Goal: Task Accomplishment & Management: Manage account settings

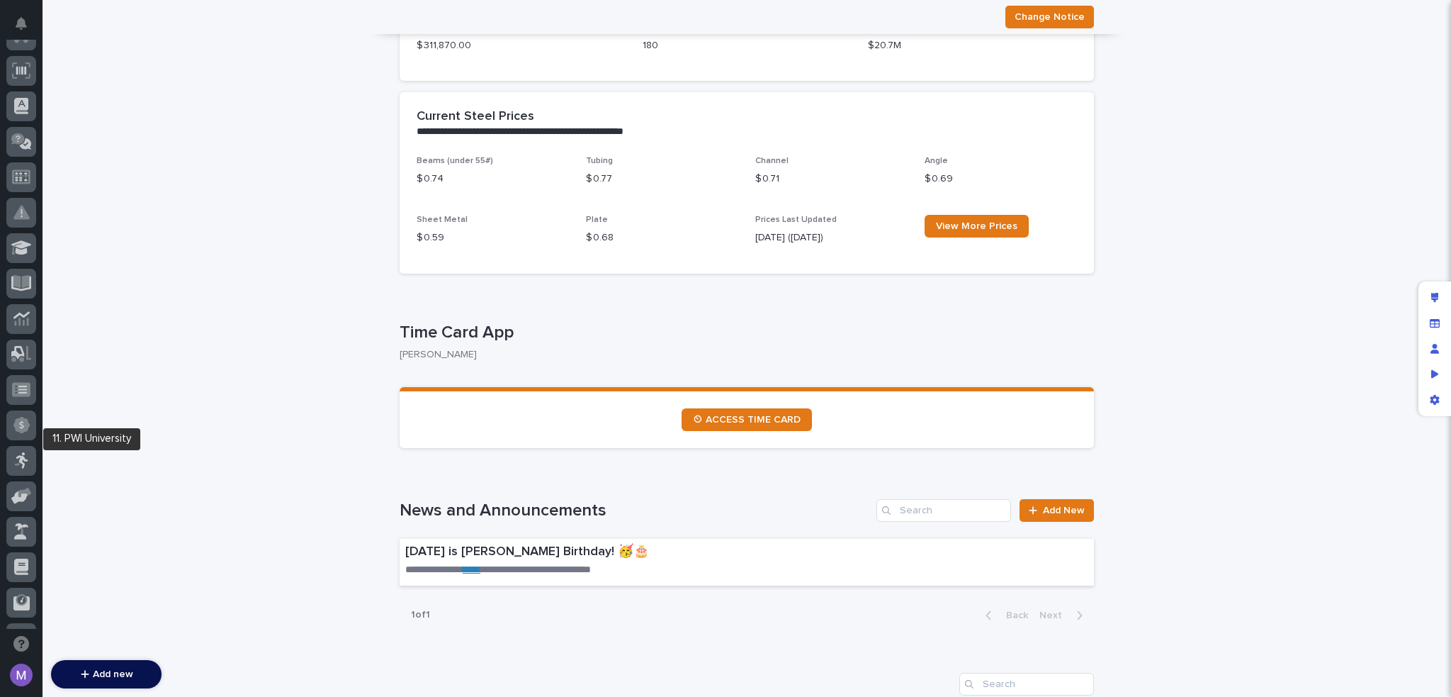
scroll to position [473, 0]
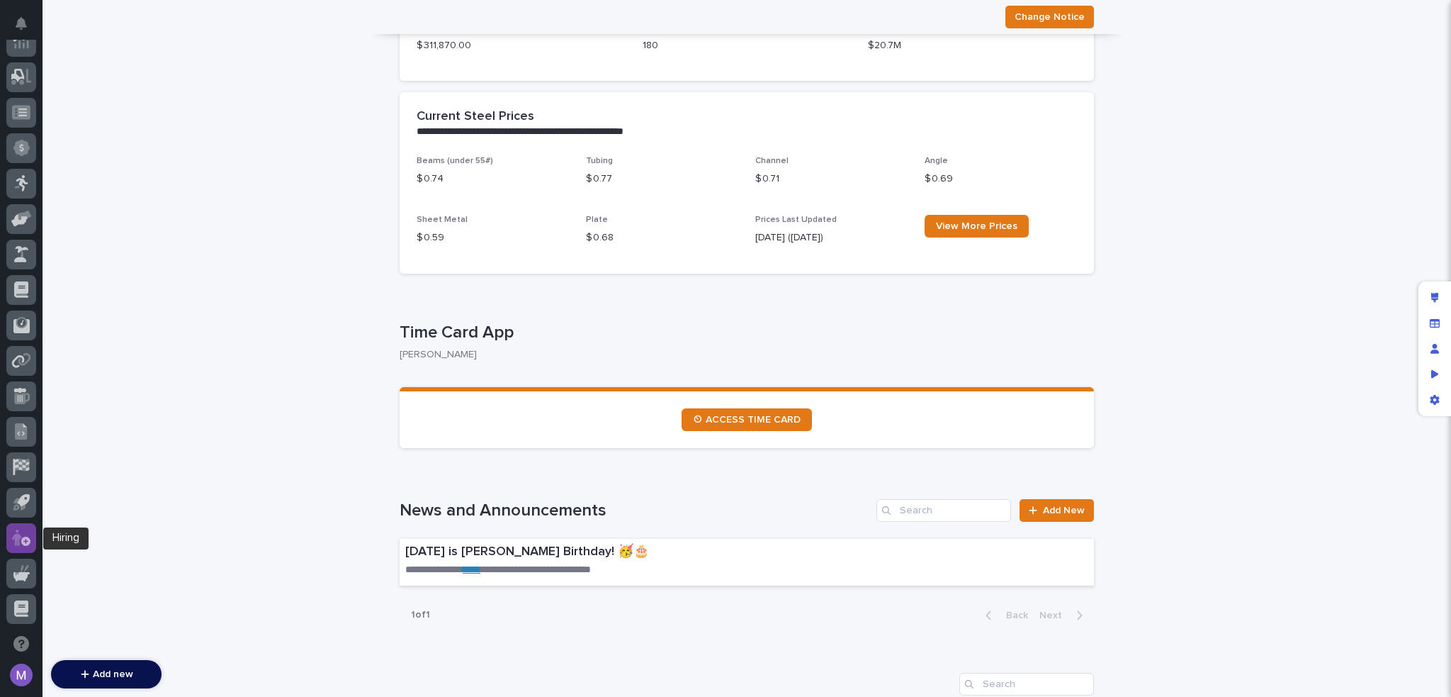
click at [16, 531] on icon at bounding box center [21, 537] width 18 height 16
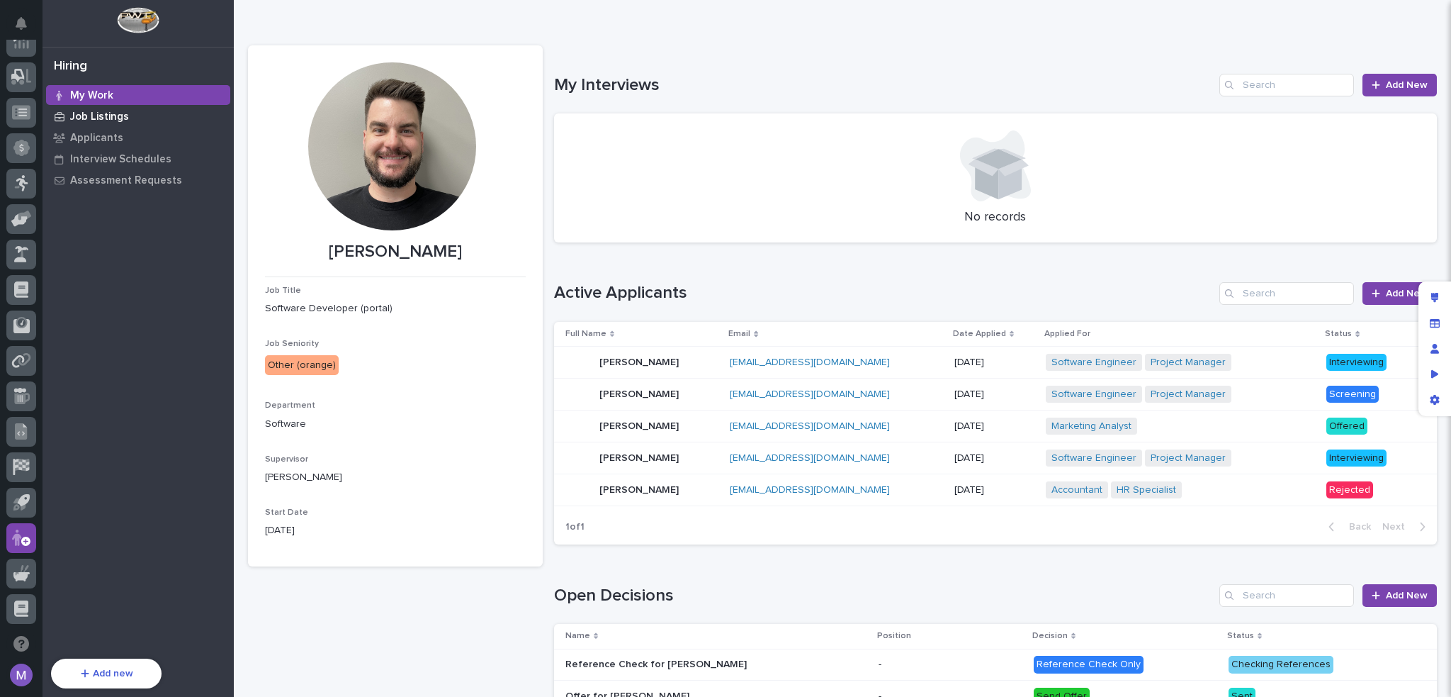
click at [111, 112] on p "Job Listings" at bounding box center [99, 117] width 59 height 13
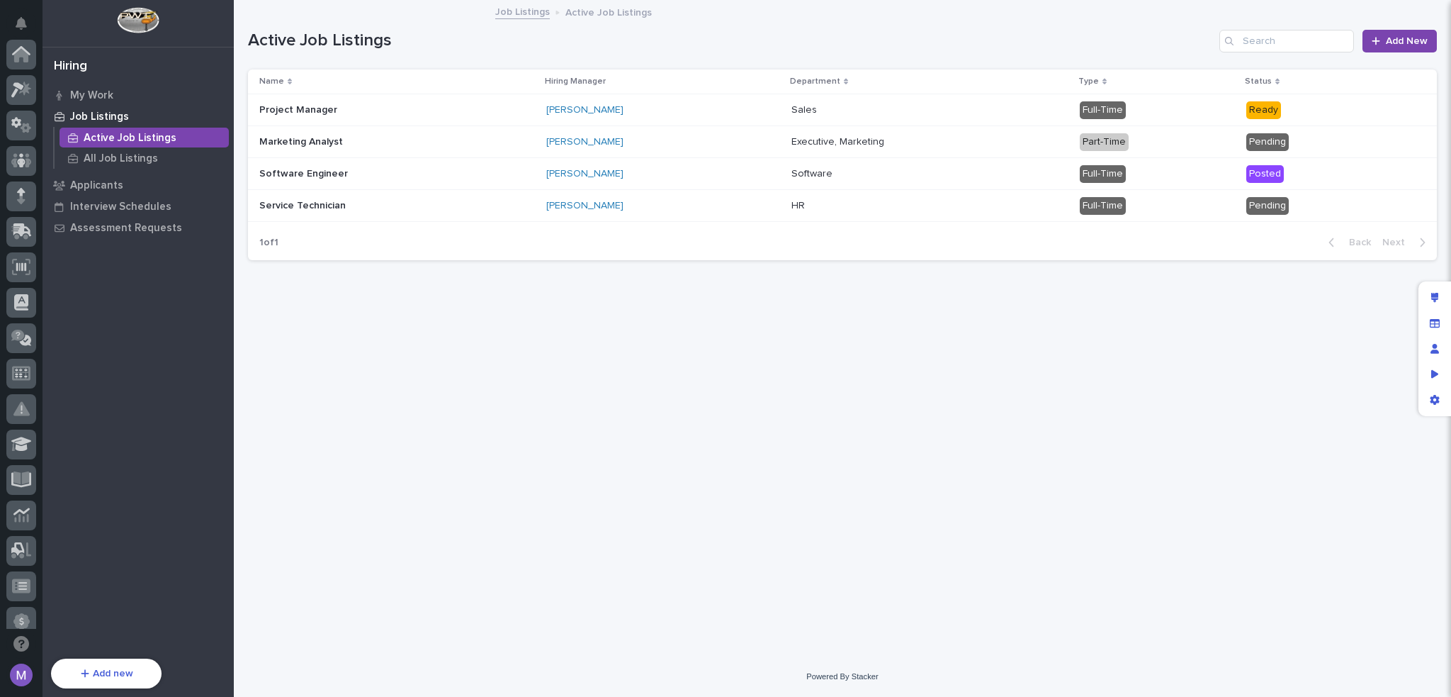
scroll to position [473, 0]
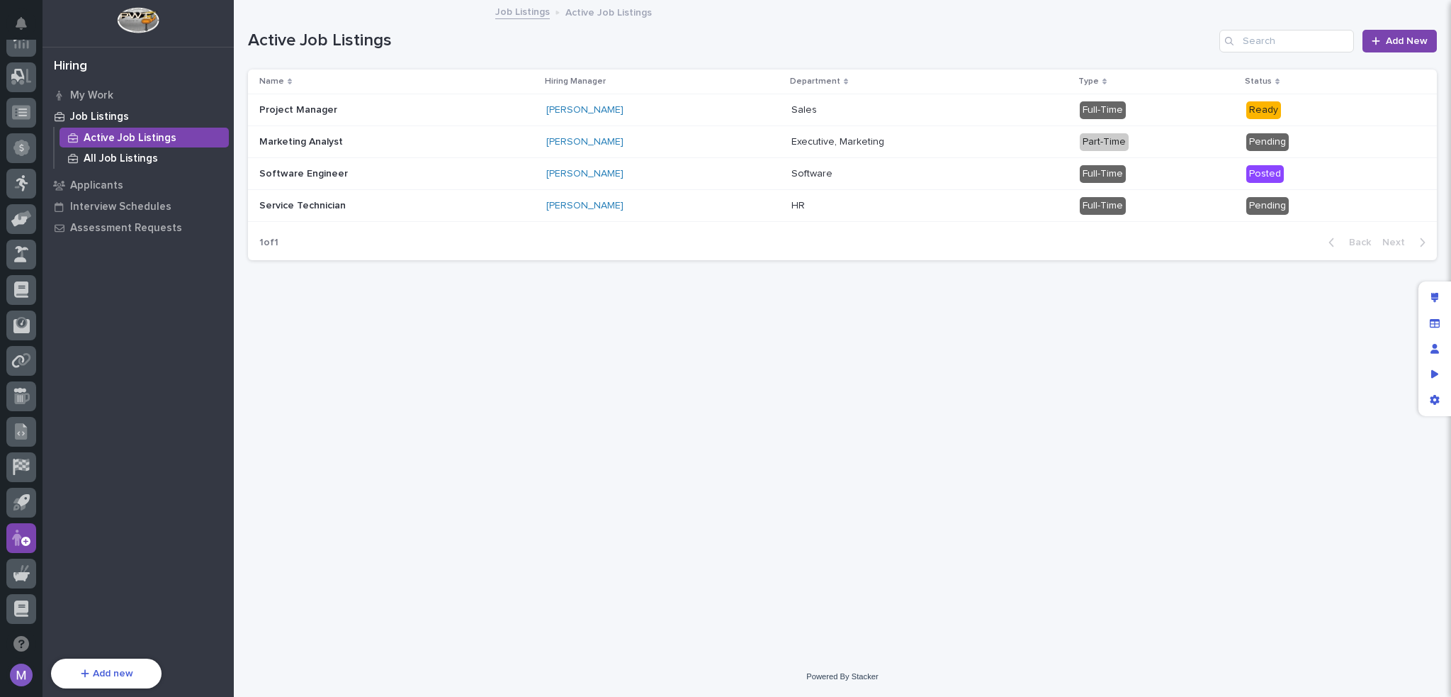
click at [118, 156] on p "All Job Listings" at bounding box center [121, 158] width 74 height 13
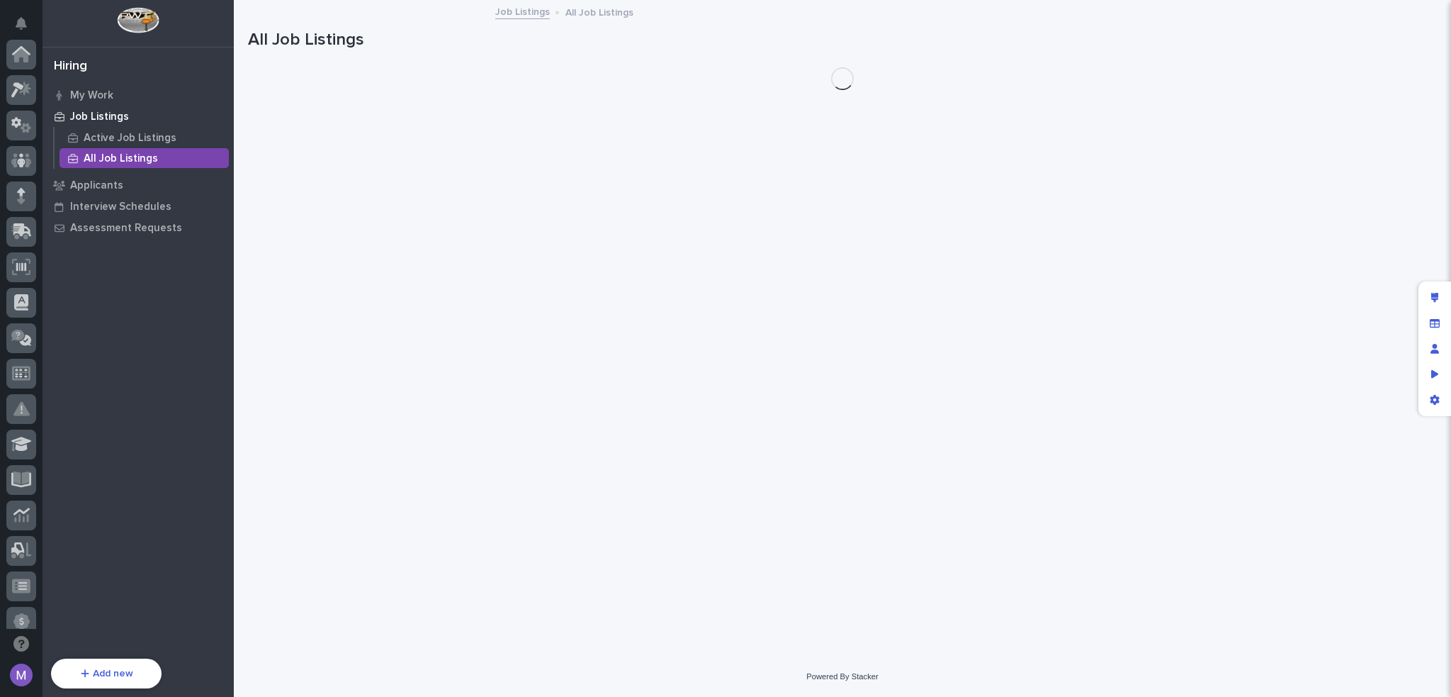
scroll to position [473, 0]
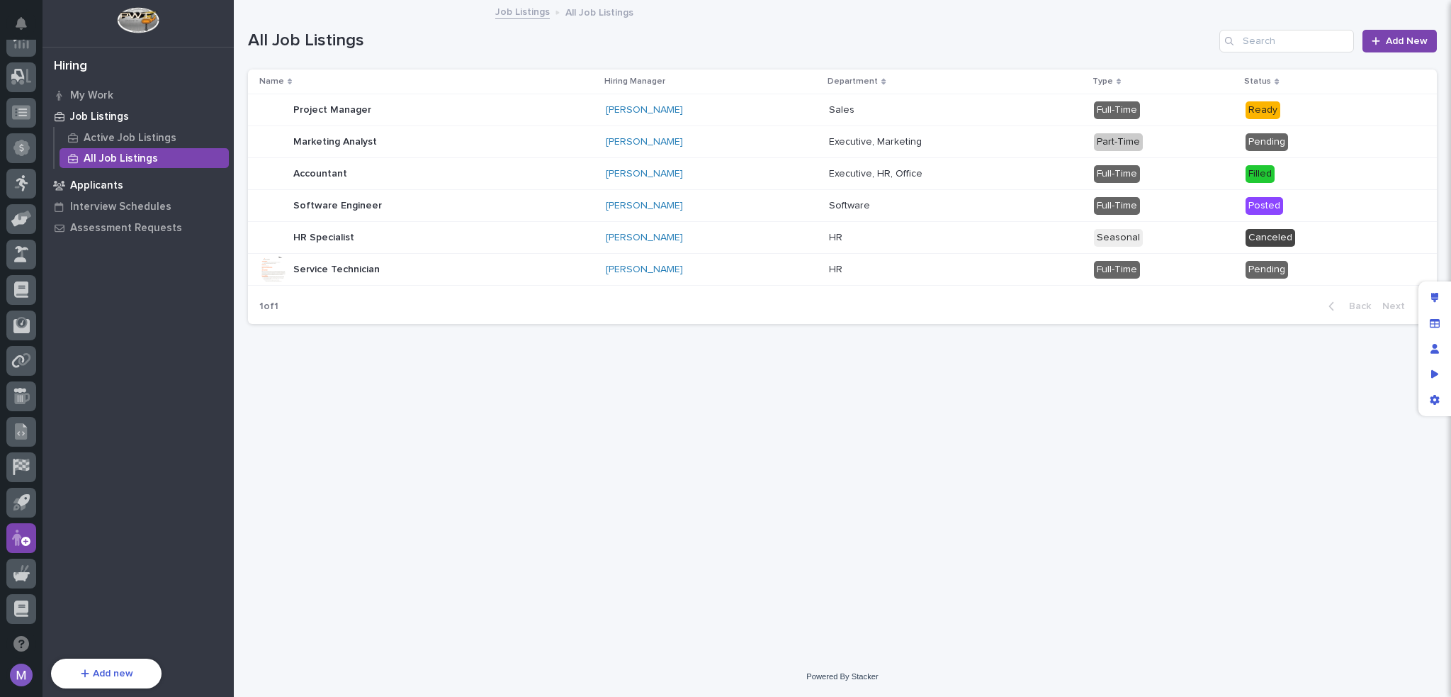
click at [103, 184] on p "Applicants" at bounding box center [96, 185] width 53 height 13
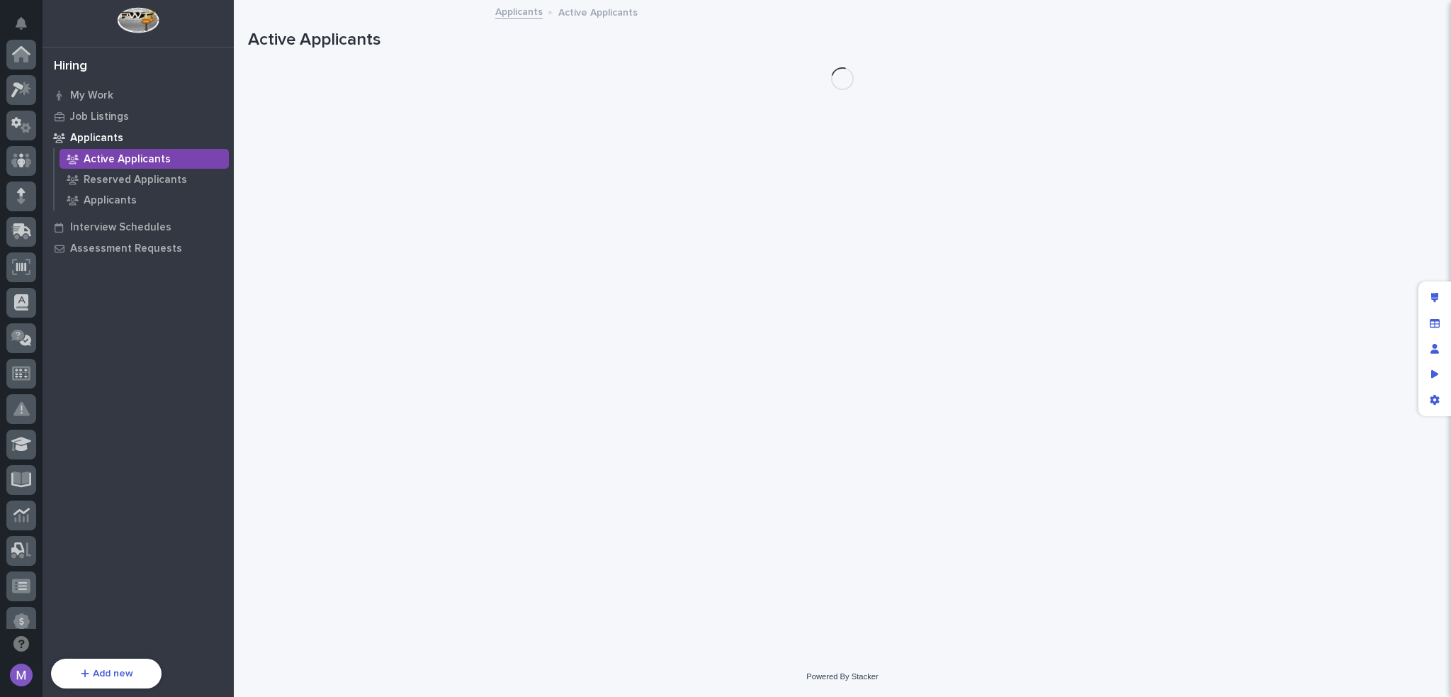
scroll to position [473, 0]
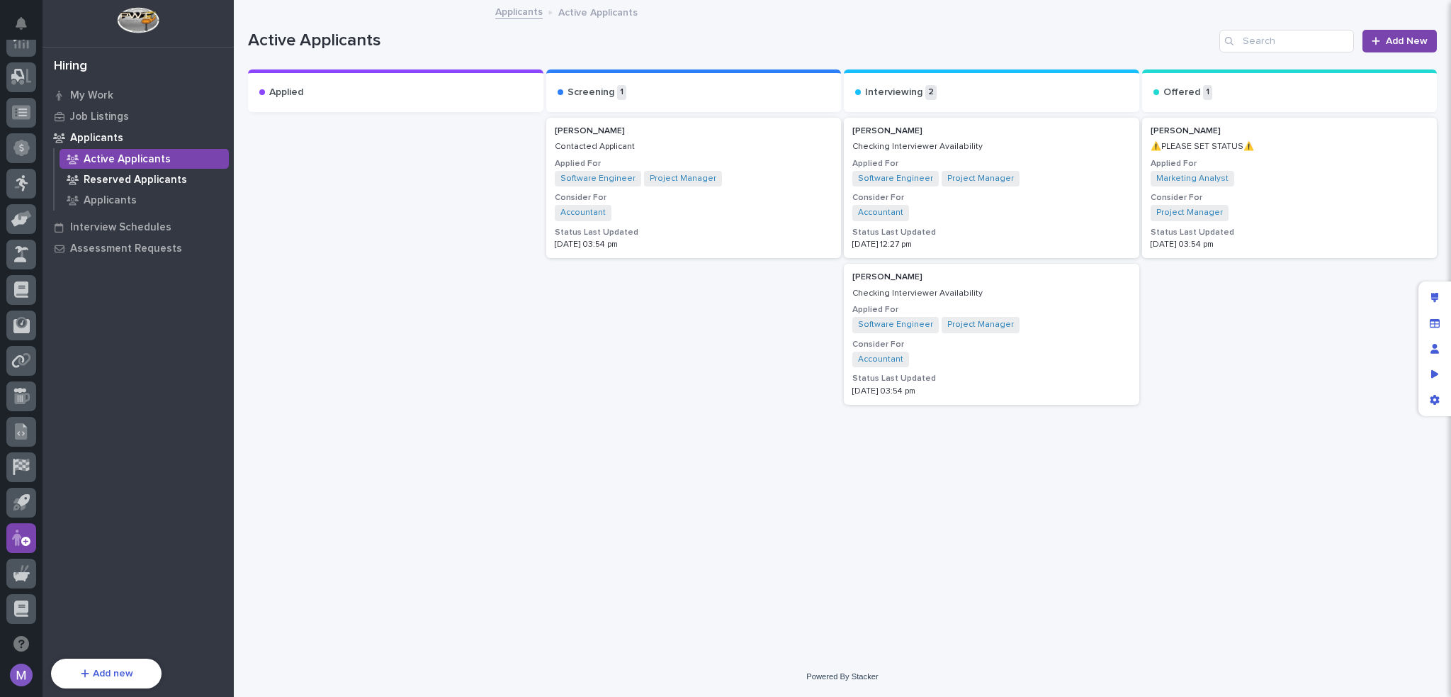
click at [123, 183] on p "Reserved Applicants" at bounding box center [135, 180] width 103 height 13
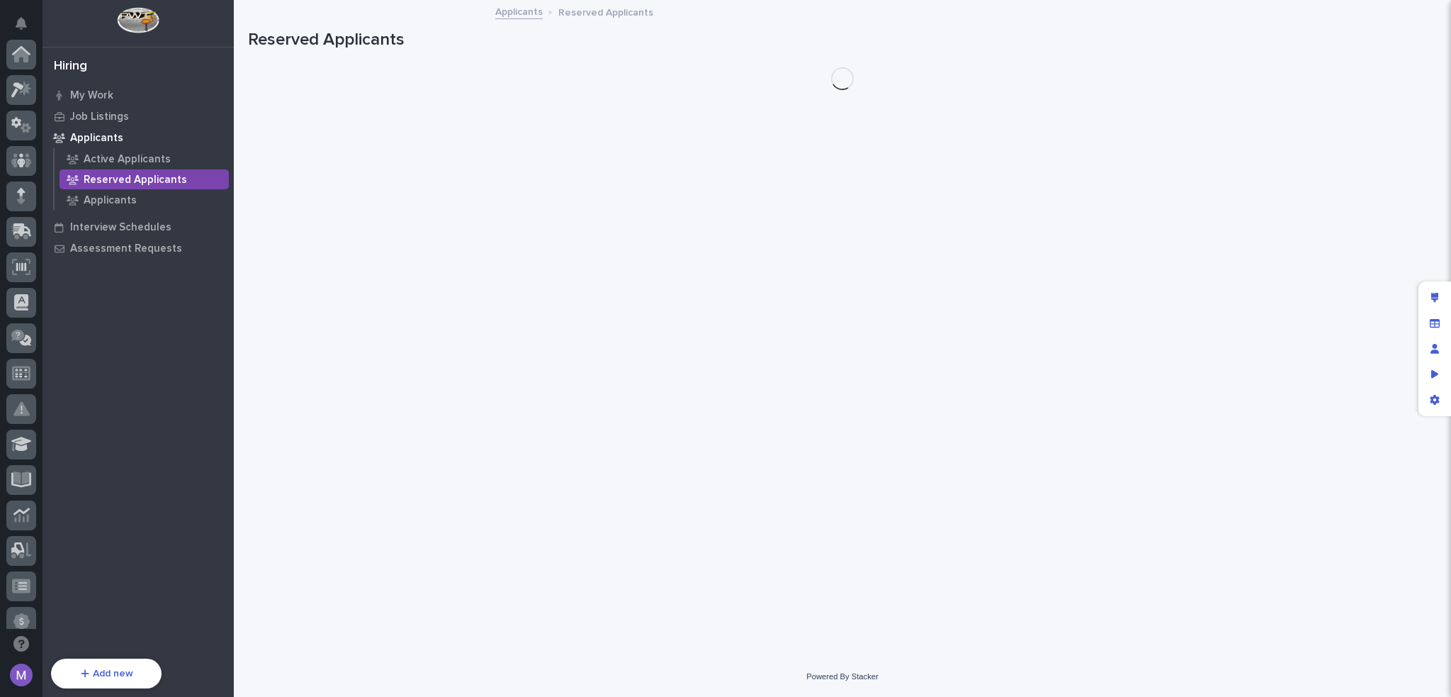
scroll to position [473, 0]
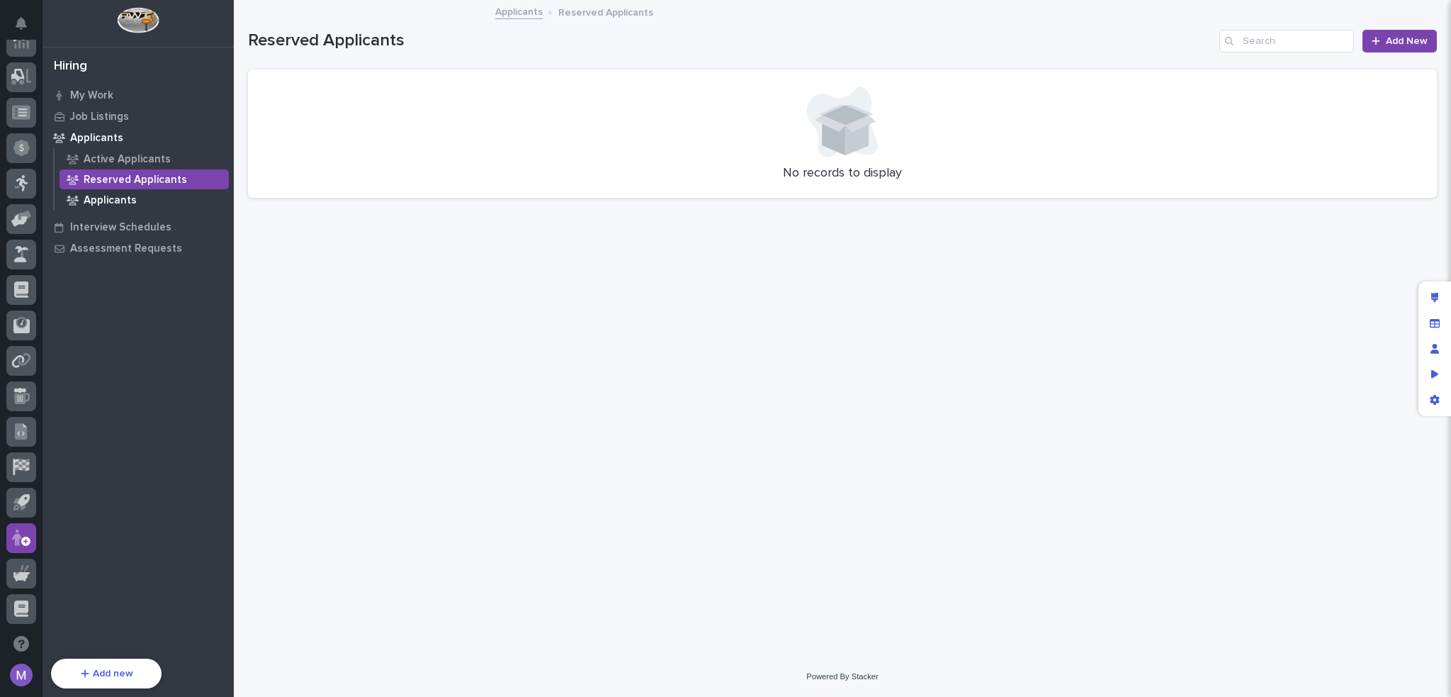
click at [123, 196] on p "Applicants" at bounding box center [110, 200] width 53 height 13
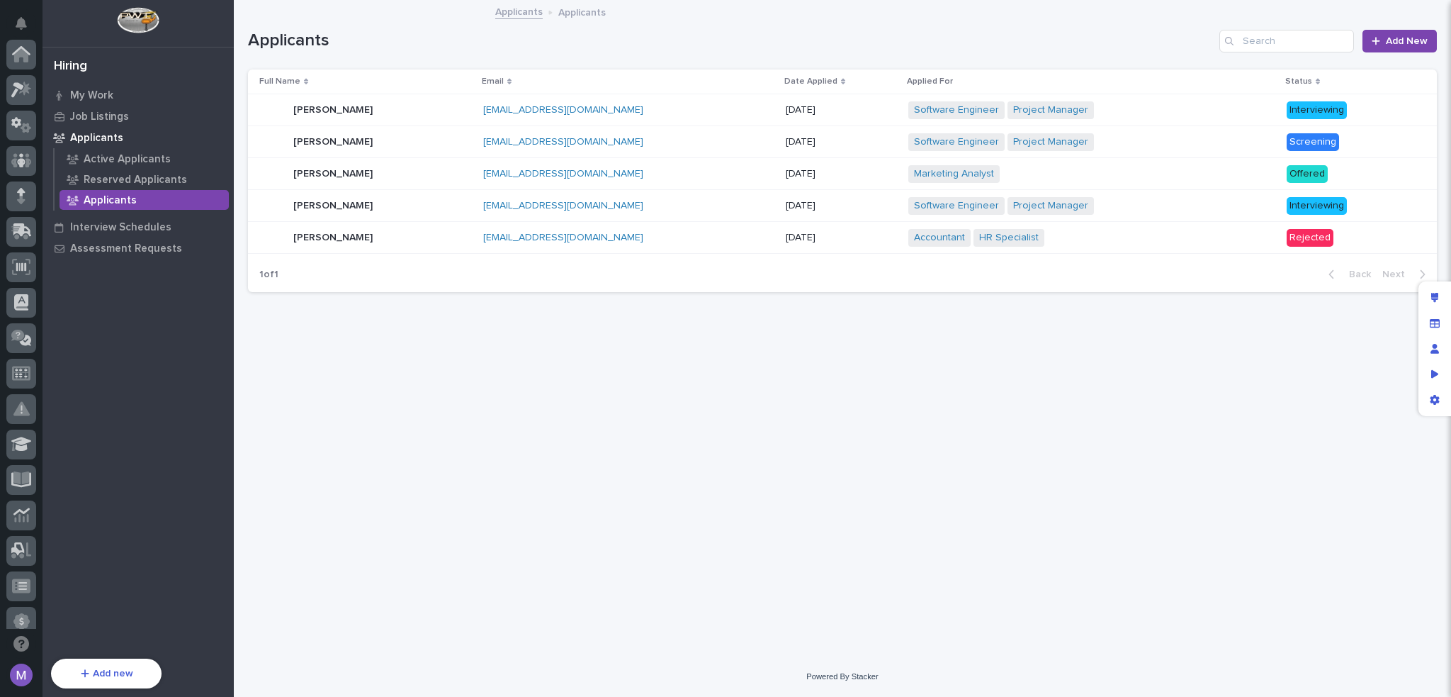
scroll to position [473, 0]
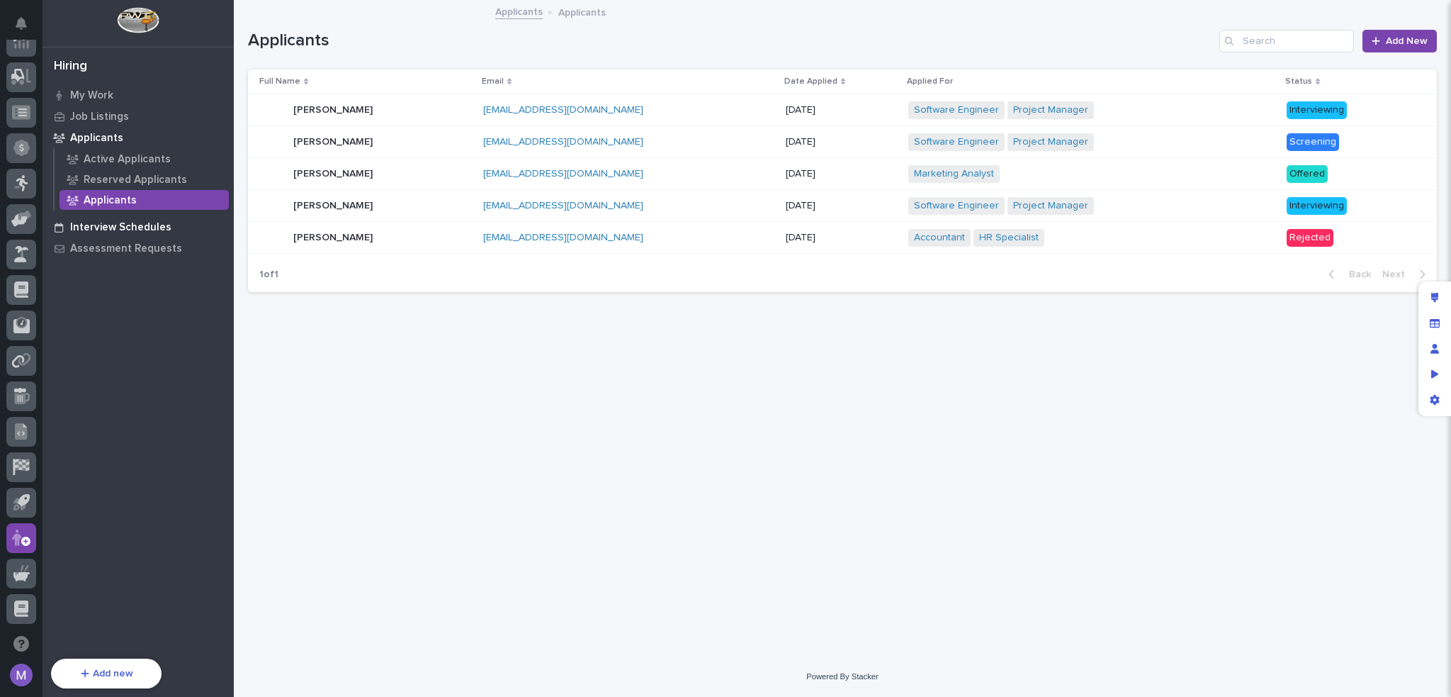
click at [116, 222] on p "Interview Schedules" at bounding box center [120, 227] width 101 height 13
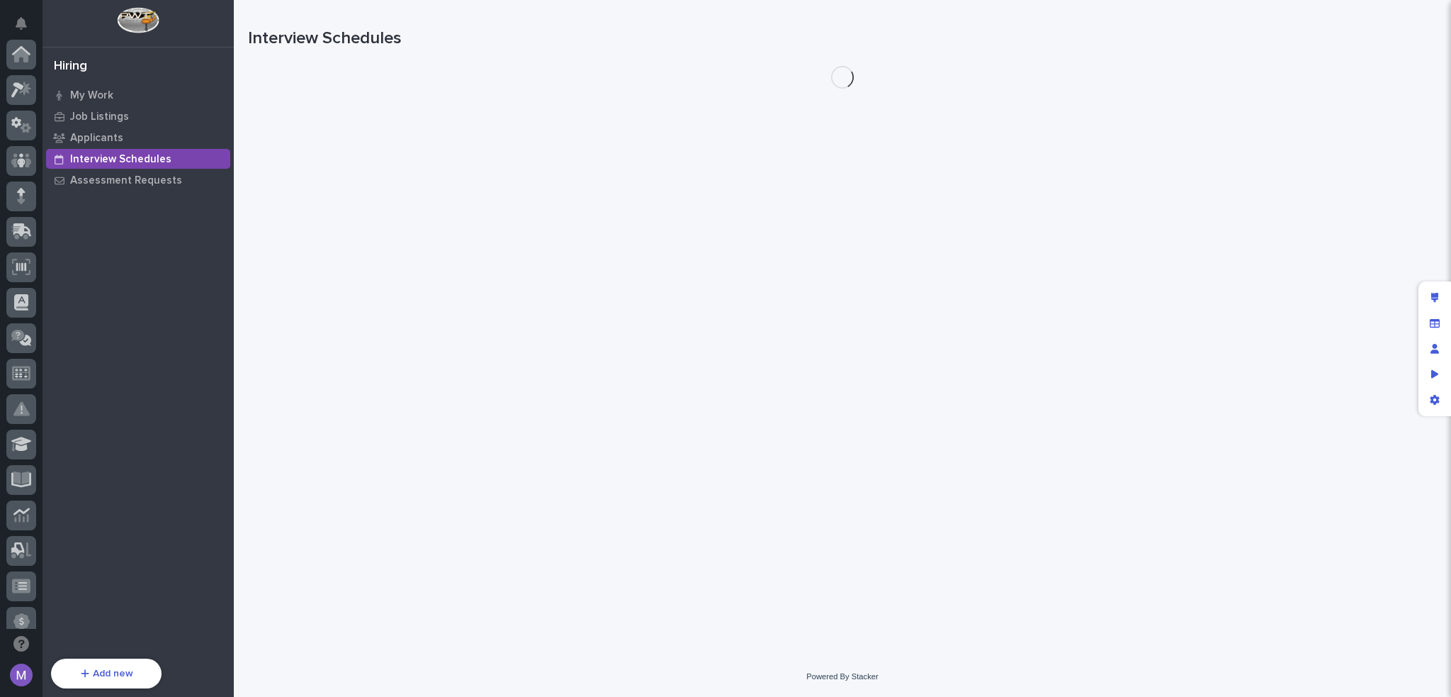
scroll to position [473, 0]
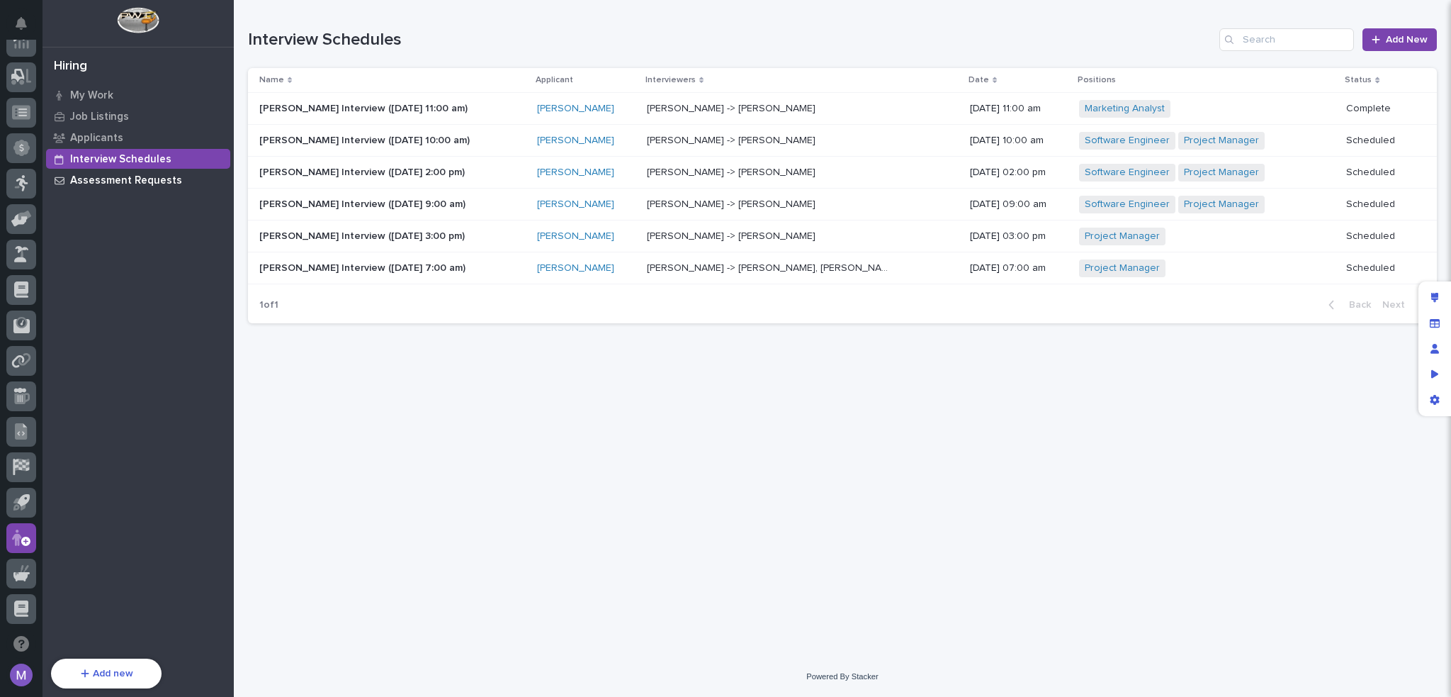
click at [151, 180] on p "Assessment Requests" at bounding box center [126, 180] width 112 height 13
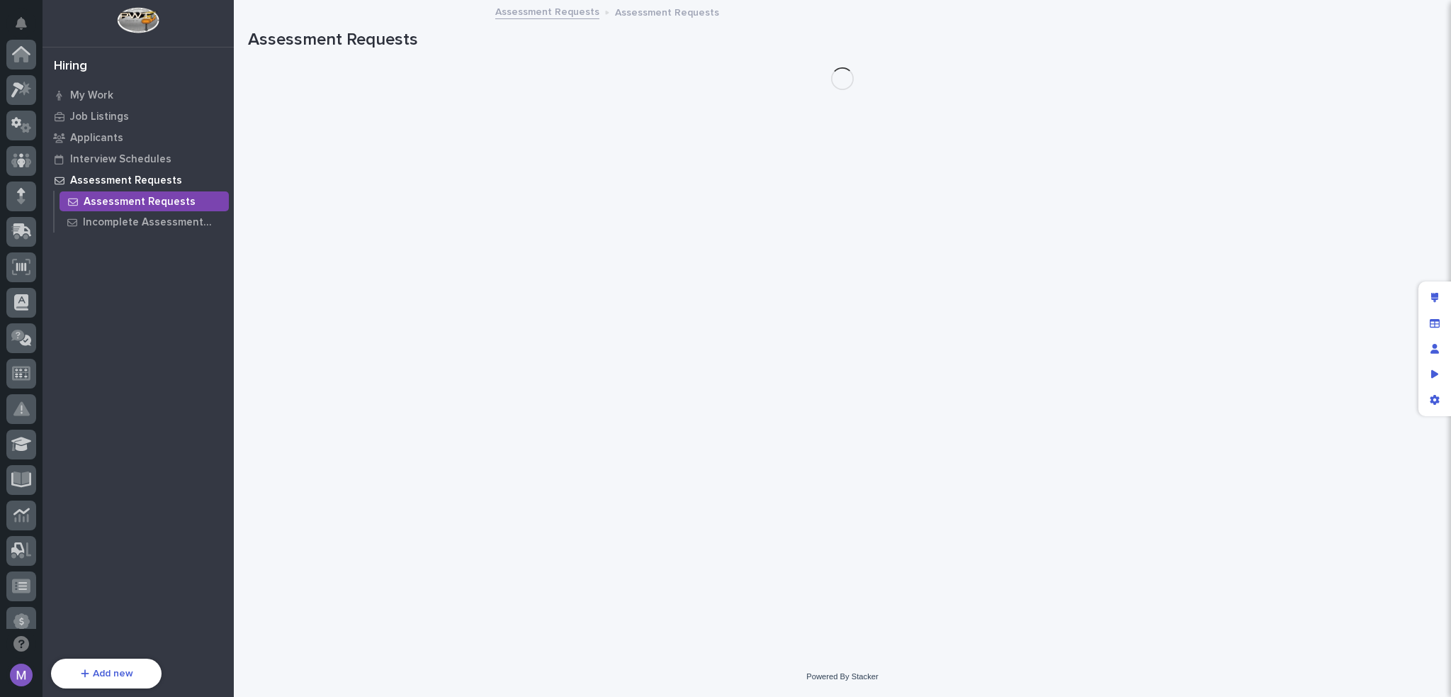
scroll to position [473, 0]
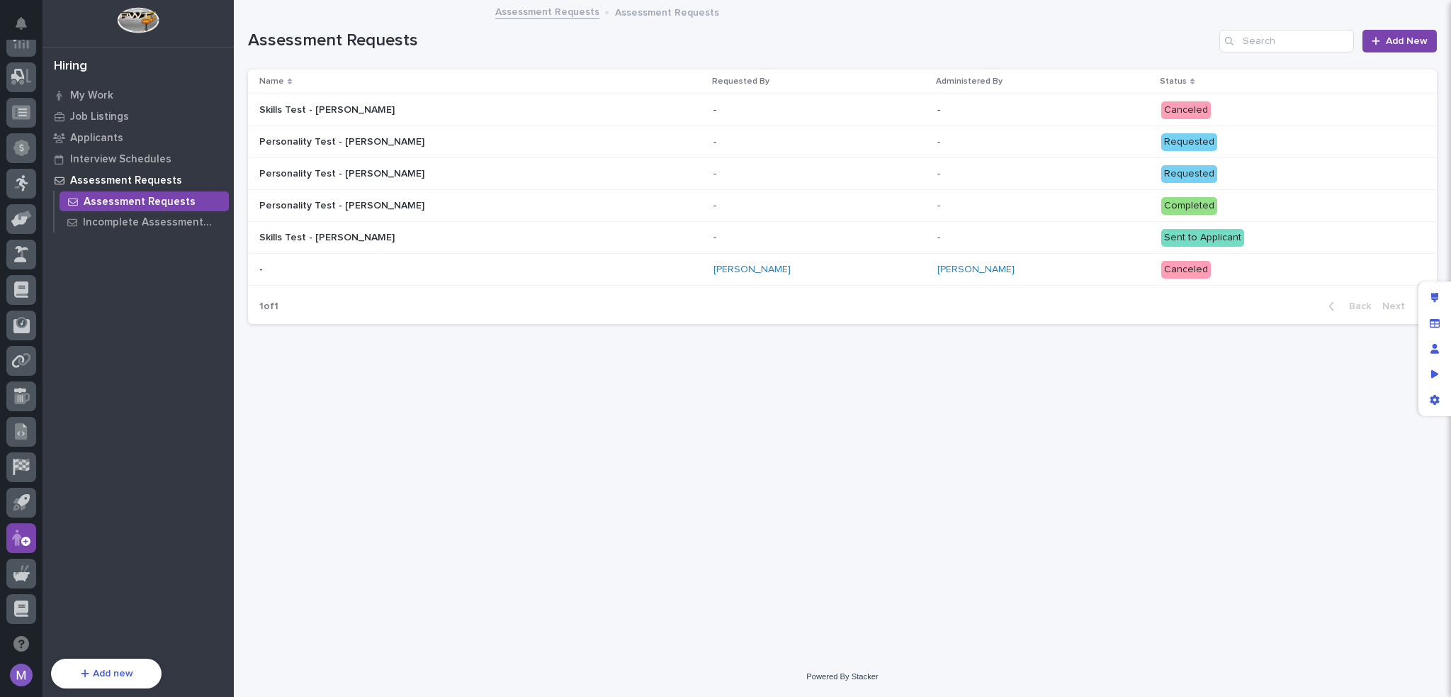
click at [581, 58] on div "Assessment Requests Add New" at bounding box center [842, 35] width 1189 height 68
click at [96, 115] on p "Job Listings" at bounding box center [99, 117] width 59 height 13
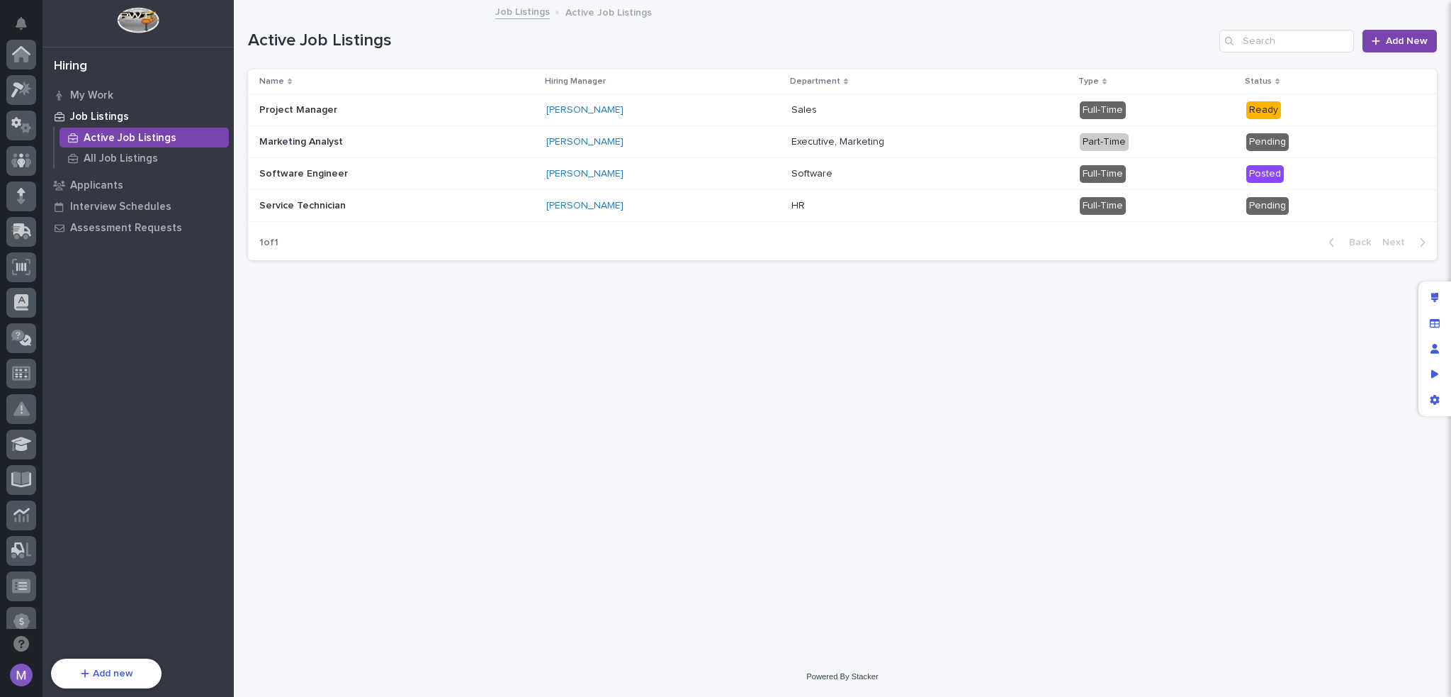
scroll to position [473, 0]
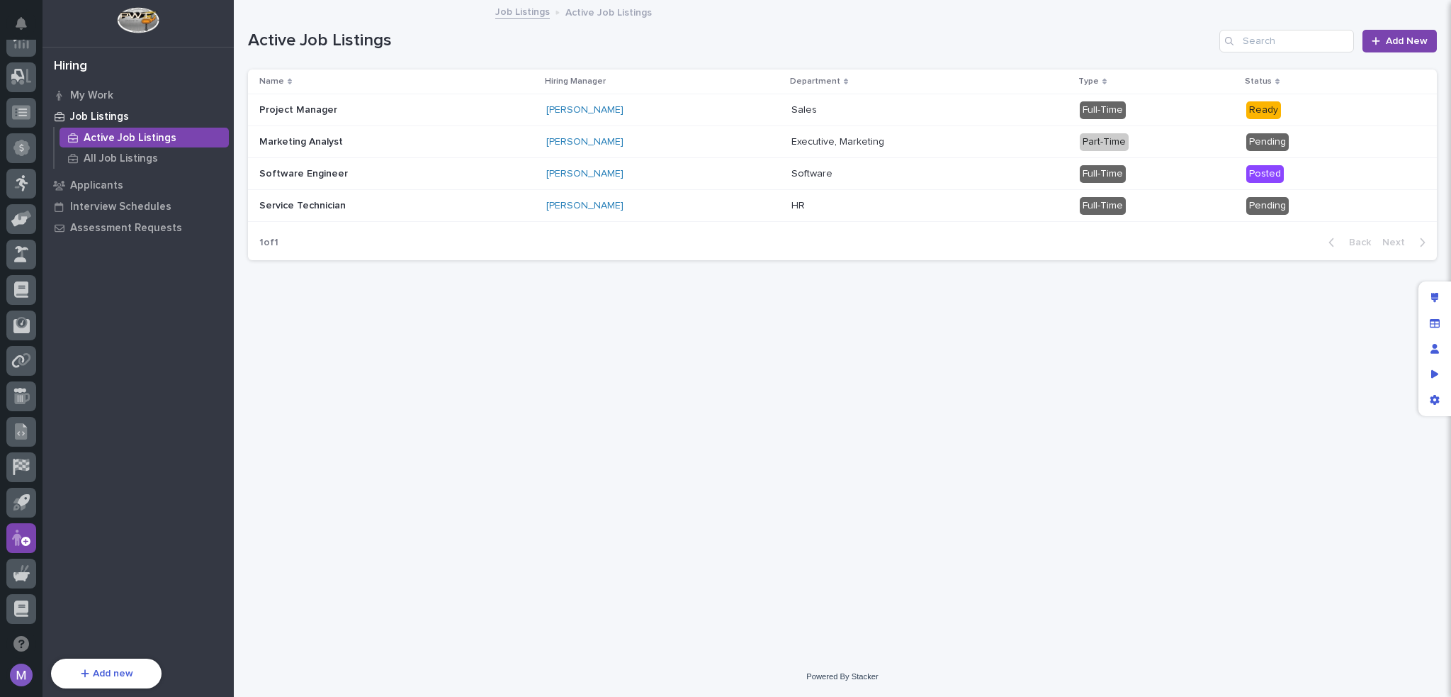
click at [575, 280] on div "Loading... Saving… Loading... Saving… Active Job Listings Add New Name Hiring M…" at bounding box center [842, 310] width 1203 height 619
click at [102, 96] on p "My Work" at bounding box center [91, 95] width 43 height 13
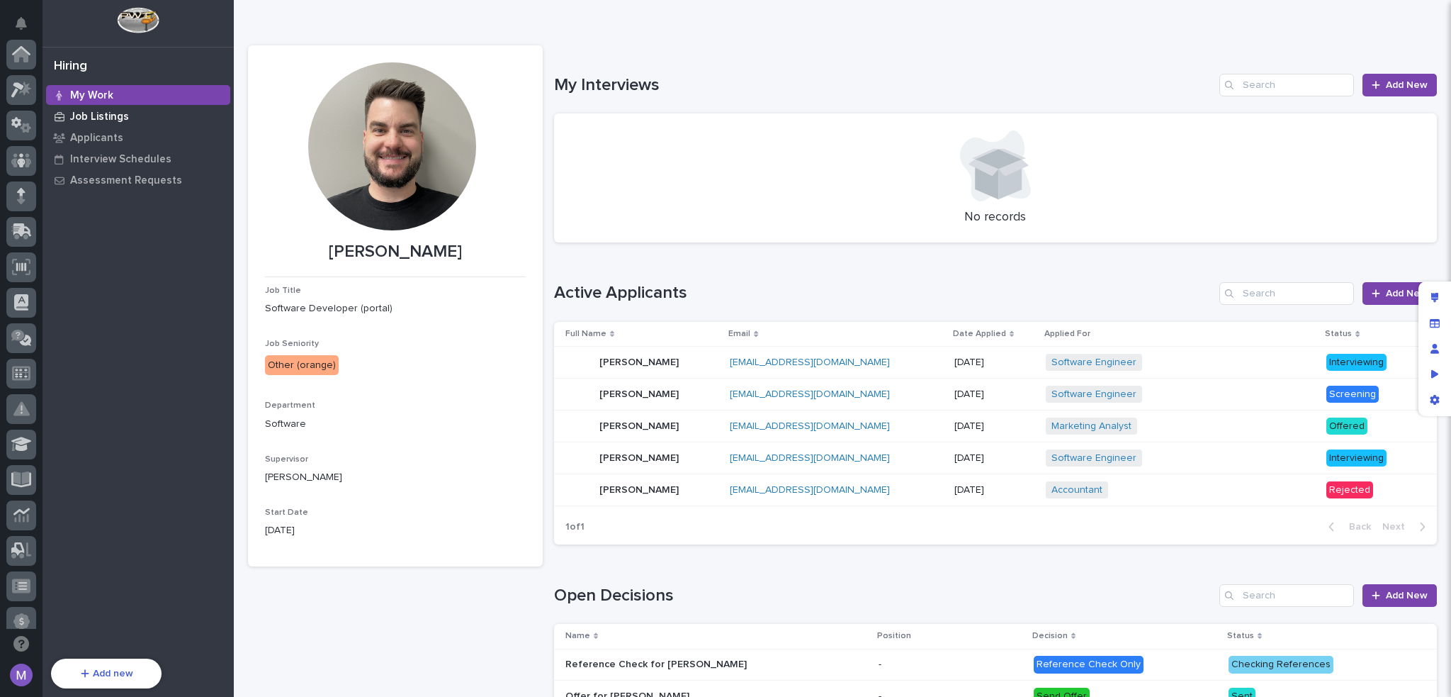
scroll to position [473, 0]
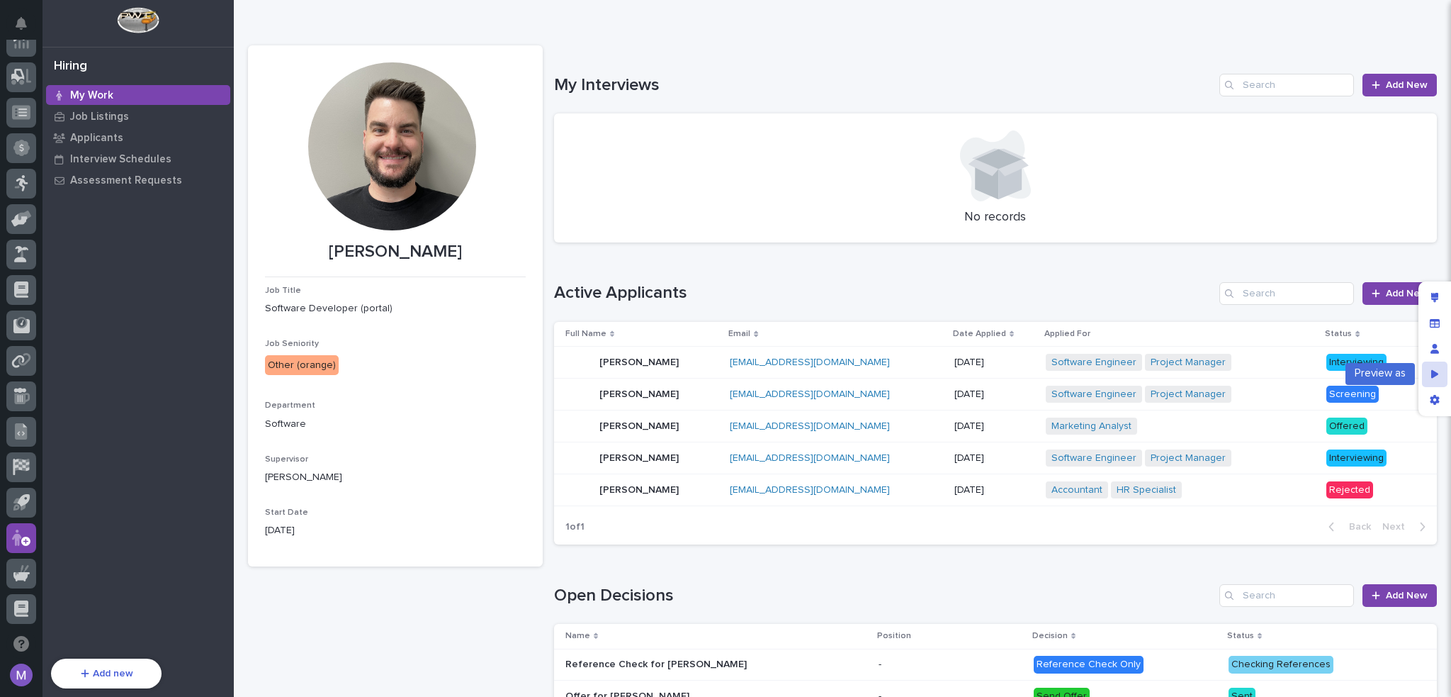
click at [1438, 373] on icon "Preview as" at bounding box center [1435, 374] width 8 height 10
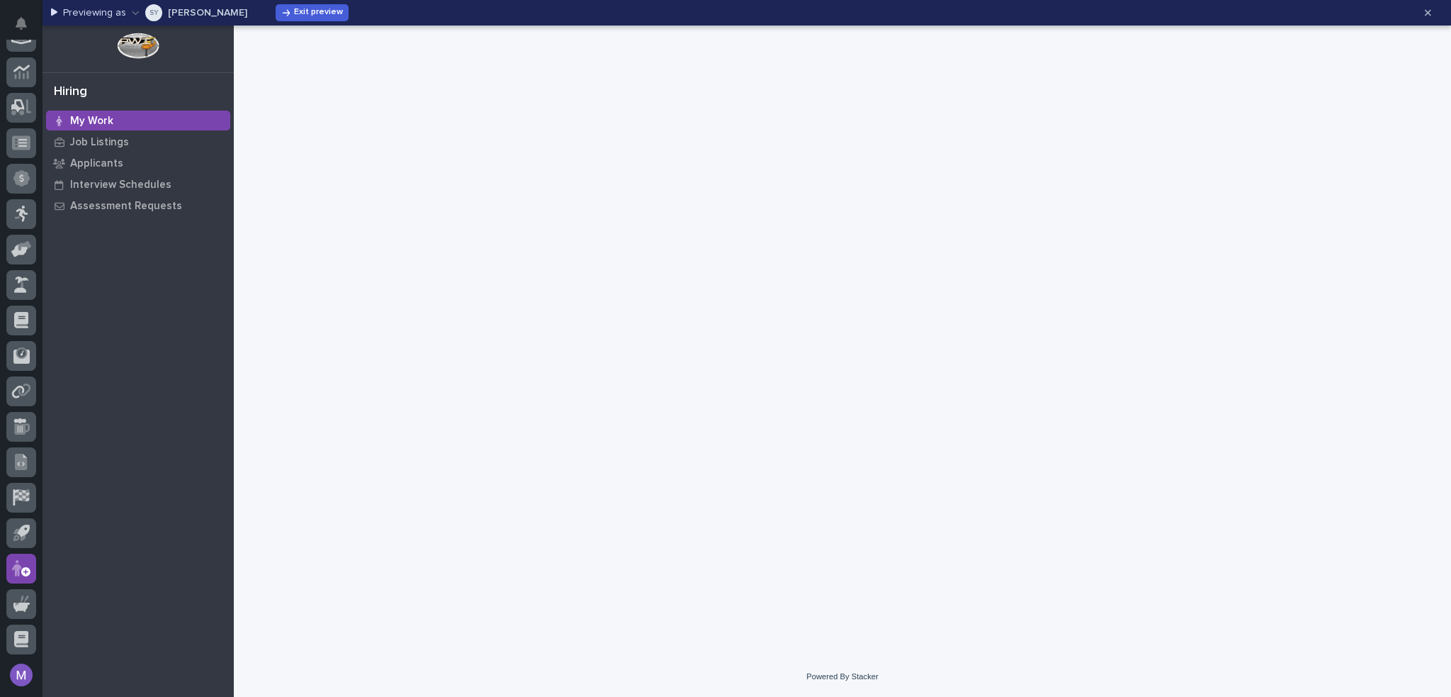
scroll to position [442, 0]
click at [217, 13] on p "[PERSON_NAME]" at bounding box center [207, 13] width 79 height 10
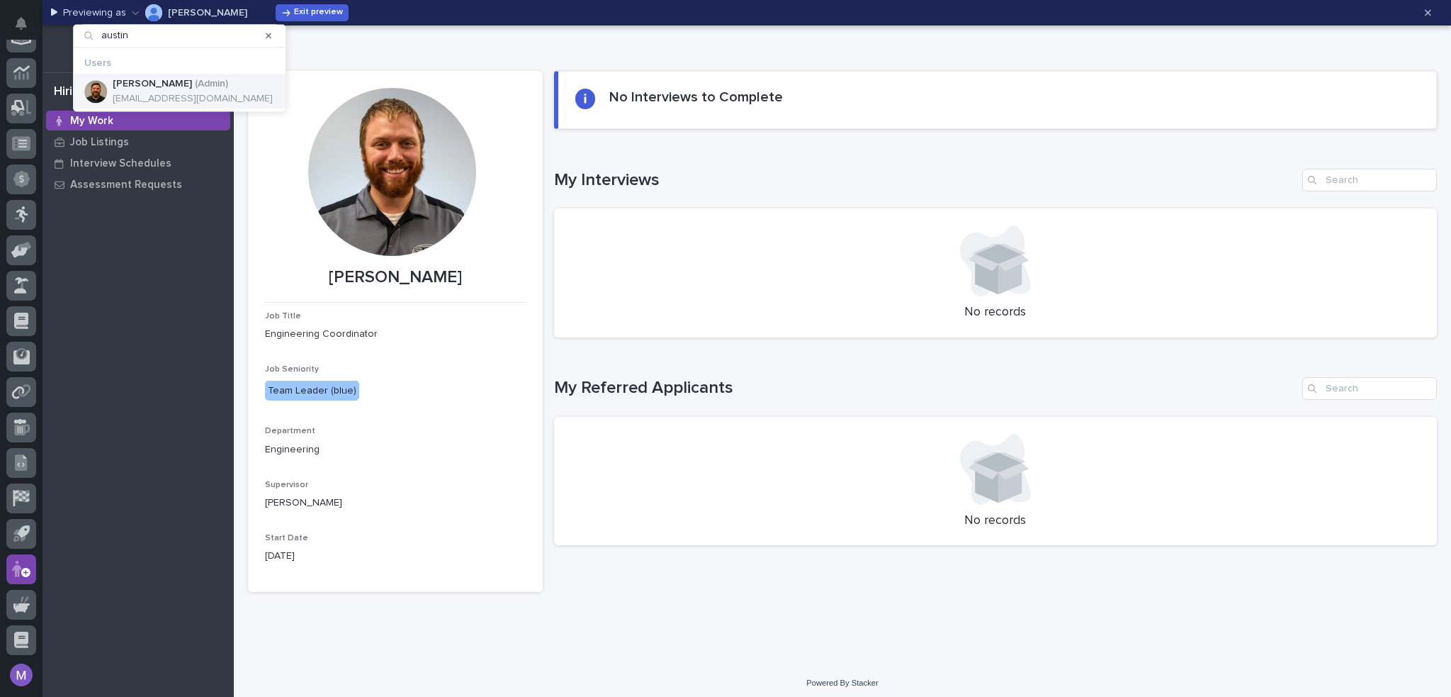
type input "austin"
click at [218, 84] on div "[PERSON_NAME] ( Admin )" at bounding box center [193, 84] width 160 height 12
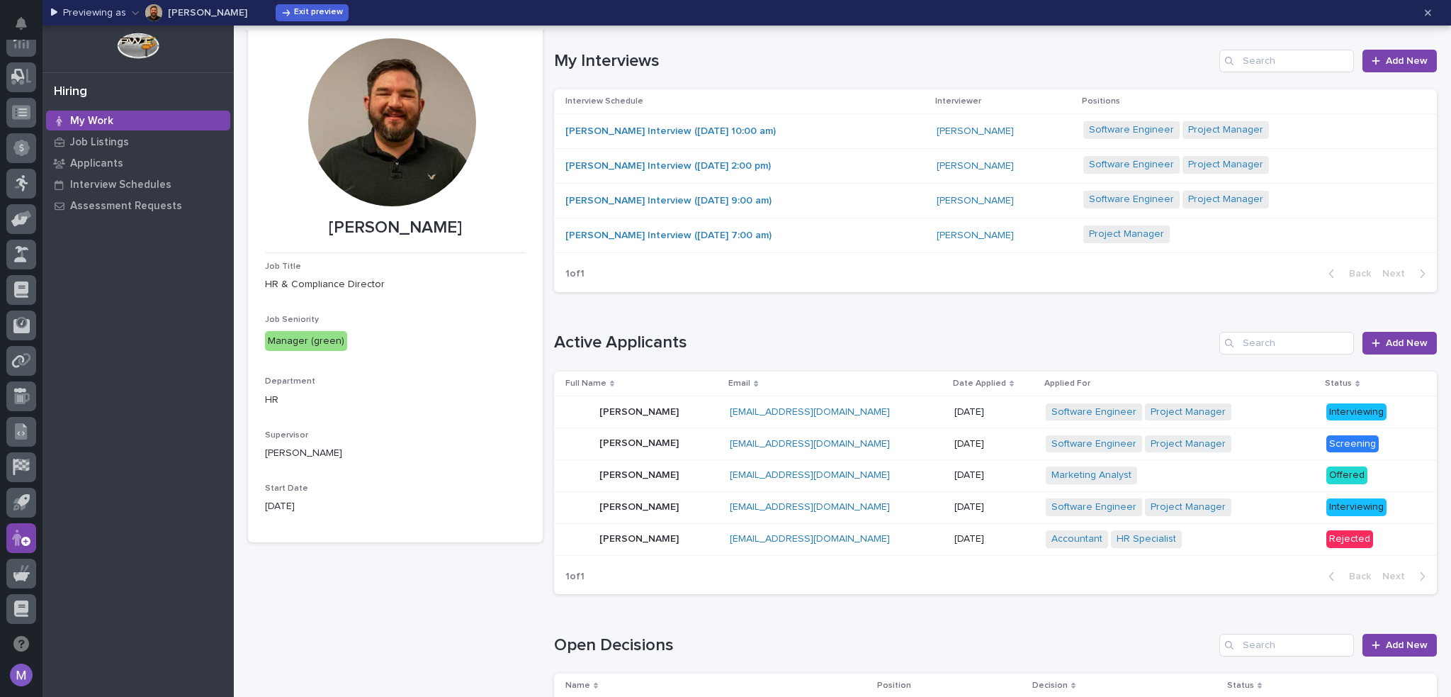
scroll to position [0, 0]
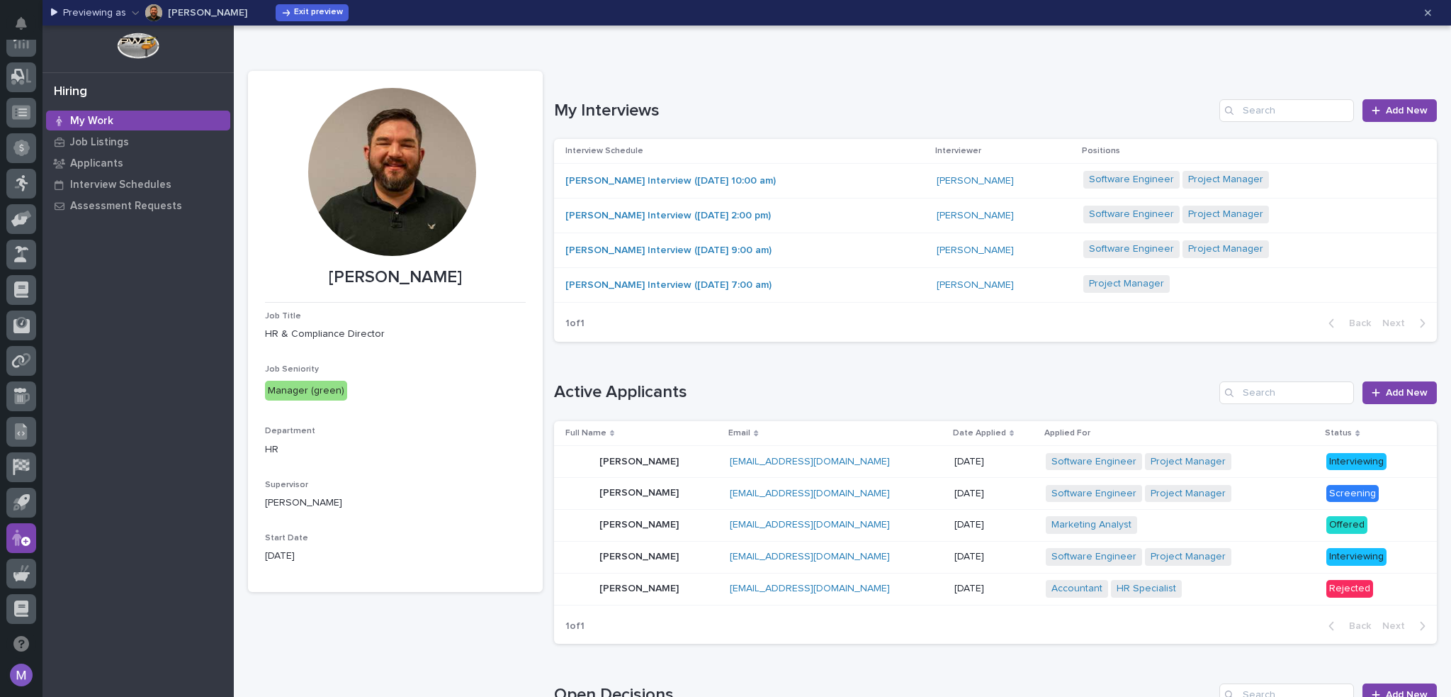
drag, startPoint x: 158, startPoint y: 125, endPoint x: 174, endPoint y: 103, distance: 26.4
click at [158, 125] on div "My Work" at bounding box center [138, 121] width 184 height 20
click at [281, 17] on icon "button" at bounding box center [286, 13] width 10 height 10
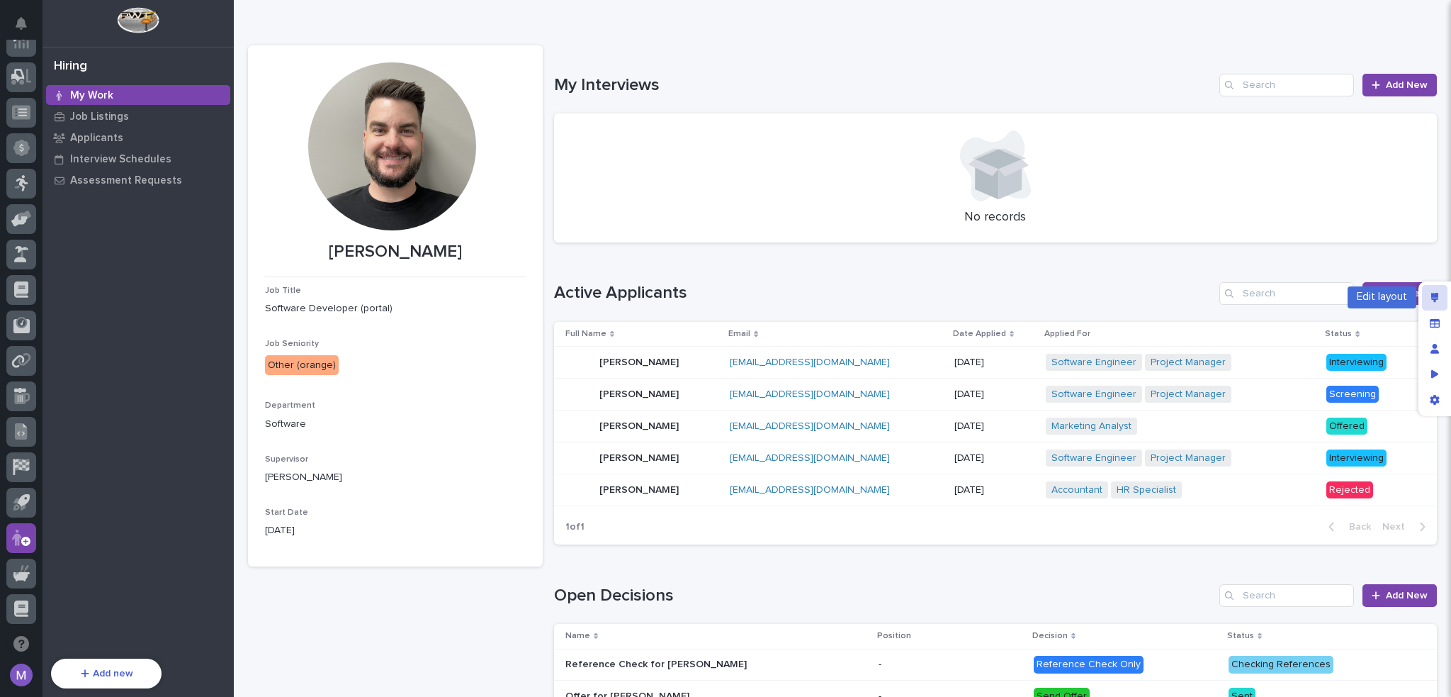
click at [1430, 288] on div "Edit layout" at bounding box center [1435, 298] width 26 height 26
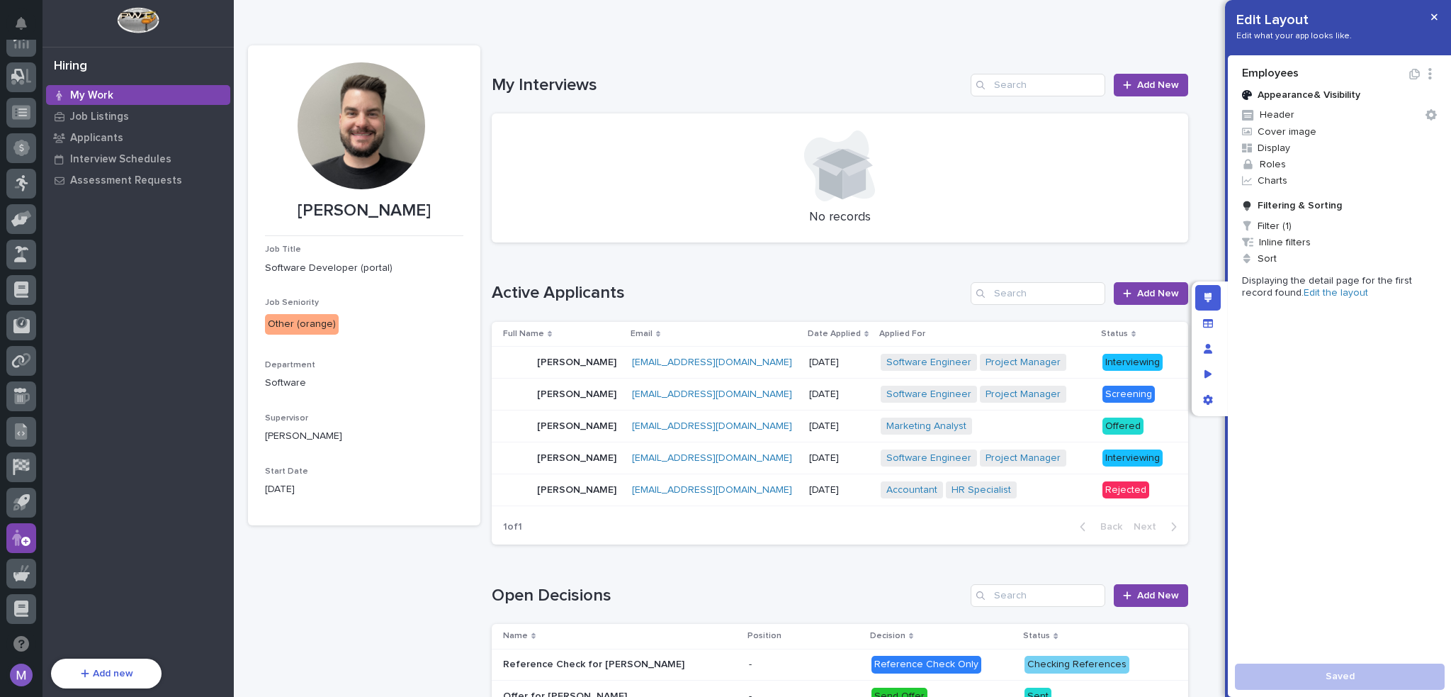
click at [1331, 296] on link "Edit the layout" at bounding box center [1336, 293] width 64 height 10
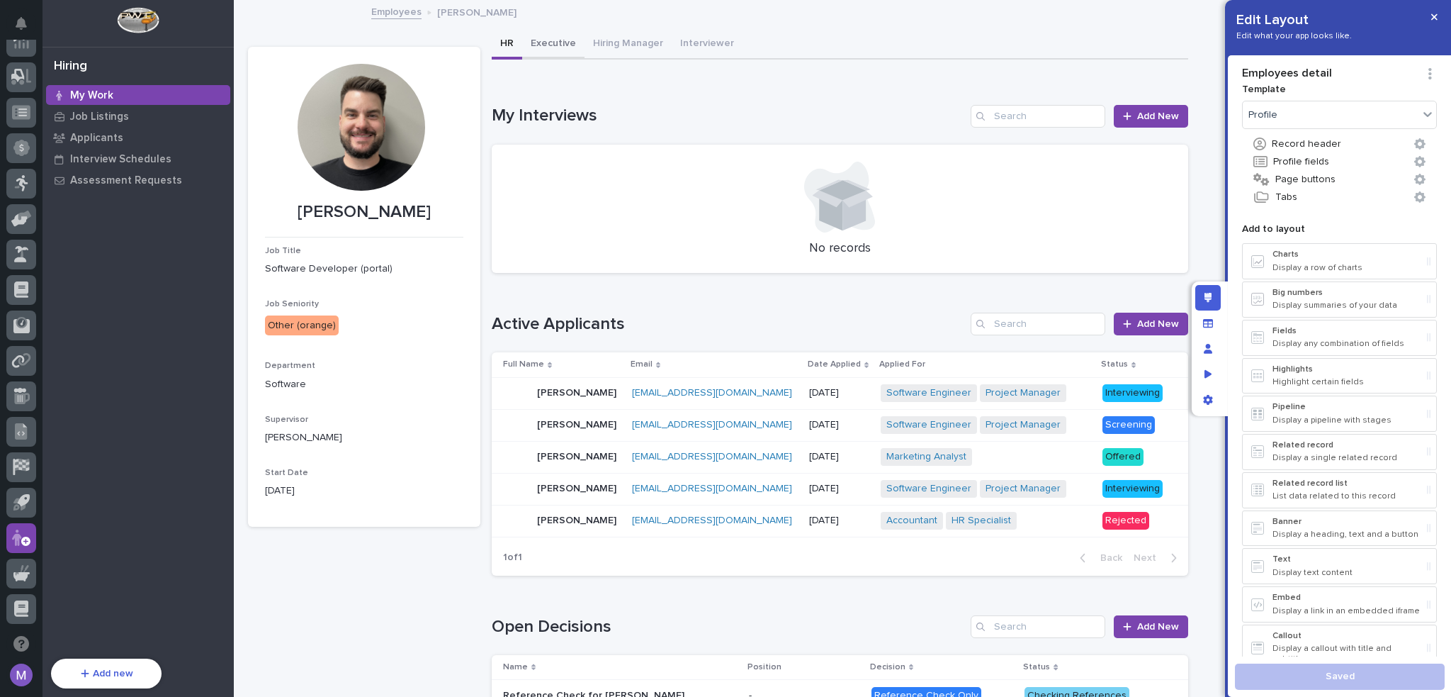
click at [564, 50] on button "Executive" at bounding box center [553, 45] width 62 height 30
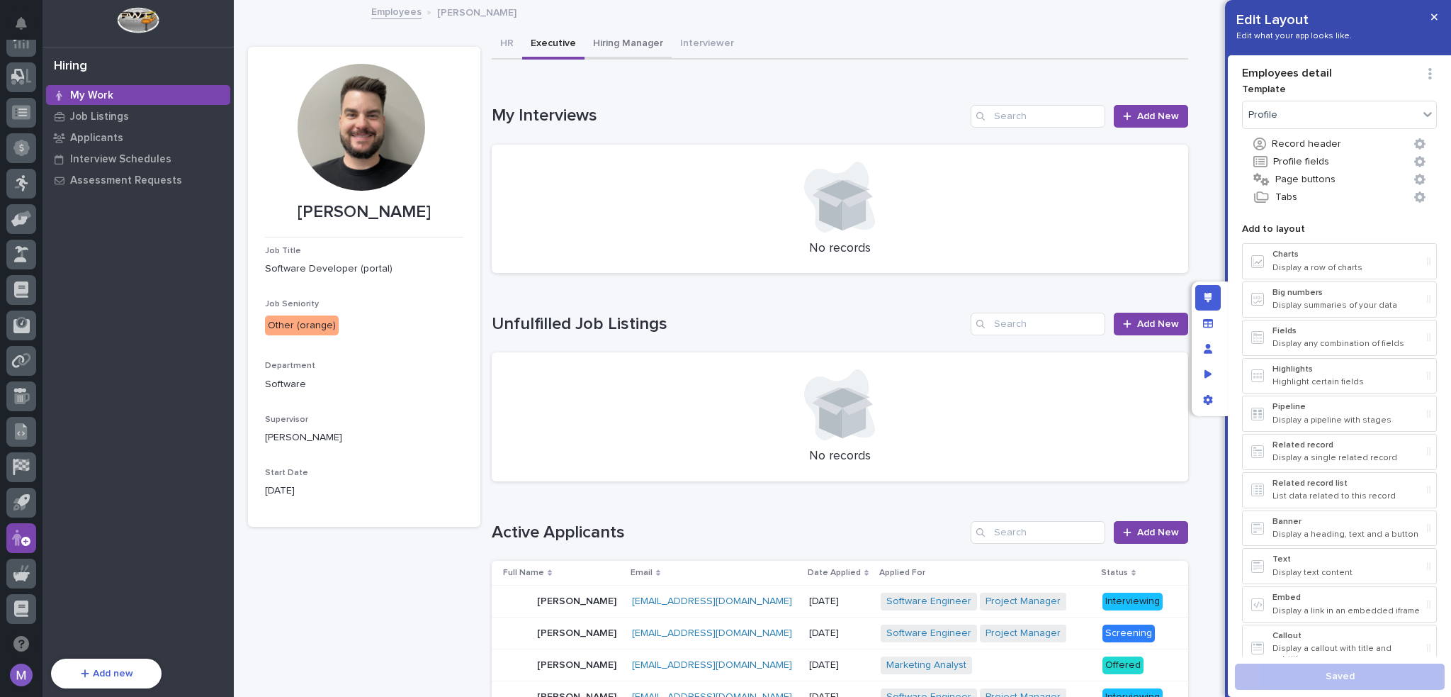
click at [614, 39] on button "Hiring Manager" at bounding box center [628, 45] width 87 height 30
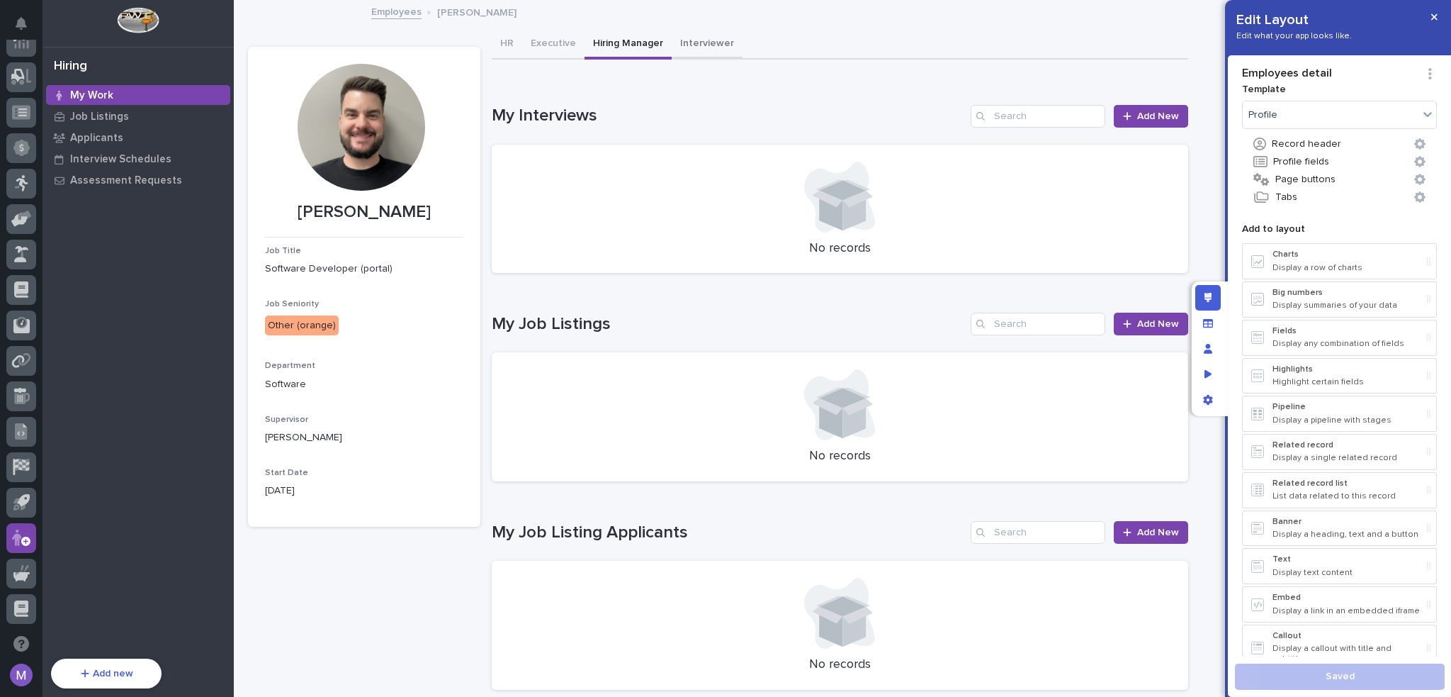
click at [694, 45] on button "Interviewer" at bounding box center [707, 45] width 71 height 30
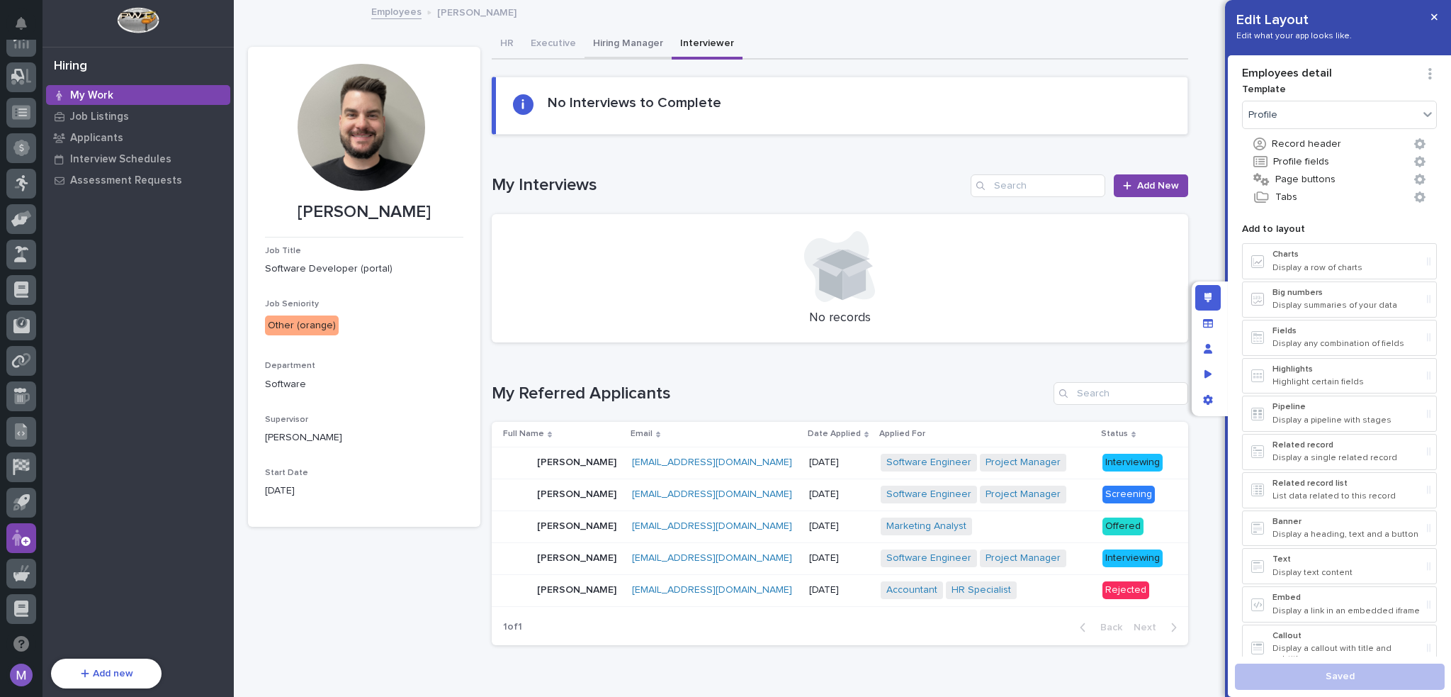
click at [624, 35] on button "Hiring Manager" at bounding box center [628, 45] width 87 height 30
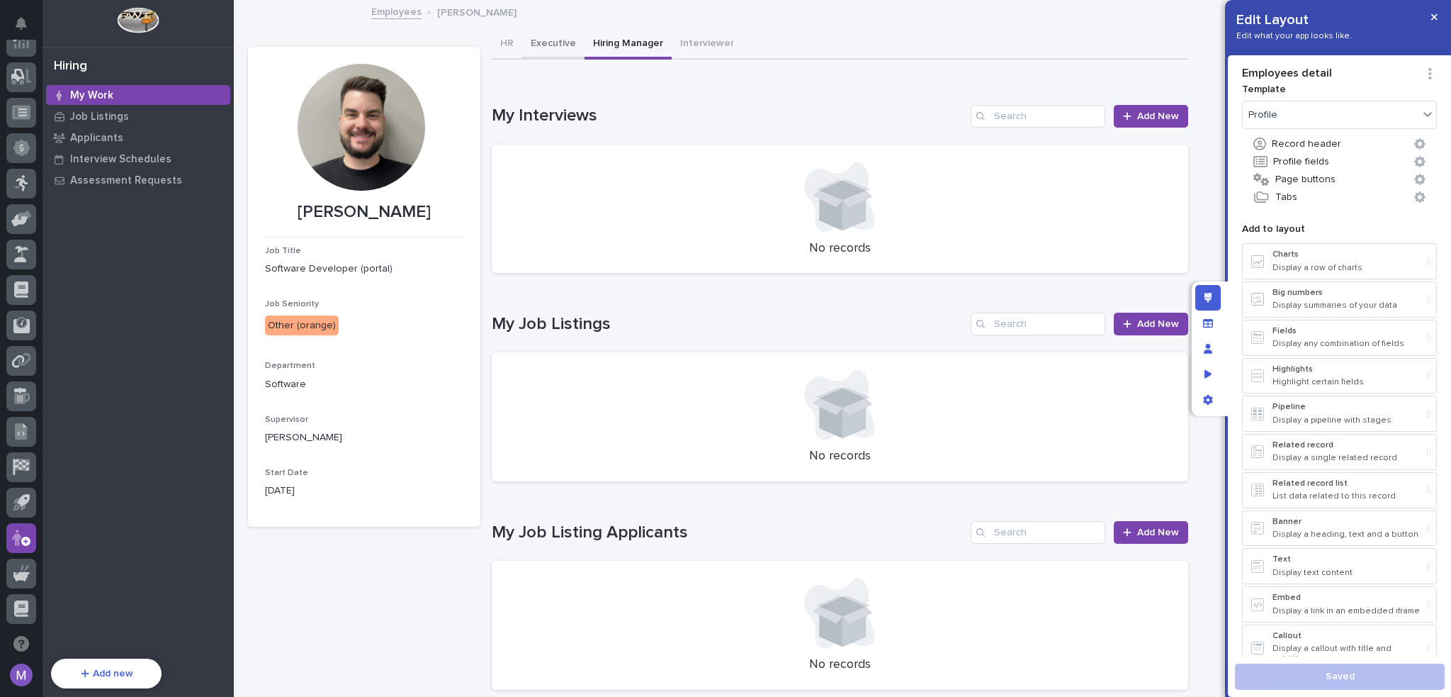
click at [534, 40] on button "Executive" at bounding box center [553, 45] width 62 height 30
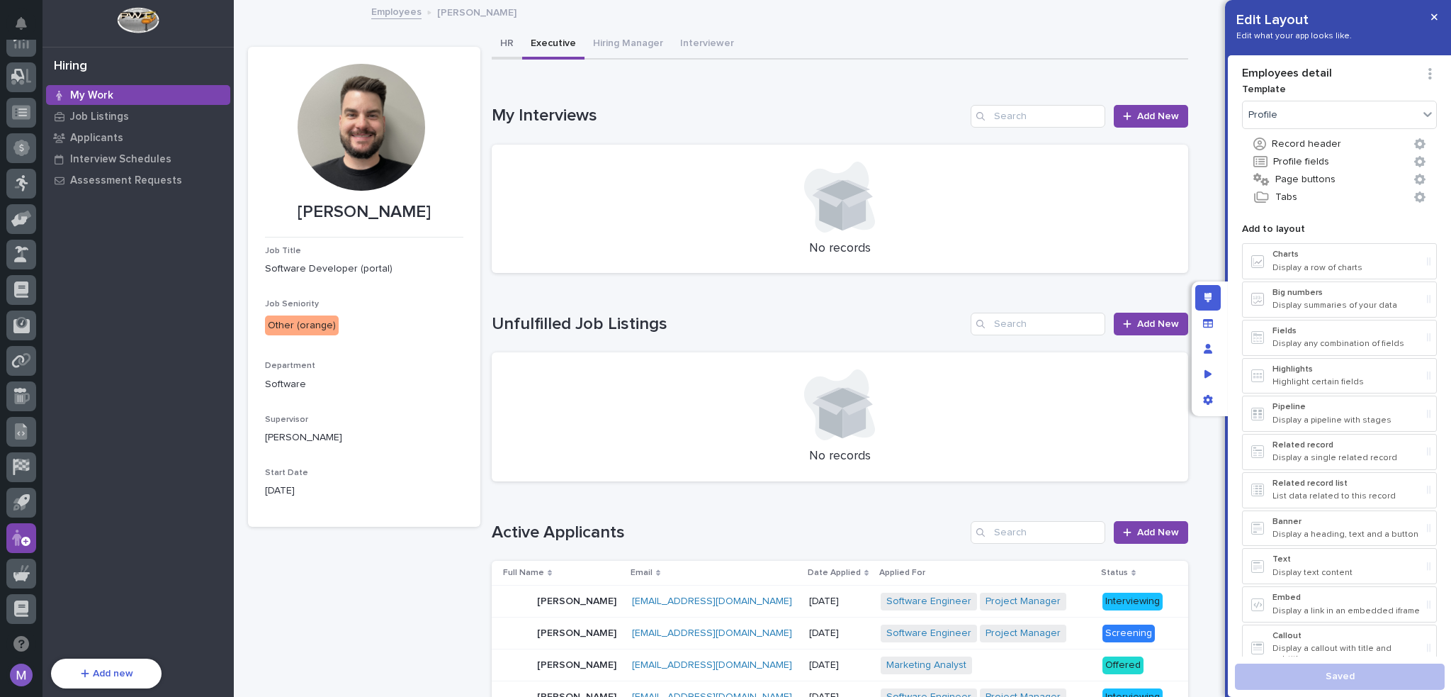
click at [509, 45] on button "HR" at bounding box center [507, 45] width 30 height 30
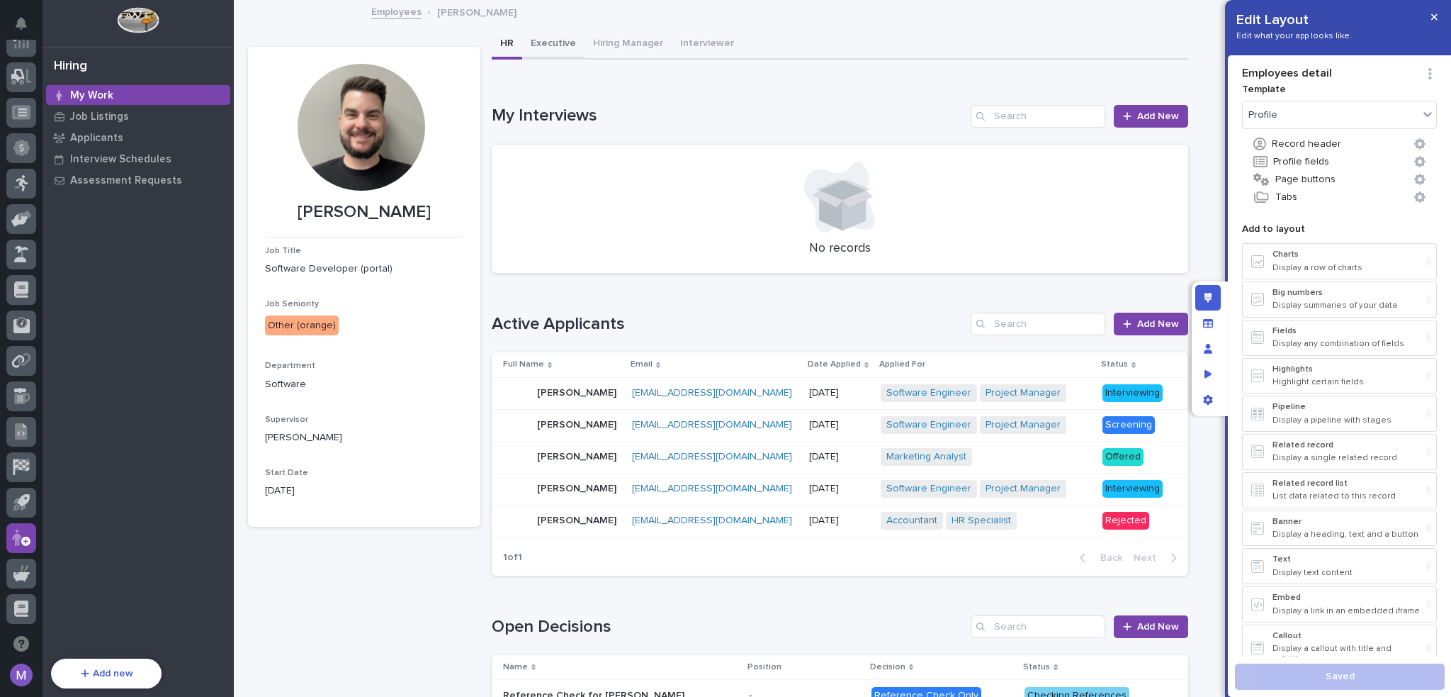
click at [565, 46] on button "Executive" at bounding box center [553, 45] width 62 height 30
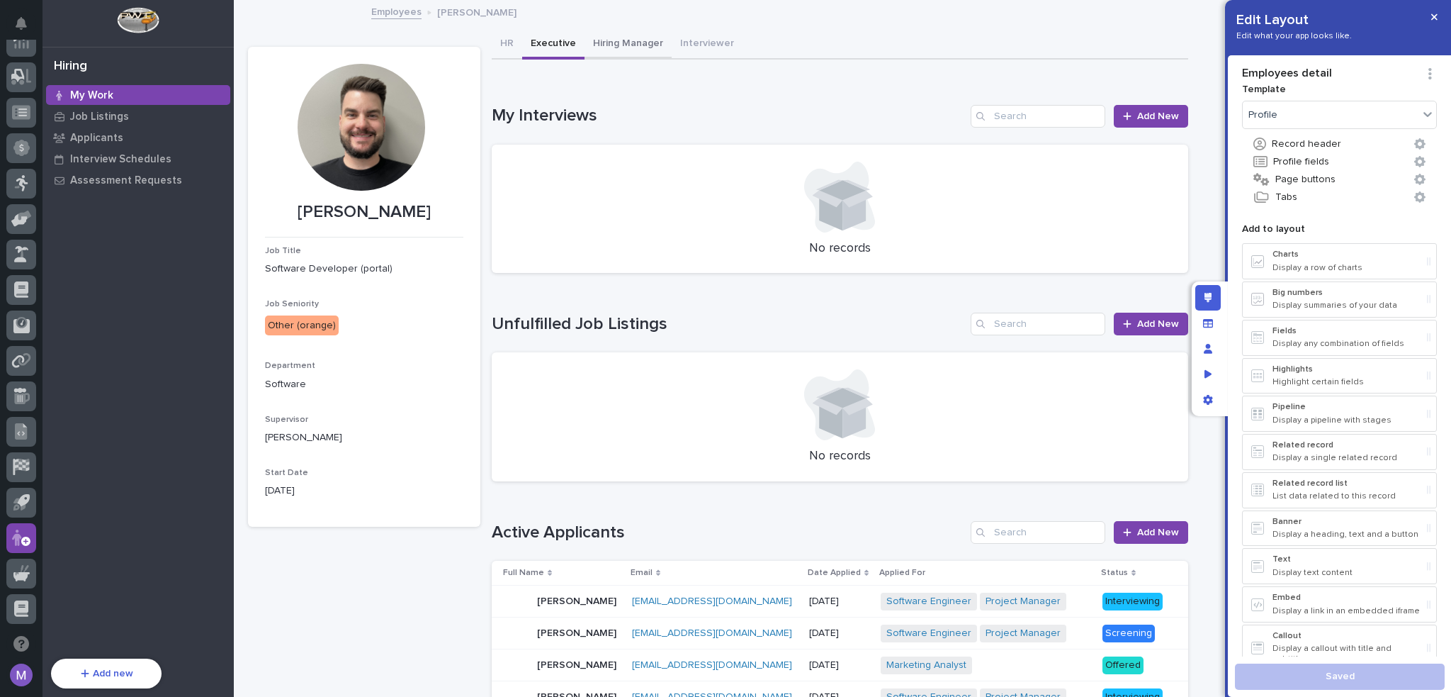
click at [609, 35] on button "Hiring Manager" at bounding box center [628, 45] width 87 height 30
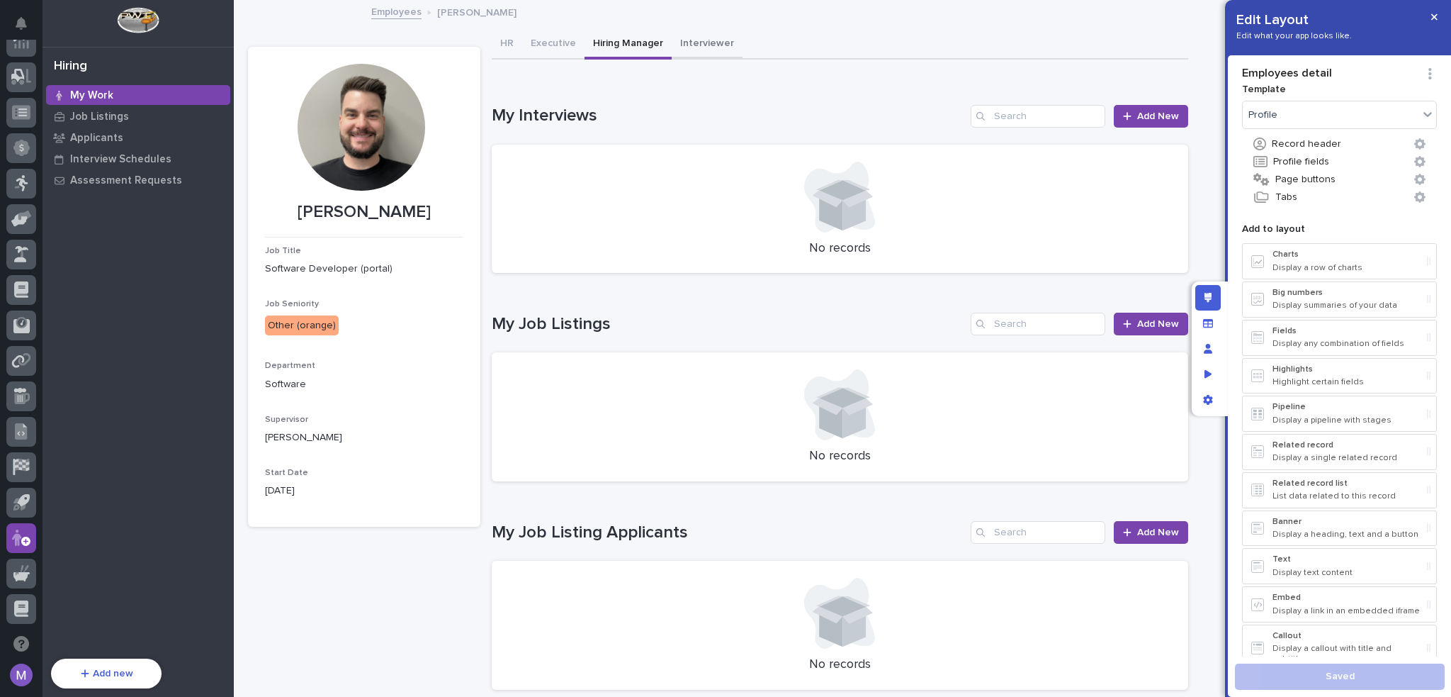
click at [707, 43] on button "Interviewer" at bounding box center [707, 45] width 71 height 30
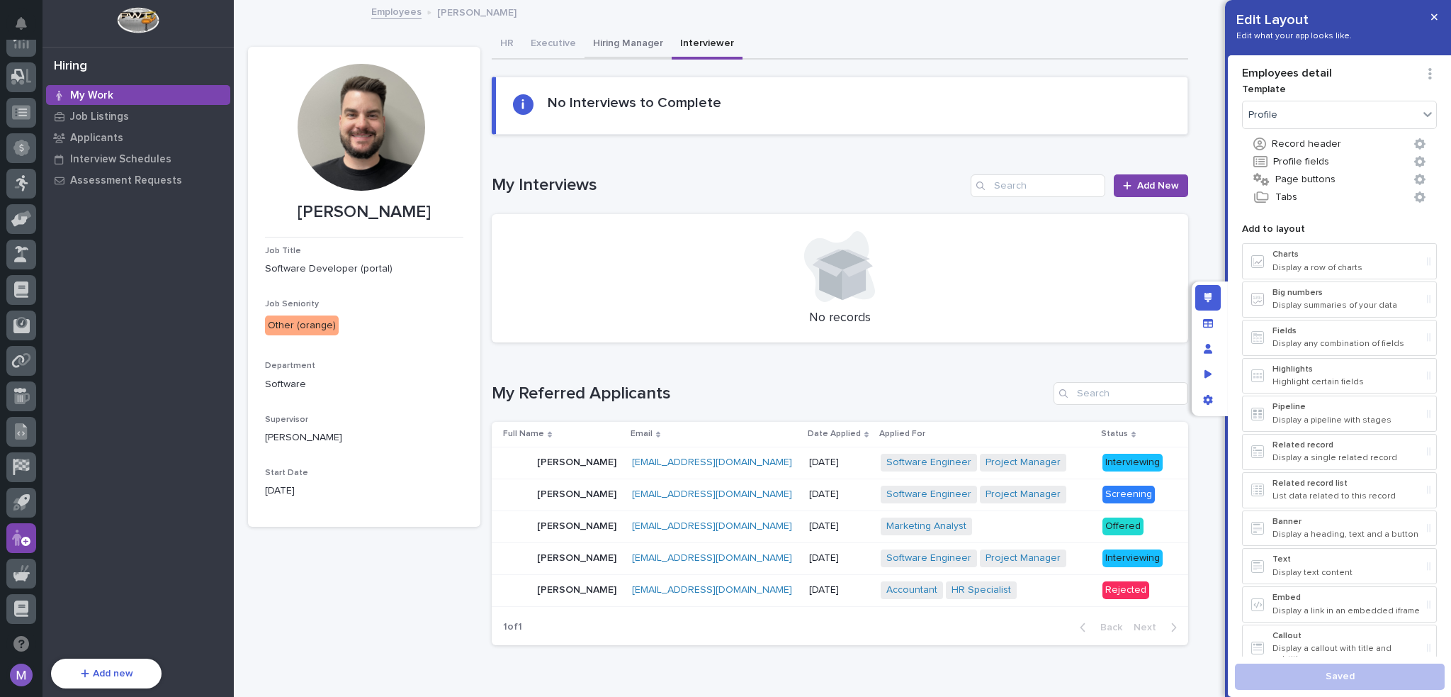
click at [625, 42] on button "Hiring Manager" at bounding box center [628, 45] width 87 height 30
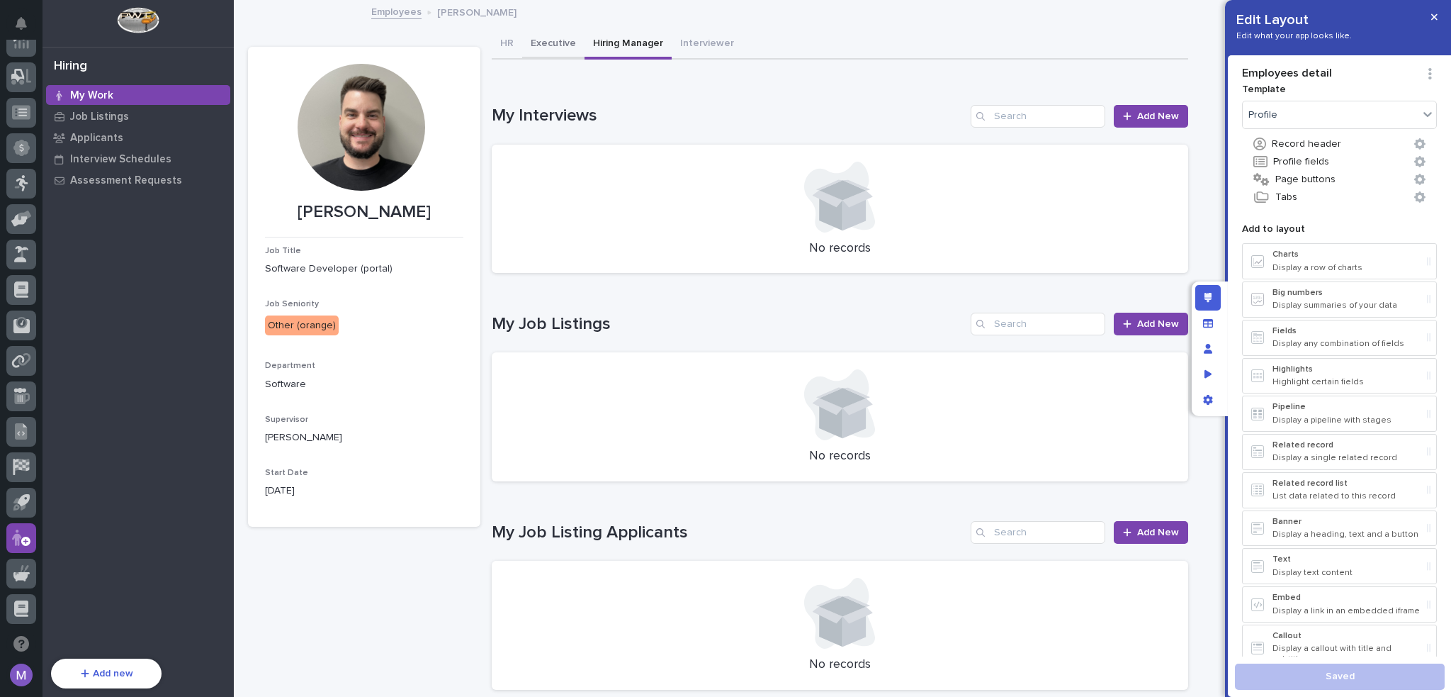
click at [540, 50] on button "Executive" at bounding box center [553, 45] width 62 height 30
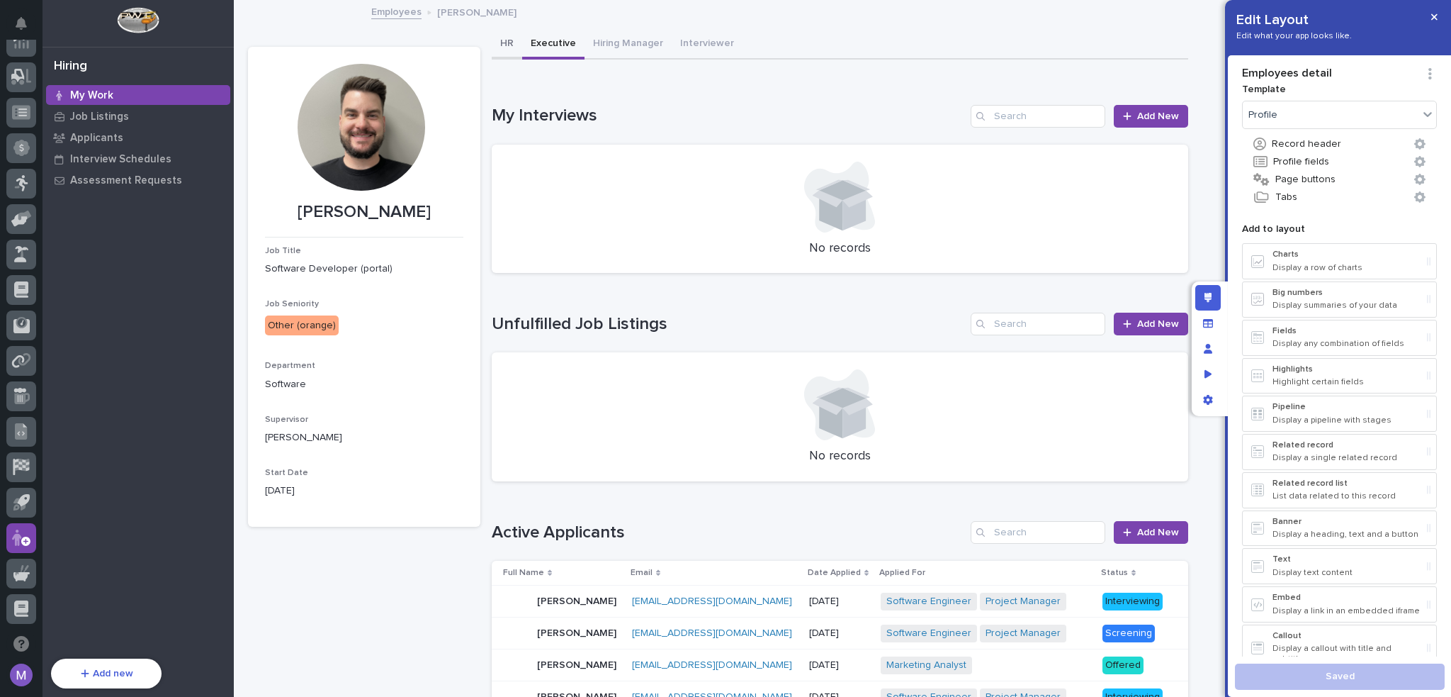
click at [507, 35] on button "HR" at bounding box center [507, 45] width 30 height 30
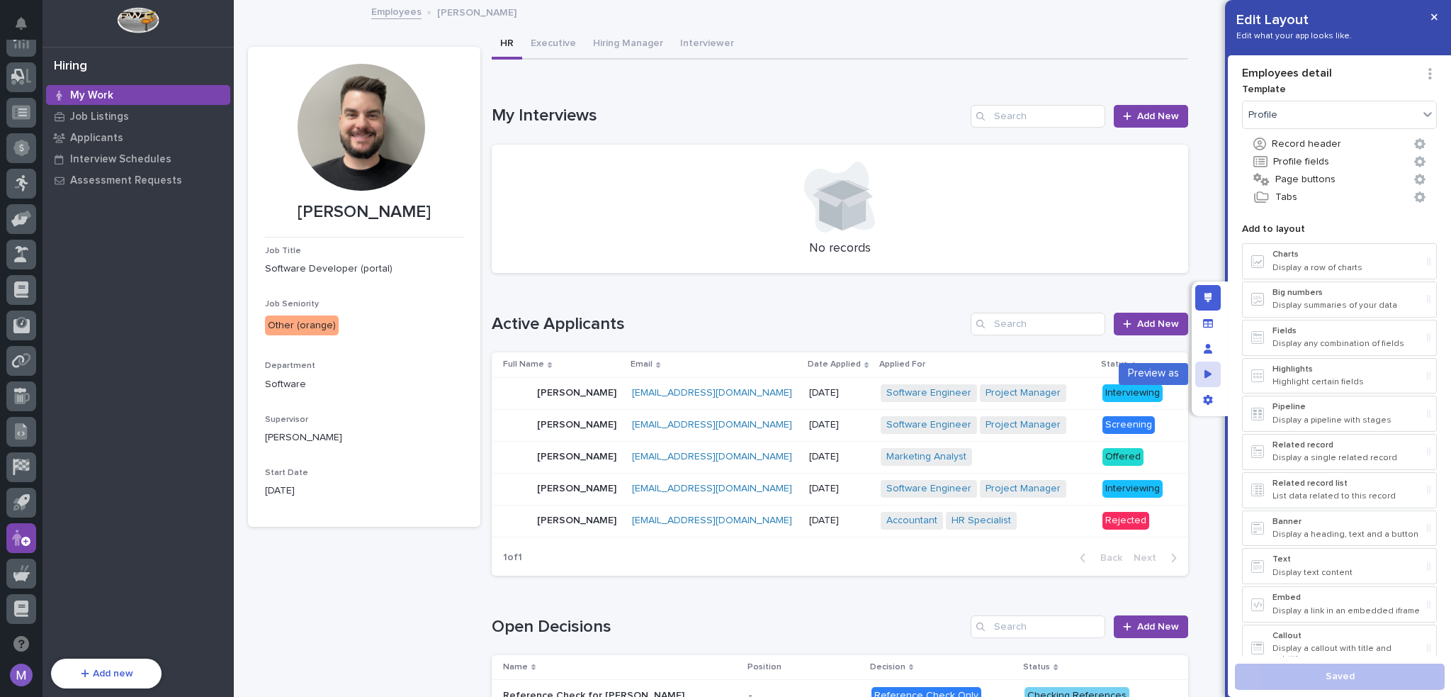
click at [1203, 368] on div "Preview as" at bounding box center [1208, 374] width 26 height 26
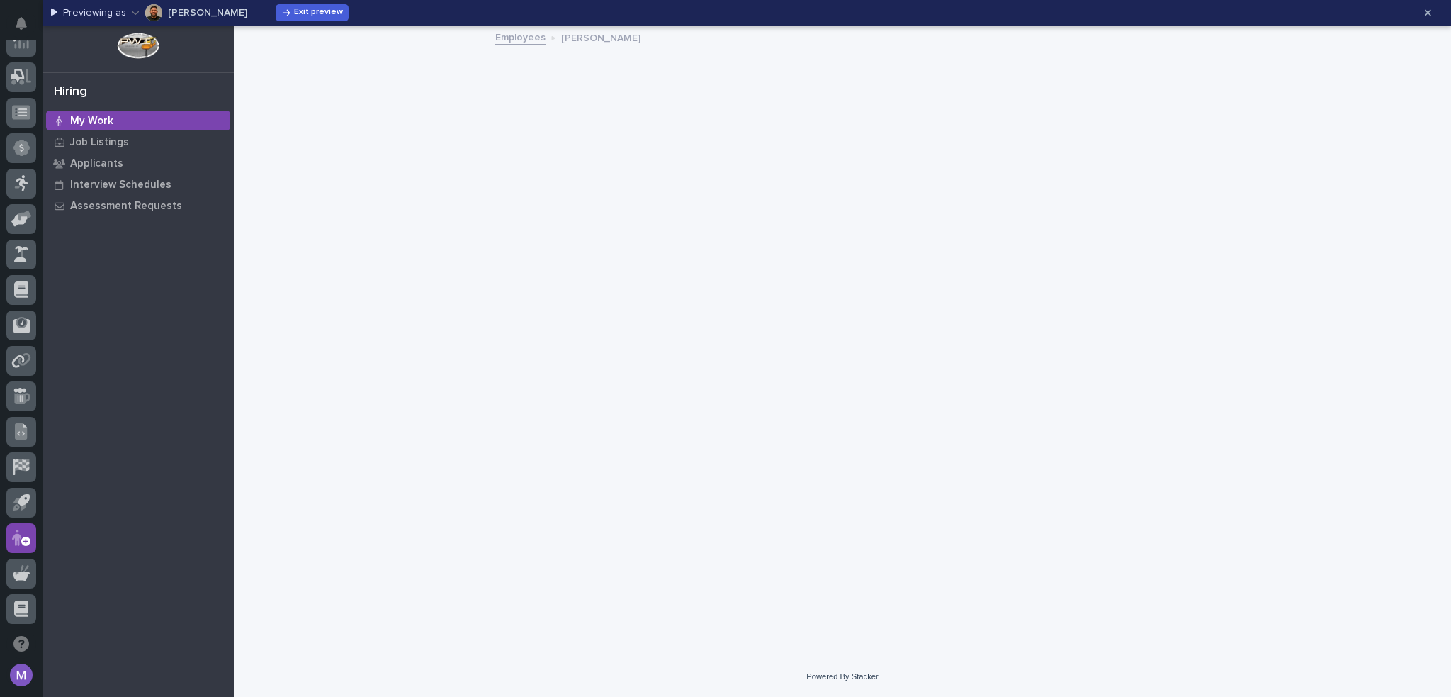
click at [209, 8] on p "[PERSON_NAME]" at bounding box center [207, 13] width 79 height 10
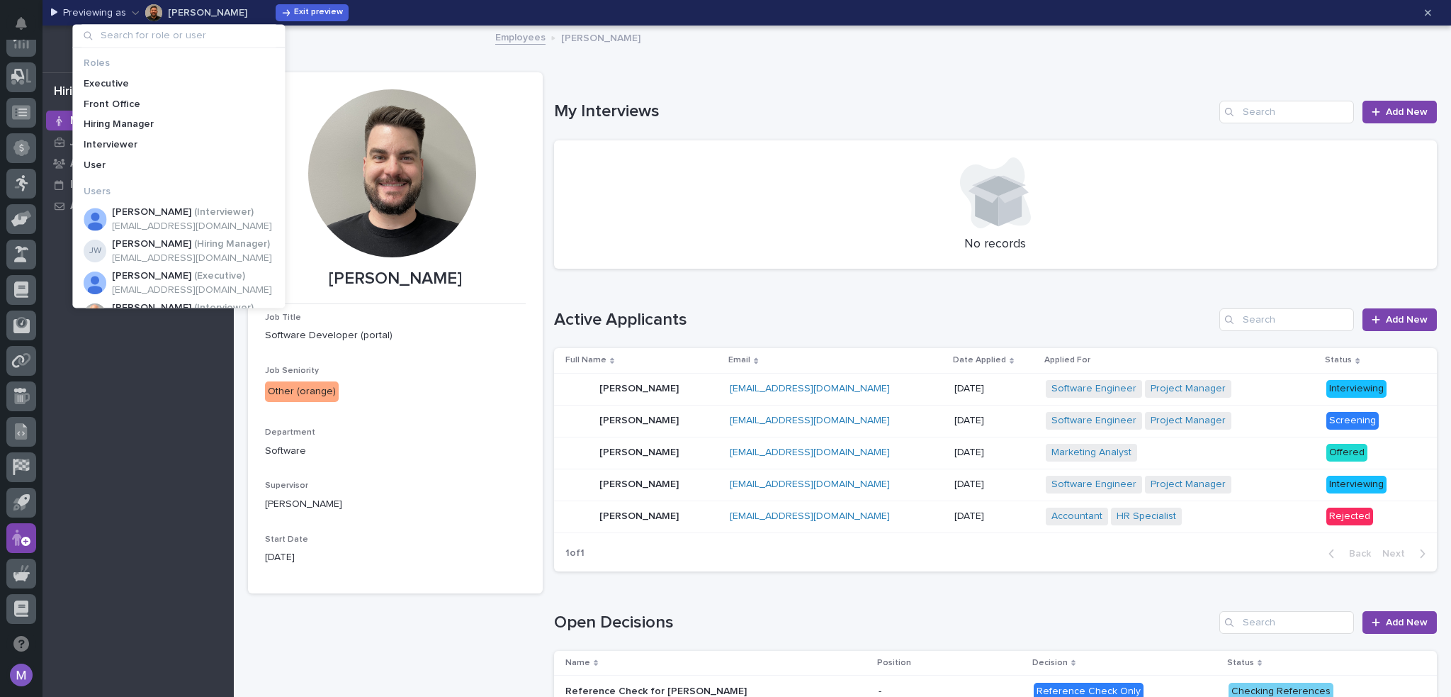
click at [679, 43] on div "Employees [PERSON_NAME]" at bounding box center [842, 38] width 709 height 20
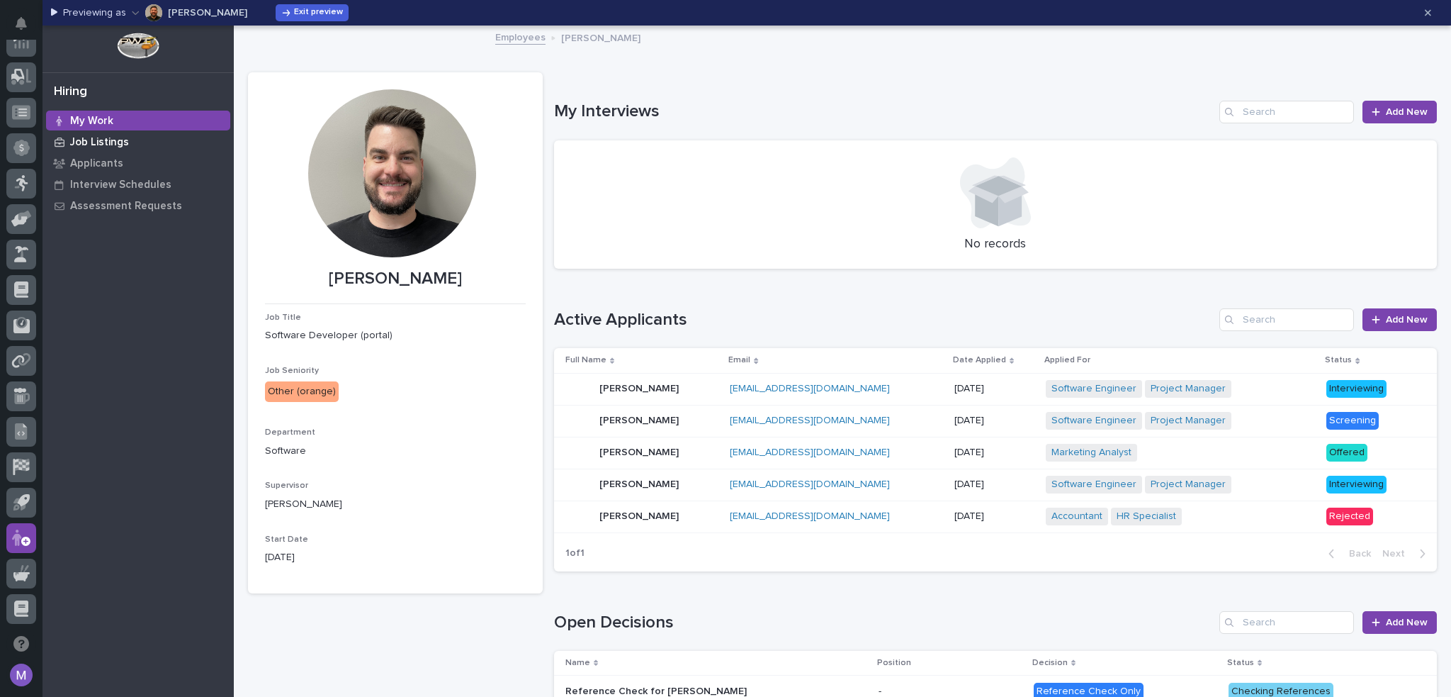
click at [103, 151] on div "Job Listings" at bounding box center [138, 142] width 184 height 20
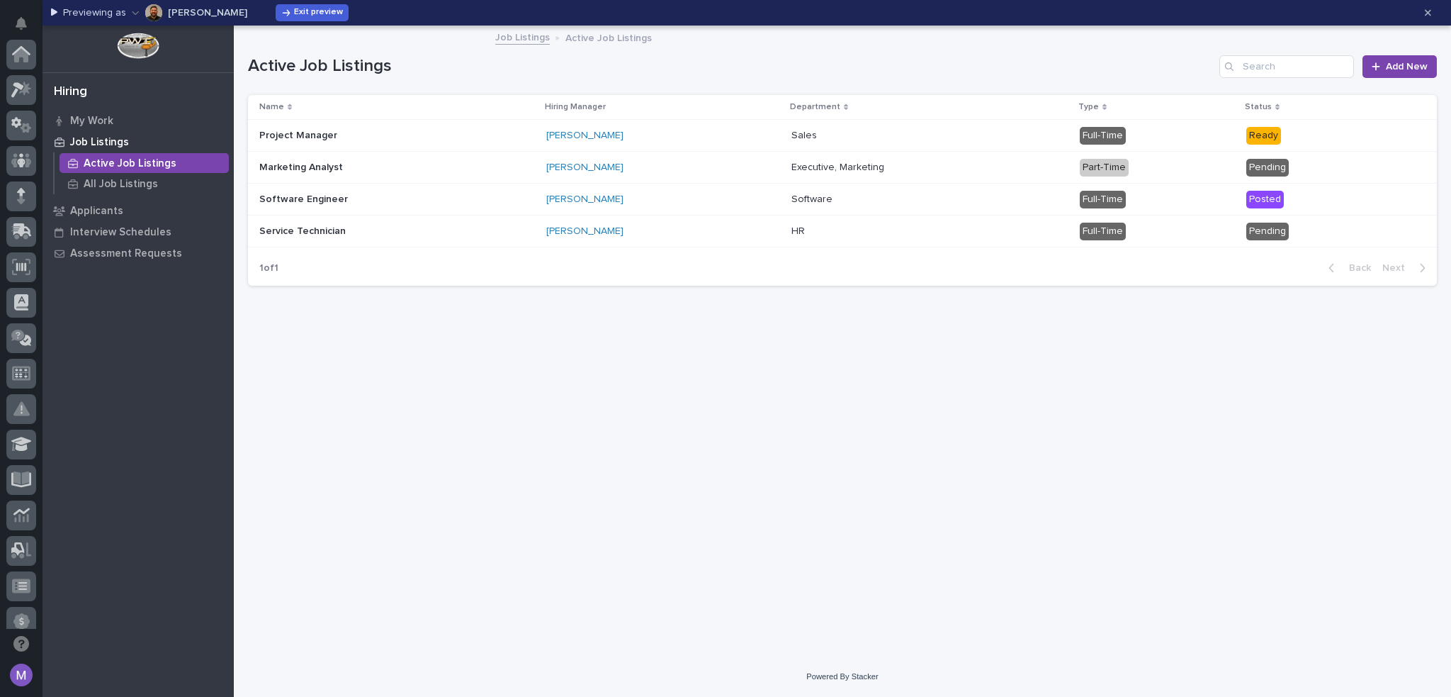
scroll to position [473, 0]
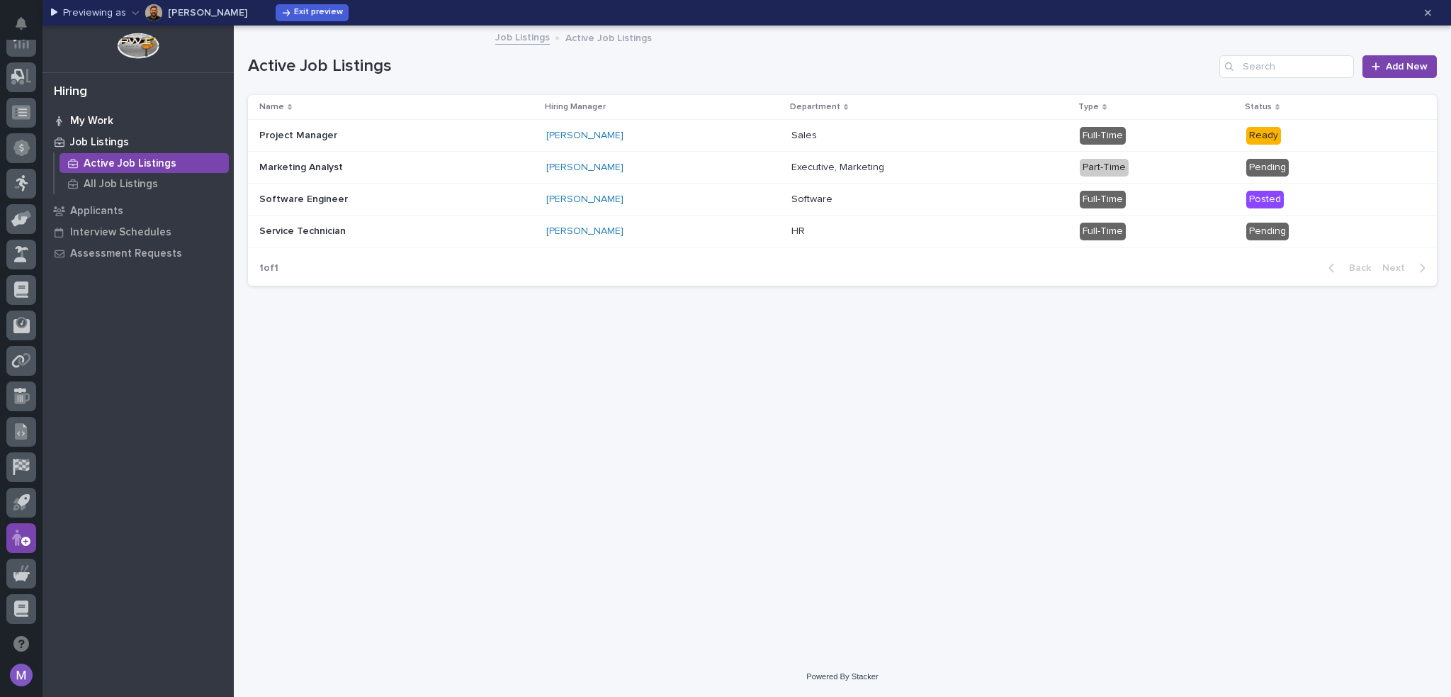
click at [105, 118] on p "My Work" at bounding box center [91, 121] width 43 height 13
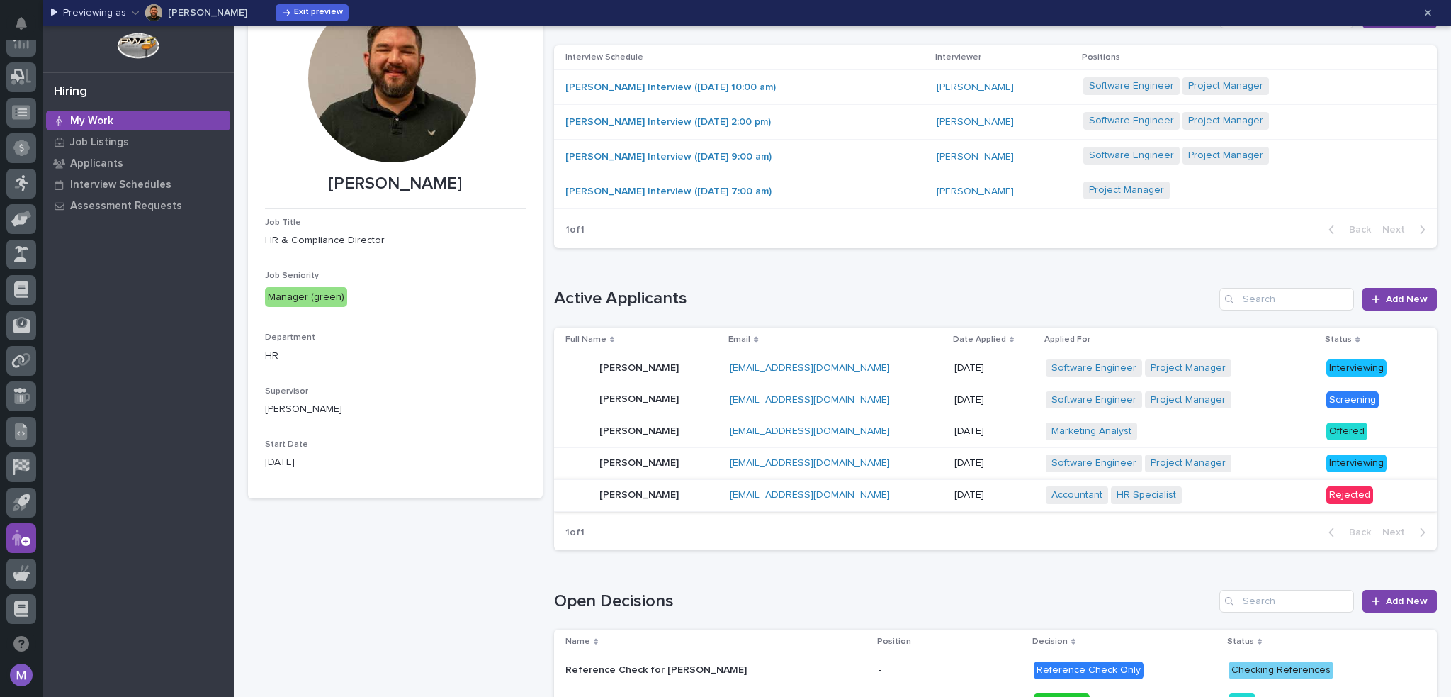
scroll to position [213, 0]
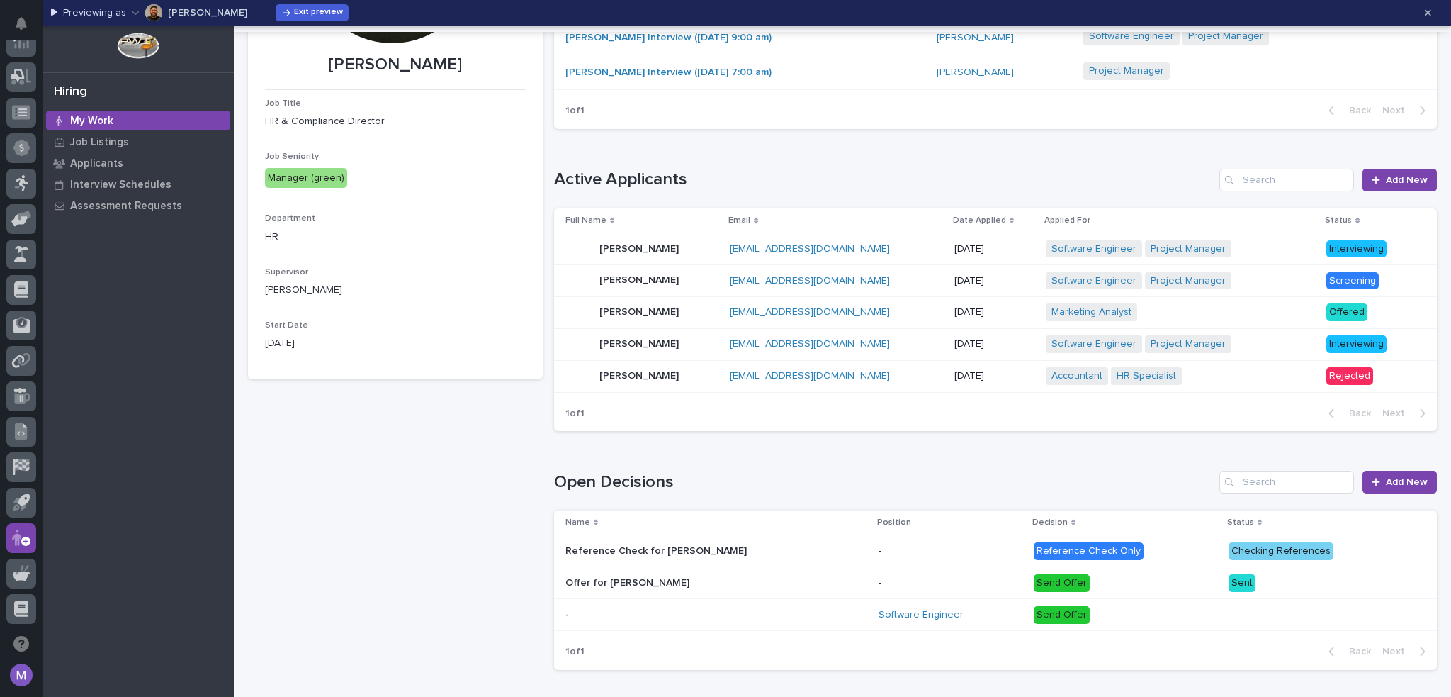
click at [820, 176] on h1 "Active Applicants" at bounding box center [884, 179] width 660 height 21
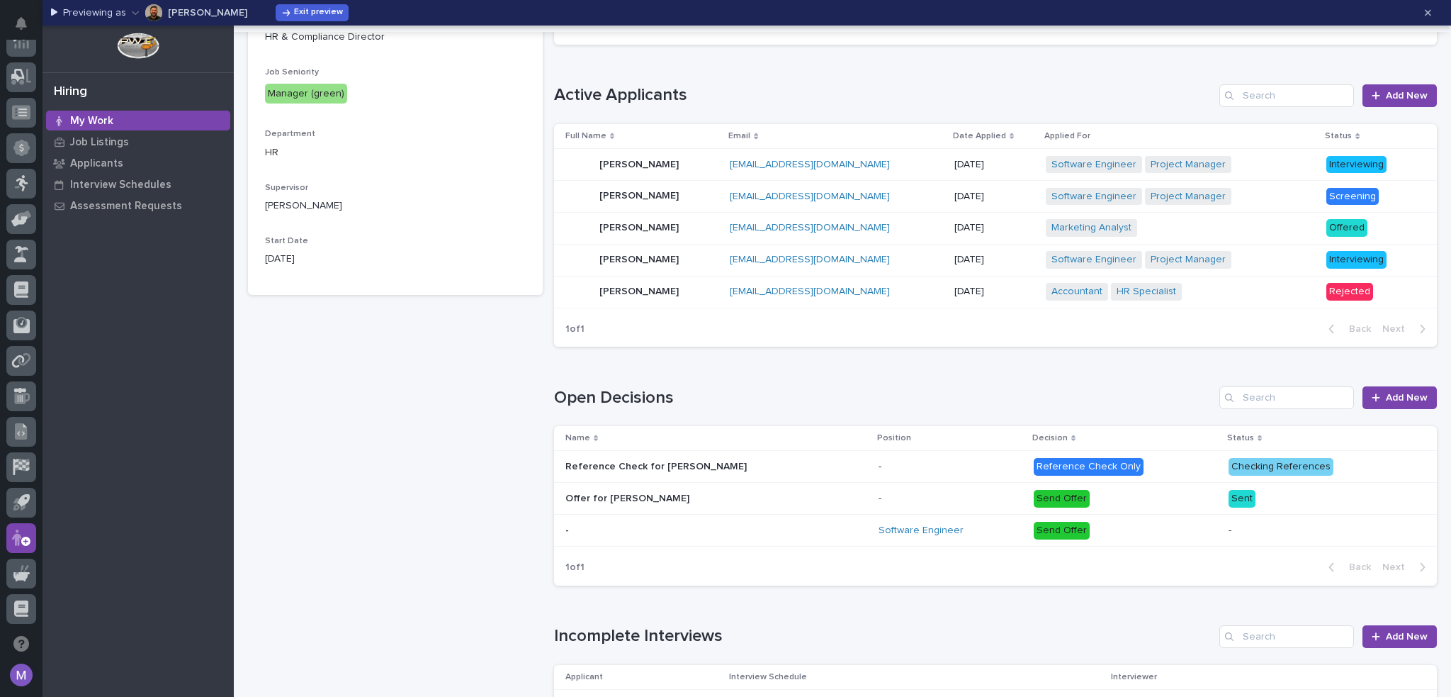
scroll to position [425, 0]
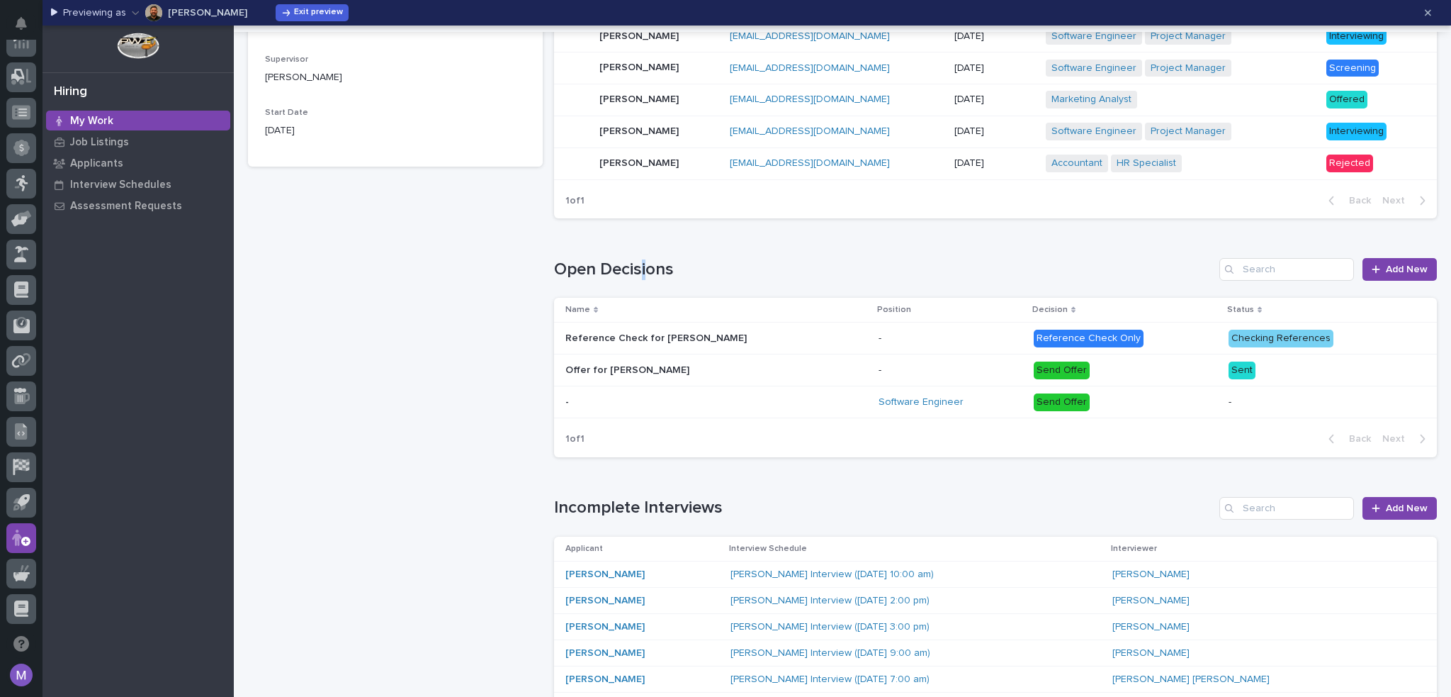
click at [641, 258] on div "Open Decisions Add New" at bounding box center [996, 269] width 884 height 23
click at [604, 260] on h1 "Open Decisions" at bounding box center [884, 269] width 660 height 21
drag, startPoint x: 599, startPoint y: 263, endPoint x: 609, endPoint y: 265, distance: 9.5
click at [604, 264] on h1 "Open Decisions" at bounding box center [884, 269] width 660 height 21
drag, startPoint x: 664, startPoint y: 268, endPoint x: 680, endPoint y: 262, distance: 16.6
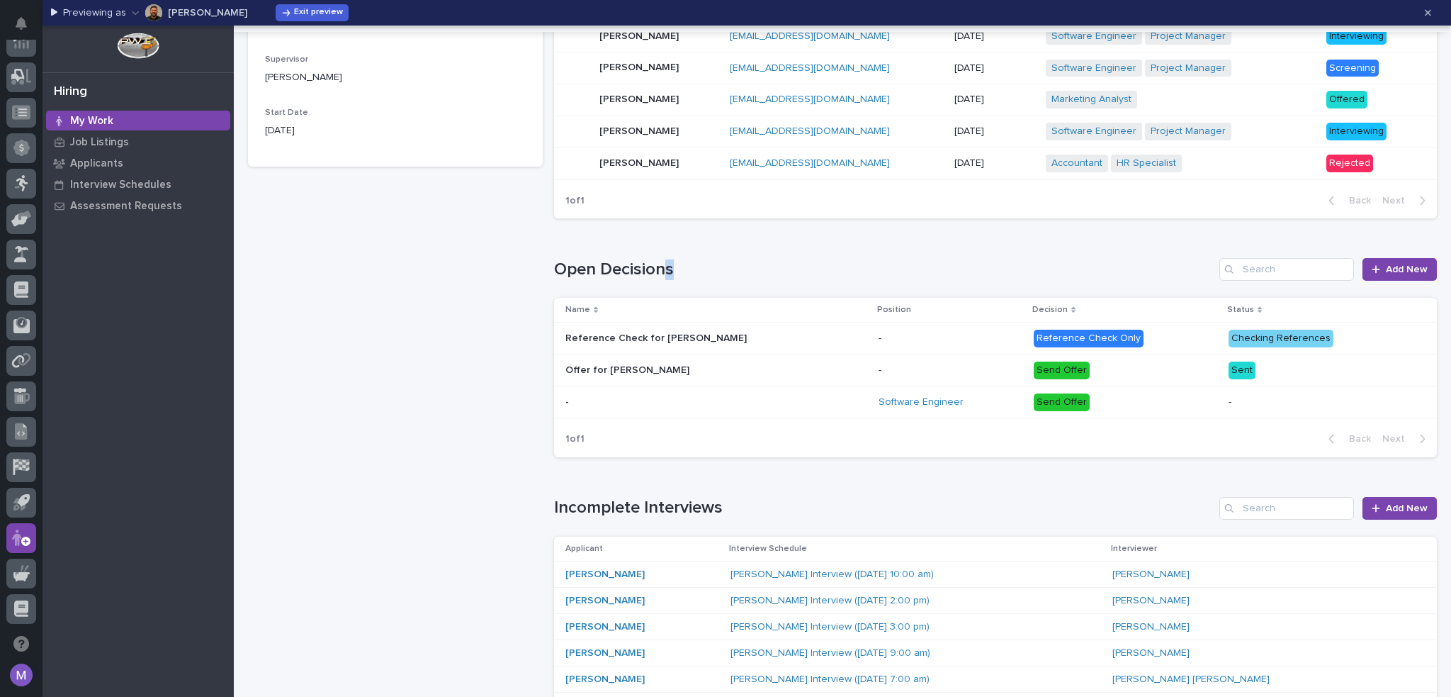
click at [677, 264] on h1 "Open Decisions" at bounding box center [884, 269] width 660 height 21
click at [680, 262] on h1 "Open Decisions" at bounding box center [884, 269] width 660 height 21
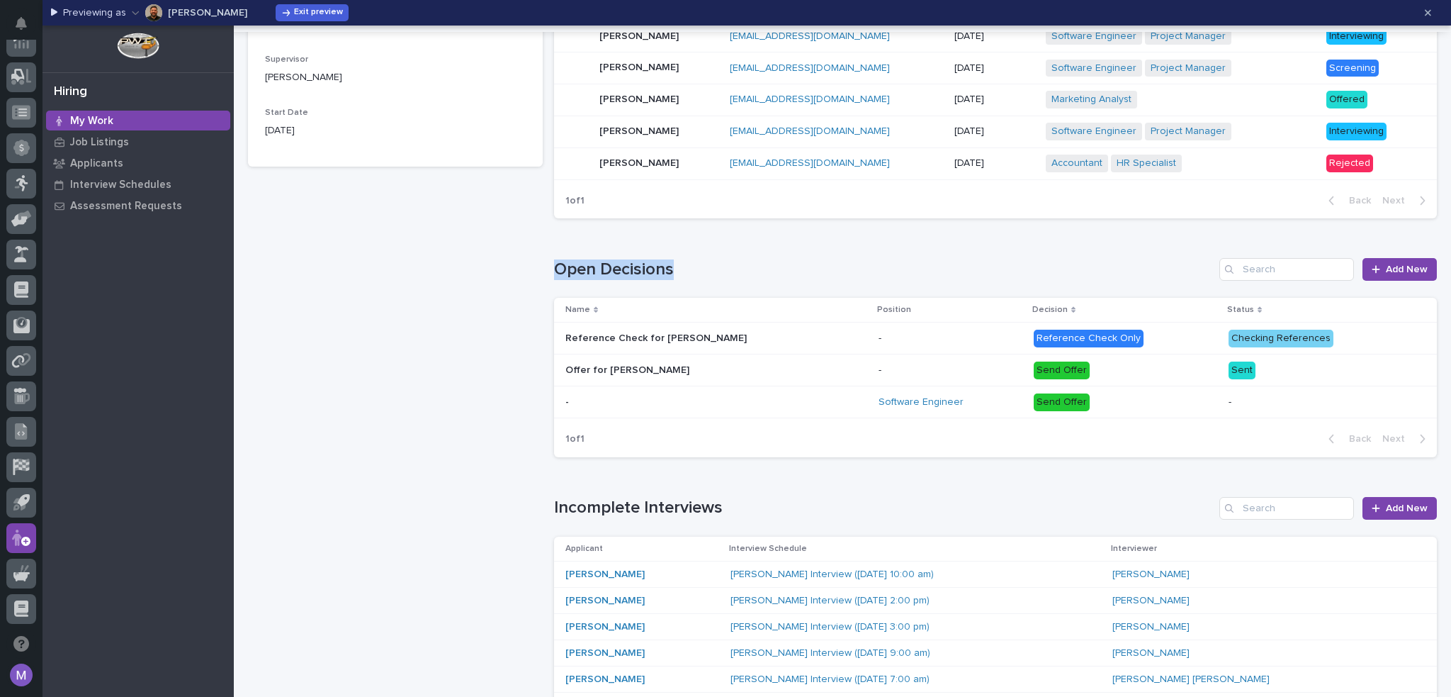
click at [680, 263] on h1 "Open Decisions" at bounding box center [884, 269] width 660 height 21
click at [755, 343] on div "Reference Check for [PERSON_NAME] Reference Check for [PERSON_NAME]" at bounding box center [716, 338] width 302 height 23
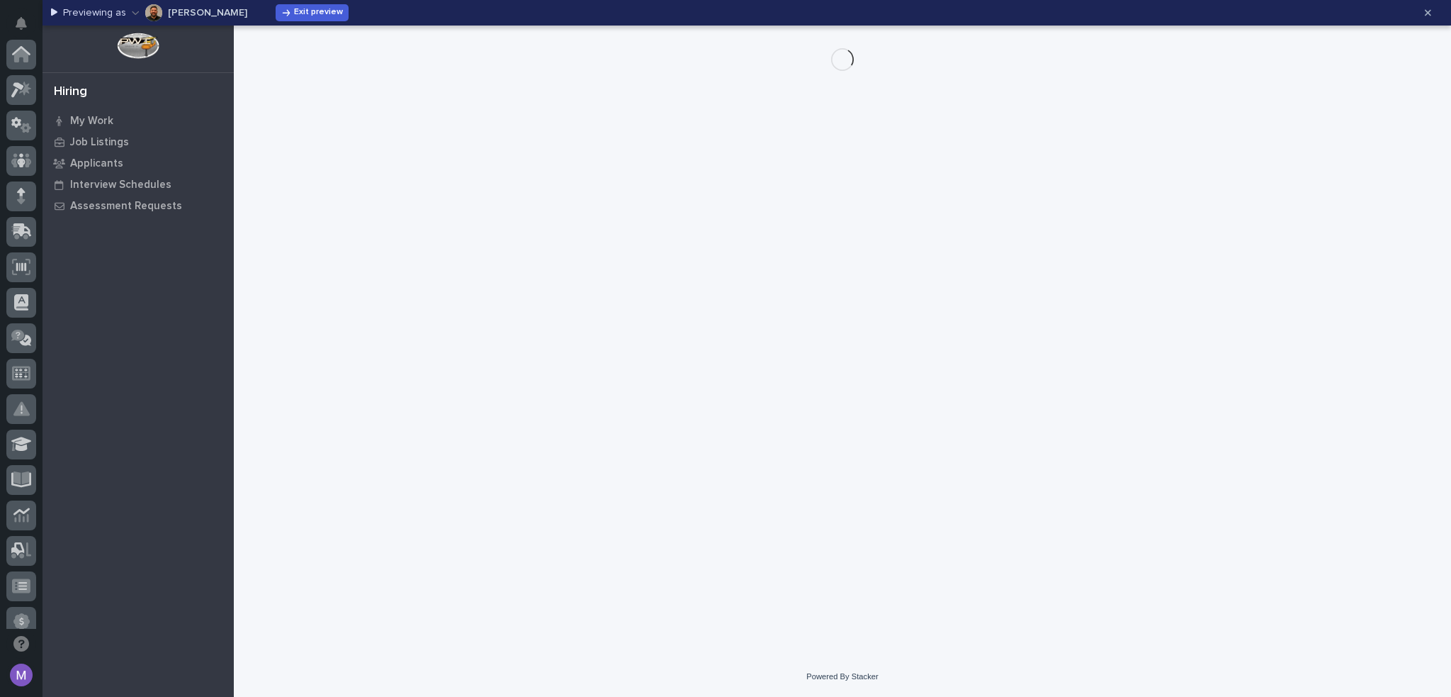
scroll to position [473, 0]
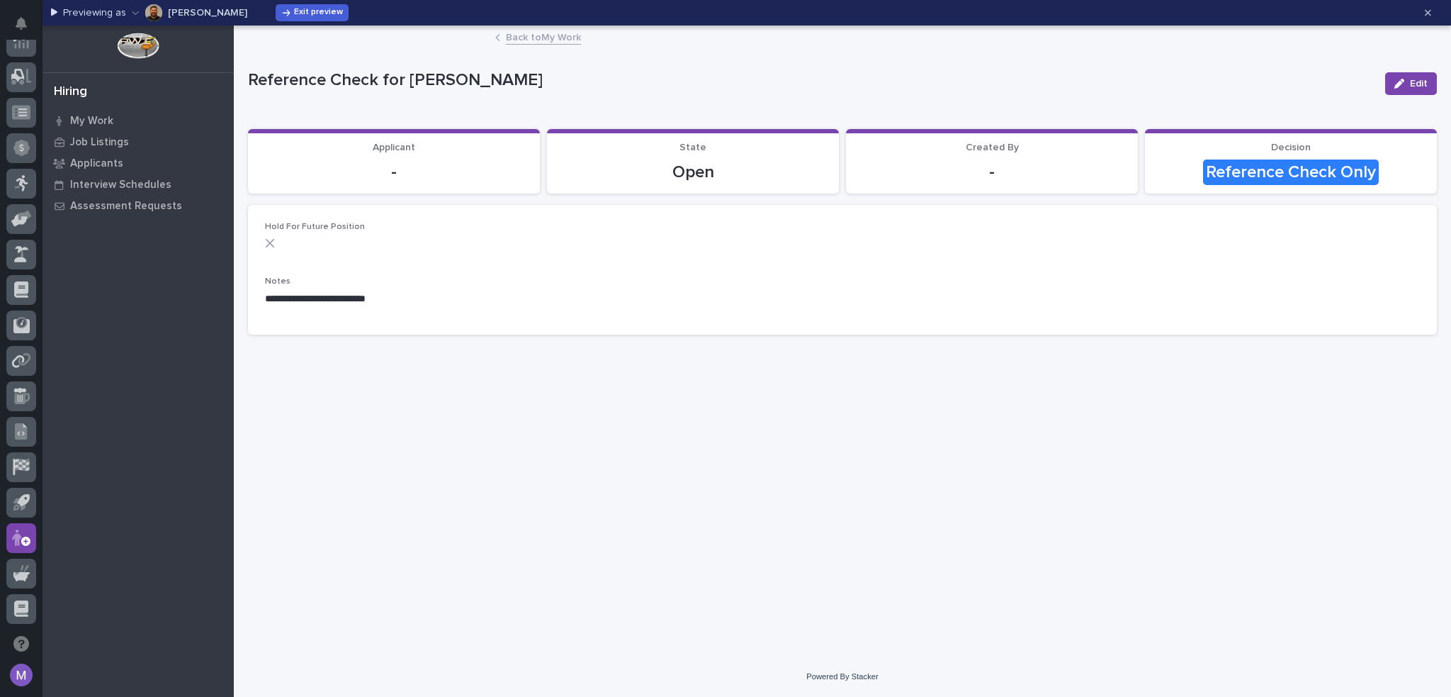
click at [364, 263] on div "**********" at bounding box center [842, 270] width 1155 height 96
click at [536, 38] on link "Back to My Work" at bounding box center [543, 36] width 75 height 16
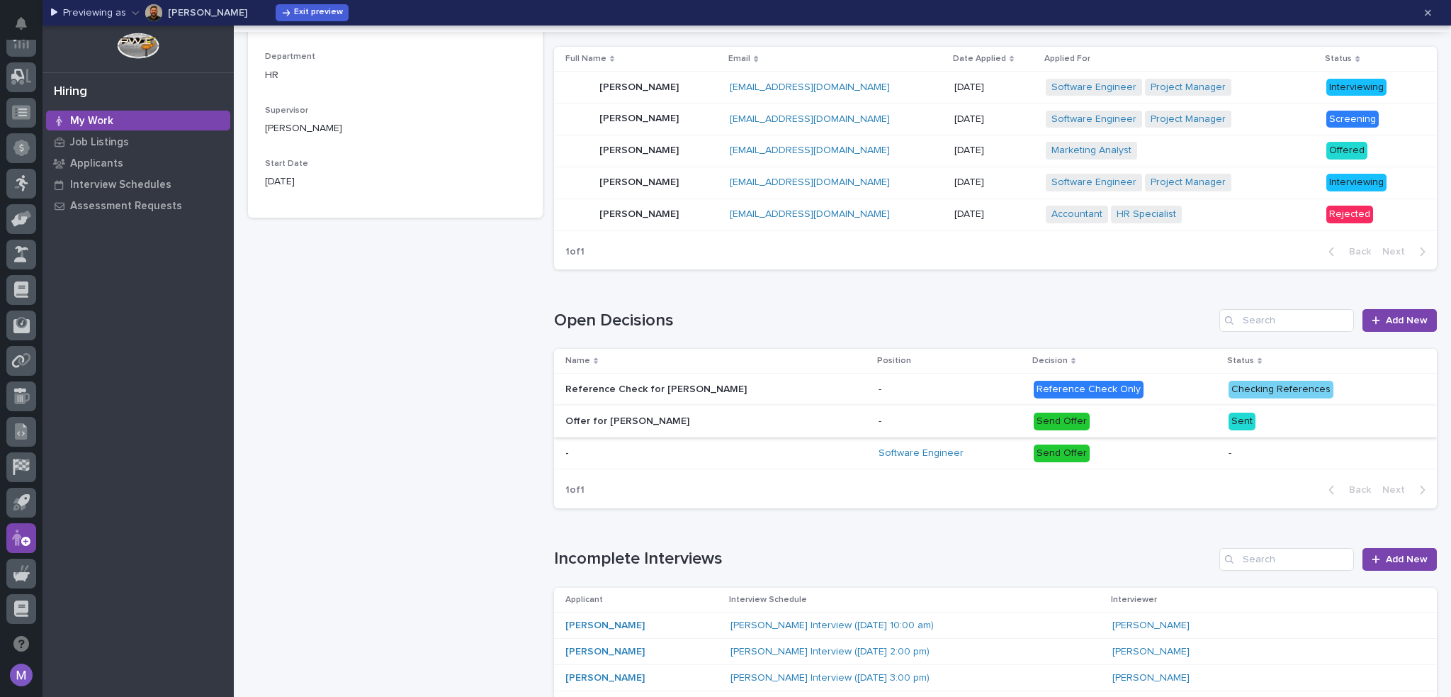
scroll to position [496, 0]
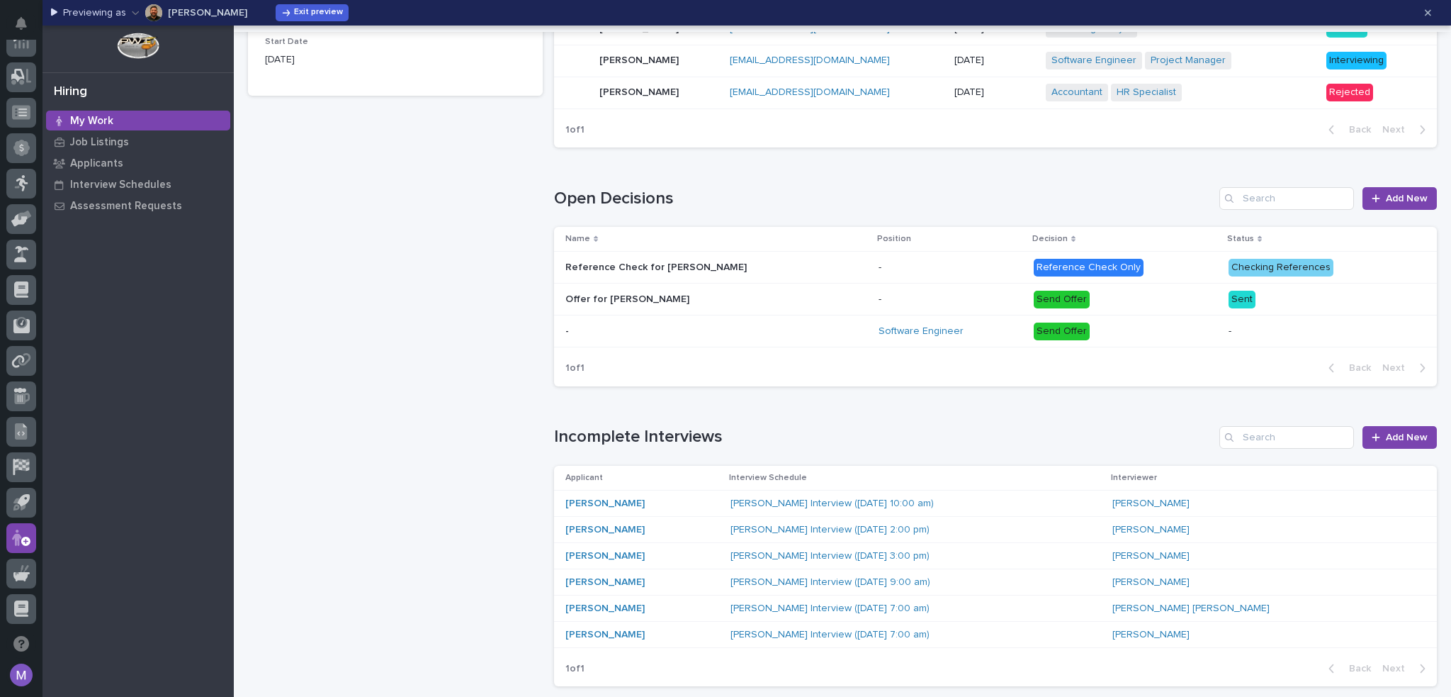
click at [908, 267] on p "-" at bounding box center [951, 267] width 144 height 12
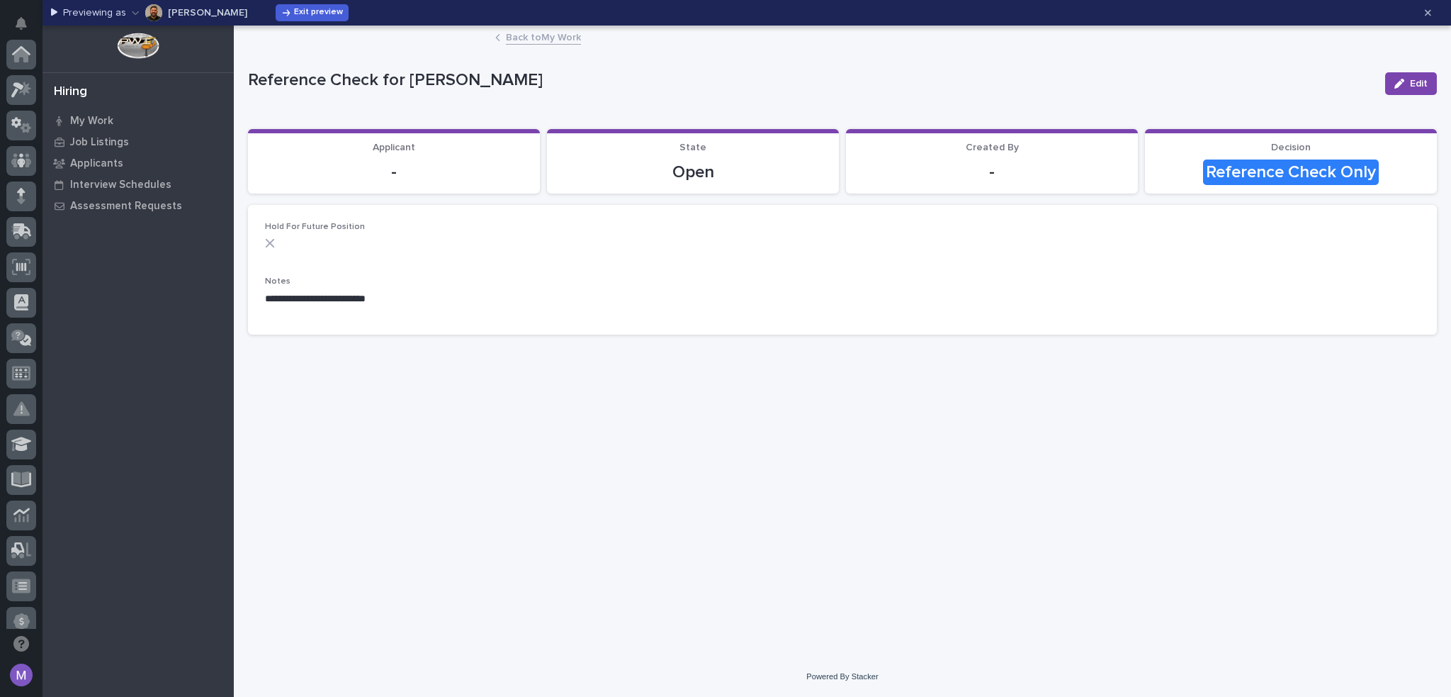
scroll to position [473, 0]
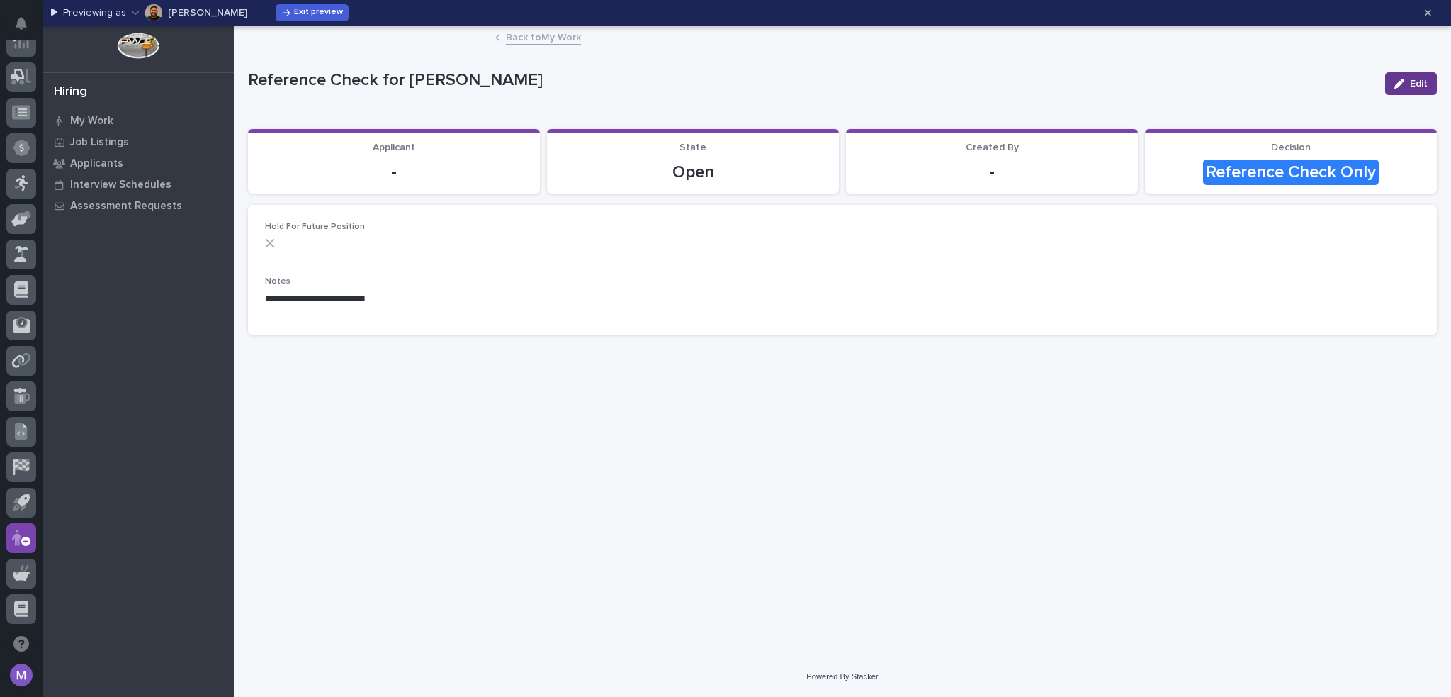
click at [1394, 89] on button "Edit" at bounding box center [1411, 83] width 52 height 23
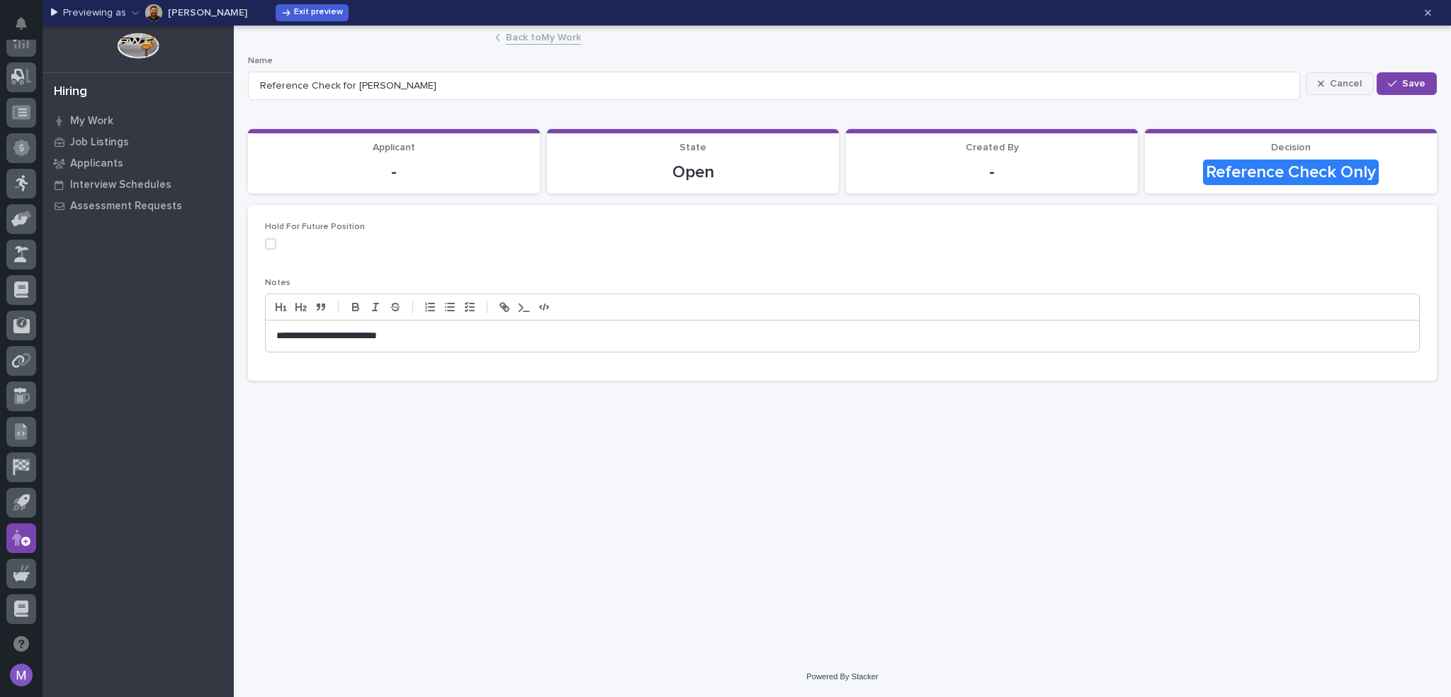
click at [1365, 86] on button "Cancel" at bounding box center [1340, 83] width 68 height 23
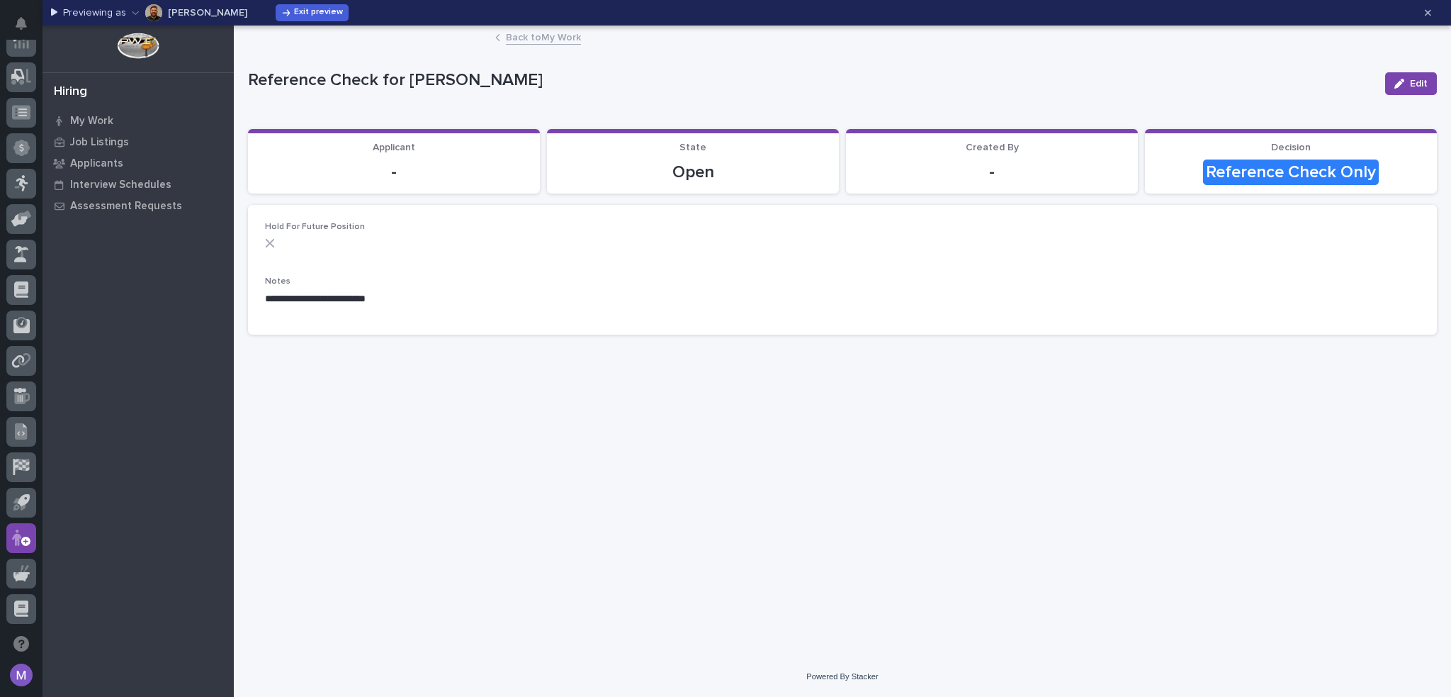
click at [537, 39] on link "Back to My Work" at bounding box center [543, 36] width 75 height 16
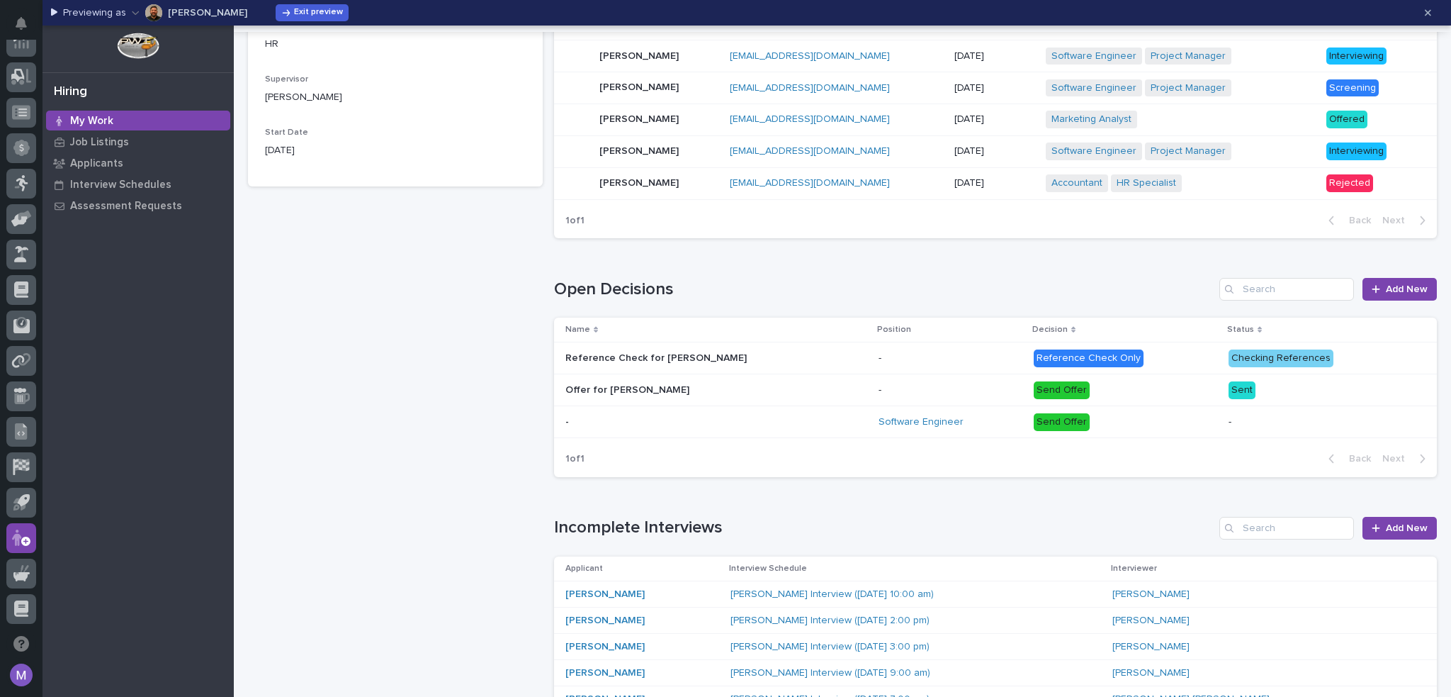
scroll to position [496, 0]
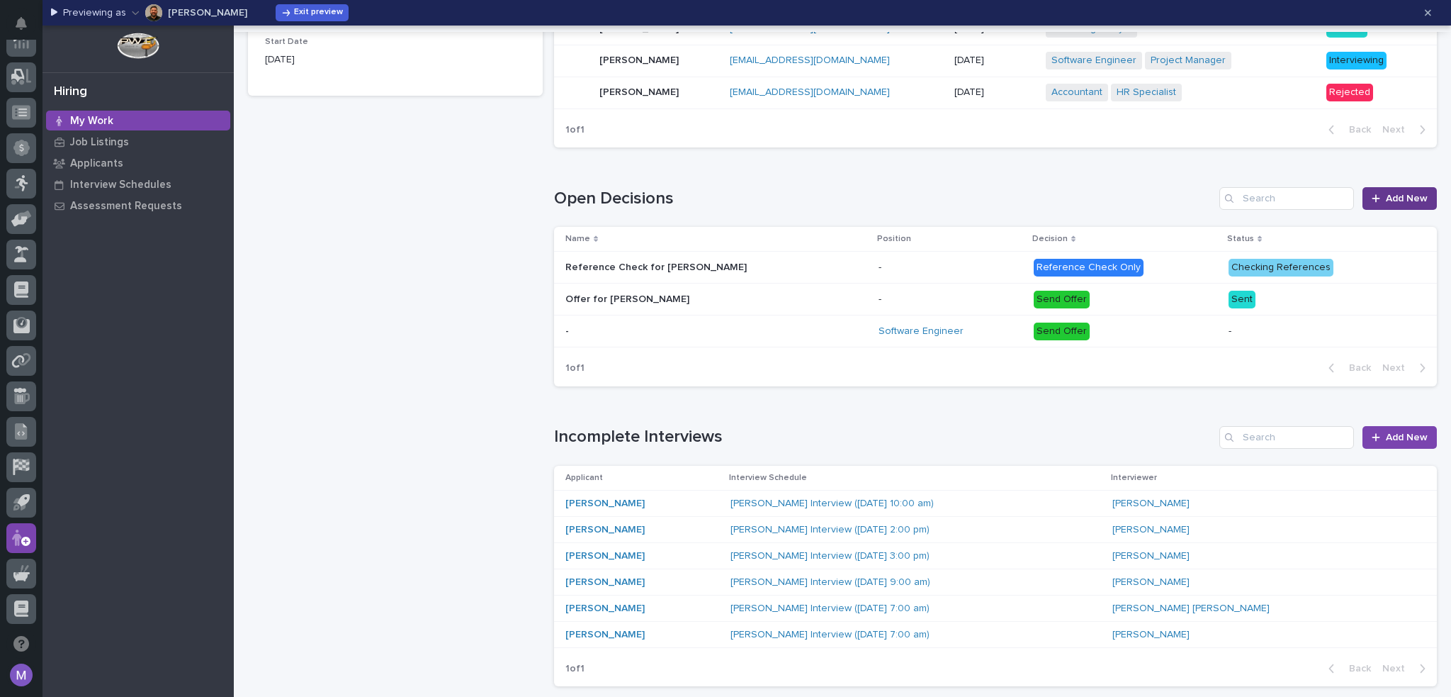
click at [1372, 201] on icon at bounding box center [1376, 198] width 9 height 10
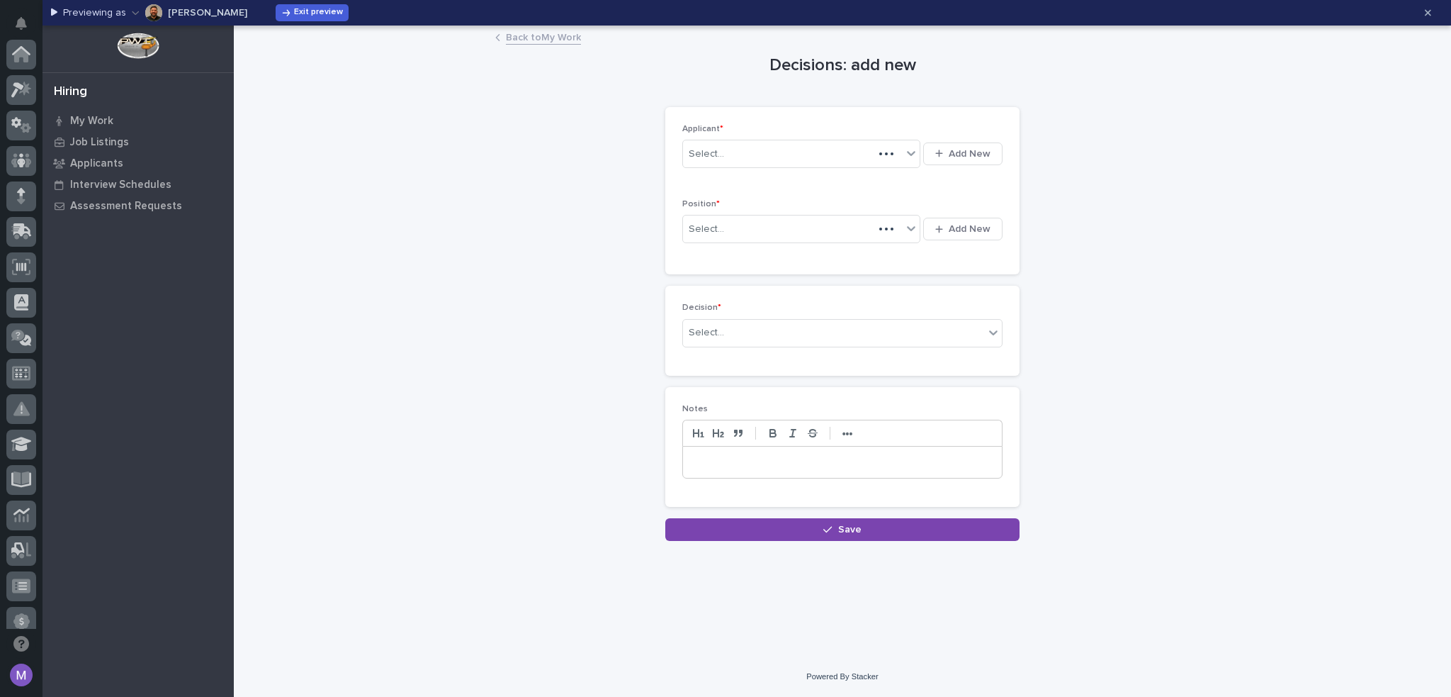
scroll to position [473, 0]
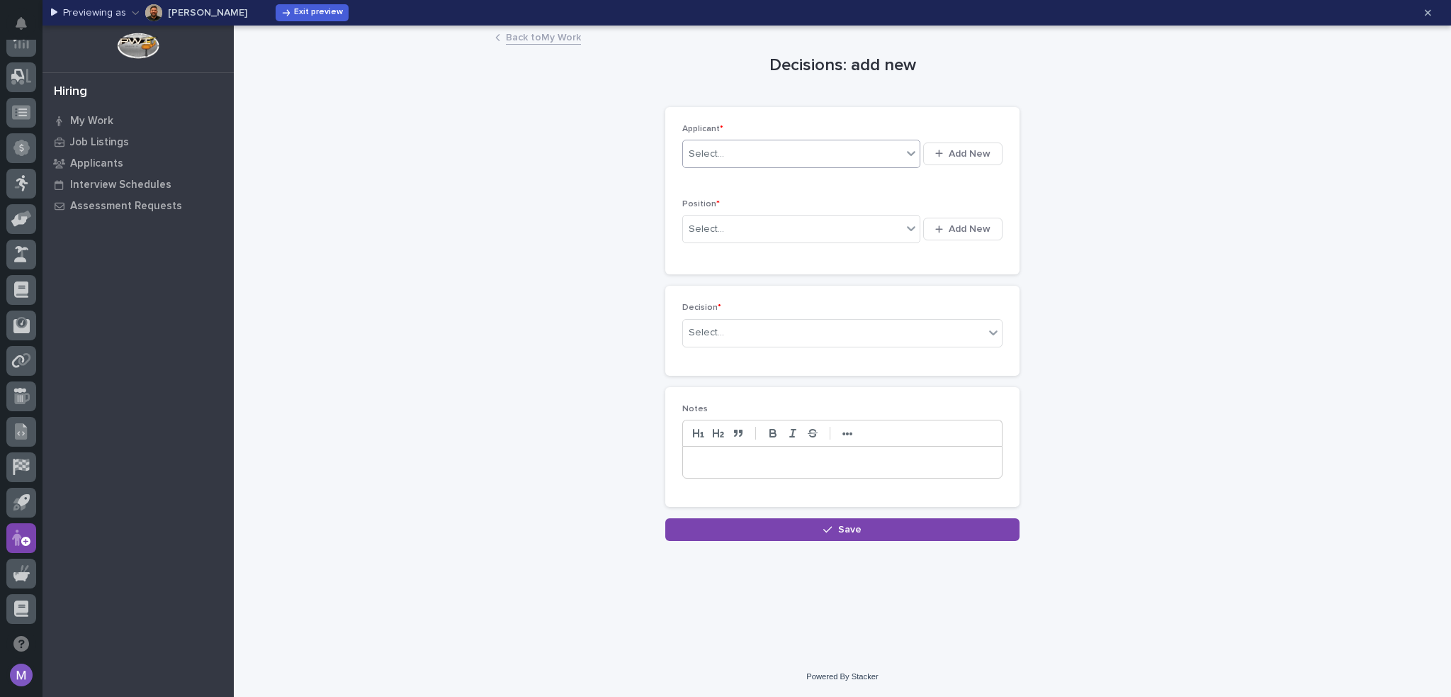
click at [805, 150] on div "Select..." at bounding box center [792, 153] width 219 height 23
click at [564, 40] on link "Back to My Work" at bounding box center [543, 36] width 75 height 16
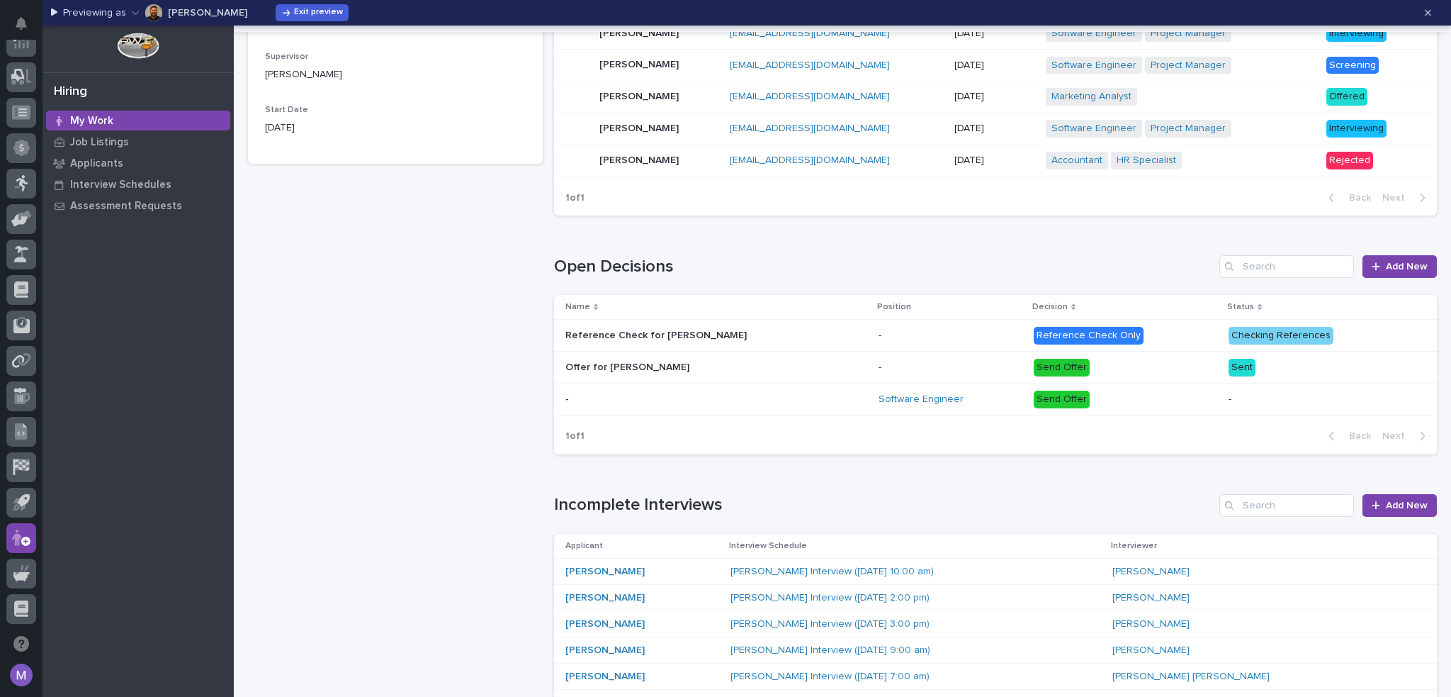
scroll to position [425, 0]
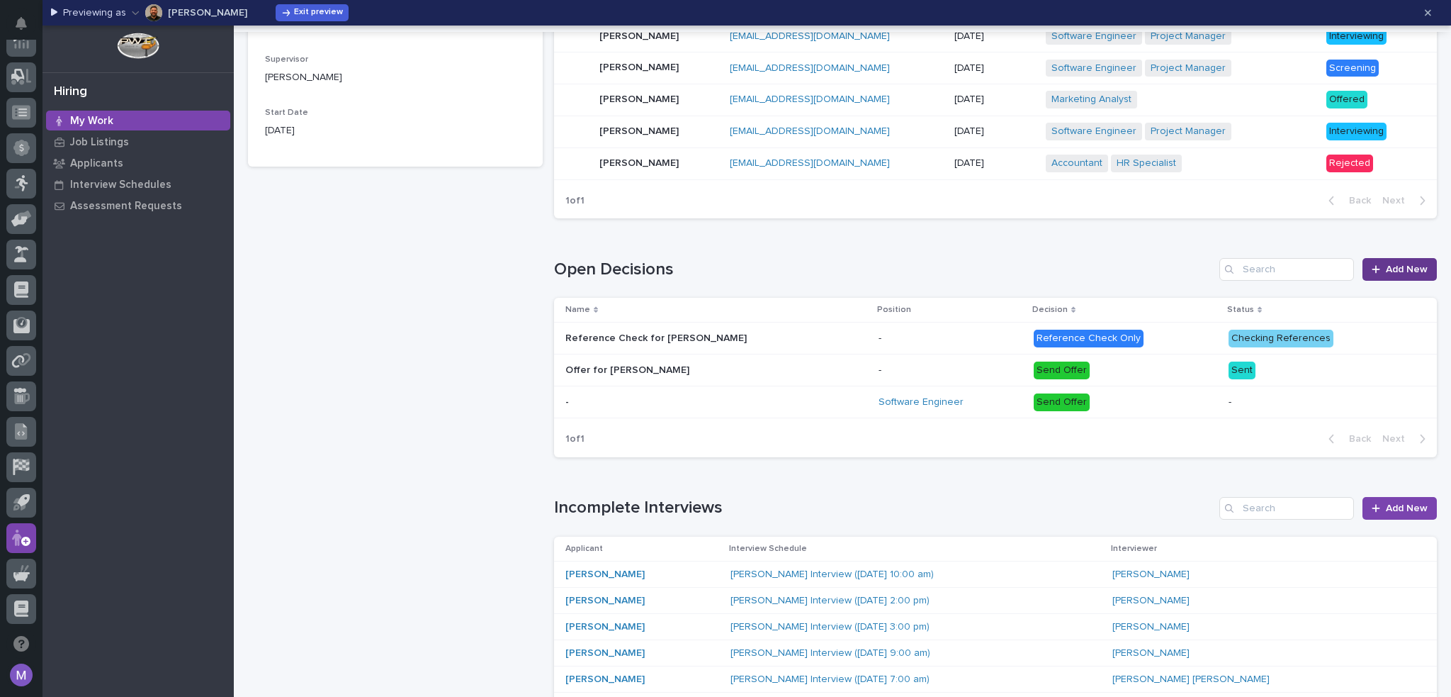
click at [1405, 269] on span "Add New" at bounding box center [1407, 269] width 42 height 10
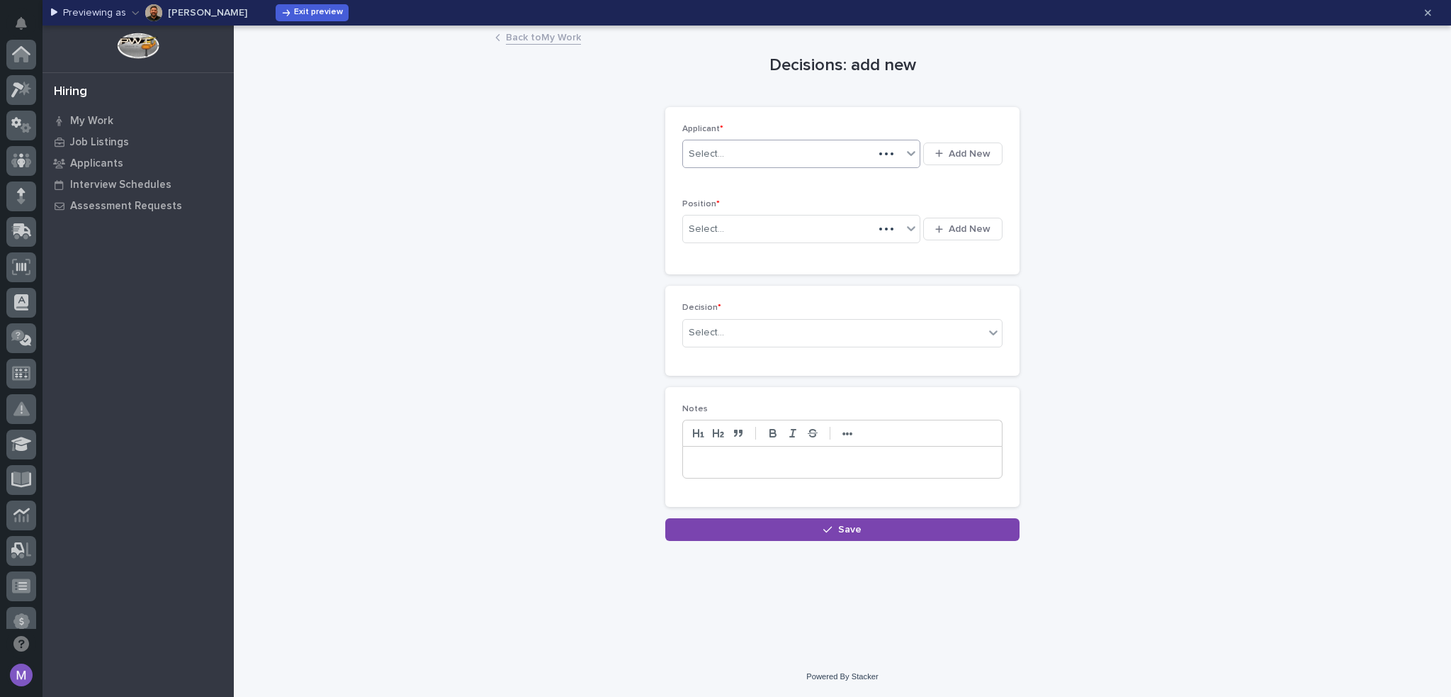
scroll to position [473, 0]
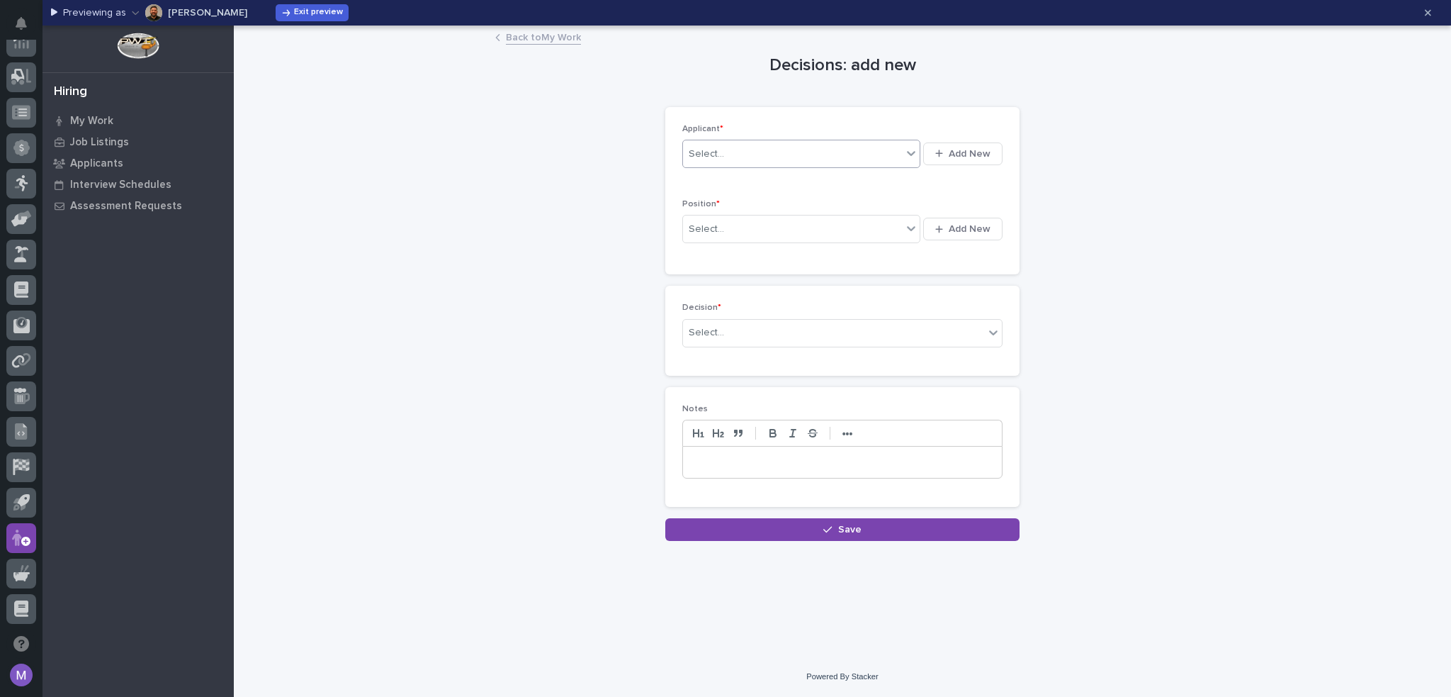
click at [751, 163] on div "Select..." at bounding box center [792, 153] width 219 height 23
click at [734, 205] on div "[PERSON_NAME]" at bounding box center [801, 205] width 237 height 25
click at [747, 226] on div "Select..." at bounding box center [792, 229] width 219 height 23
click at [735, 283] on div "HR Specialist" at bounding box center [801, 280] width 237 height 25
click at [737, 334] on div "Select..." at bounding box center [833, 332] width 301 height 23
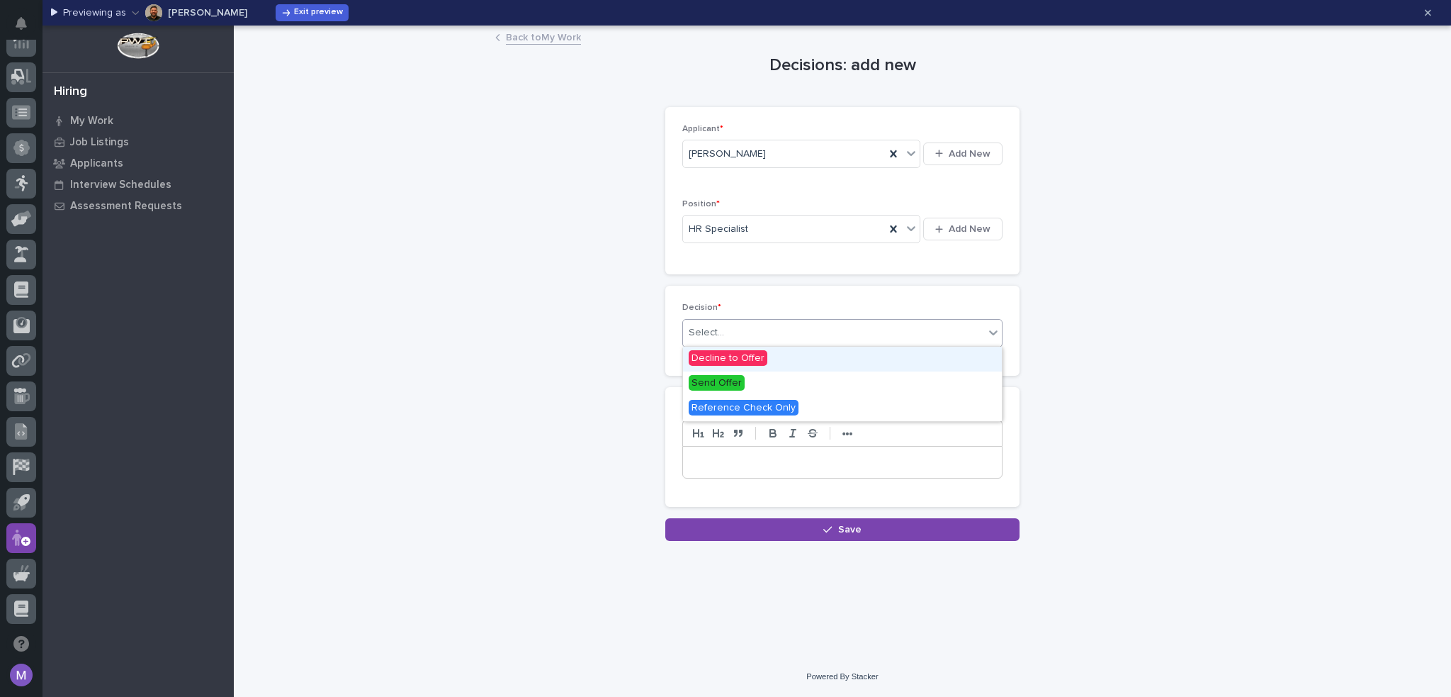
click at [760, 359] on span "Decline to Offer" at bounding box center [728, 358] width 79 height 16
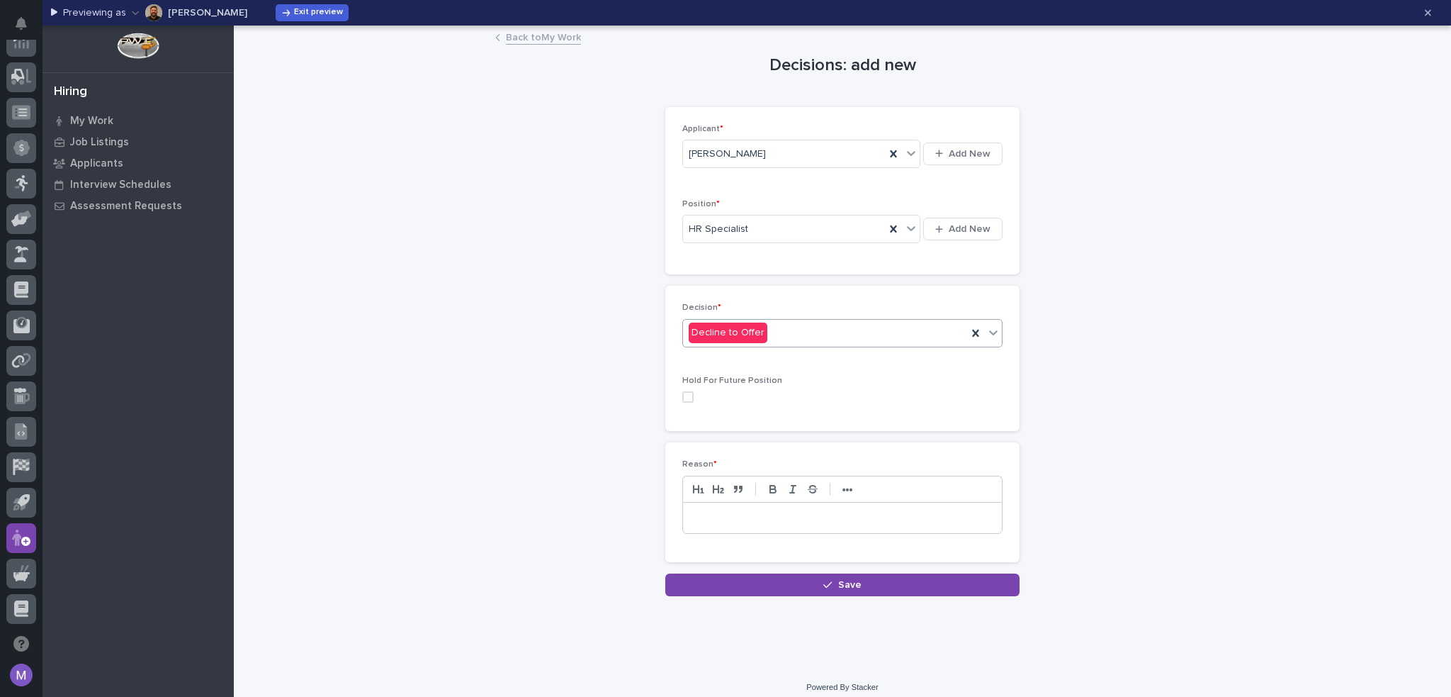
click at [684, 398] on span at bounding box center [687, 396] width 11 height 11
click at [762, 522] on p at bounding box center [843, 518] width 298 height 14
click at [823, 589] on button "Save" at bounding box center [842, 584] width 354 height 23
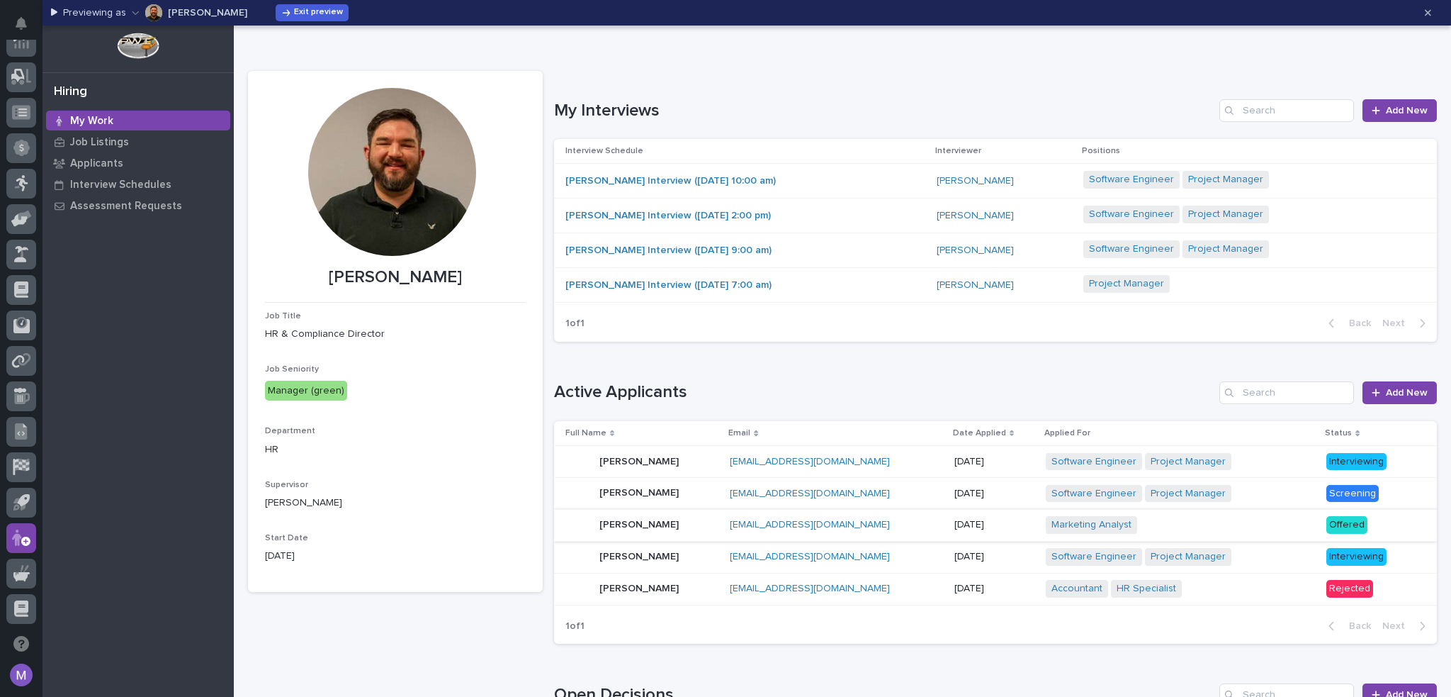
drag, startPoint x: 148, startPoint y: 130, endPoint x: 138, endPoint y: 113, distance: 19.1
click at [147, 130] on div "My Work" at bounding box center [138, 121] width 184 height 20
click at [139, 114] on div "My Work" at bounding box center [138, 121] width 184 height 20
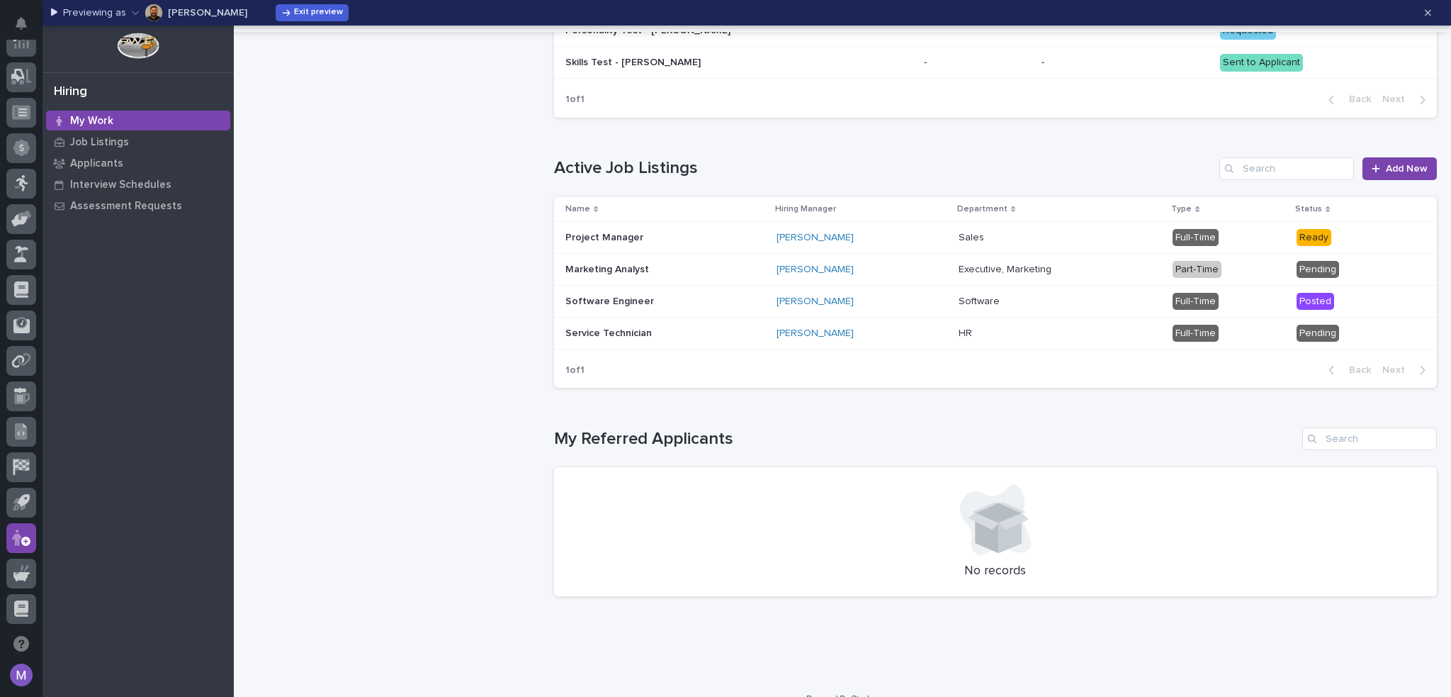
scroll to position [1346, 0]
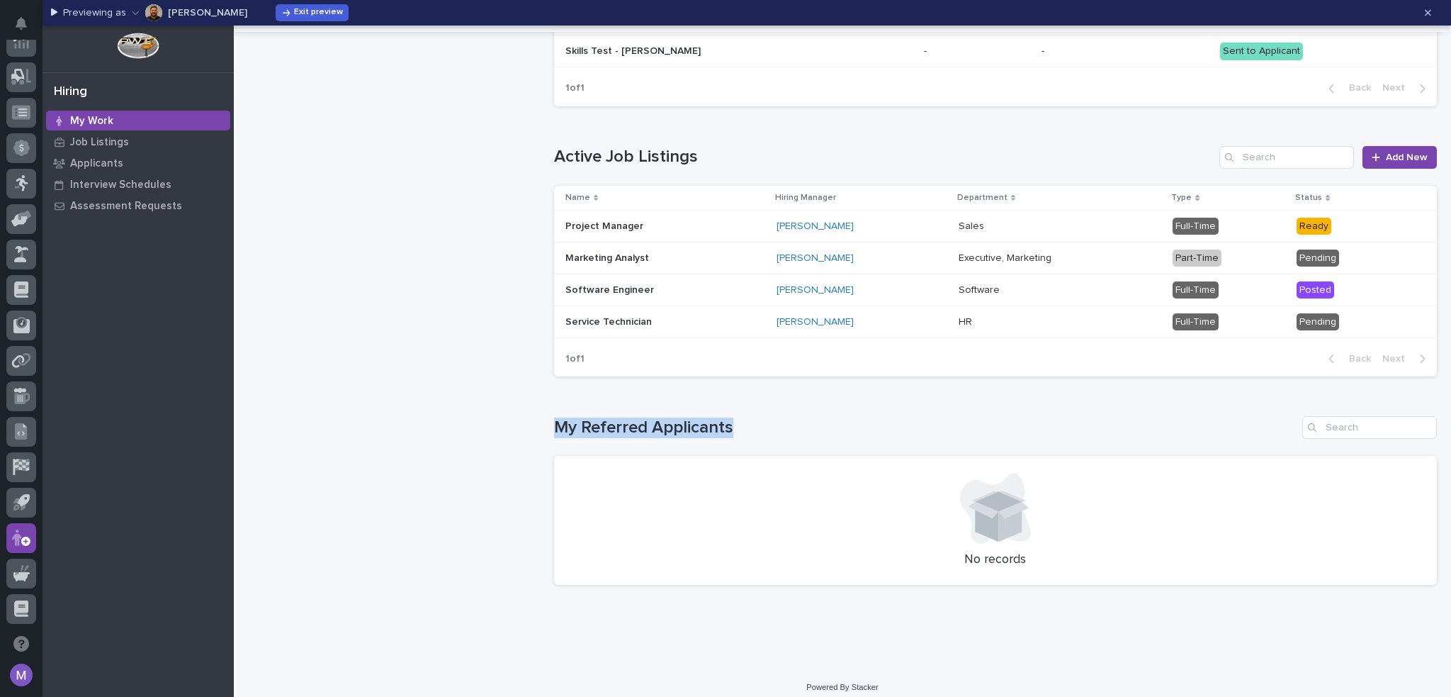
drag, startPoint x: 553, startPoint y: 427, endPoint x: 846, endPoint y: 425, distance: 292.6
click at [846, 425] on h1 "My Referred Applicants" at bounding box center [925, 427] width 743 height 21
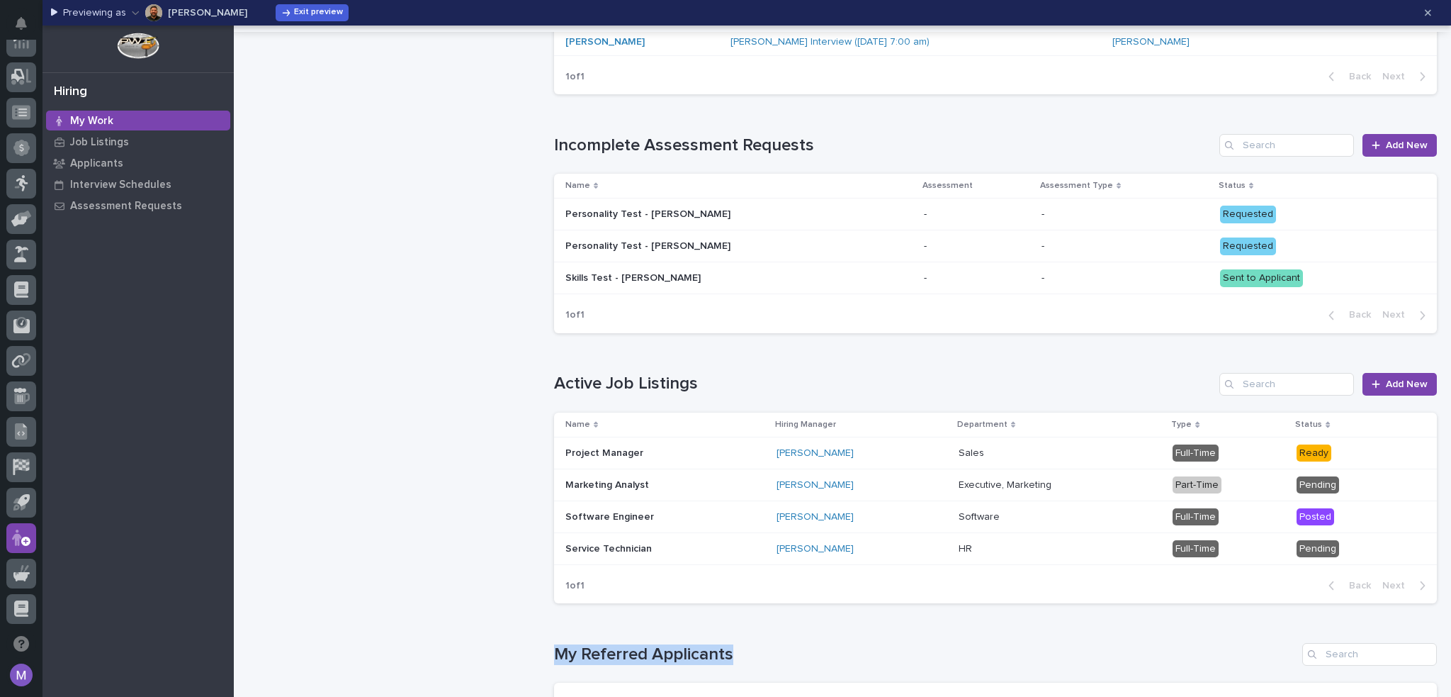
scroll to position [1352, 0]
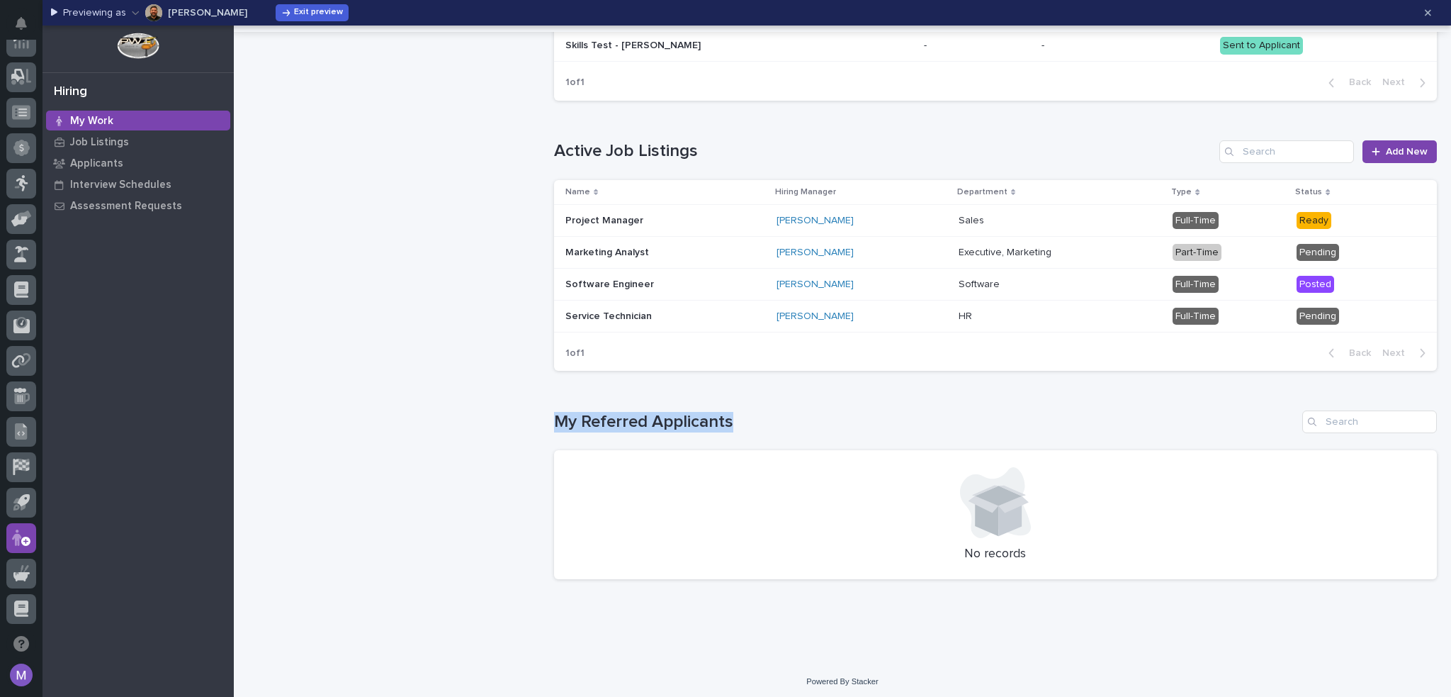
click at [817, 412] on h1 "My Referred Applicants" at bounding box center [925, 422] width 743 height 21
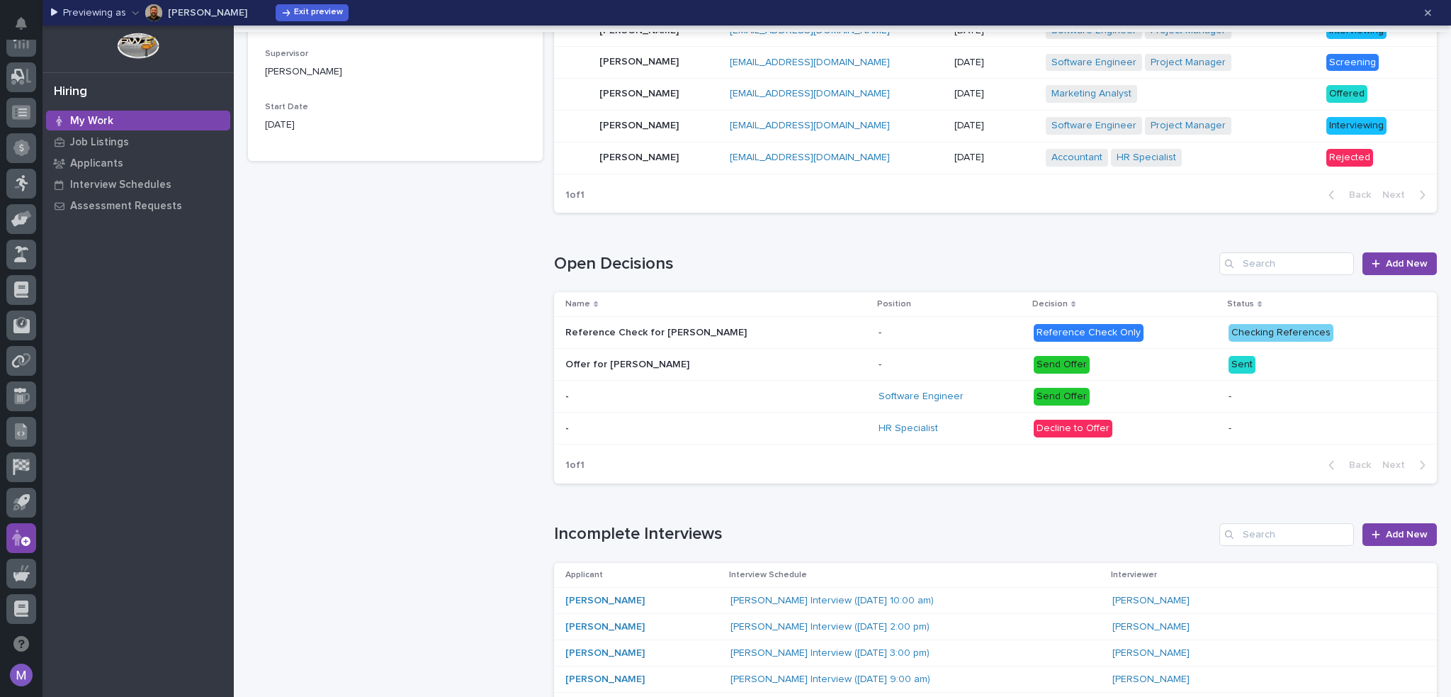
scroll to position [0, 0]
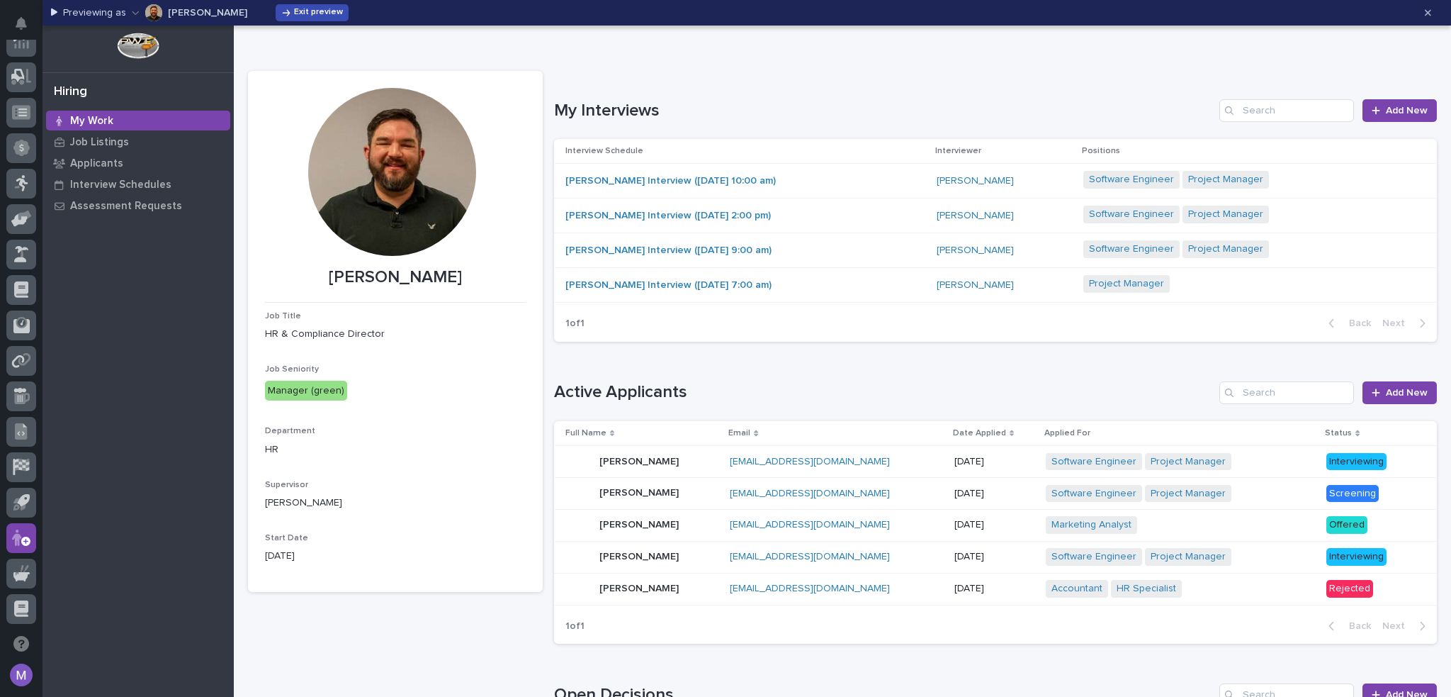
click at [312, 11] on span "Exit preview" at bounding box center [318, 12] width 49 height 11
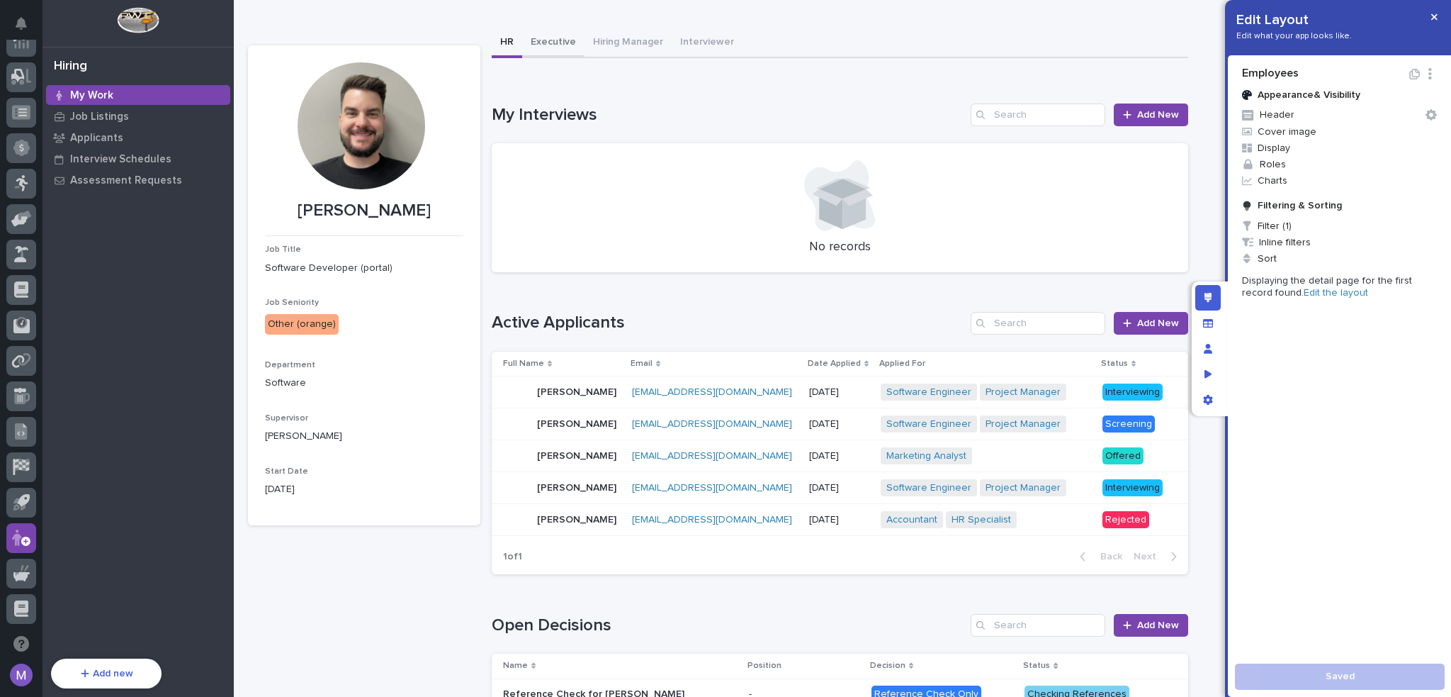
click at [548, 44] on button "Executive" at bounding box center [553, 43] width 62 height 30
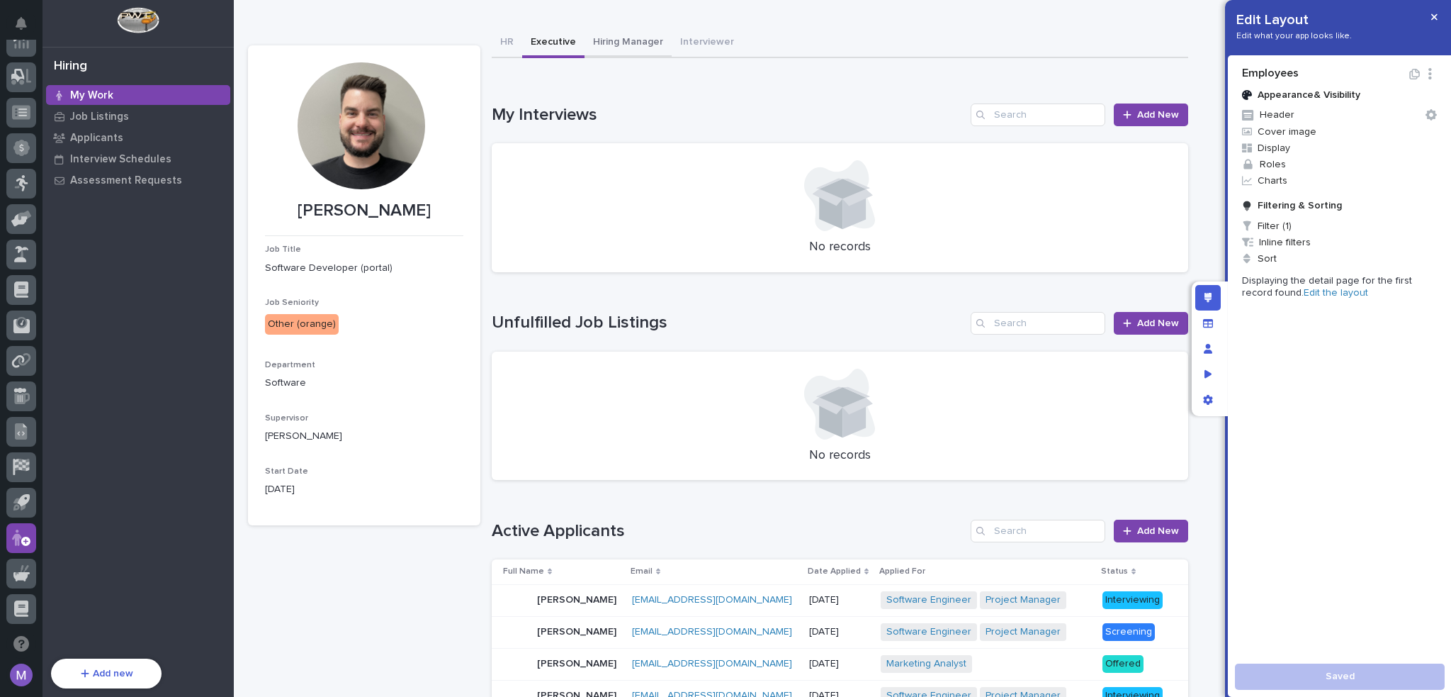
click at [631, 43] on button "Hiring Manager" at bounding box center [628, 43] width 87 height 30
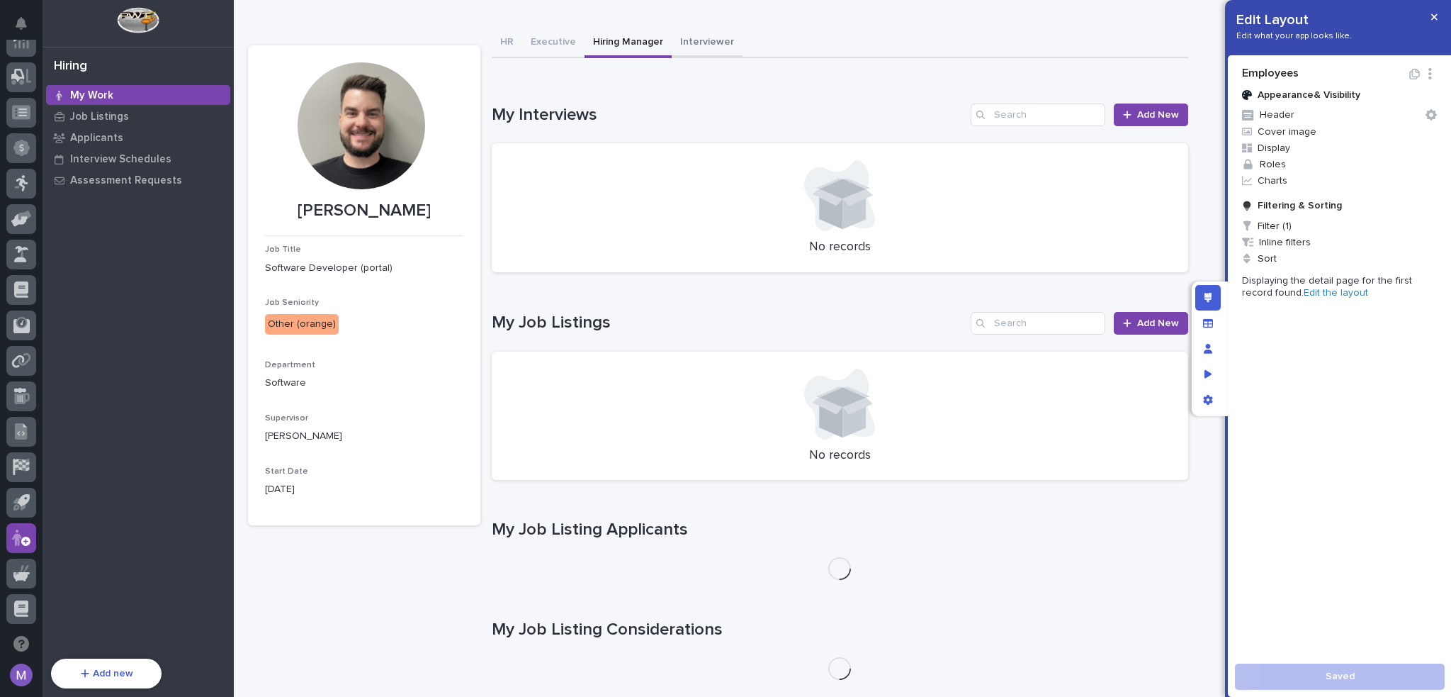
click at [697, 43] on button "Interviewer" at bounding box center [707, 43] width 71 height 30
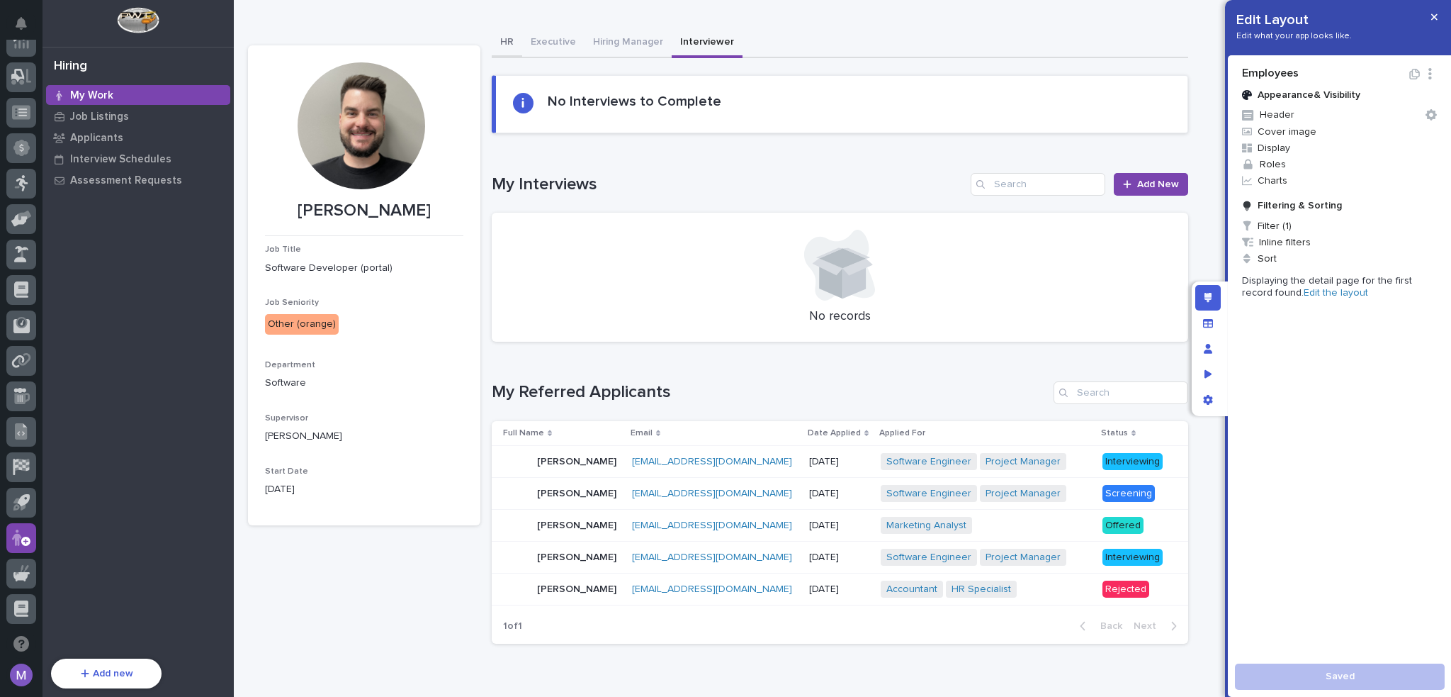
click at [517, 50] on button "HR" at bounding box center [507, 43] width 30 height 30
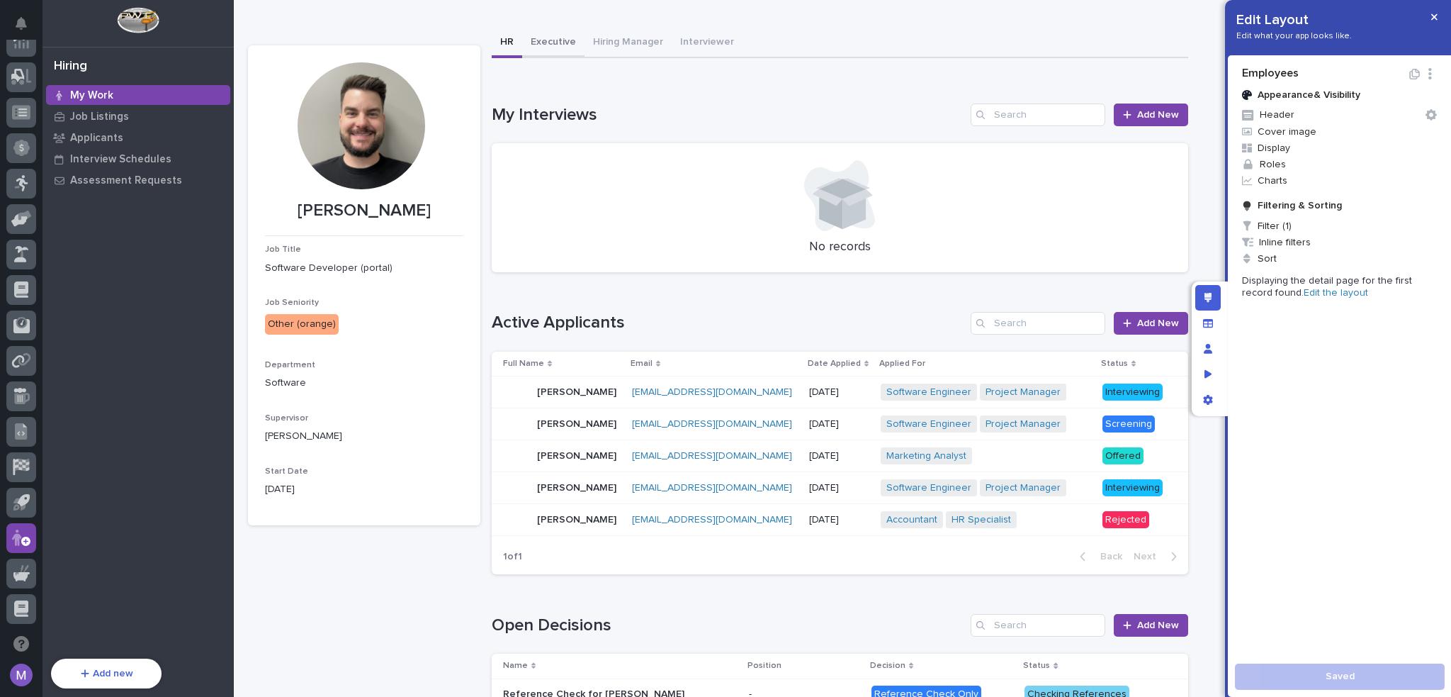
click at [552, 45] on button "Executive" at bounding box center [553, 43] width 62 height 30
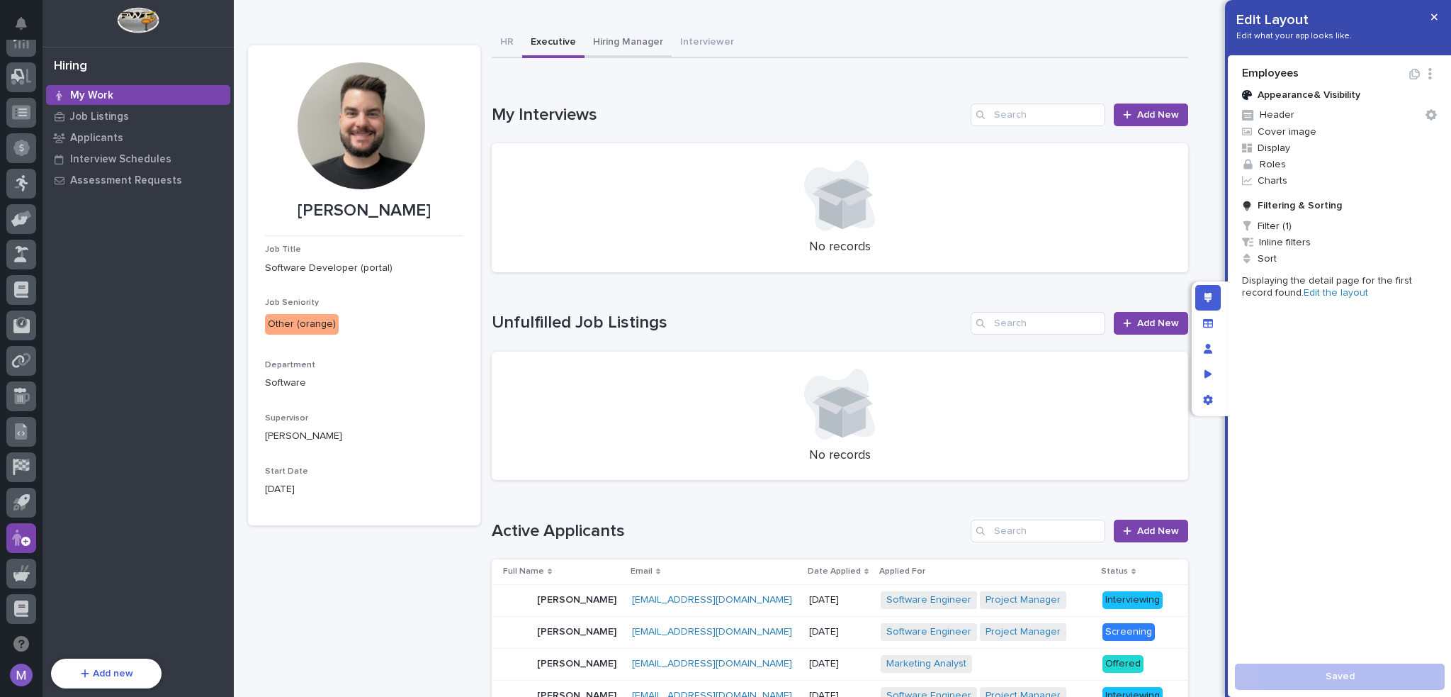
click at [612, 46] on button "Hiring Manager" at bounding box center [628, 43] width 87 height 30
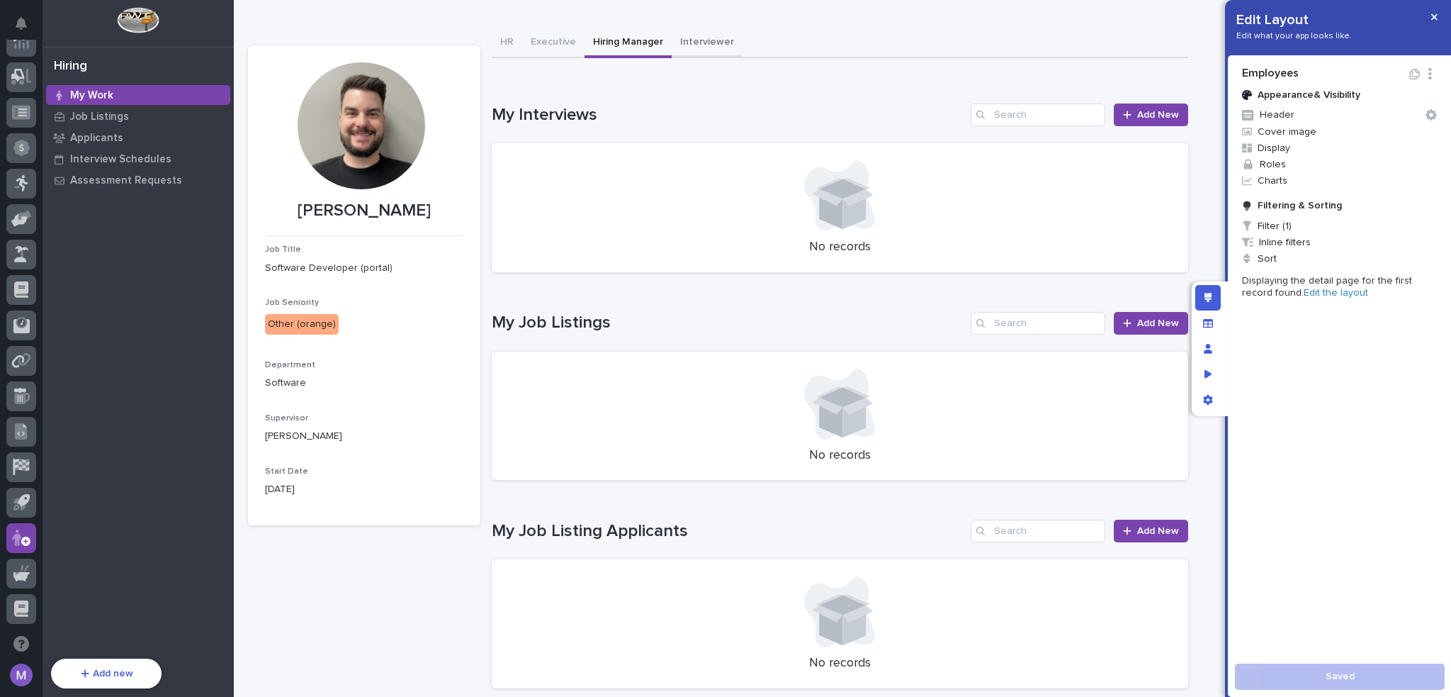
click at [708, 45] on button "Interviewer" at bounding box center [707, 43] width 71 height 30
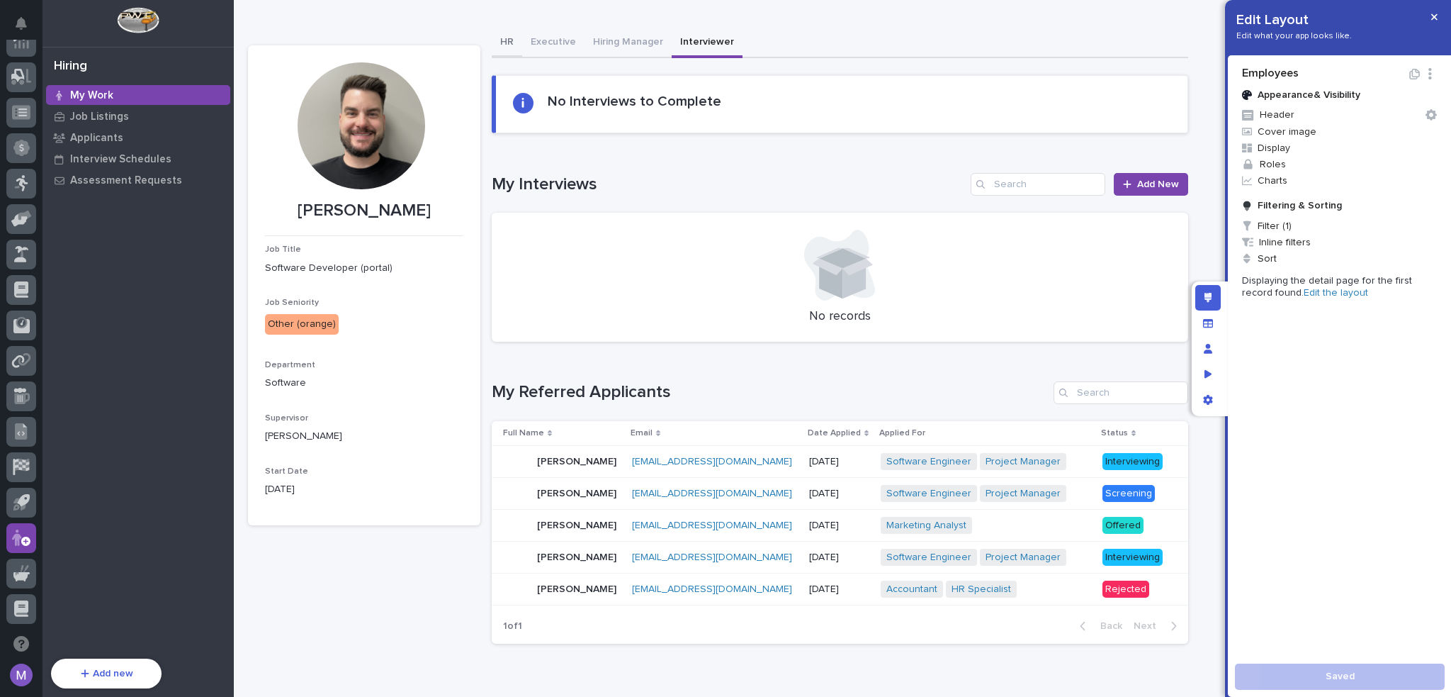
click at [516, 39] on button "HR" at bounding box center [507, 43] width 30 height 30
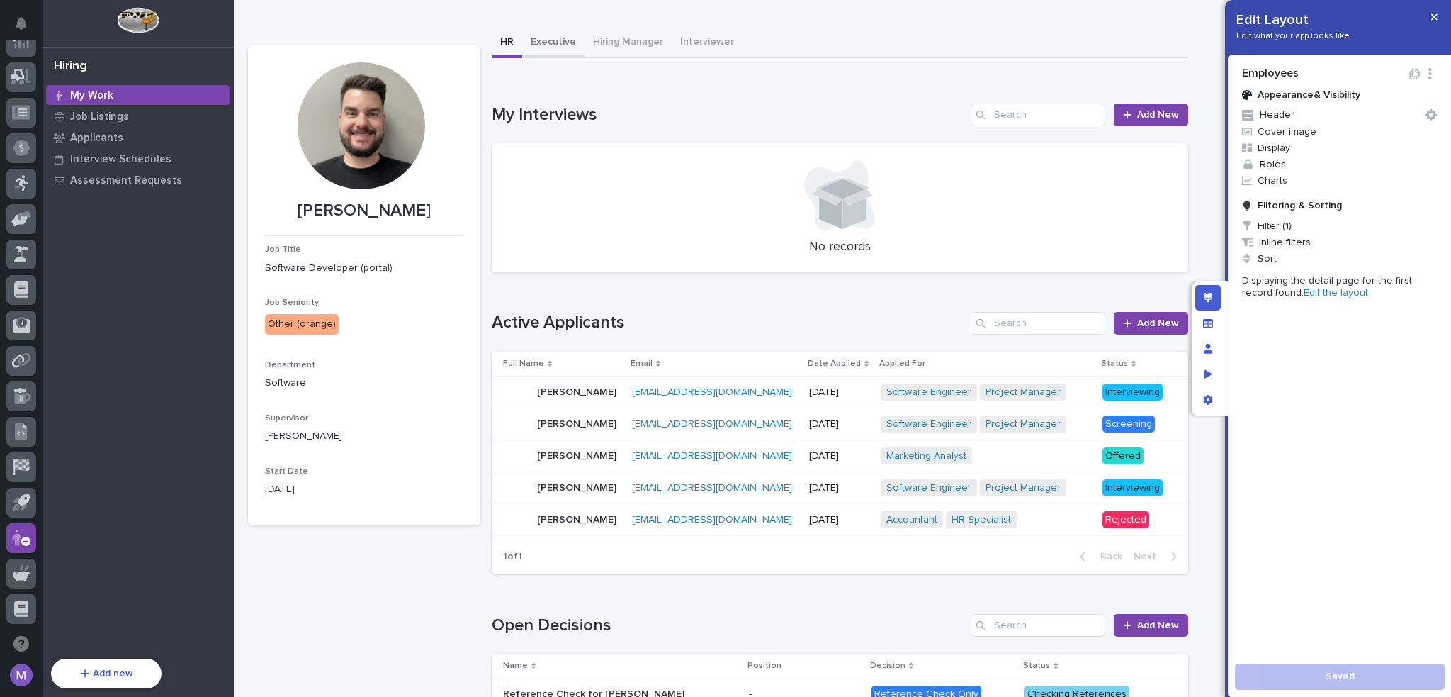
click at [567, 42] on button "Executive" at bounding box center [553, 43] width 62 height 30
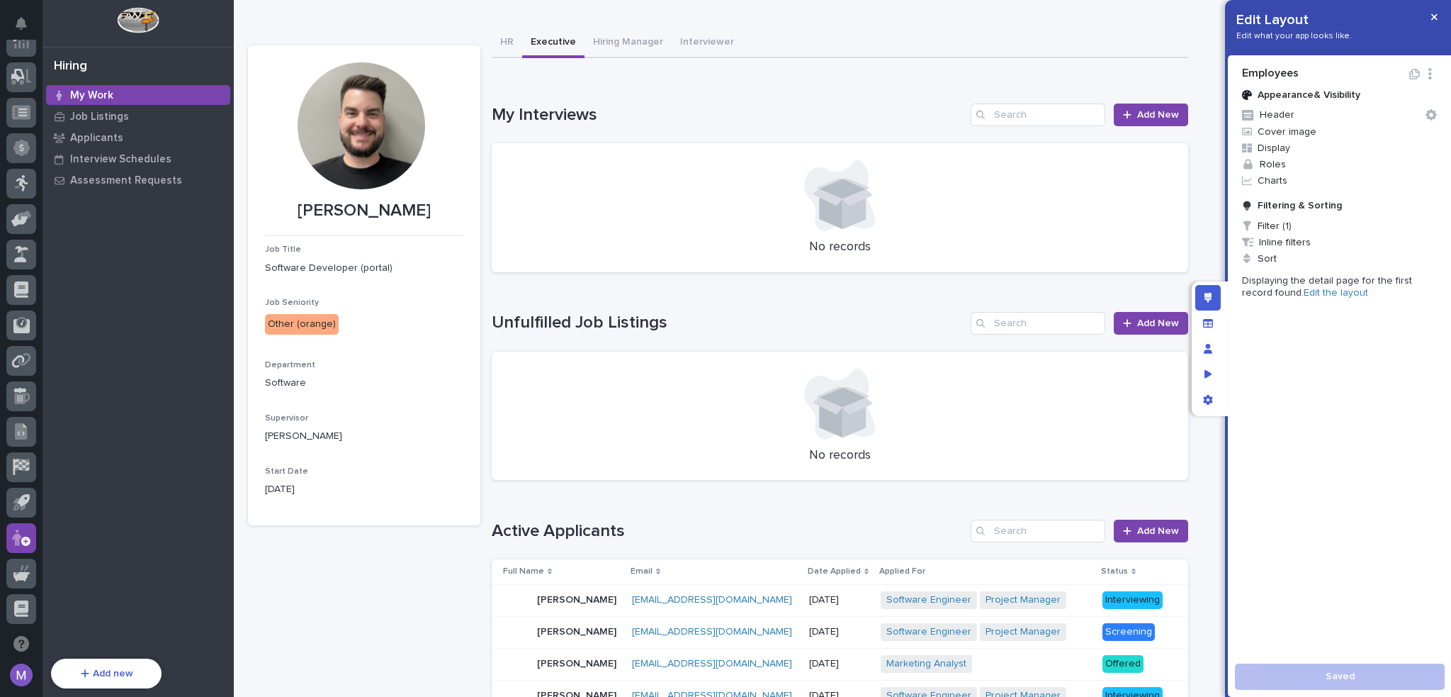
click at [632, 23] on div "[PERSON_NAME] [PERSON_NAME] Job Title Software Developer (portal) Job Seniority…" at bounding box center [718, 547] width 940 height 1095
click at [633, 38] on button "Hiring Manager" at bounding box center [628, 43] width 87 height 30
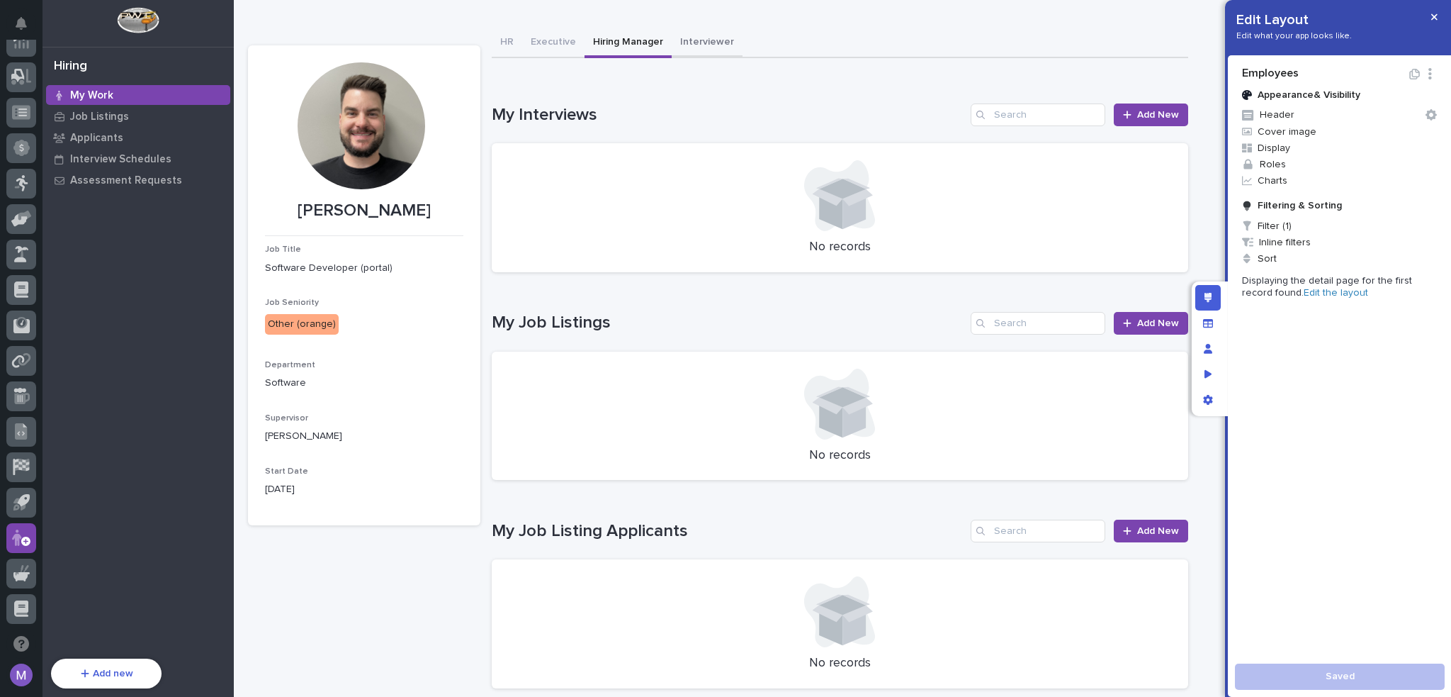
click at [701, 45] on button "Interviewer" at bounding box center [707, 43] width 71 height 30
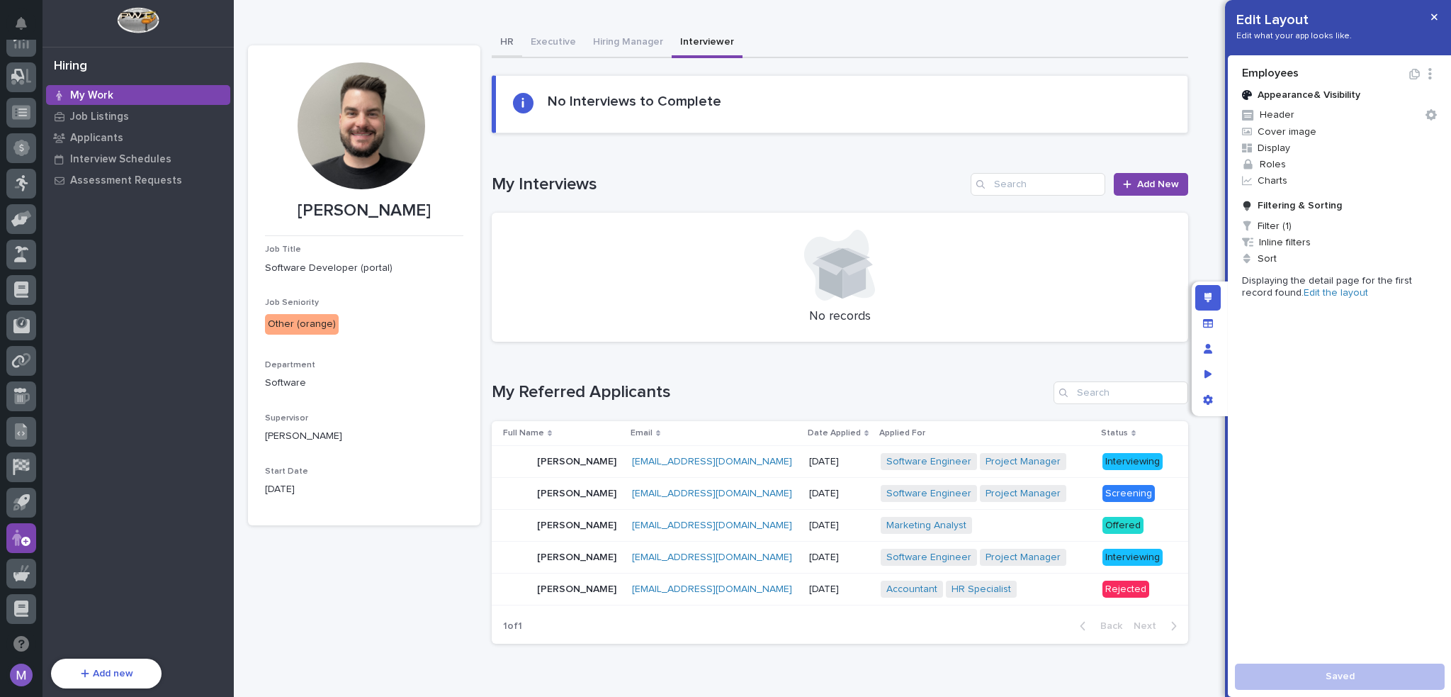
click at [514, 36] on button "HR" at bounding box center [507, 43] width 30 height 30
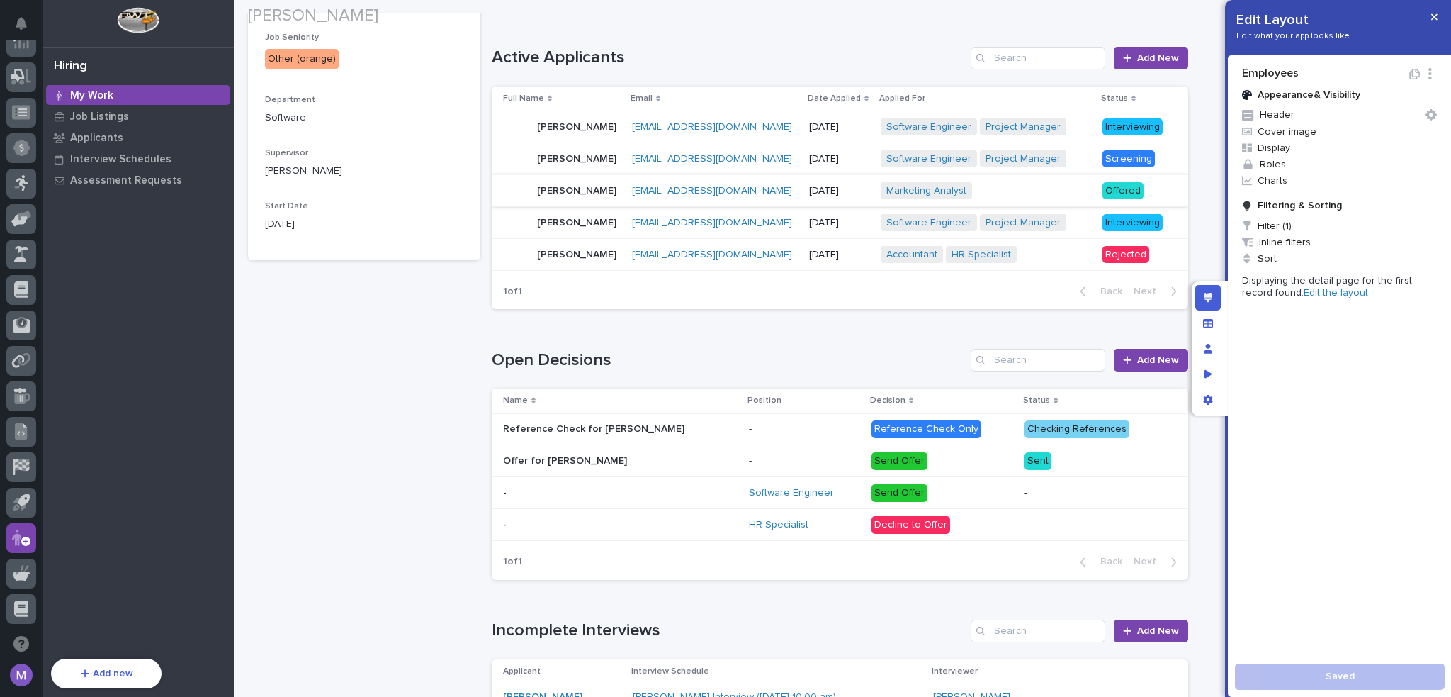
scroll to position [354, 0]
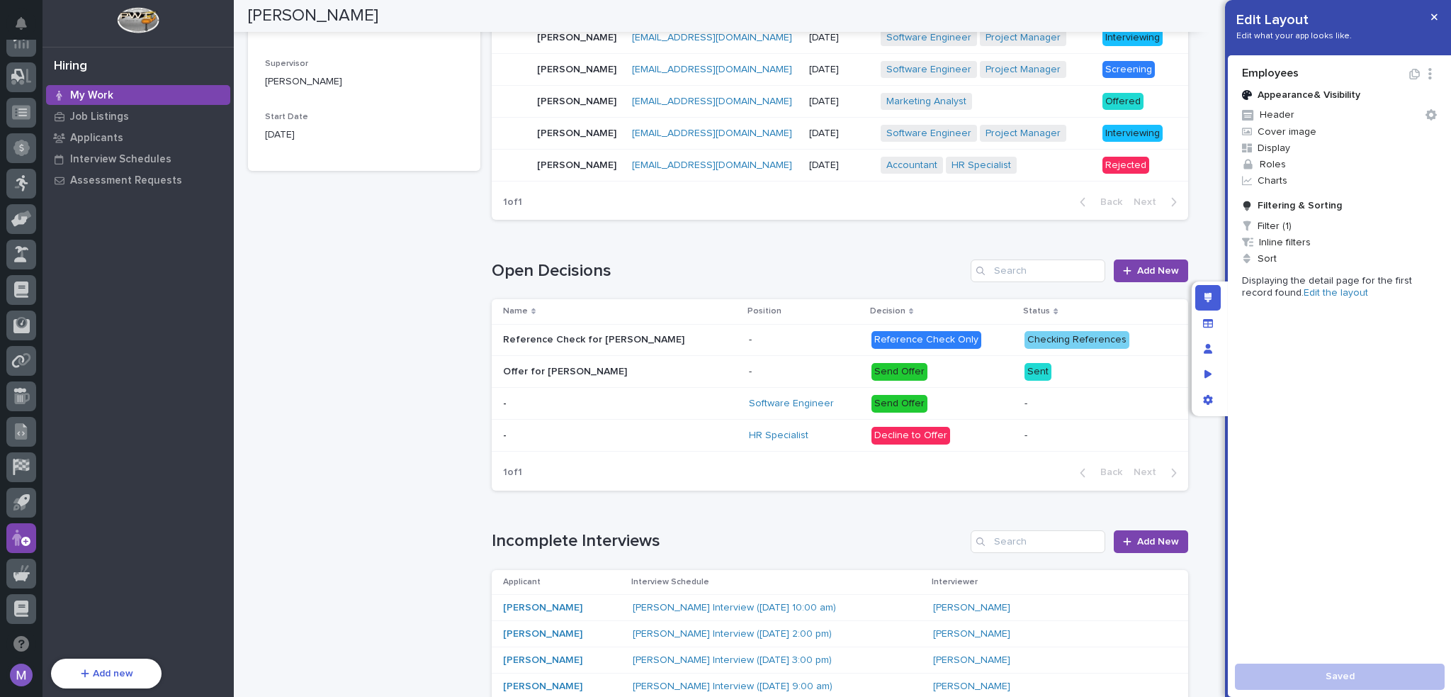
click at [703, 247] on div "Loading... Saving… Open Decisions Add New Name Position Decision Status Referen…" at bounding box center [840, 366] width 697 height 271
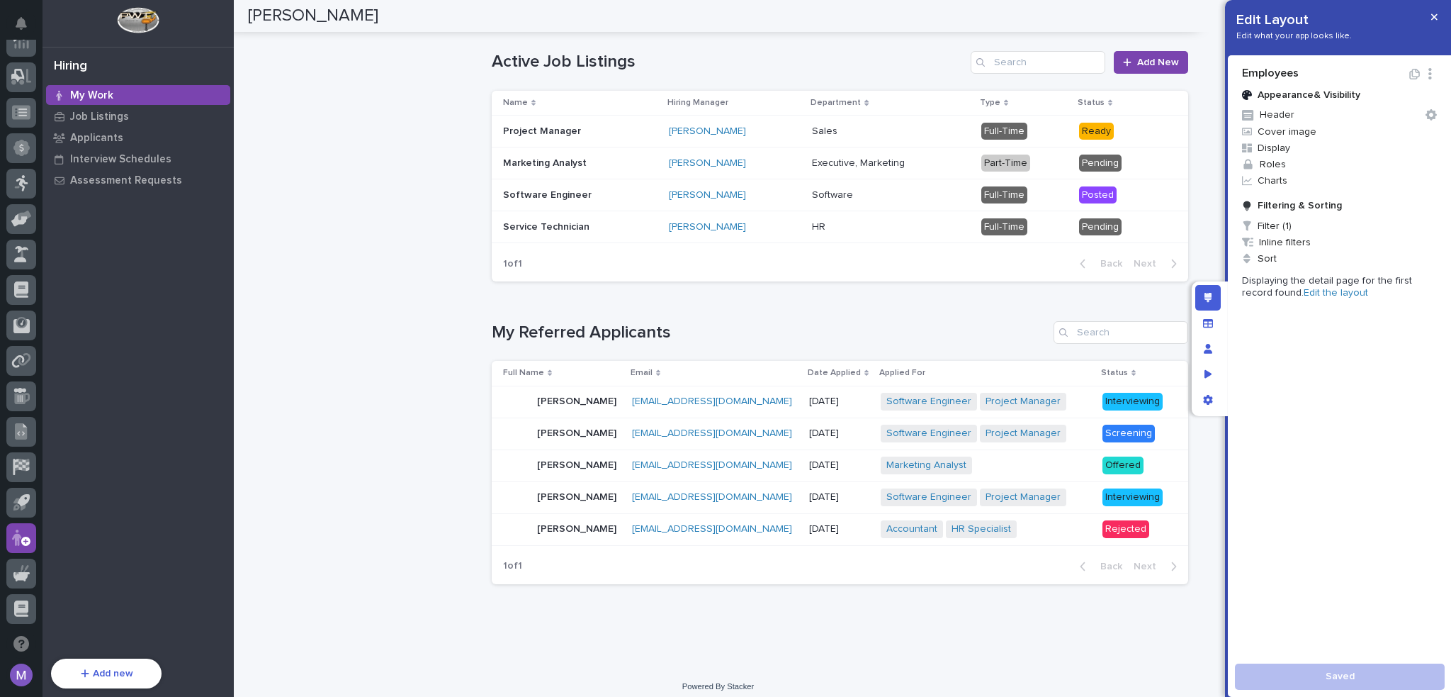
scroll to position [1377, 0]
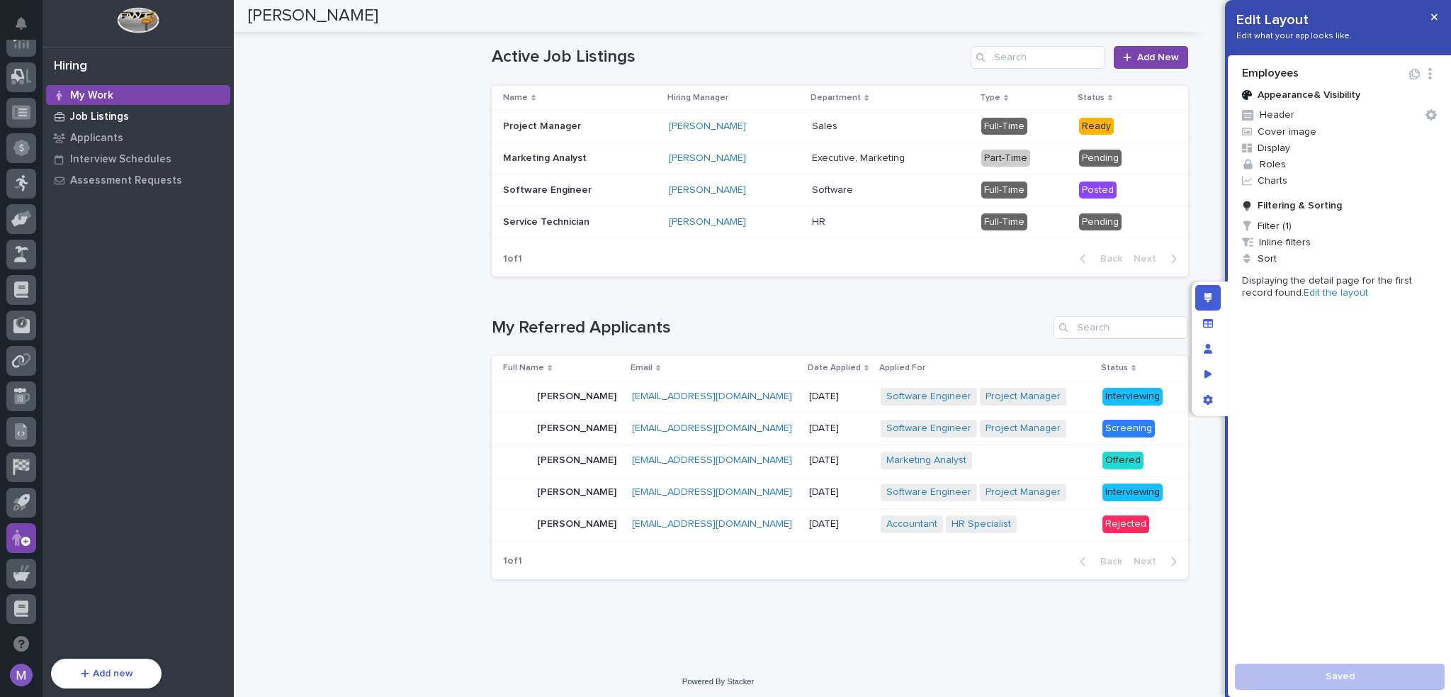
click at [135, 124] on div "Job Listings" at bounding box center [138, 116] width 184 height 20
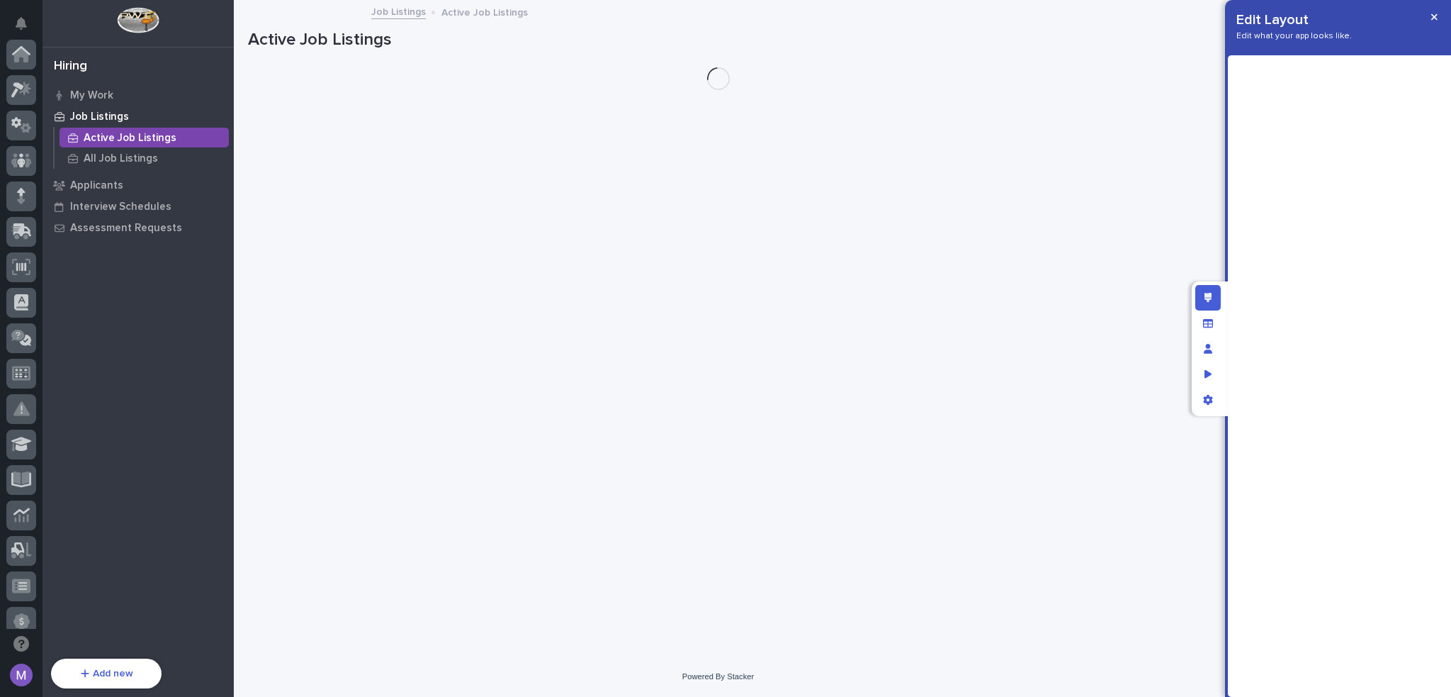
scroll to position [473, 0]
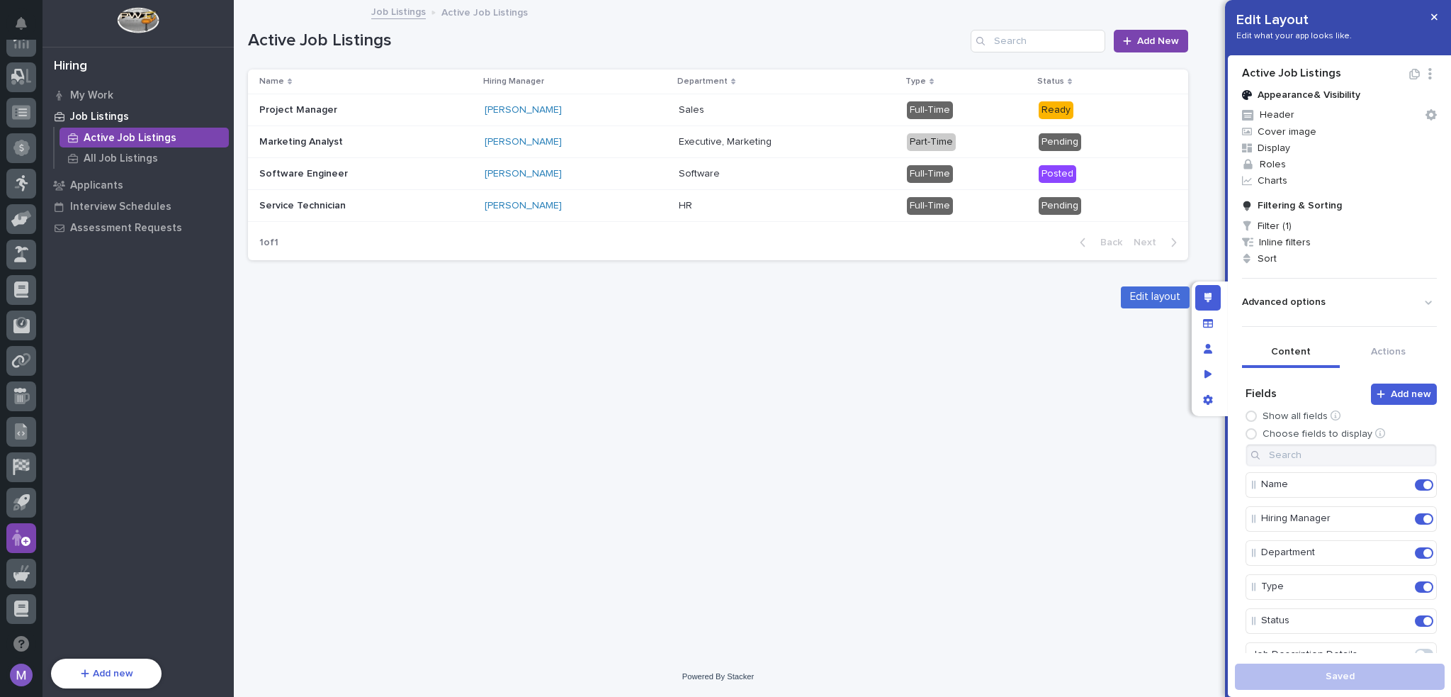
click at [1205, 297] on icon "Edit layout" at bounding box center [1209, 298] width 8 height 10
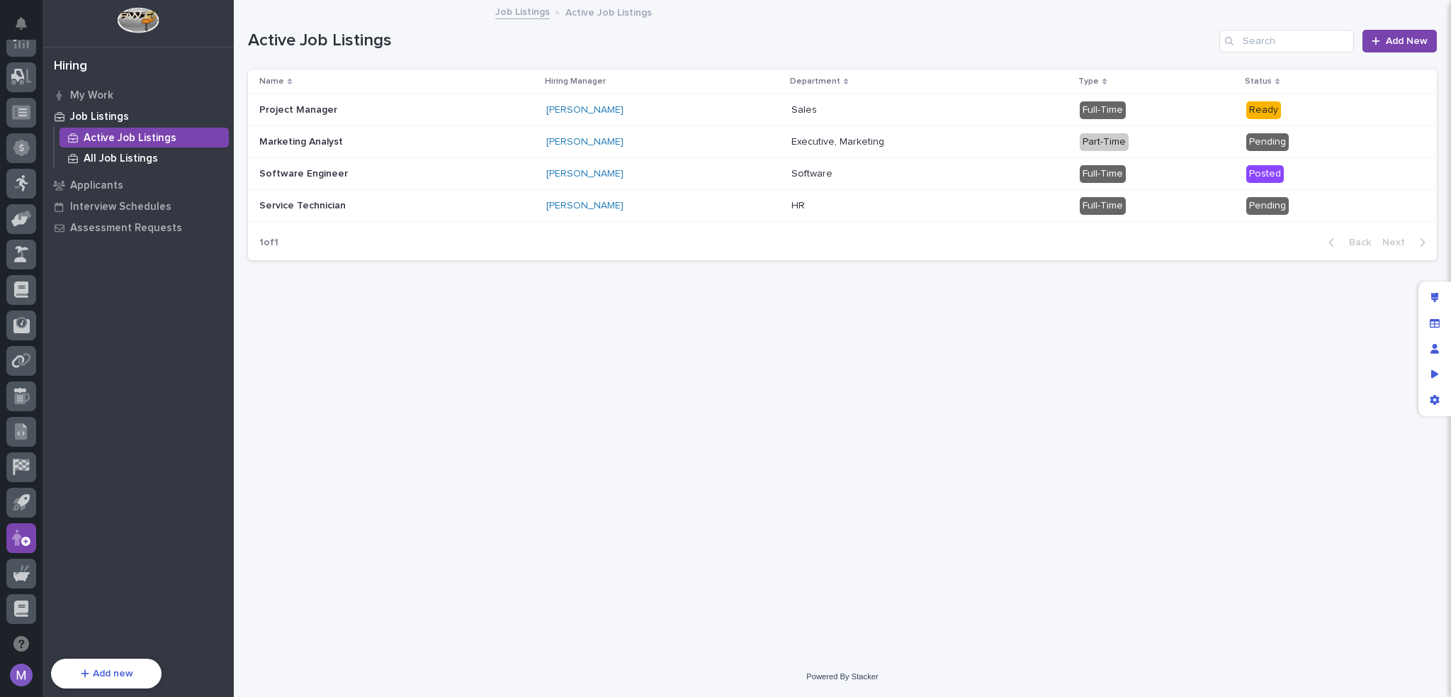
click at [114, 152] on p "All Job Listings" at bounding box center [121, 158] width 74 height 13
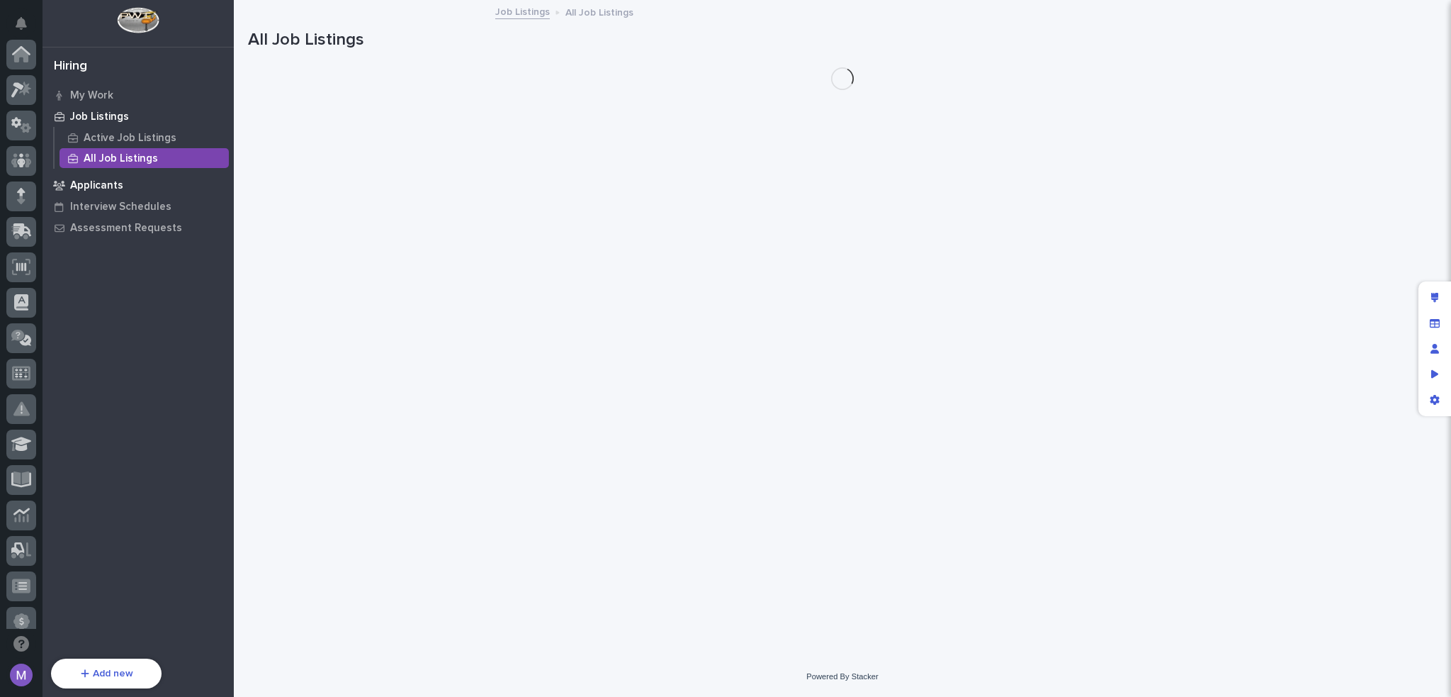
scroll to position [473, 0]
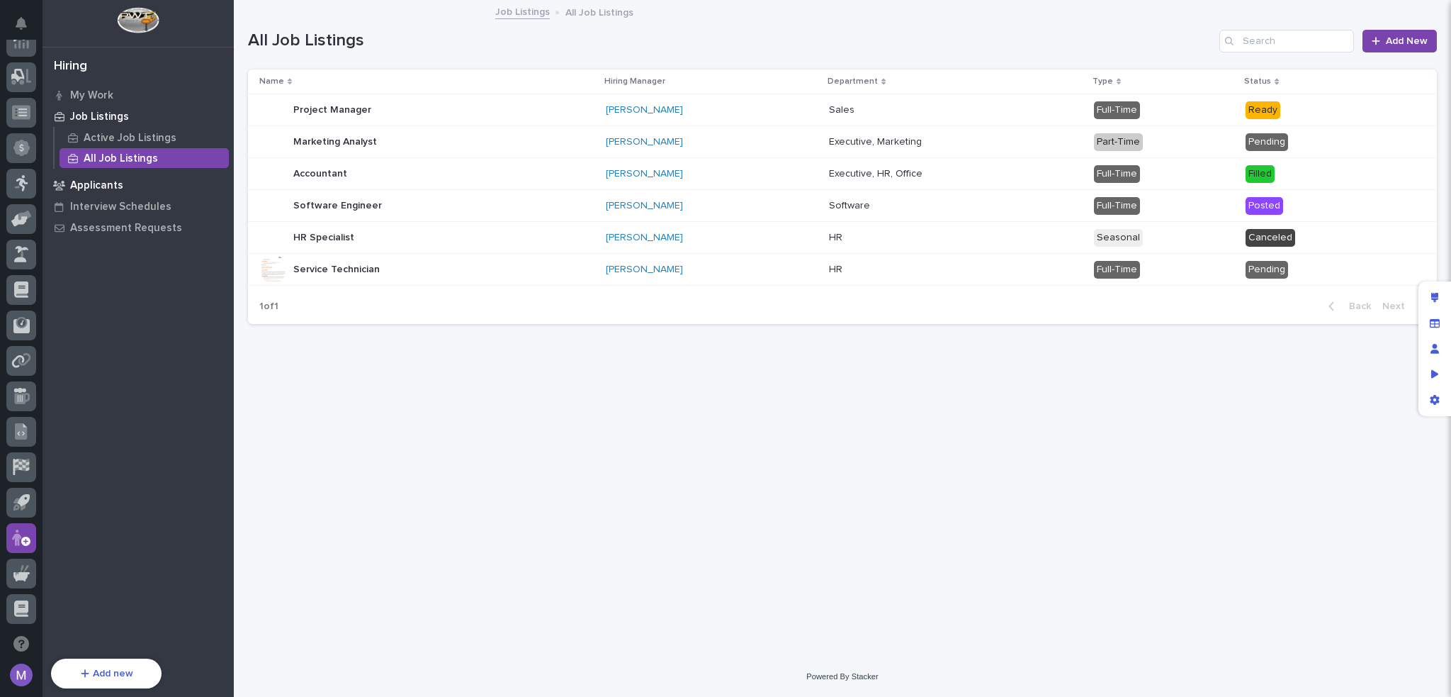
click at [117, 185] on p "Applicants" at bounding box center [96, 185] width 53 height 13
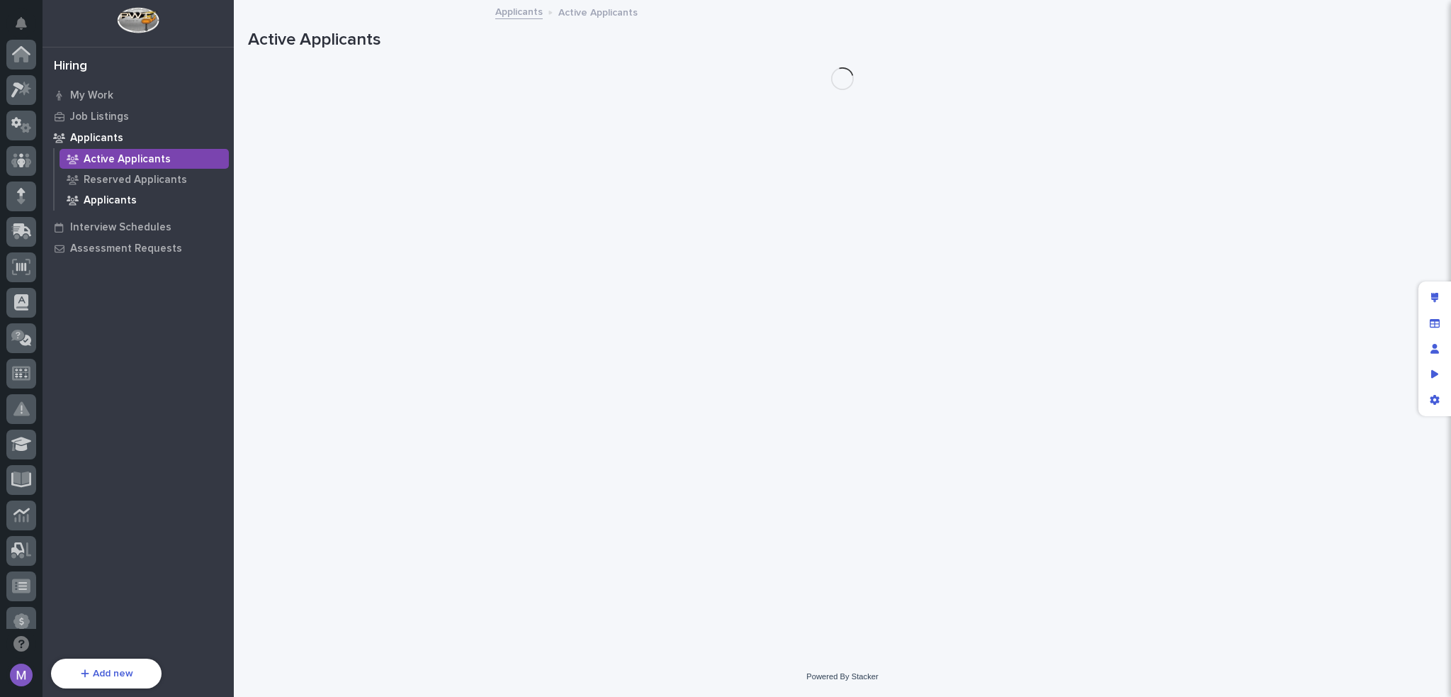
scroll to position [473, 0]
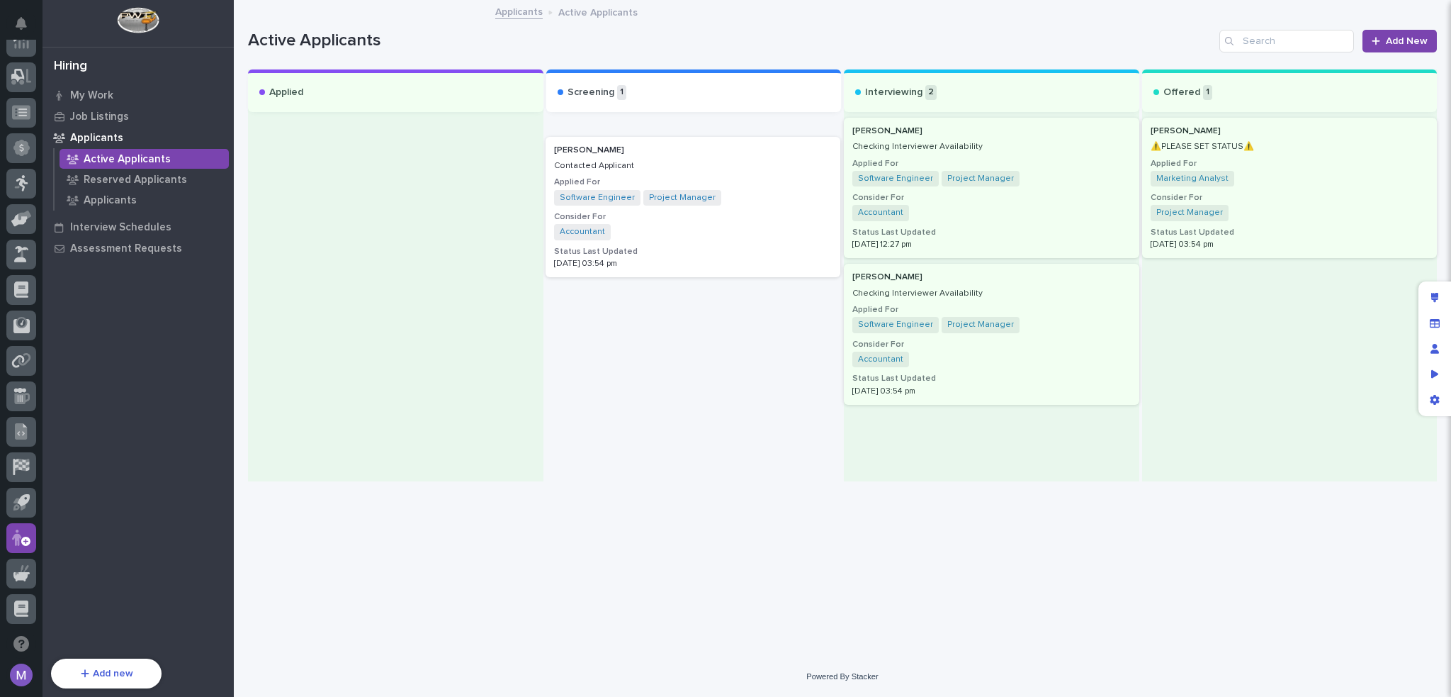
drag, startPoint x: 747, startPoint y: 131, endPoint x: 754, endPoint y: 152, distance: 21.7
click at [754, 152] on div "[PERSON_NAME] Contacted Applicant Applied For Software Engineer Project Manager…" at bounding box center [693, 298] width 295 height 366
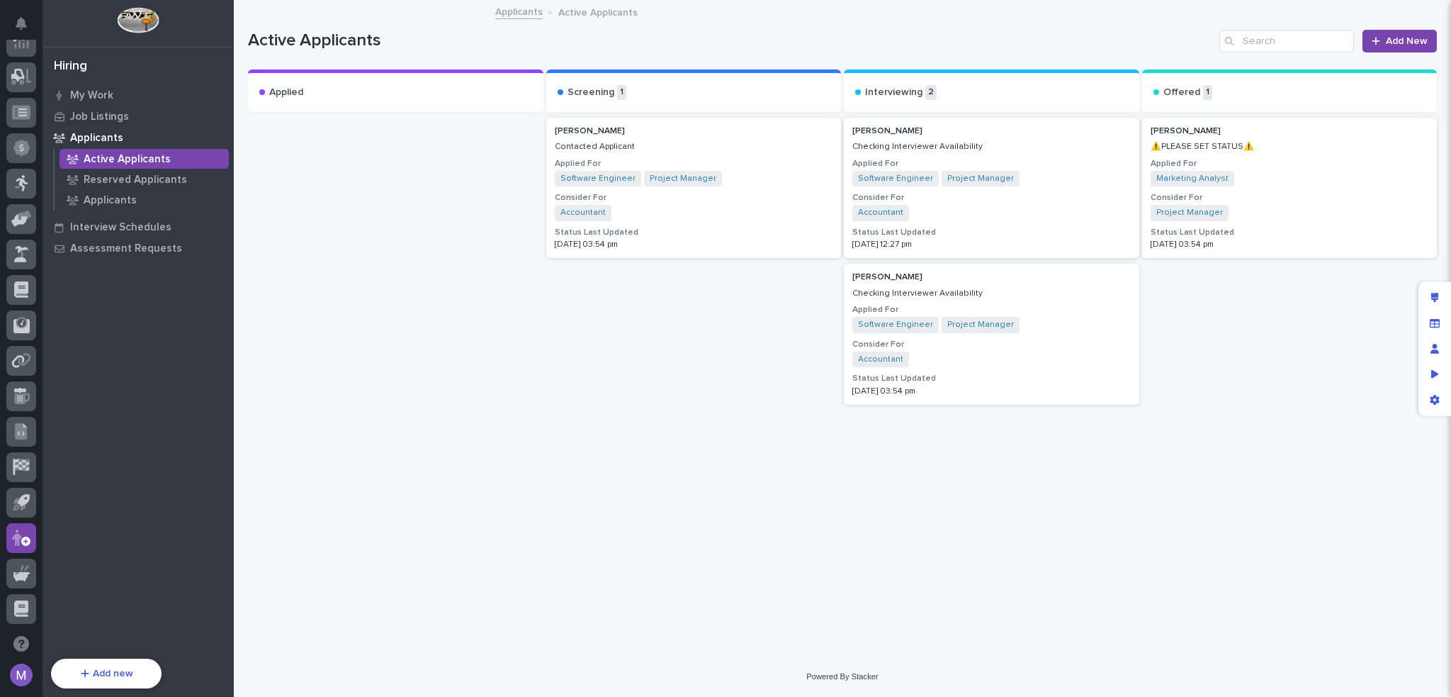
click at [113, 168] on div "Active Applicants" at bounding box center [144, 159] width 169 height 20
click at [128, 176] on p "Reserved Applicants" at bounding box center [135, 180] width 103 height 13
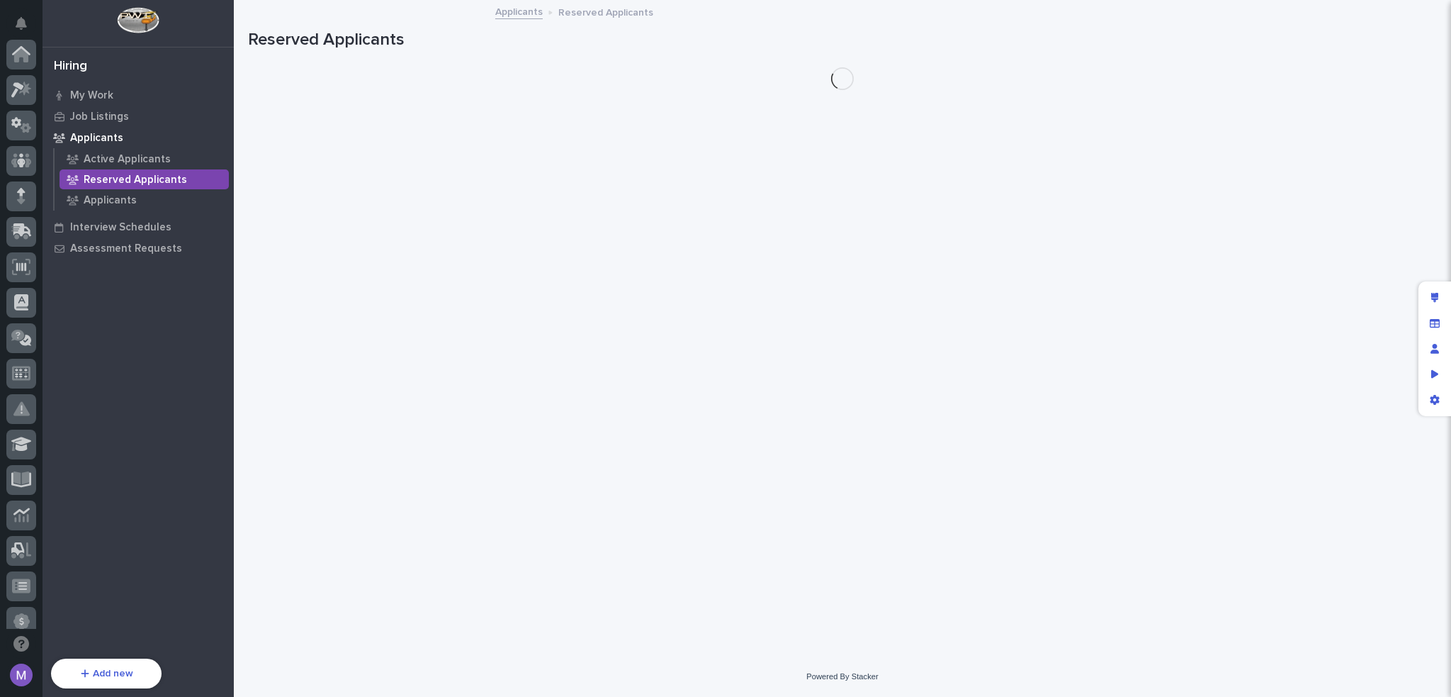
scroll to position [473, 0]
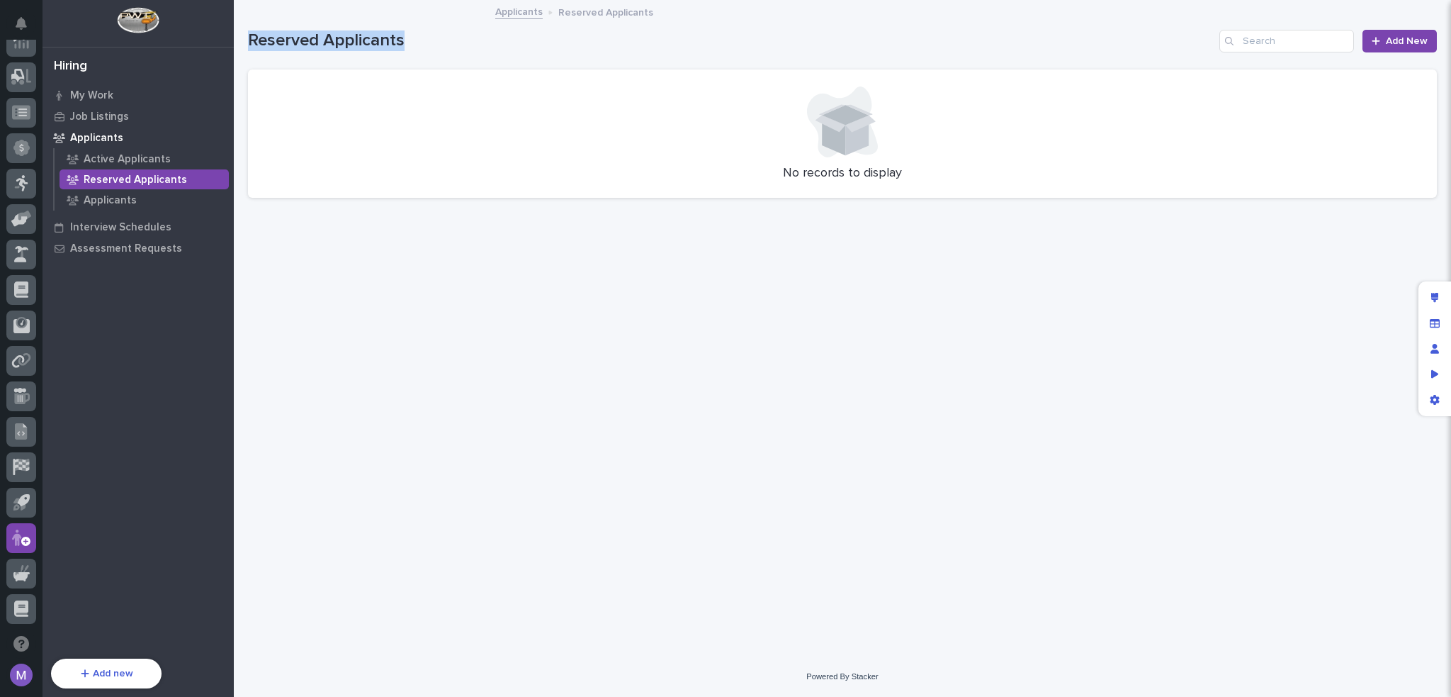
drag, startPoint x: 246, startPoint y: 38, endPoint x: 456, endPoint y: 42, distance: 210.5
click at [456, 42] on div "Loading... Saving… Loading... Saving… Reserved Applicants Add New No records to…" at bounding box center [842, 310] width 1203 height 619
click at [636, 318] on div "Loading... Saving… Loading... Saving… Reserved Applicants Add New No records to…" at bounding box center [842, 310] width 1203 height 619
click at [113, 195] on p "Applicants" at bounding box center [110, 200] width 53 height 13
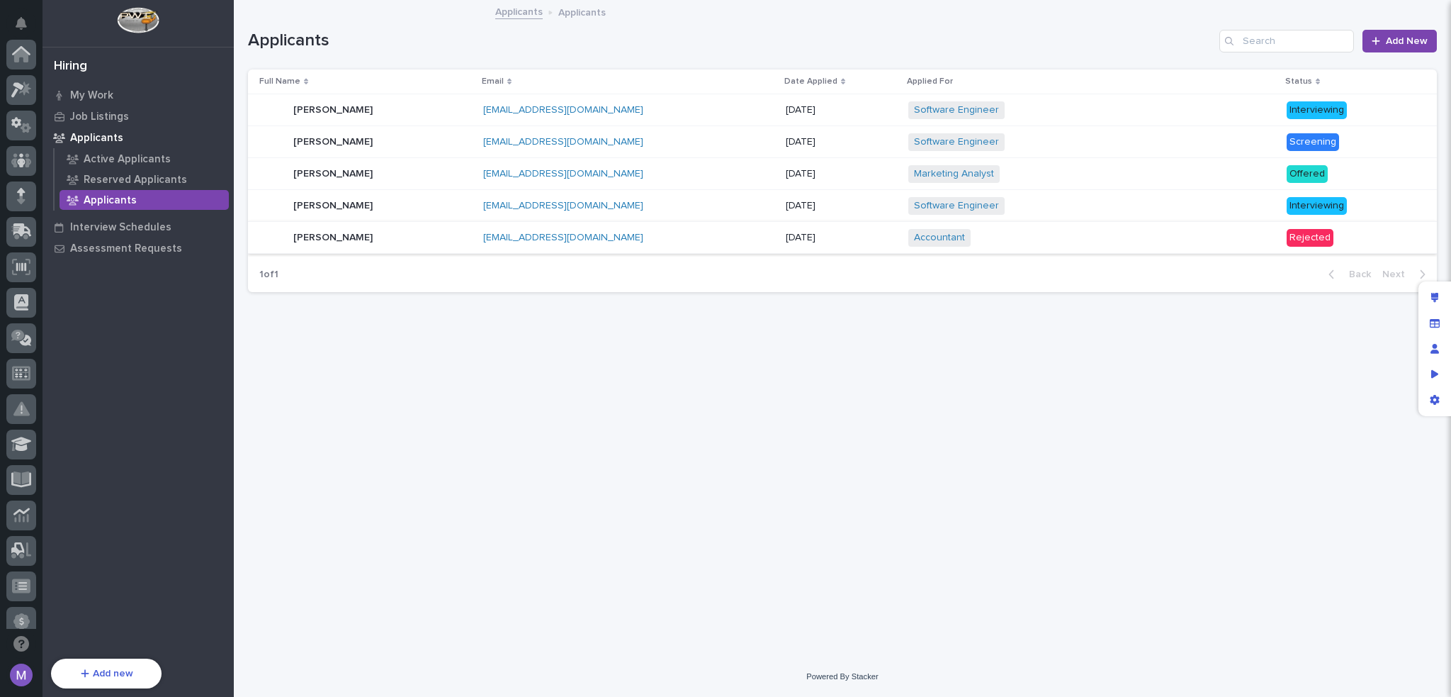
scroll to position [473, 0]
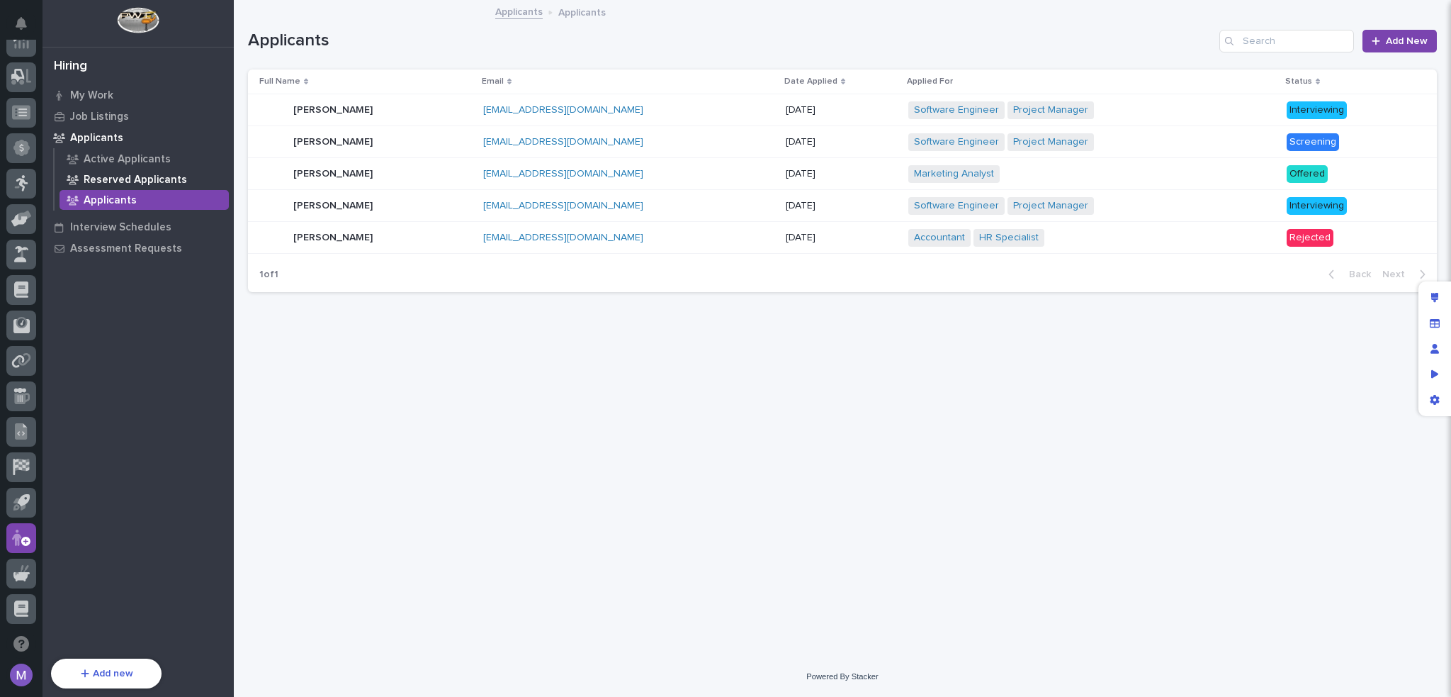
click at [178, 184] on p "Reserved Applicants" at bounding box center [135, 180] width 103 height 13
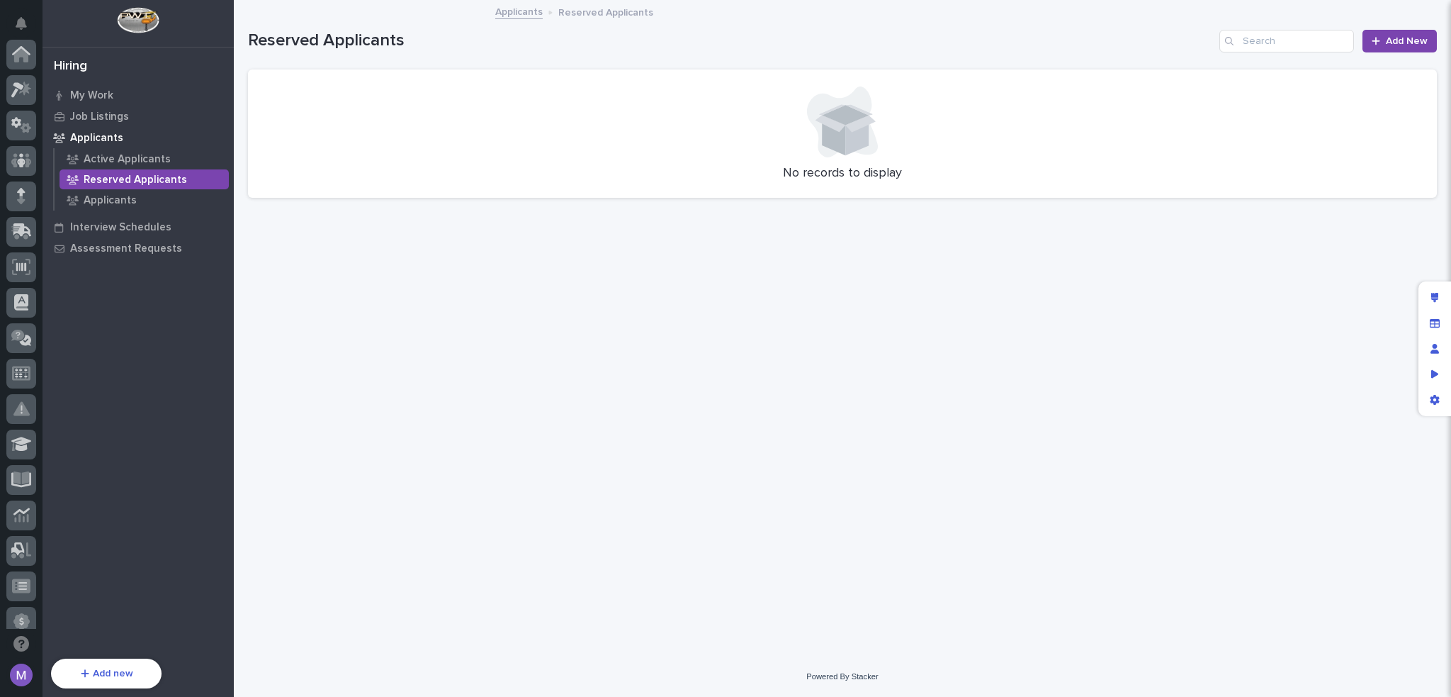
scroll to position [473, 0]
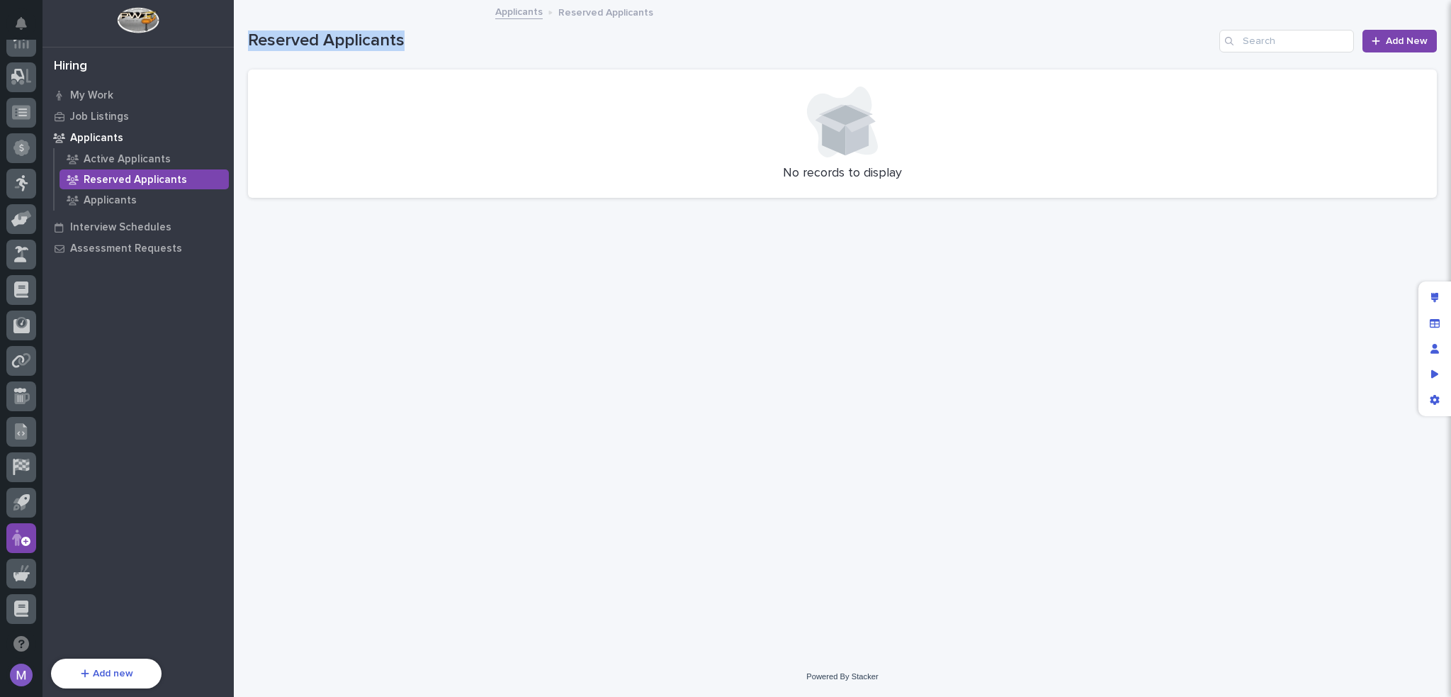
drag, startPoint x: 243, startPoint y: 39, endPoint x: 404, endPoint y: 39, distance: 160.8
click at [404, 39] on div "Loading... Saving… Loading... Saving… Reserved Applicants Add New No records to…" at bounding box center [842, 310] width 1203 height 619
click at [448, 221] on div "Loading... Saving… Loading... Saving… Reserved Applicants Add New No records to…" at bounding box center [842, 310] width 1203 height 619
click at [81, 198] on div "Applicants" at bounding box center [144, 200] width 169 height 20
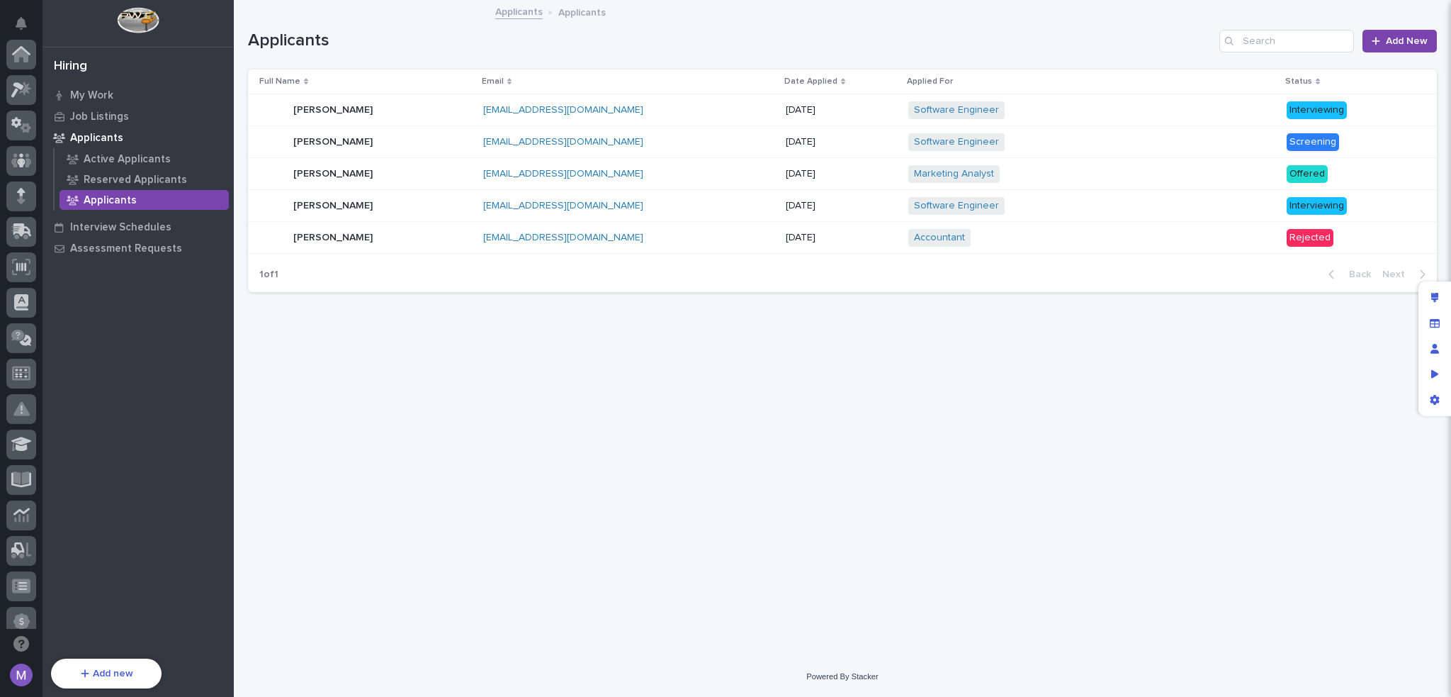
scroll to position [473, 0]
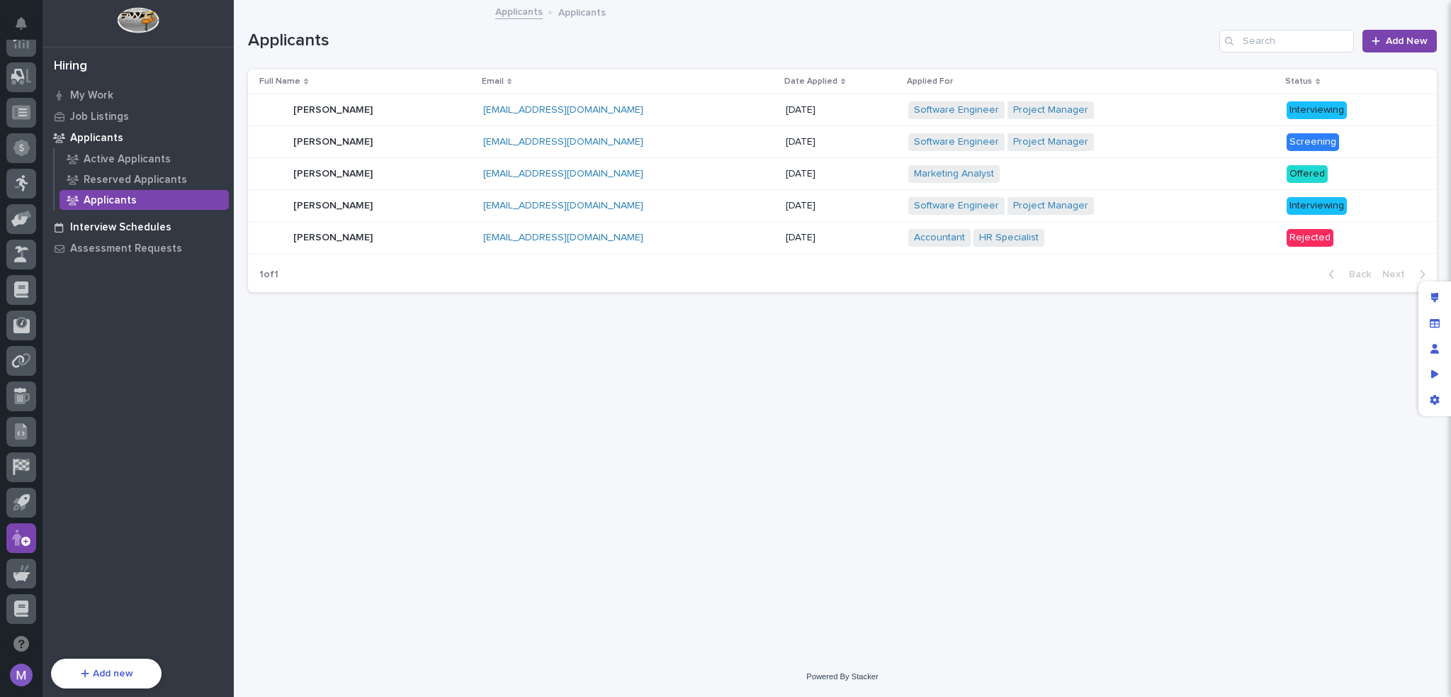
click at [112, 226] on p "Interview Schedules" at bounding box center [120, 227] width 101 height 13
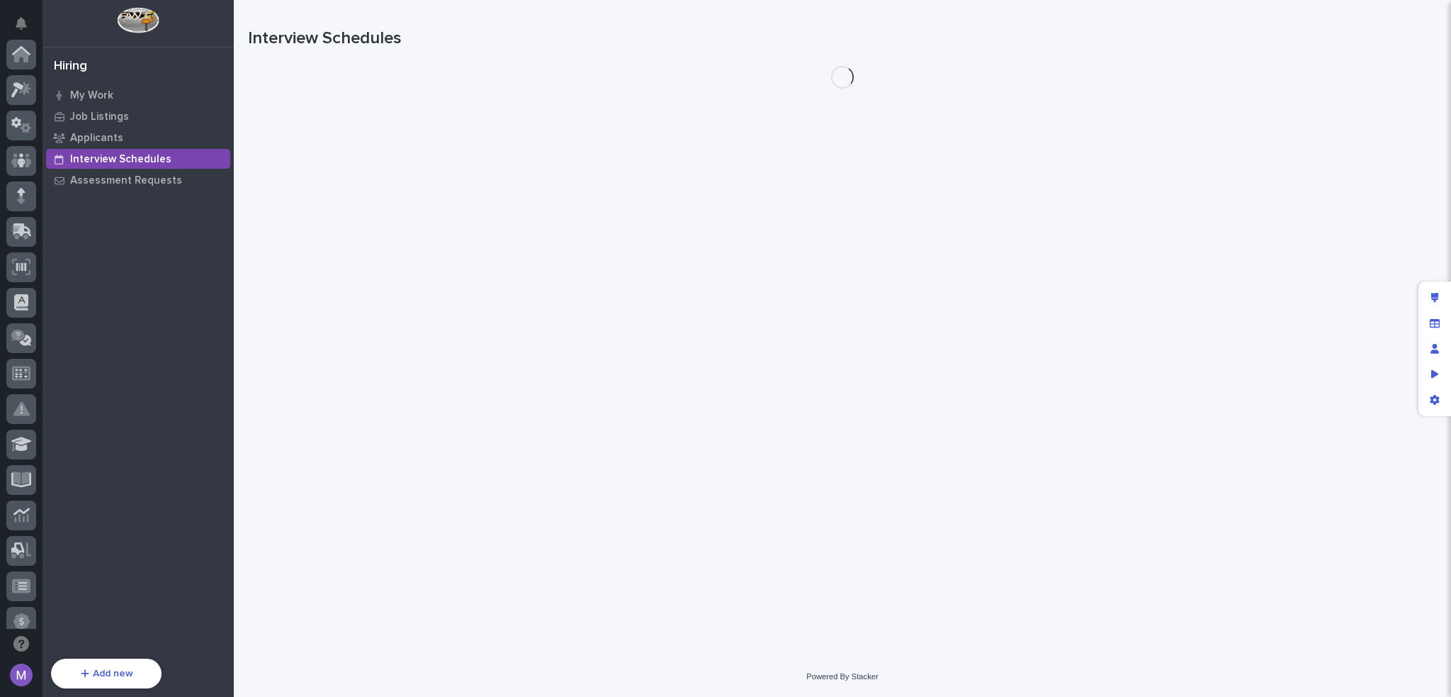
scroll to position [473, 0]
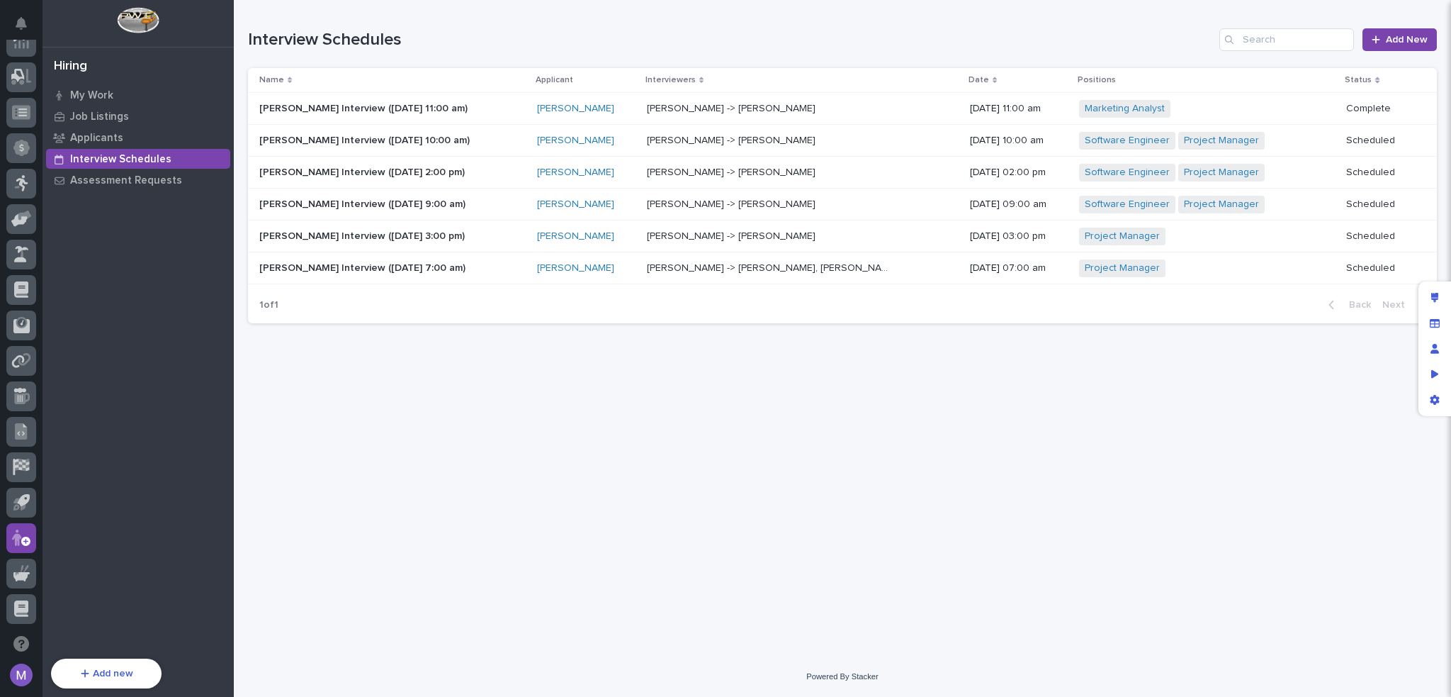
click at [867, 111] on p at bounding box center [771, 109] width 248 height 12
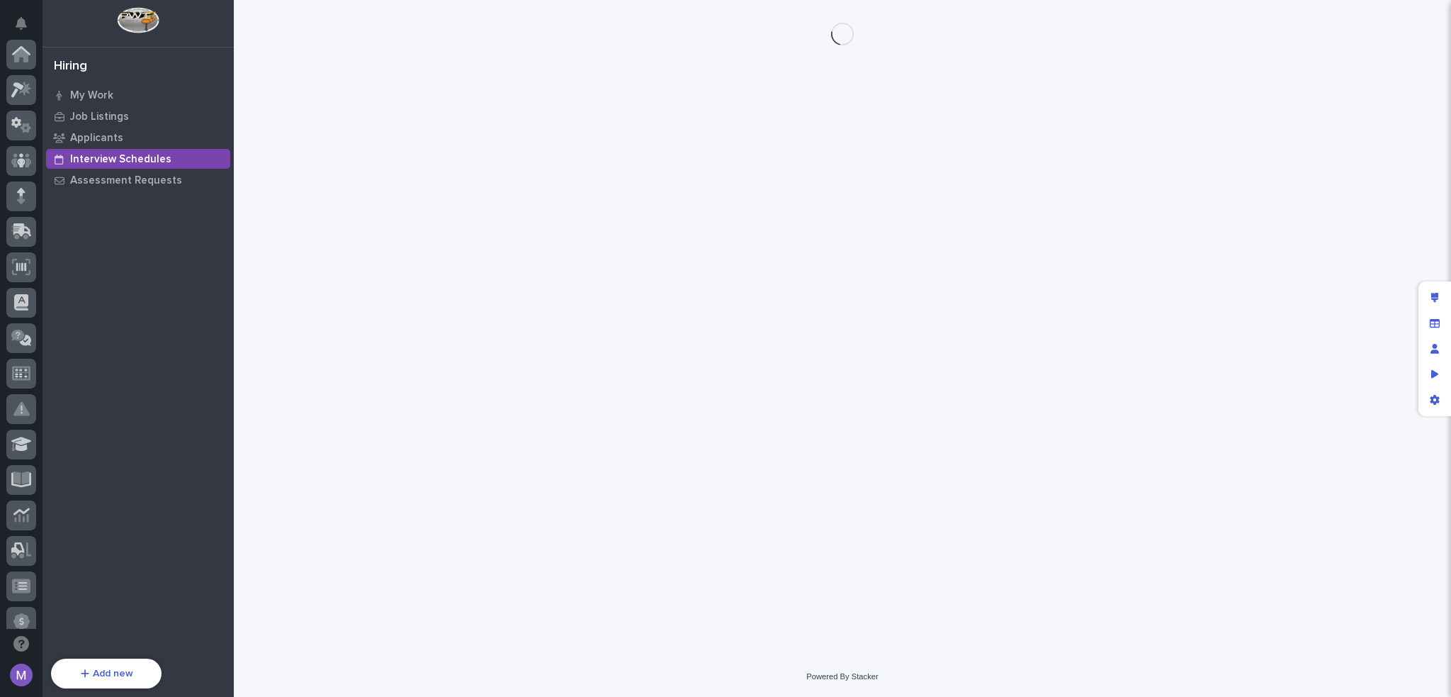
scroll to position [473, 0]
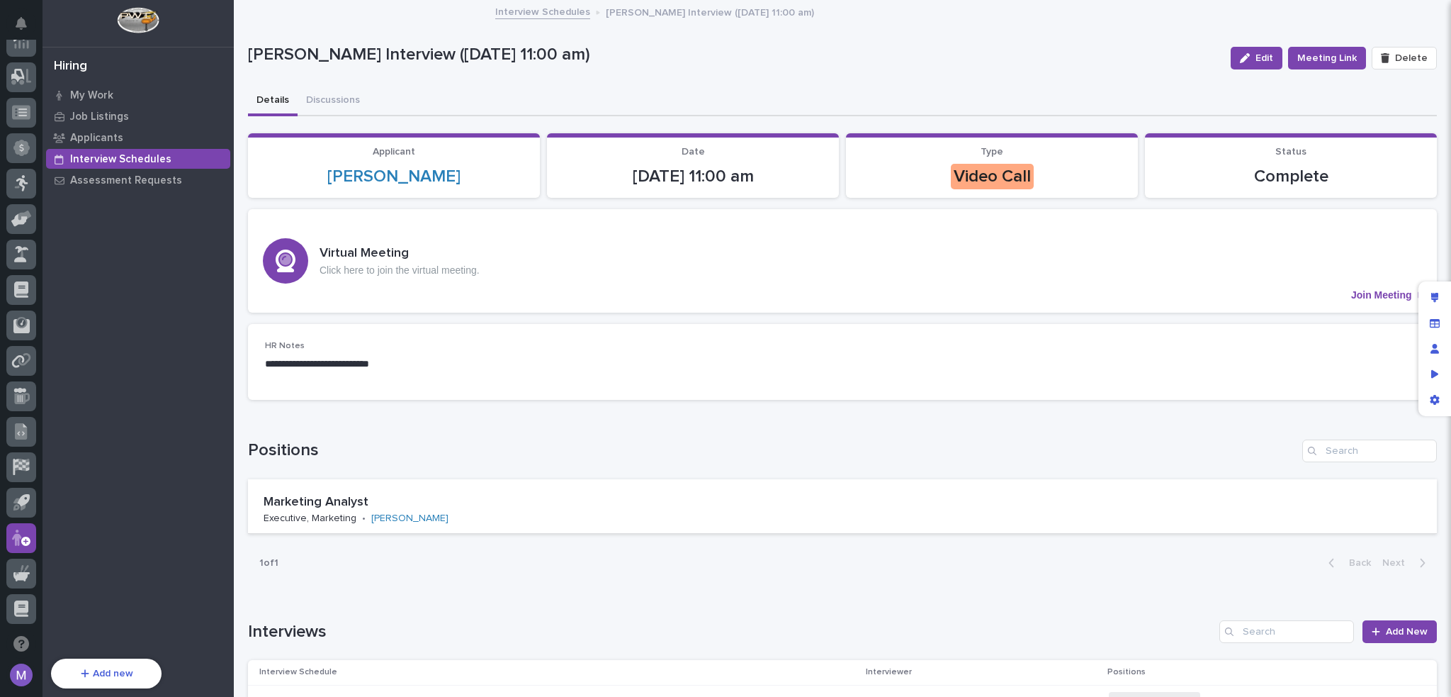
click at [110, 157] on p "Interview Schedules" at bounding box center [120, 159] width 101 height 13
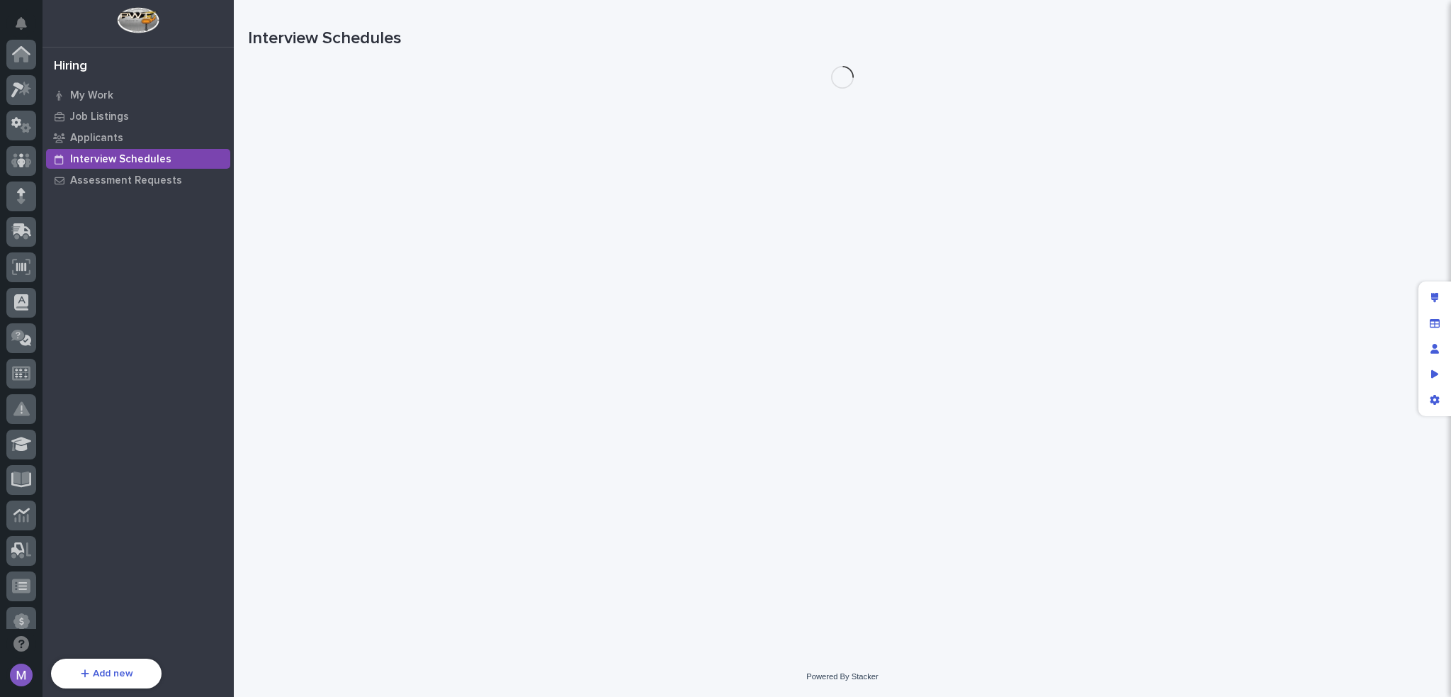
scroll to position [473, 0]
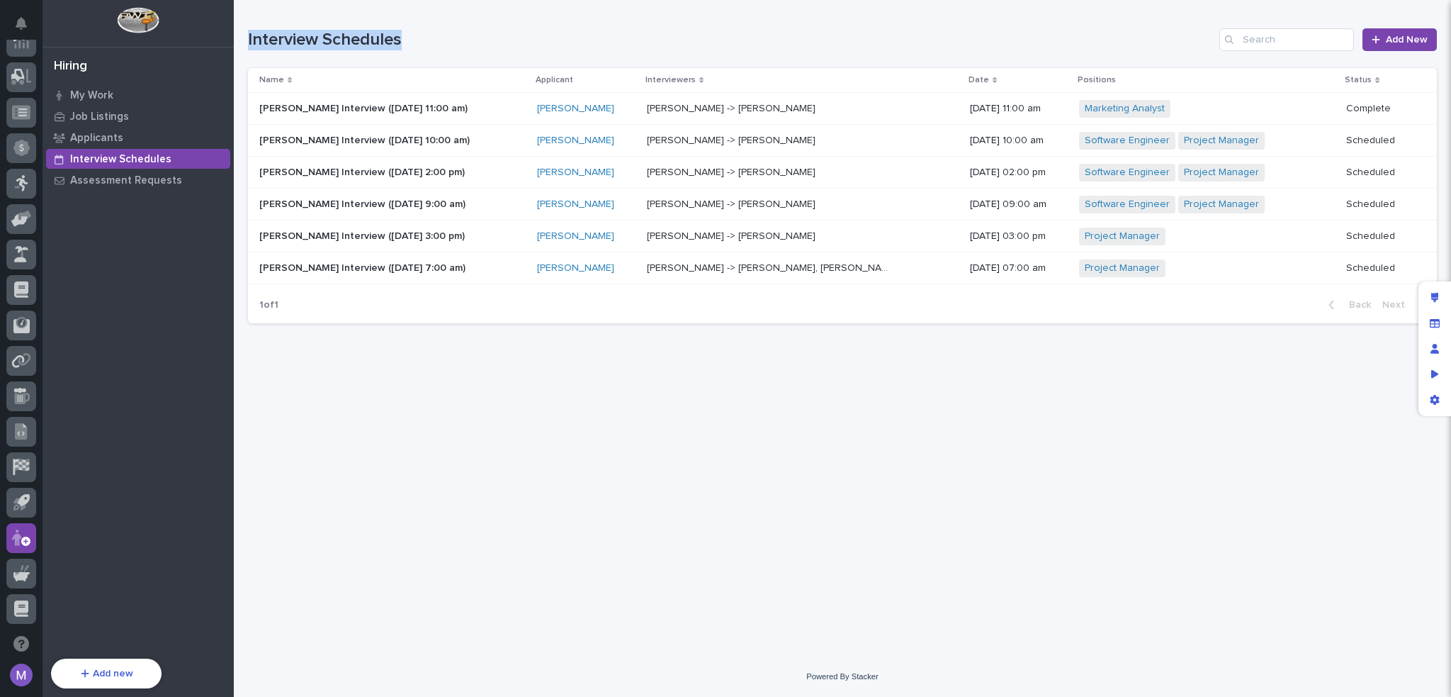
drag, startPoint x: 243, startPoint y: 43, endPoint x: 402, endPoint y: 39, distance: 159.5
click at [402, 39] on div "Loading... Saving… Loading... Saving… Interview Schedules Add New Name Applican…" at bounding box center [842, 310] width 1203 height 621
click at [793, 114] on p at bounding box center [771, 109] width 248 height 12
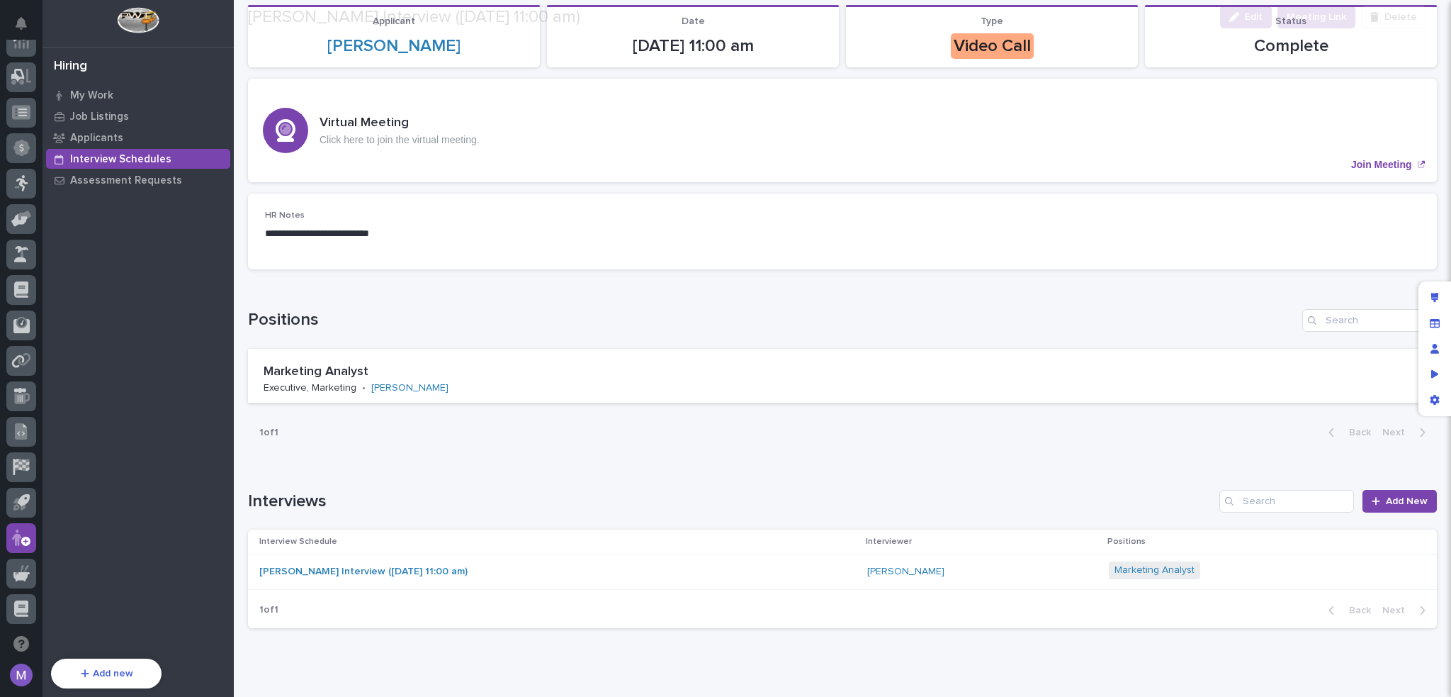
scroll to position [182, 0]
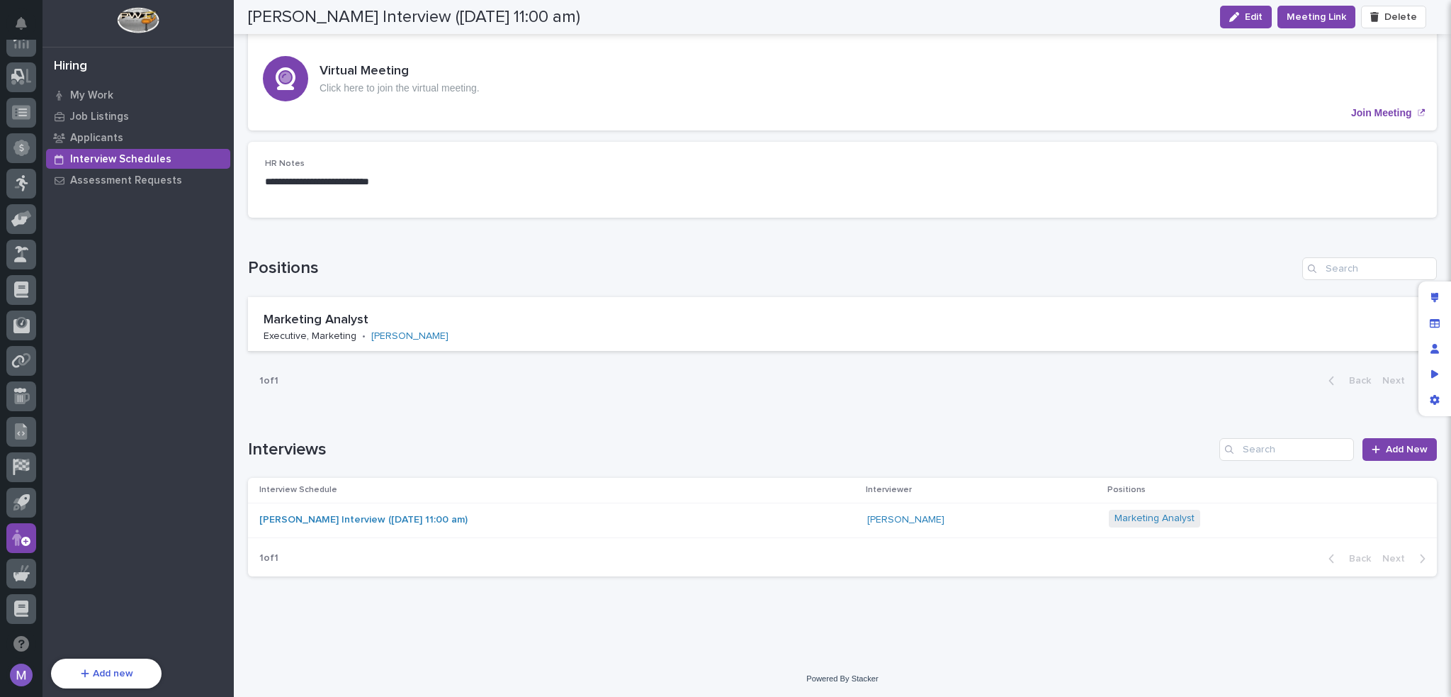
click at [734, 519] on div "[PERSON_NAME] Interview ([DATE] 11:00 am)" at bounding box center [557, 519] width 597 height 23
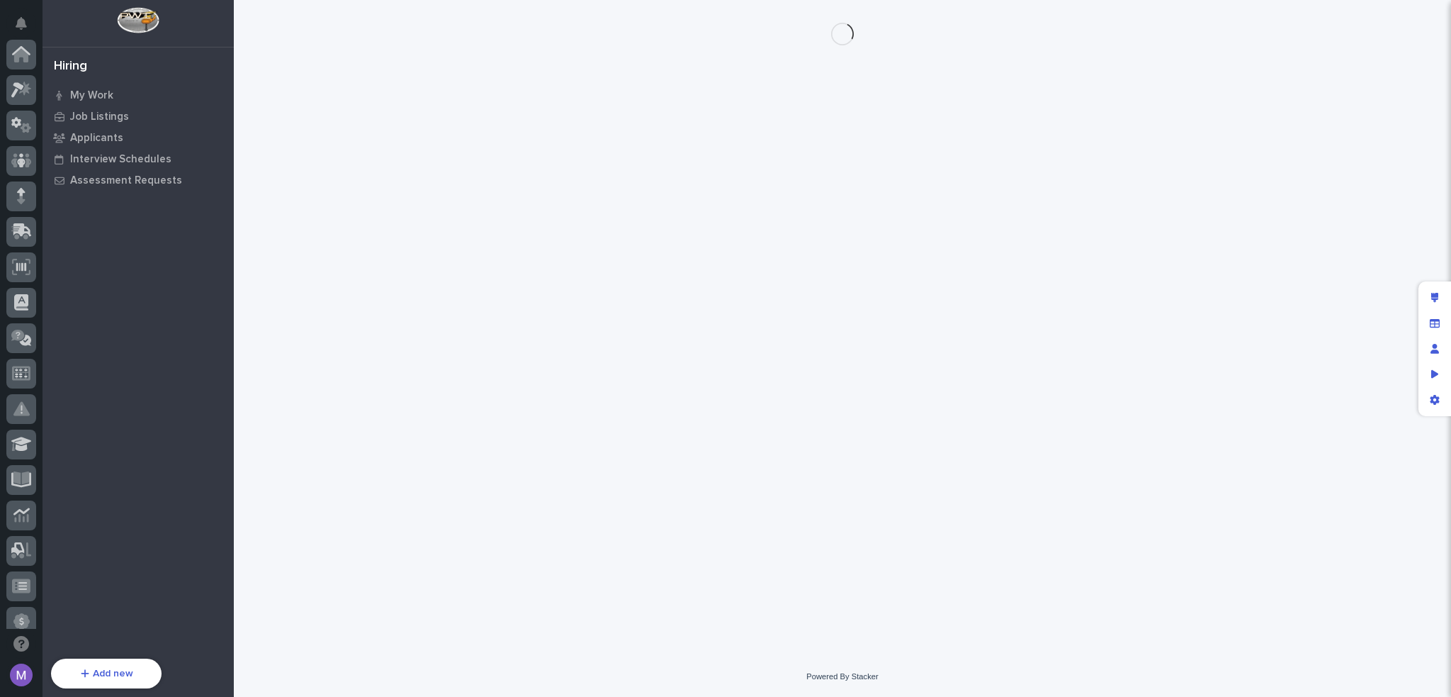
scroll to position [473, 0]
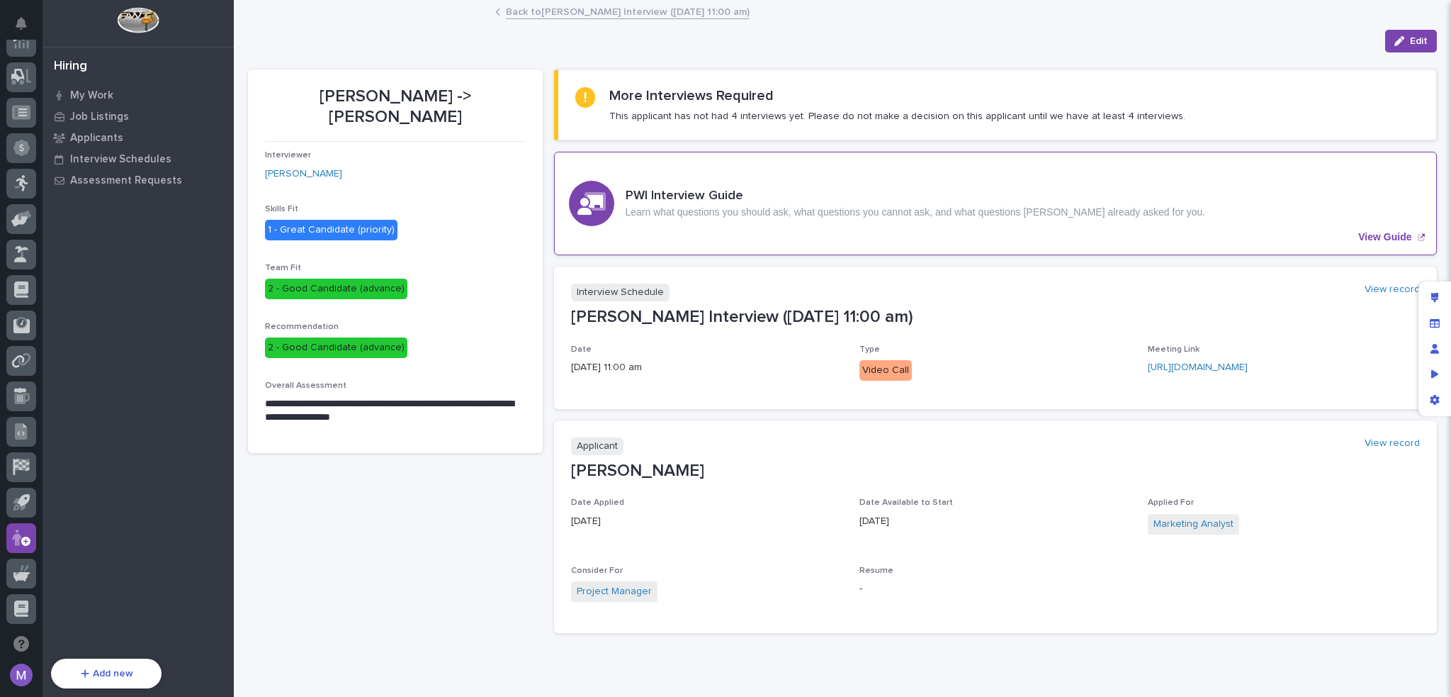
click at [1383, 238] on p "View Guide" at bounding box center [1384, 237] width 53 height 12
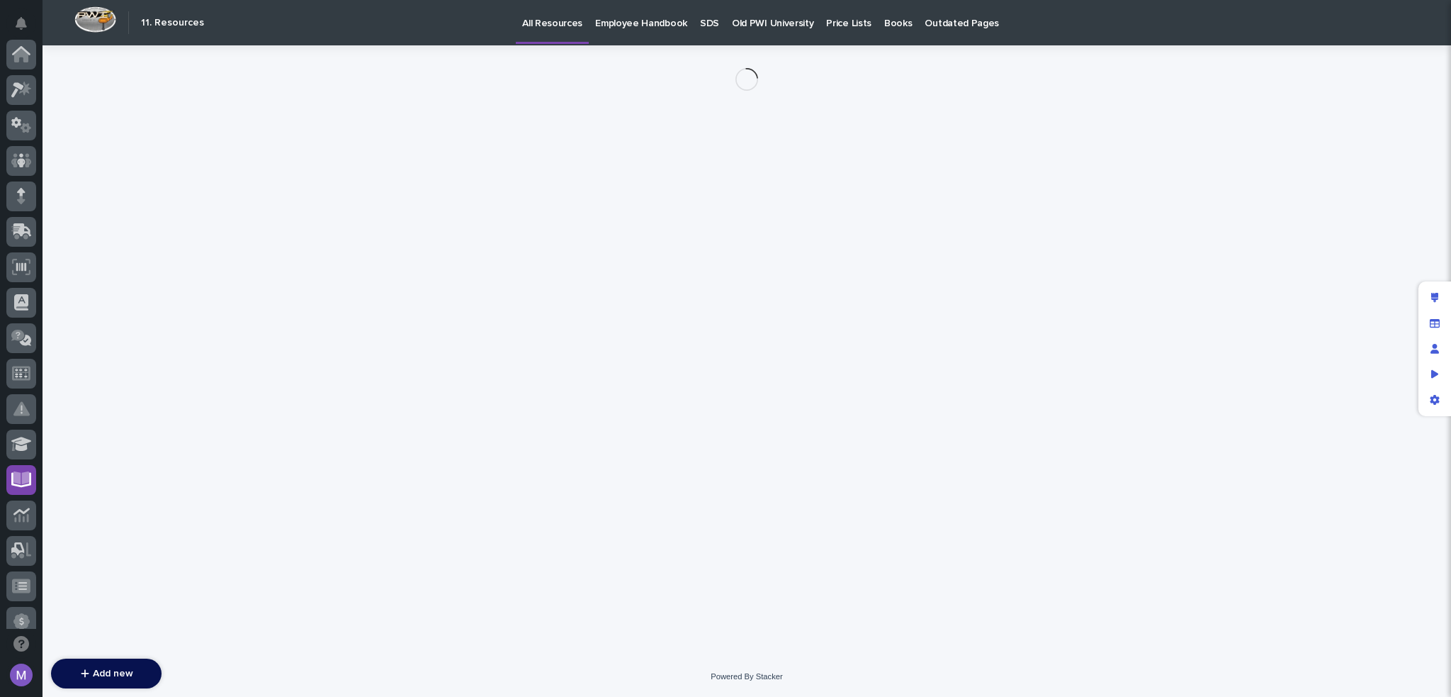
scroll to position [425, 0]
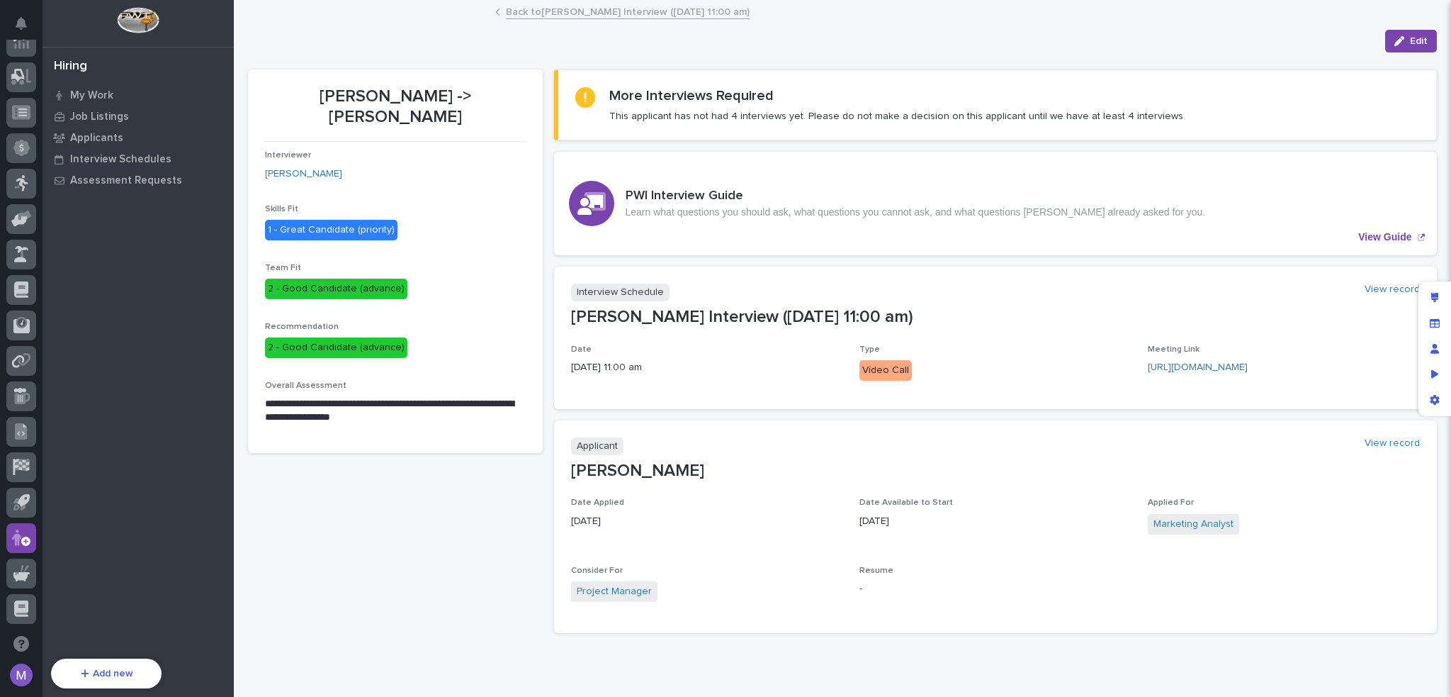
click at [639, 13] on link "Back to [PERSON_NAME] Interview ([DATE] 11:00 am)" at bounding box center [628, 11] width 244 height 16
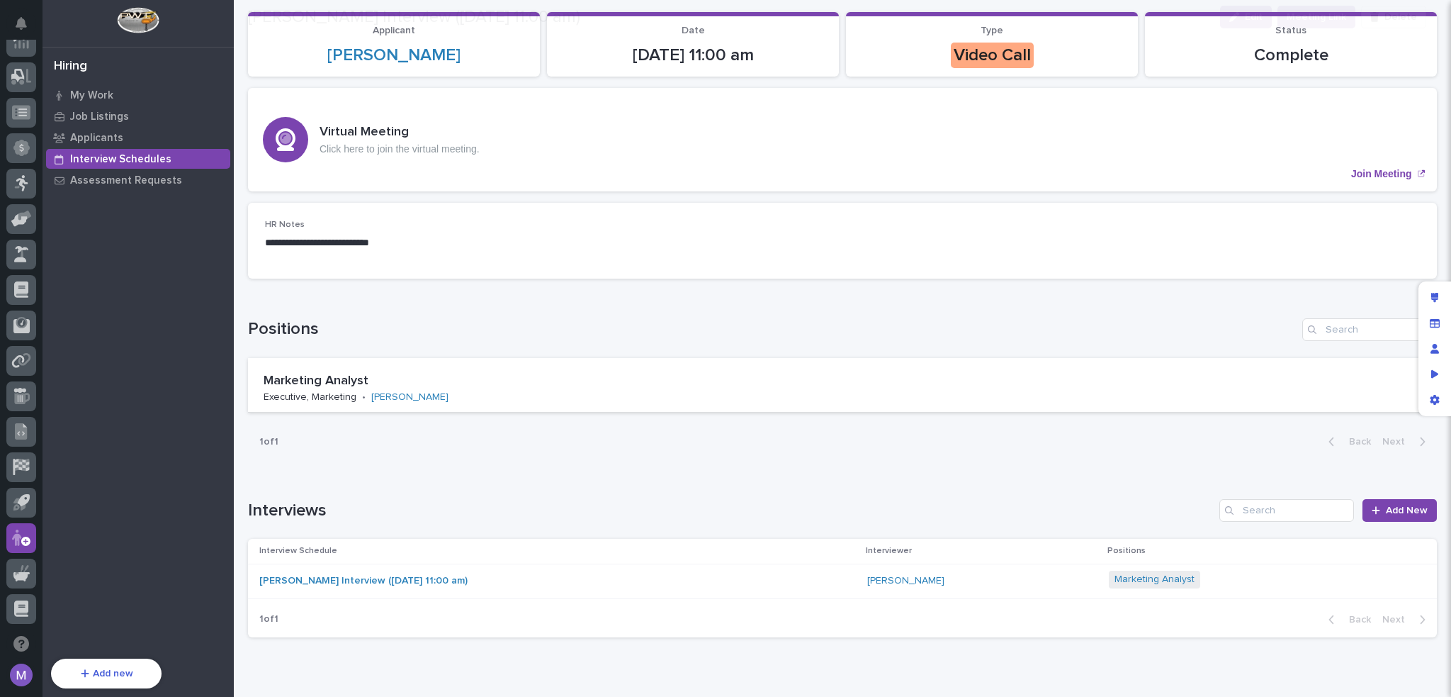
scroll to position [182, 0]
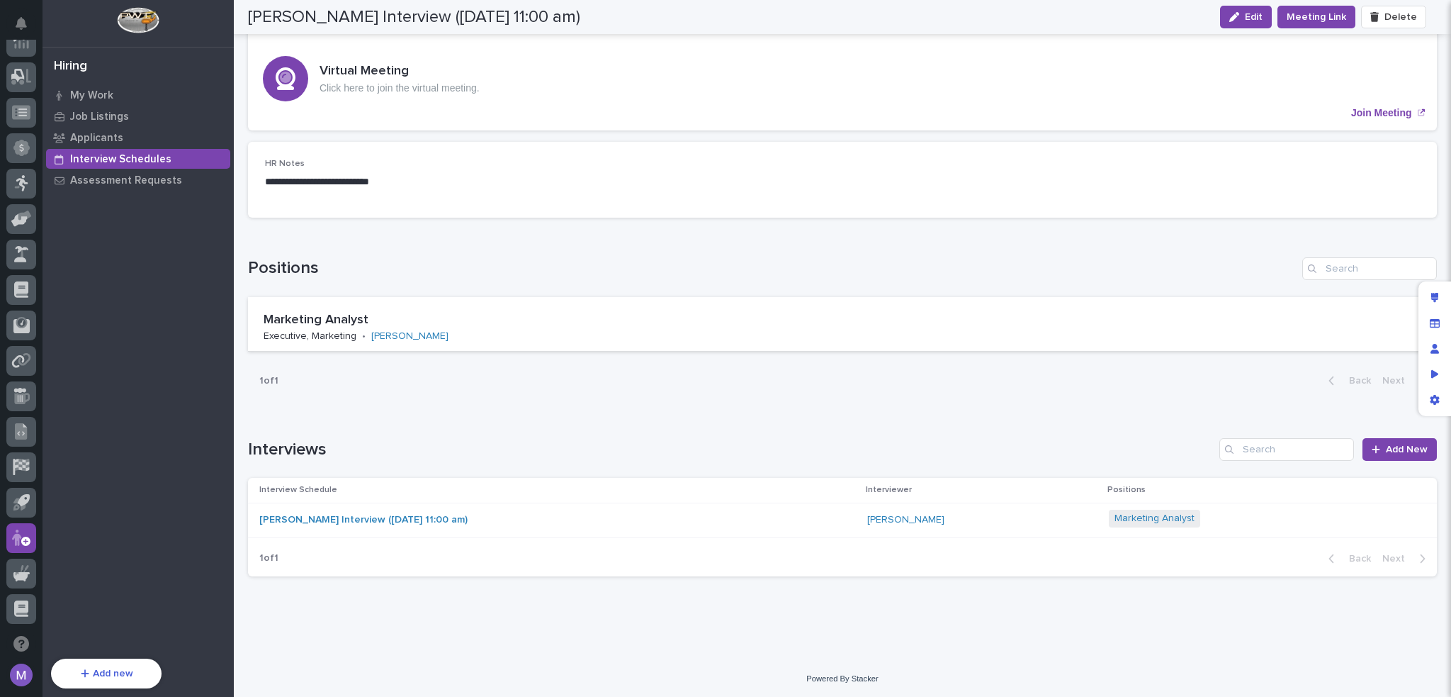
click at [672, 517] on div "[PERSON_NAME] Interview ([DATE] 11:00 am)" at bounding box center [557, 519] width 597 height 23
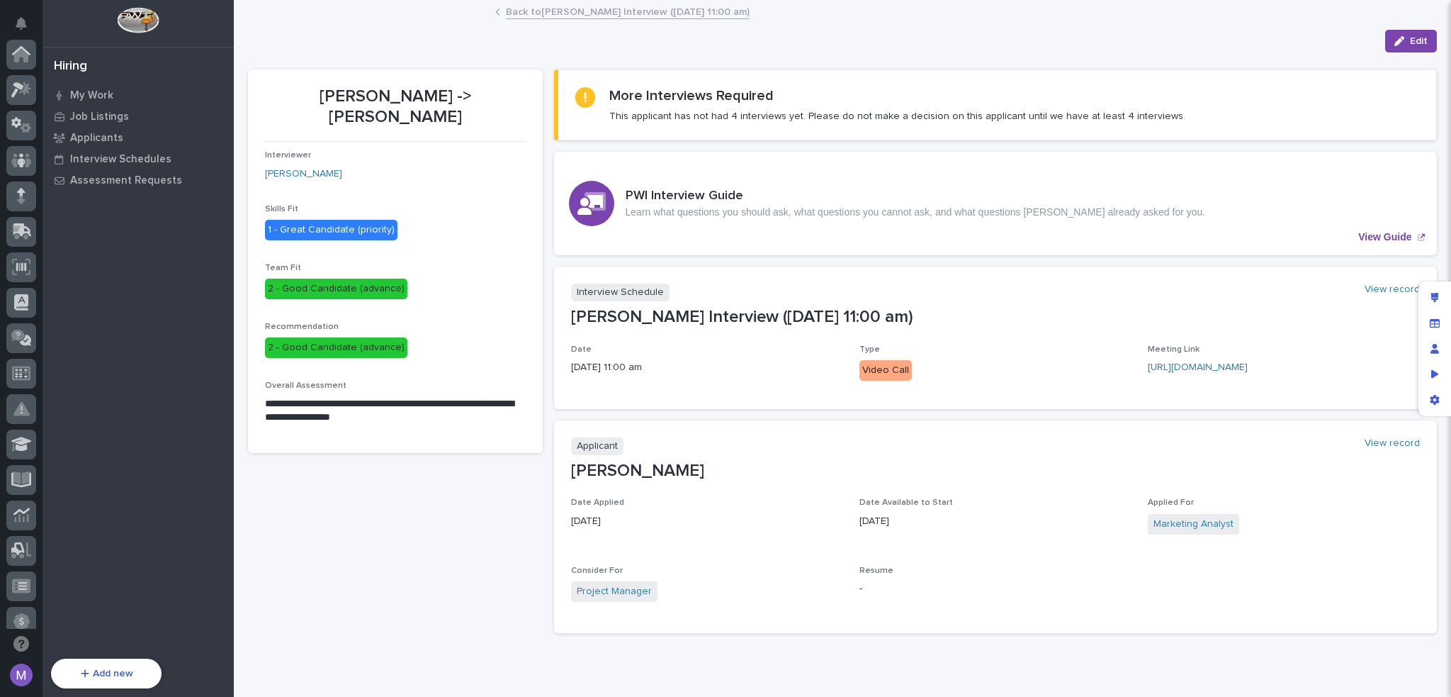
scroll to position [473, 0]
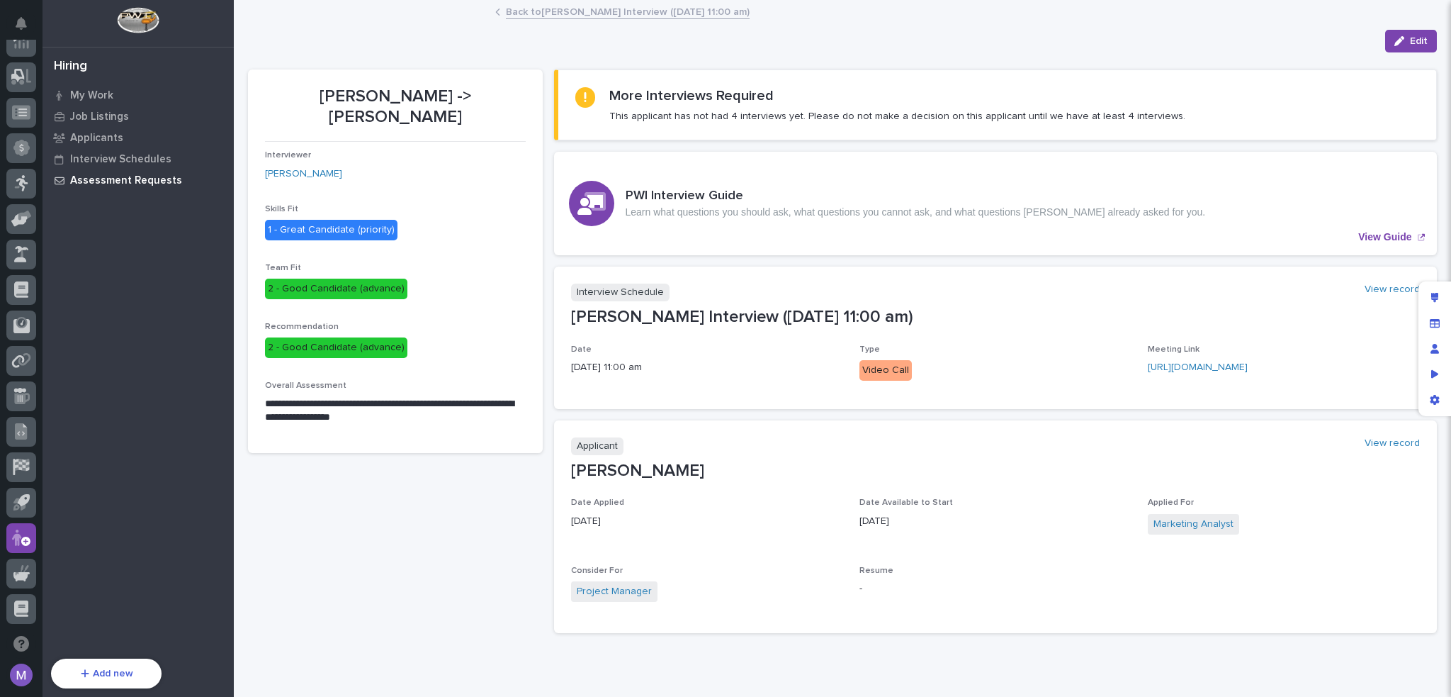
click at [123, 174] on p "Assessment Requests" at bounding box center [126, 180] width 112 height 13
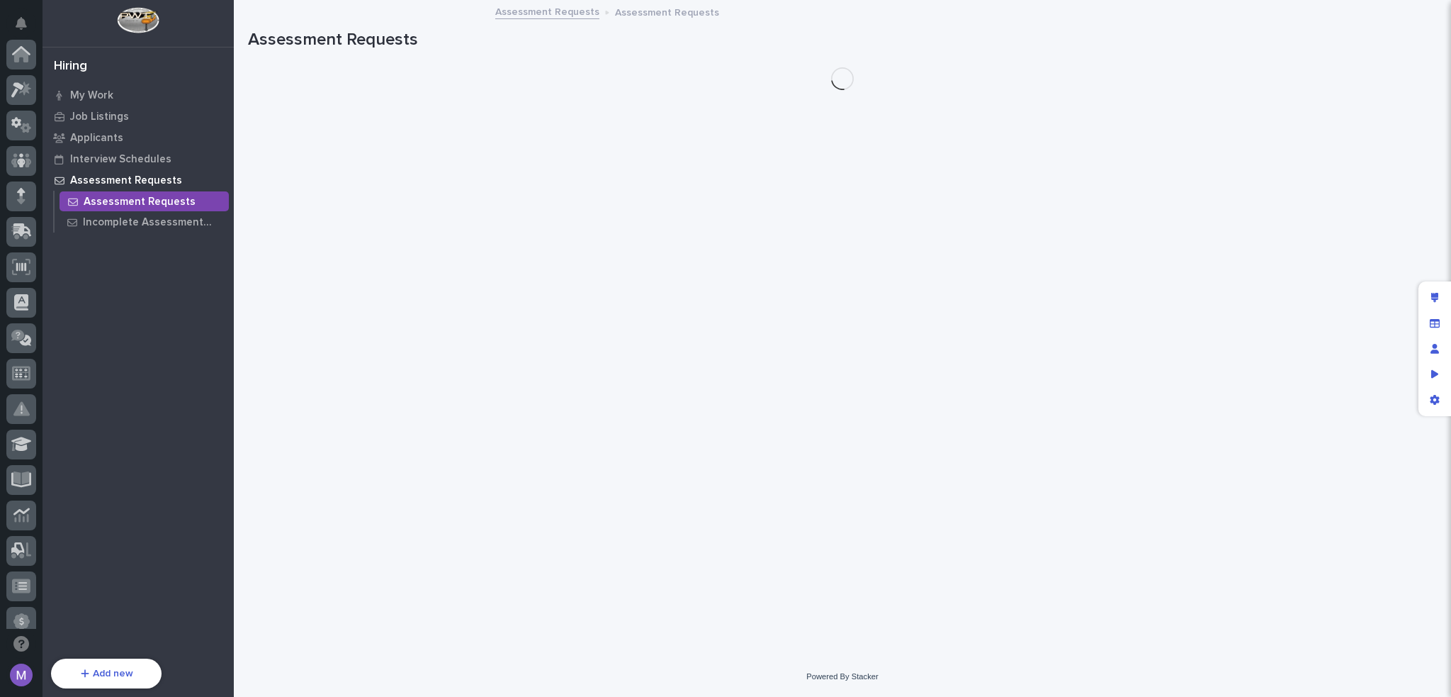
scroll to position [473, 0]
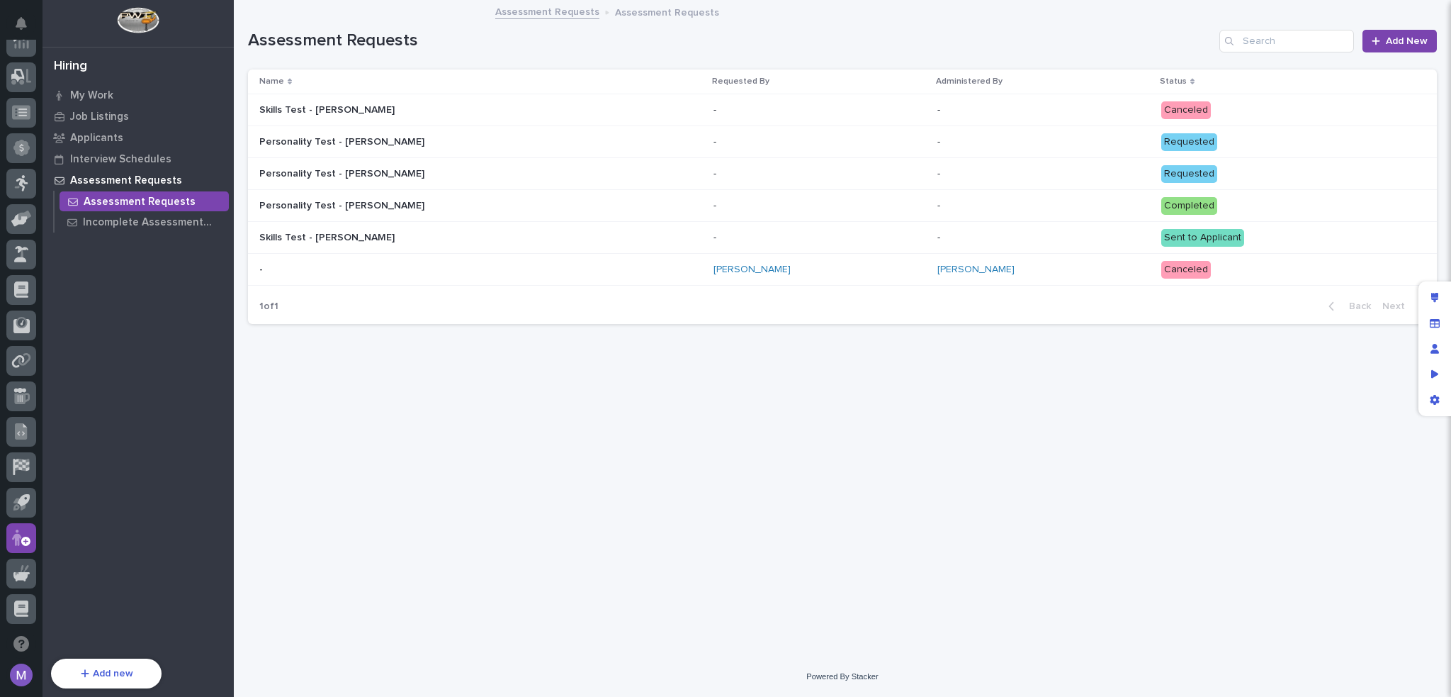
click at [525, 98] on div "Skills Test - [PERSON_NAME] Skills Test - [PERSON_NAME]" at bounding box center [480, 109] width 443 height 23
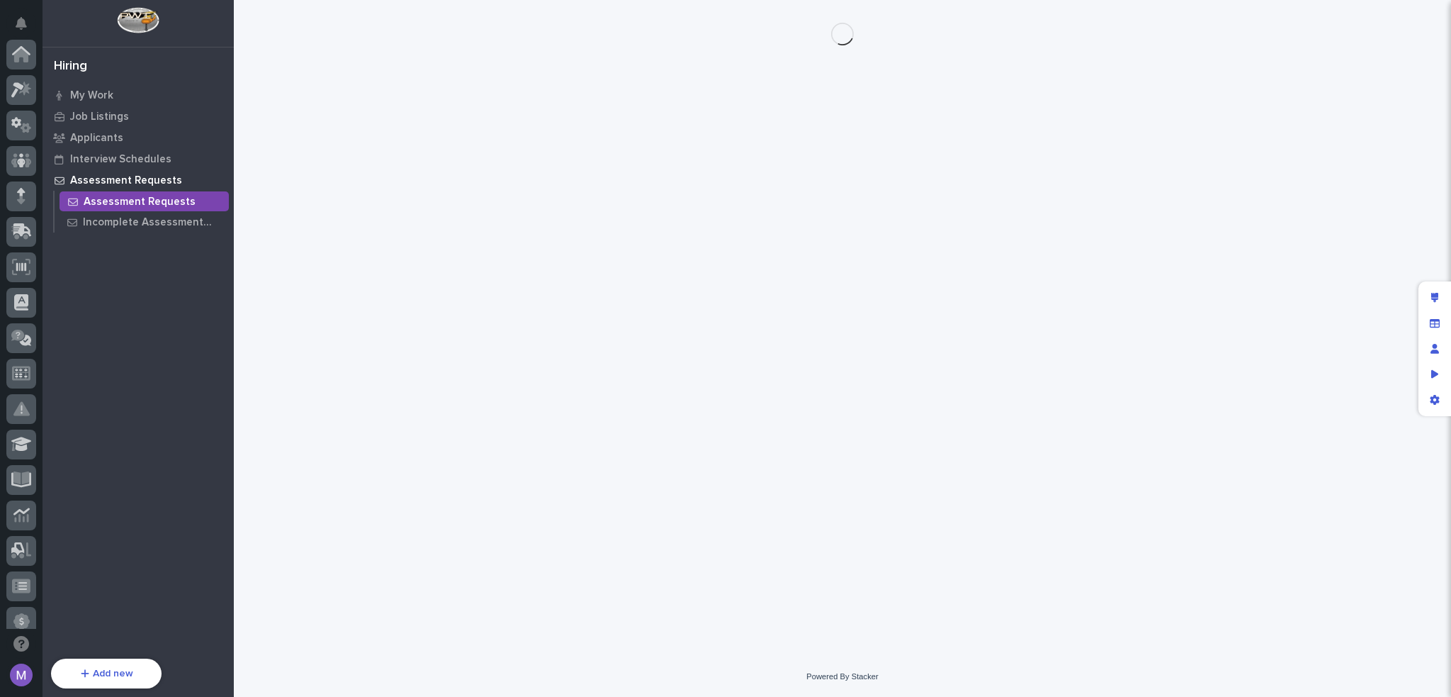
scroll to position [473, 0]
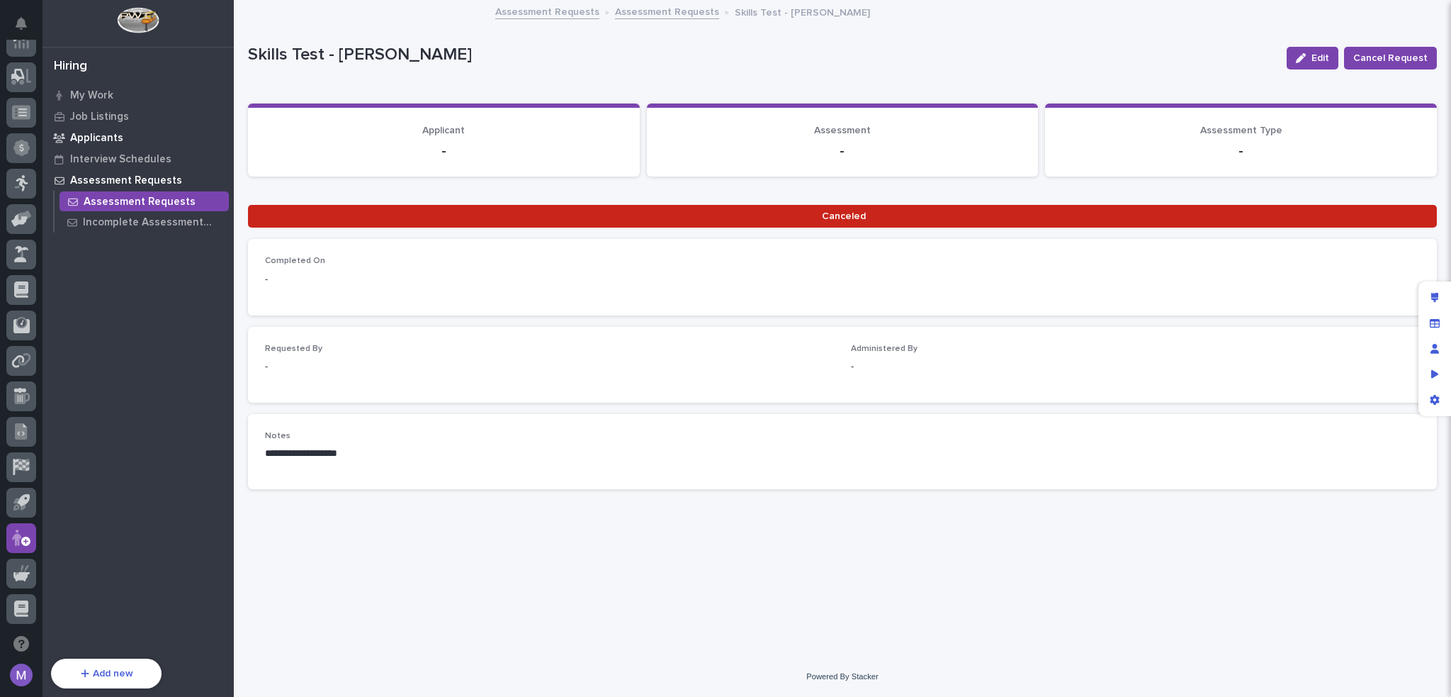
click at [115, 130] on div "Applicants" at bounding box center [138, 138] width 184 height 20
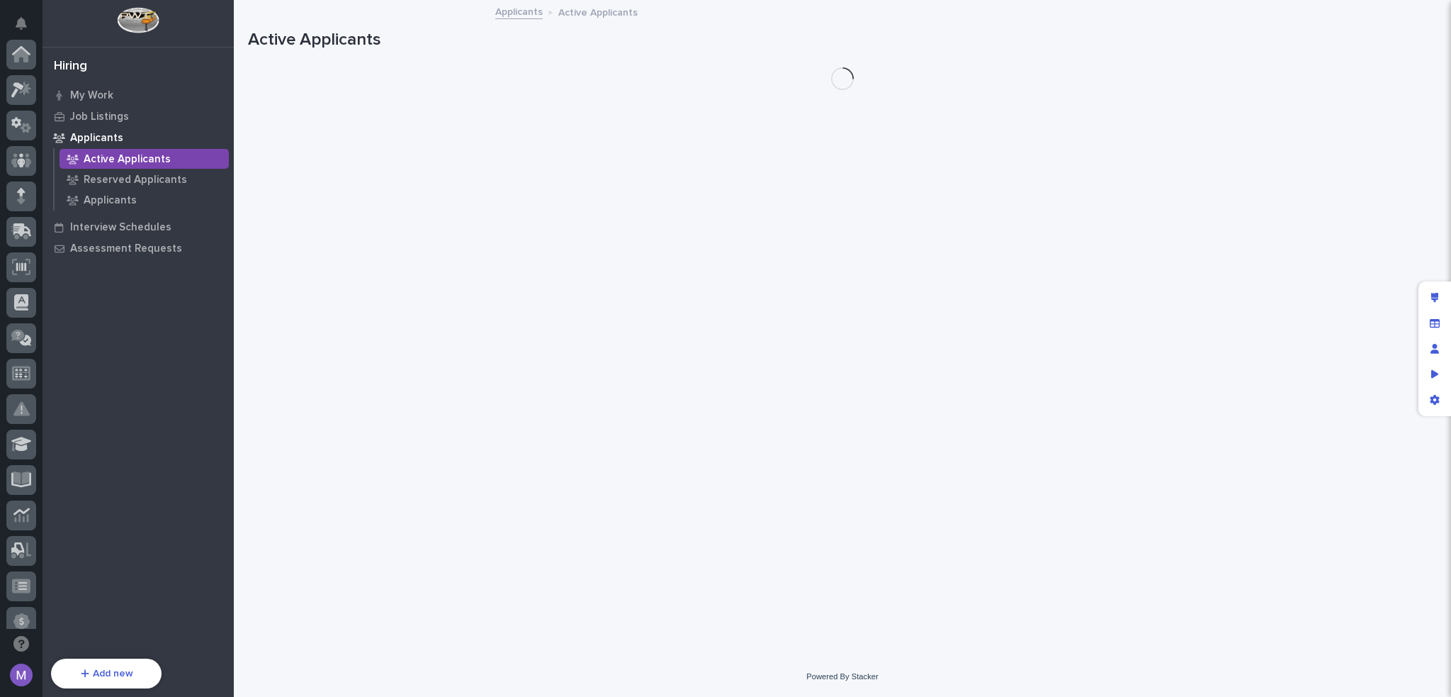
scroll to position [473, 0]
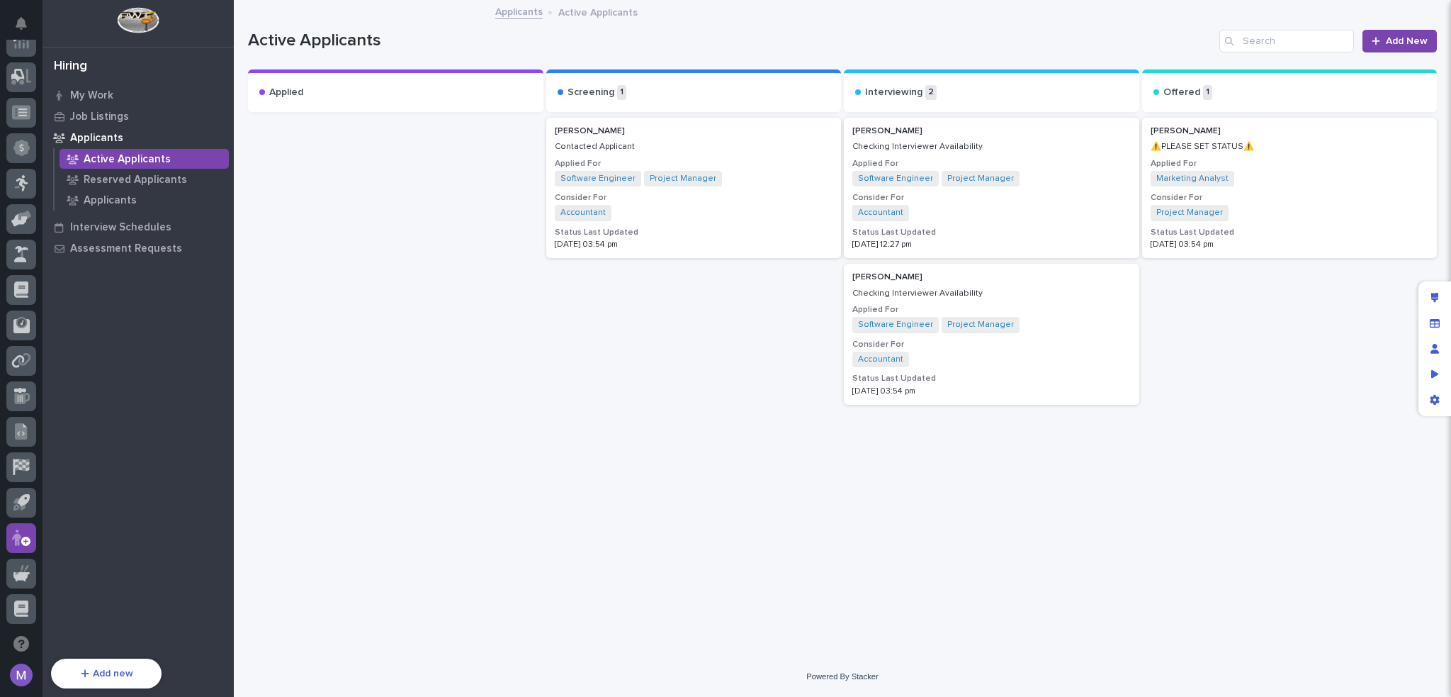
click at [768, 133] on div "[PERSON_NAME]" at bounding box center [694, 131] width 278 height 10
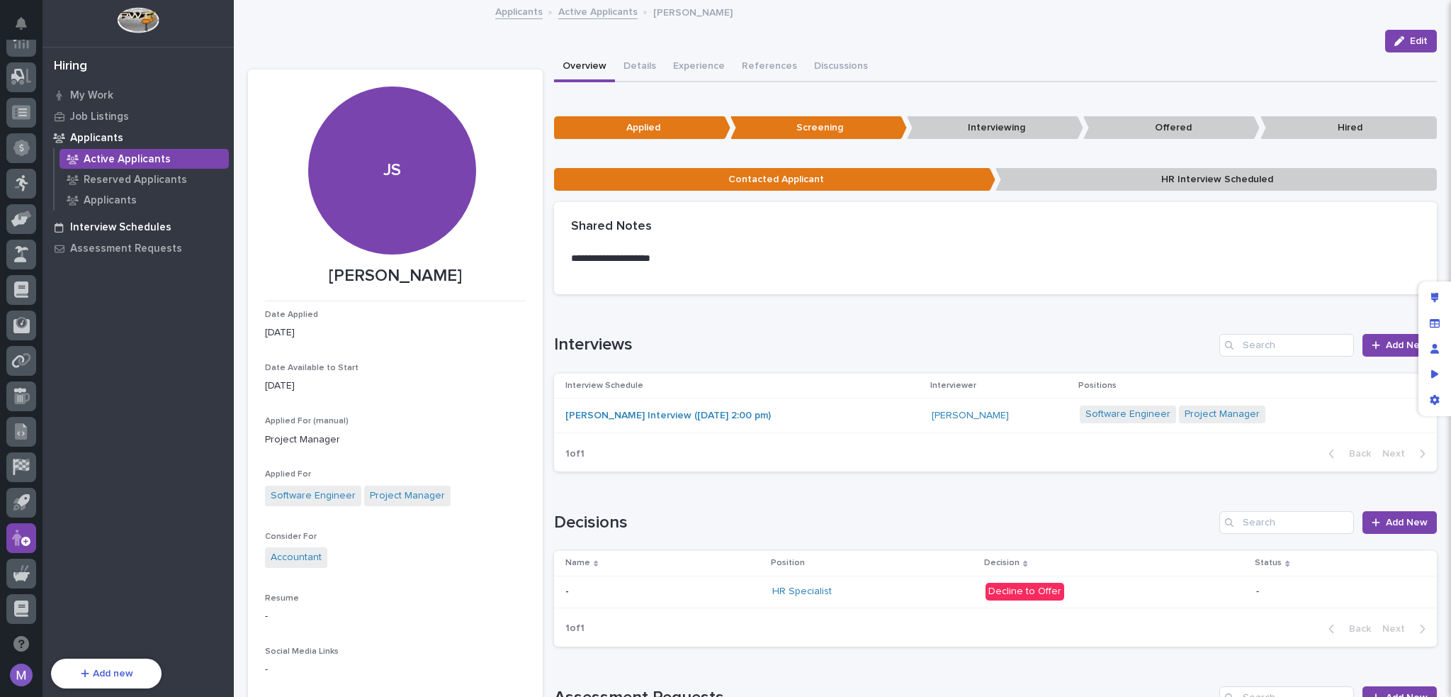
click at [96, 225] on p "Interview Schedules" at bounding box center [120, 227] width 101 height 13
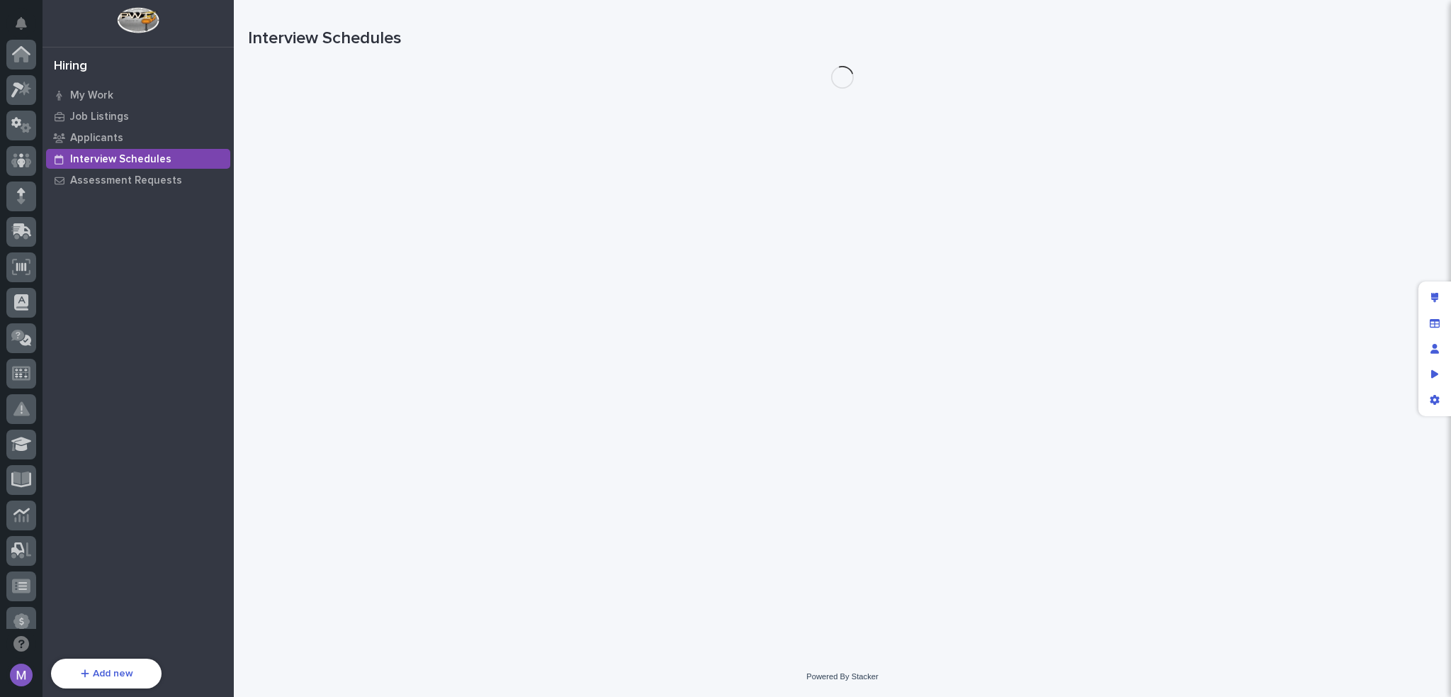
scroll to position [473, 0]
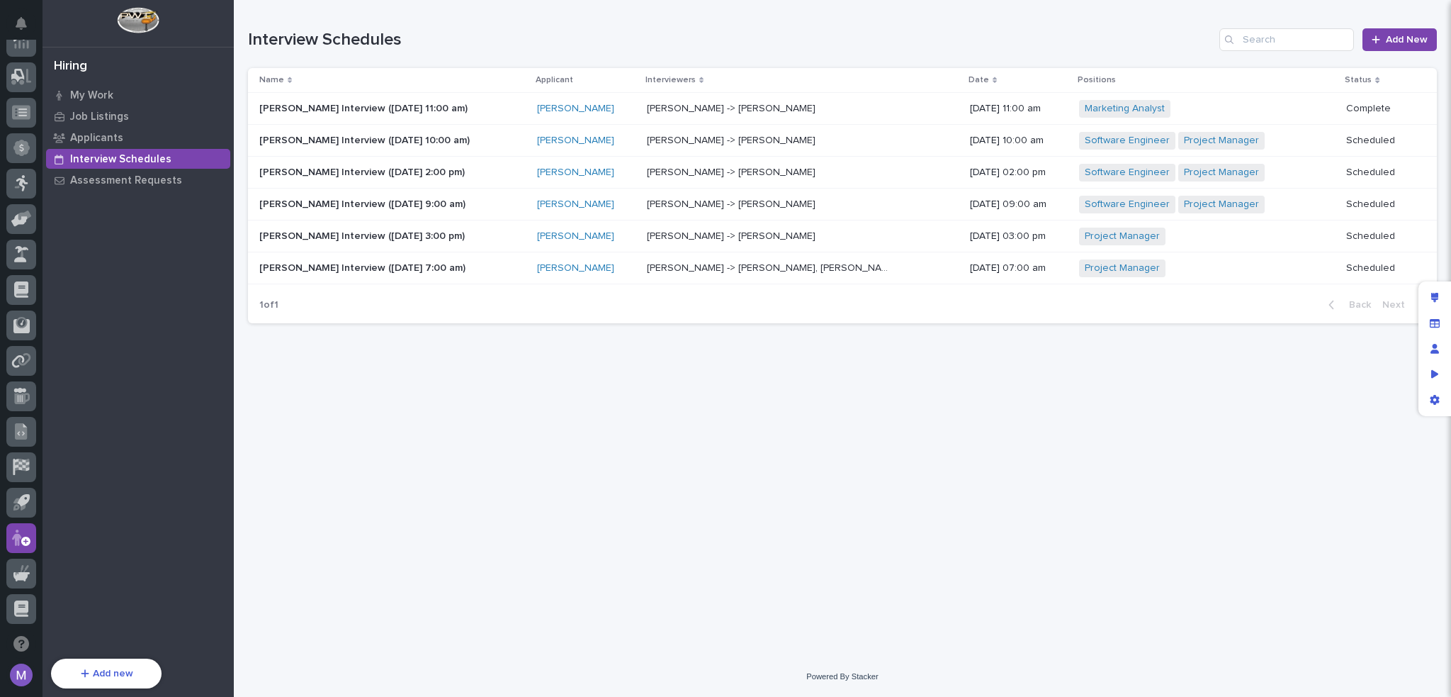
click at [833, 106] on p at bounding box center [771, 109] width 248 height 12
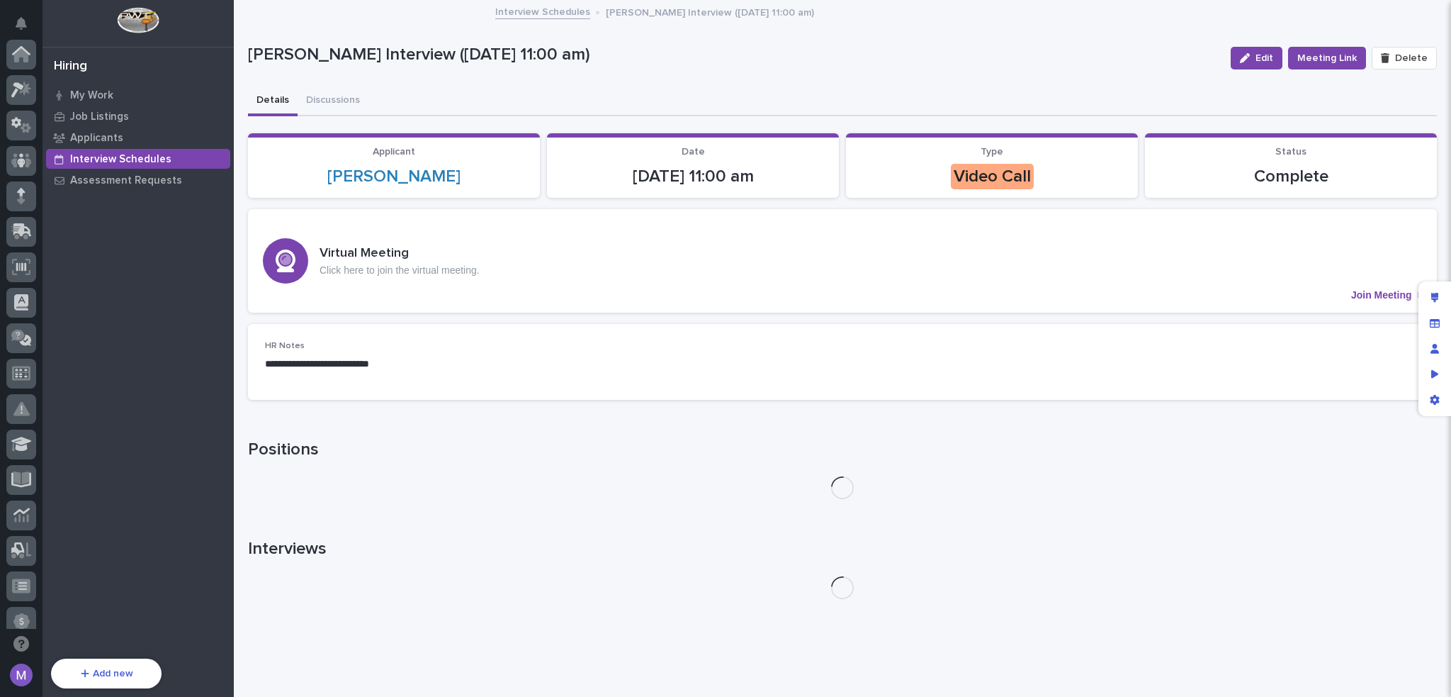
scroll to position [473, 0]
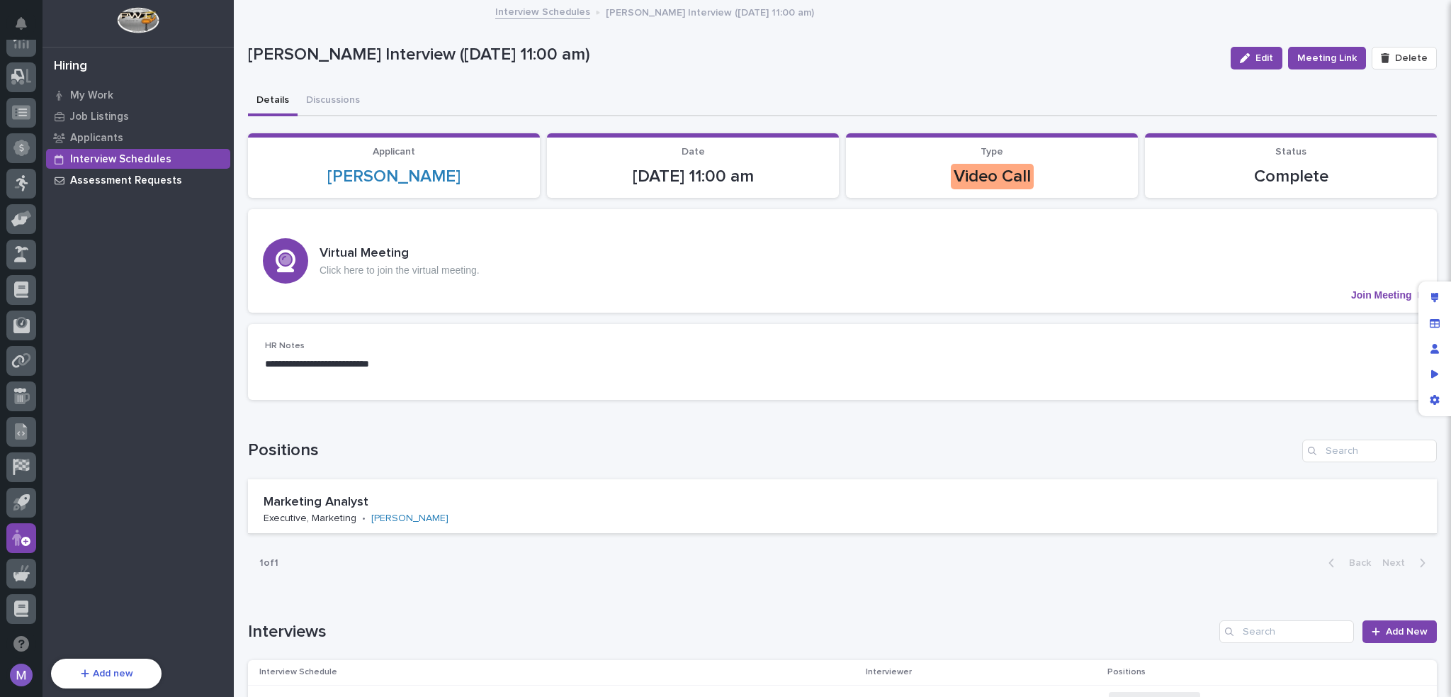
click at [121, 180] on p "Assessment Requests" at bounding box center [126, 180] width 112 height 13
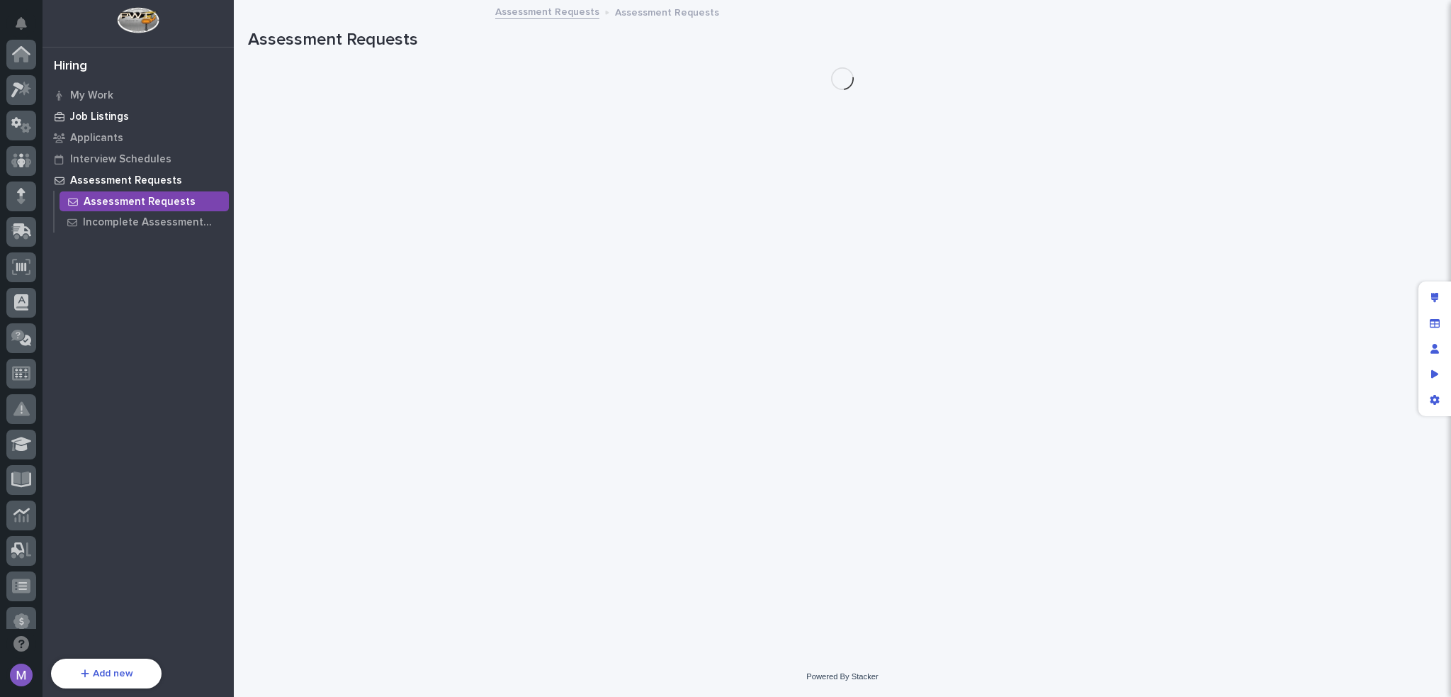
click at [96, 123] on div "Job Listings" at bounding box center [138, 116] width 184 height 20
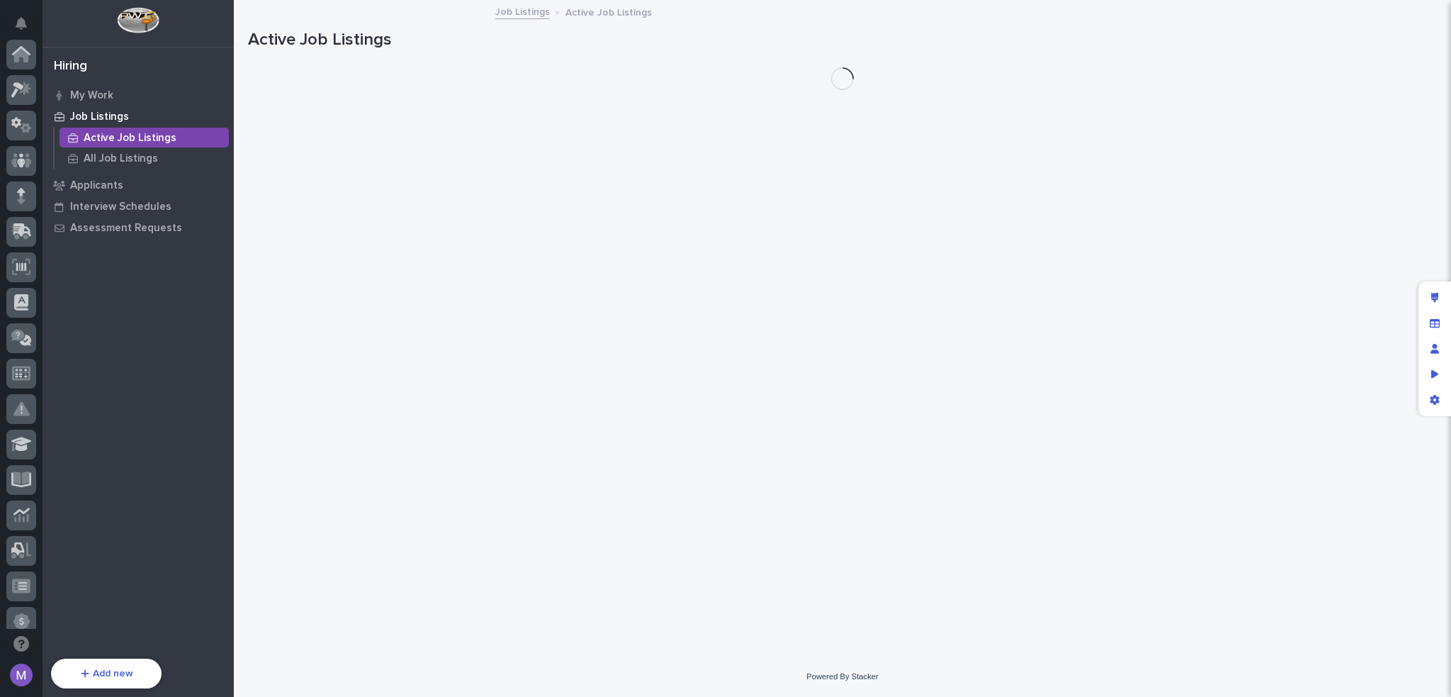
scroll to position [473, 0]
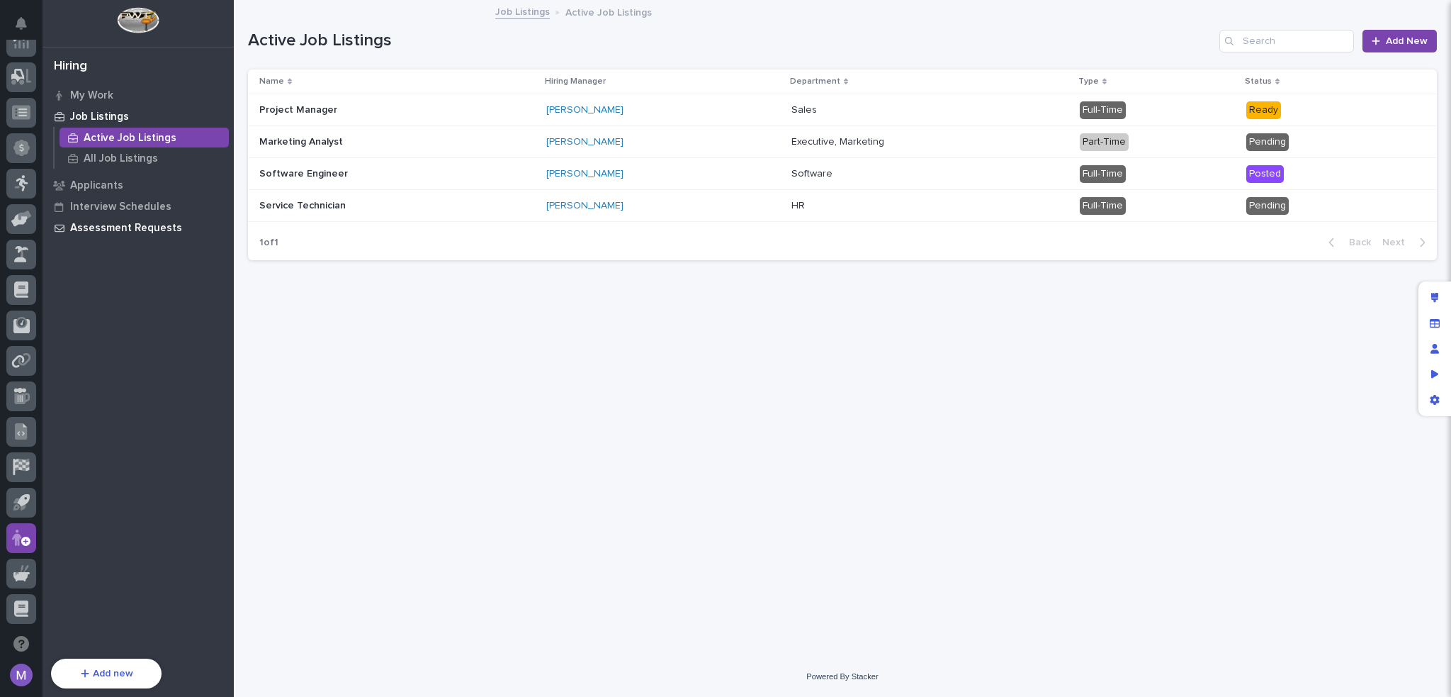
click at [114, 220] on div "Assessment Requests" at bounding box center [138, 228] width 184 height 20
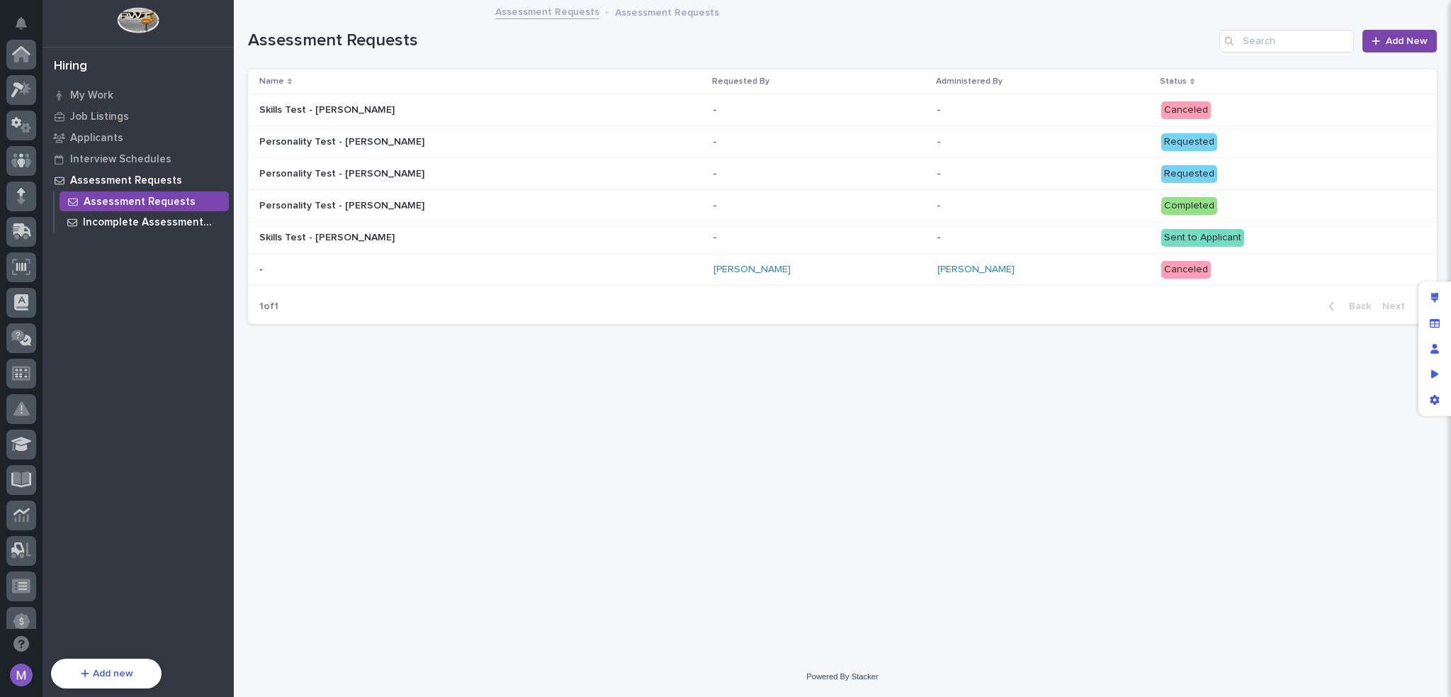
scroll to position [473, 0]
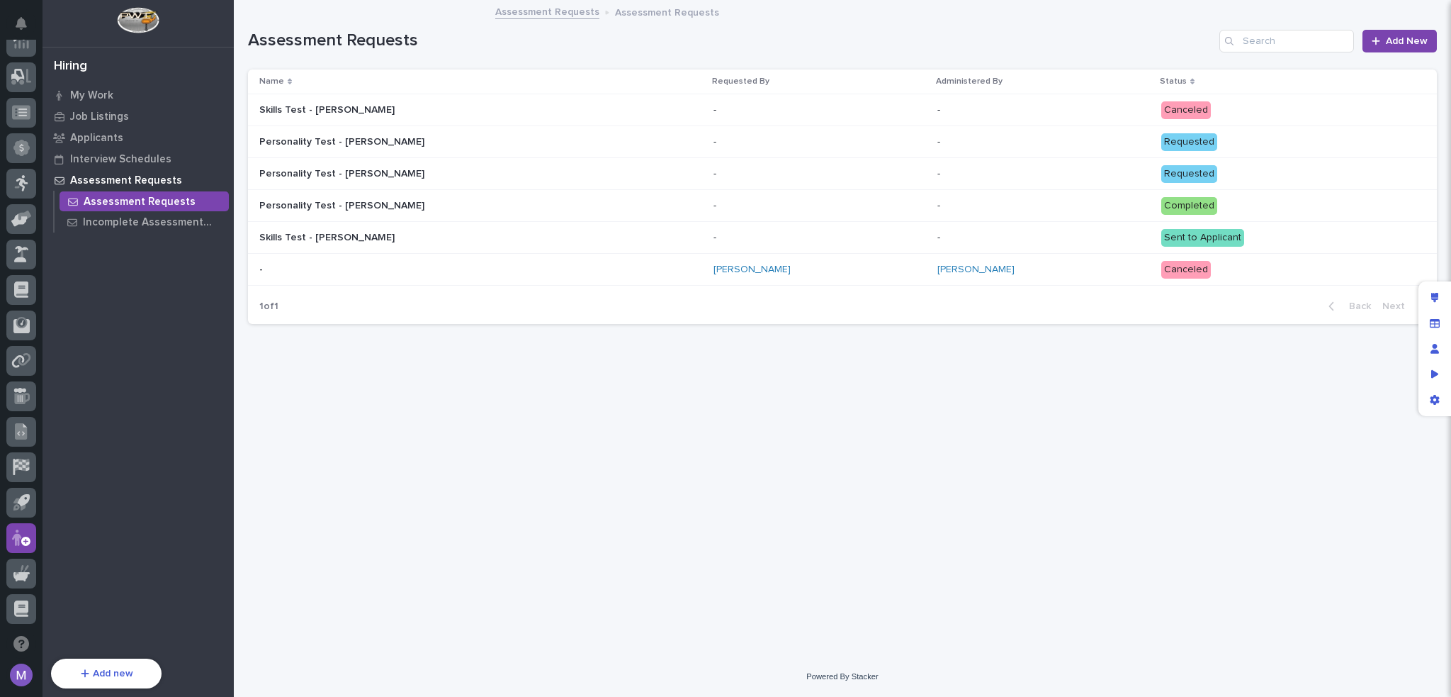
click at [1070, 372] on div "Loading... Saving… Loading... Saving… Assessment Requests Add New Name Requeste…" at bounding box center [842, 310] width 1203 height 619
click at [118, 215] on div "Incomplete Assessment Requests" at bounding box center [144, 222] width 169 height 20
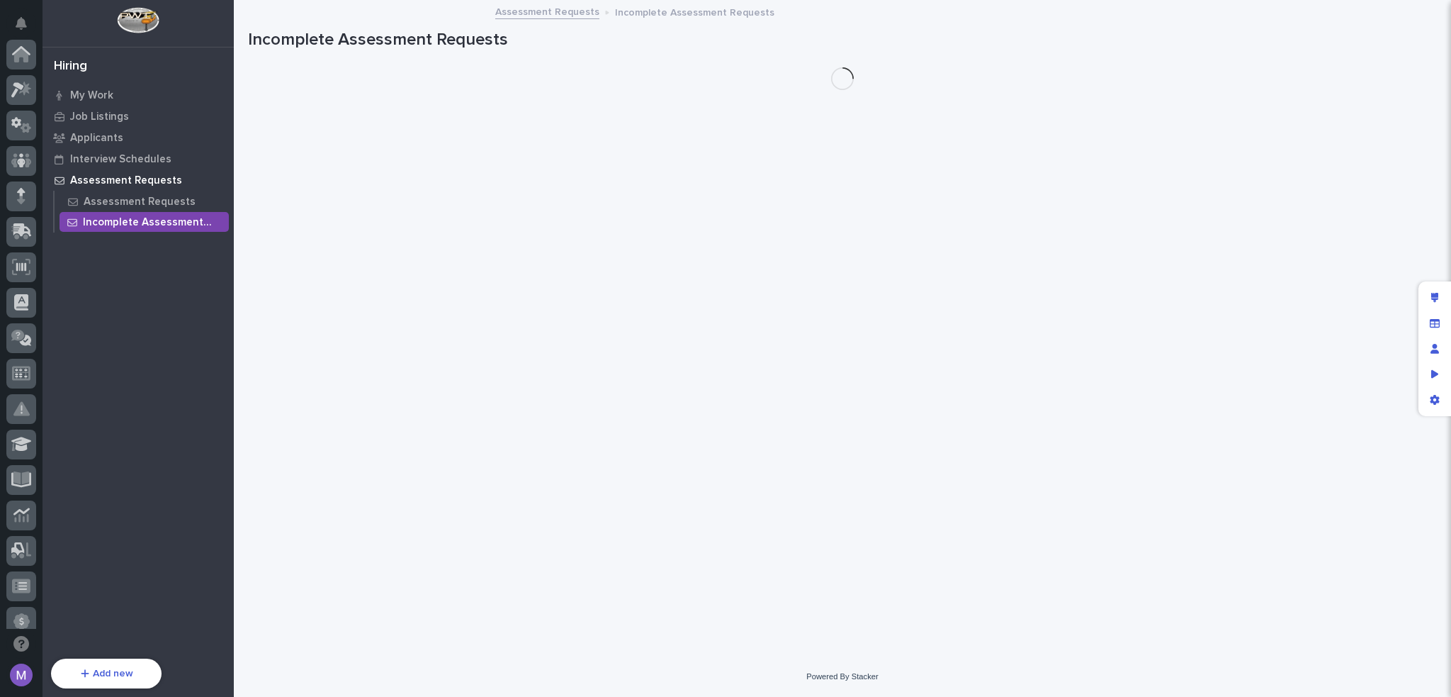
click at [111, 176] on p "Assessment Requests" at bounding box center [126, 180] width 112 height 13
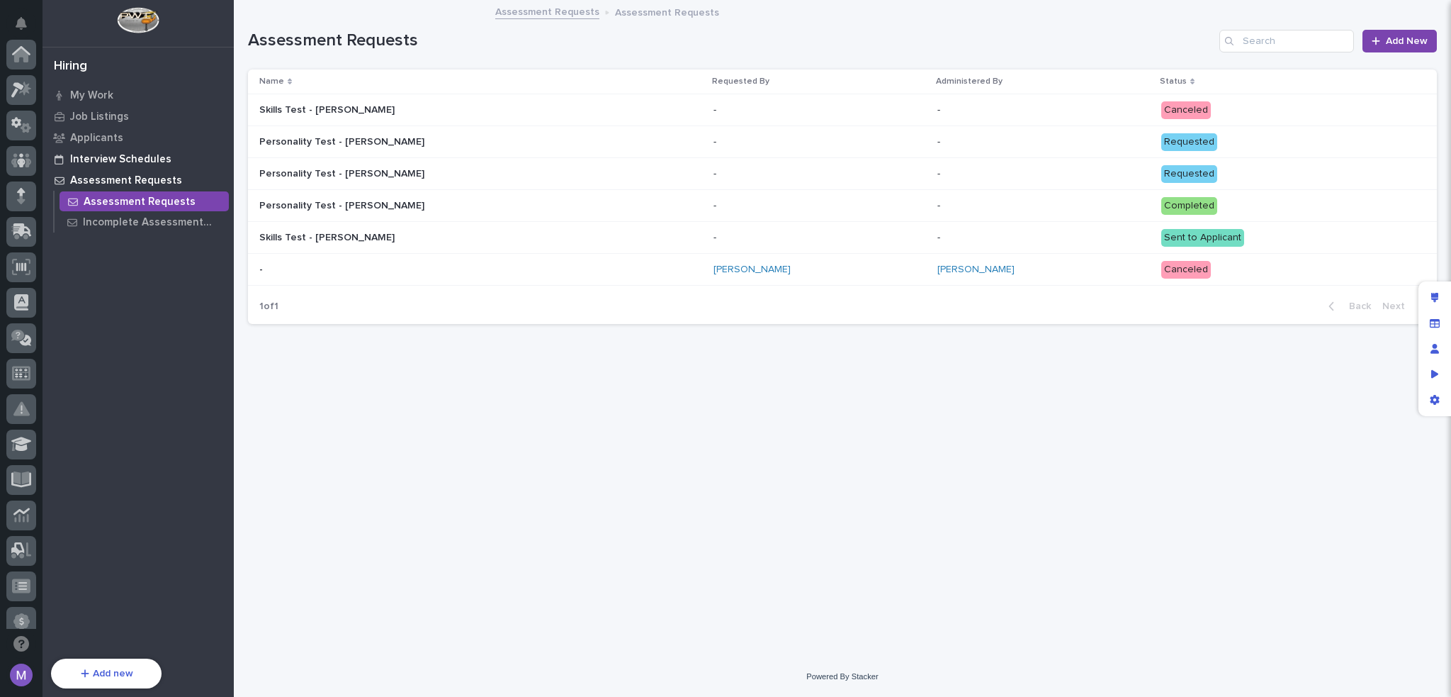
scroll to position [473, 0]
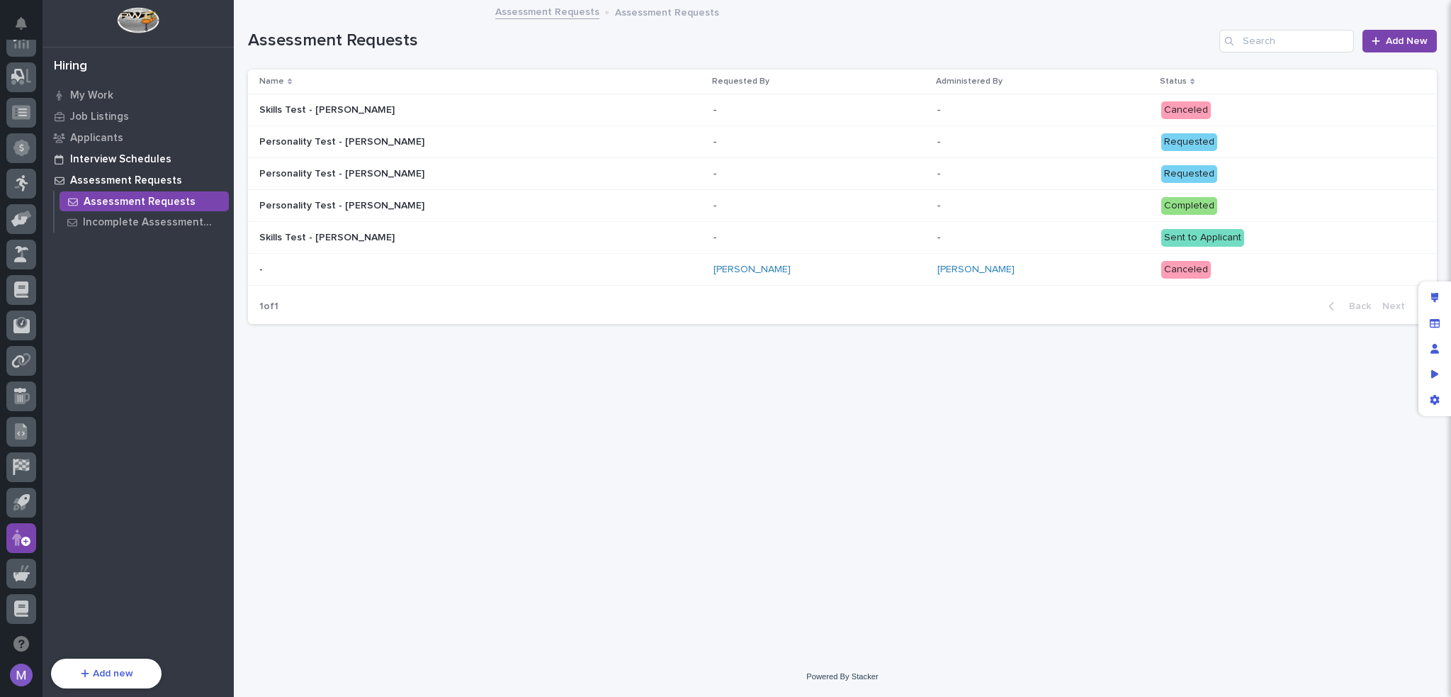
click at [111, 155] on p "Interview Schedules" at bounding box center [120, 159] width 101 height 13
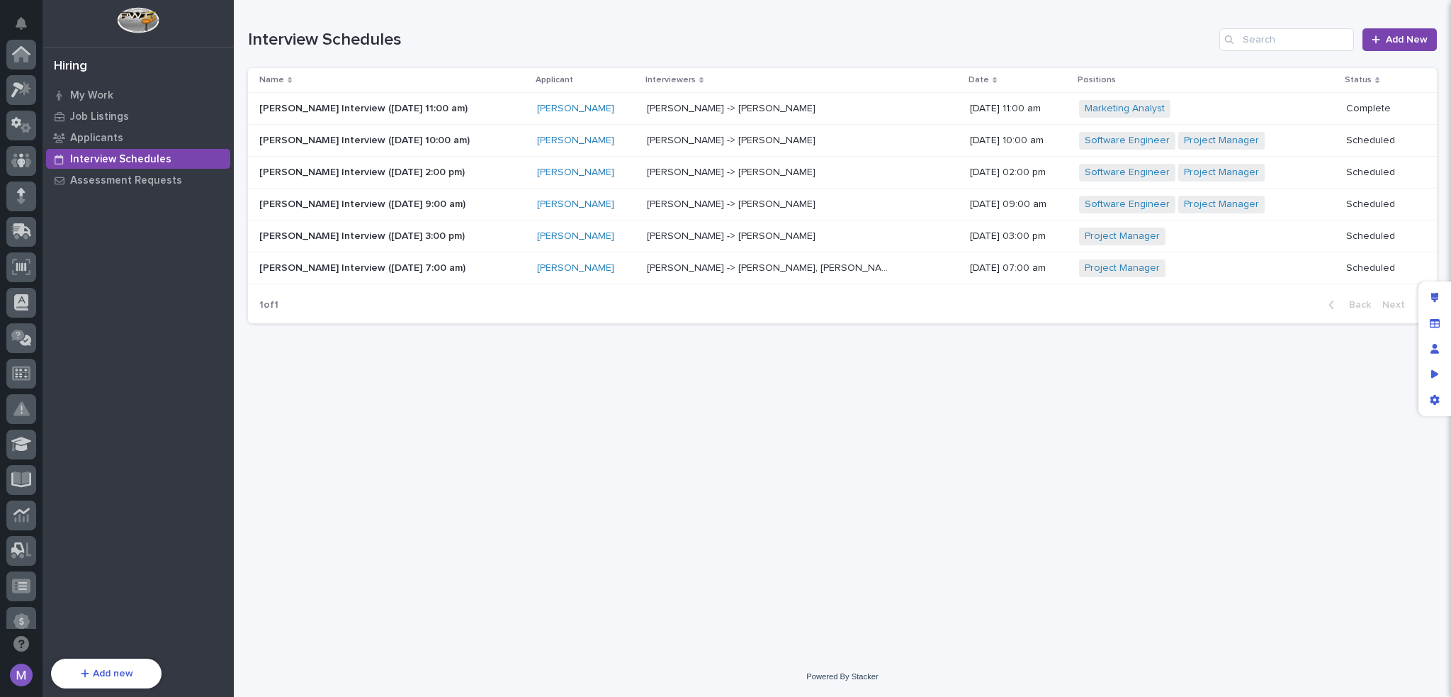
scroll to position [473, 0]
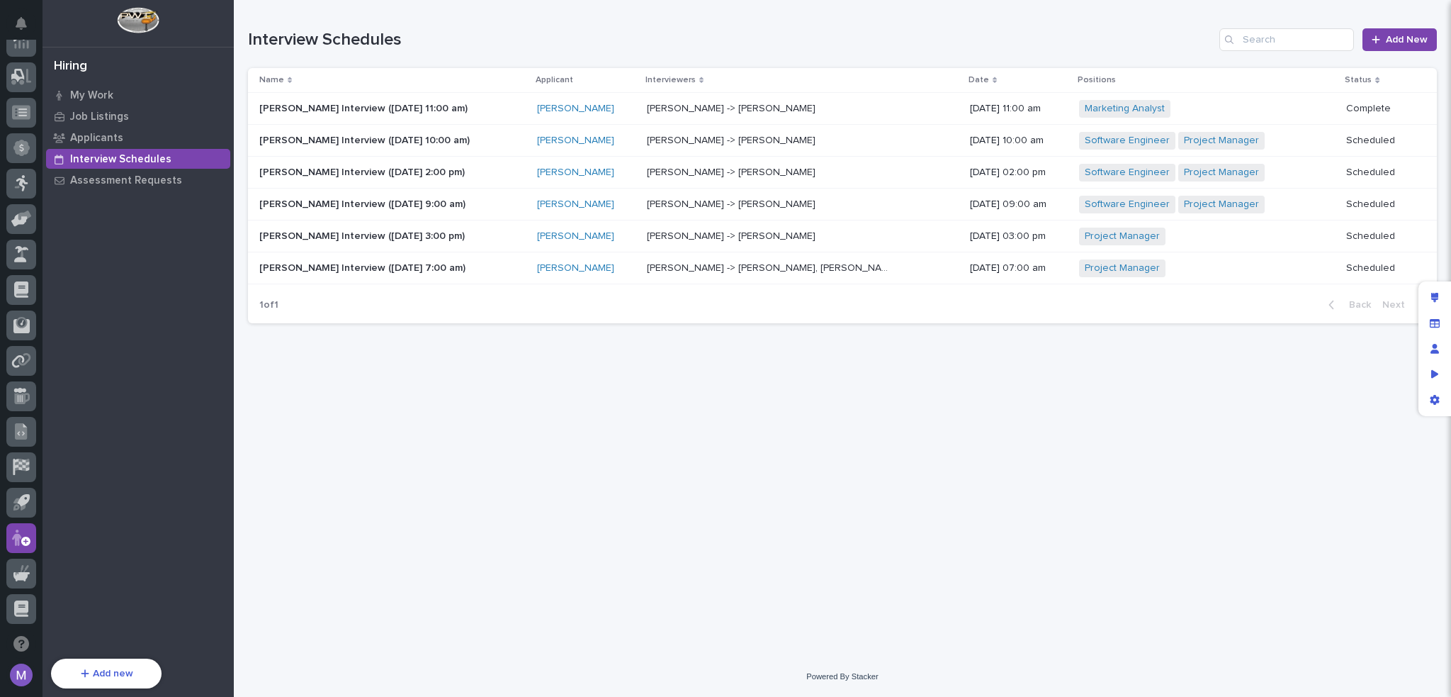
click at [156, 157] on p "Interview Schedules" at bounding box center [120, 159] width 101 height 13
click at [145, 180] on p "Assessment Requests" at bounding box center [126, 180] width 112 height 13
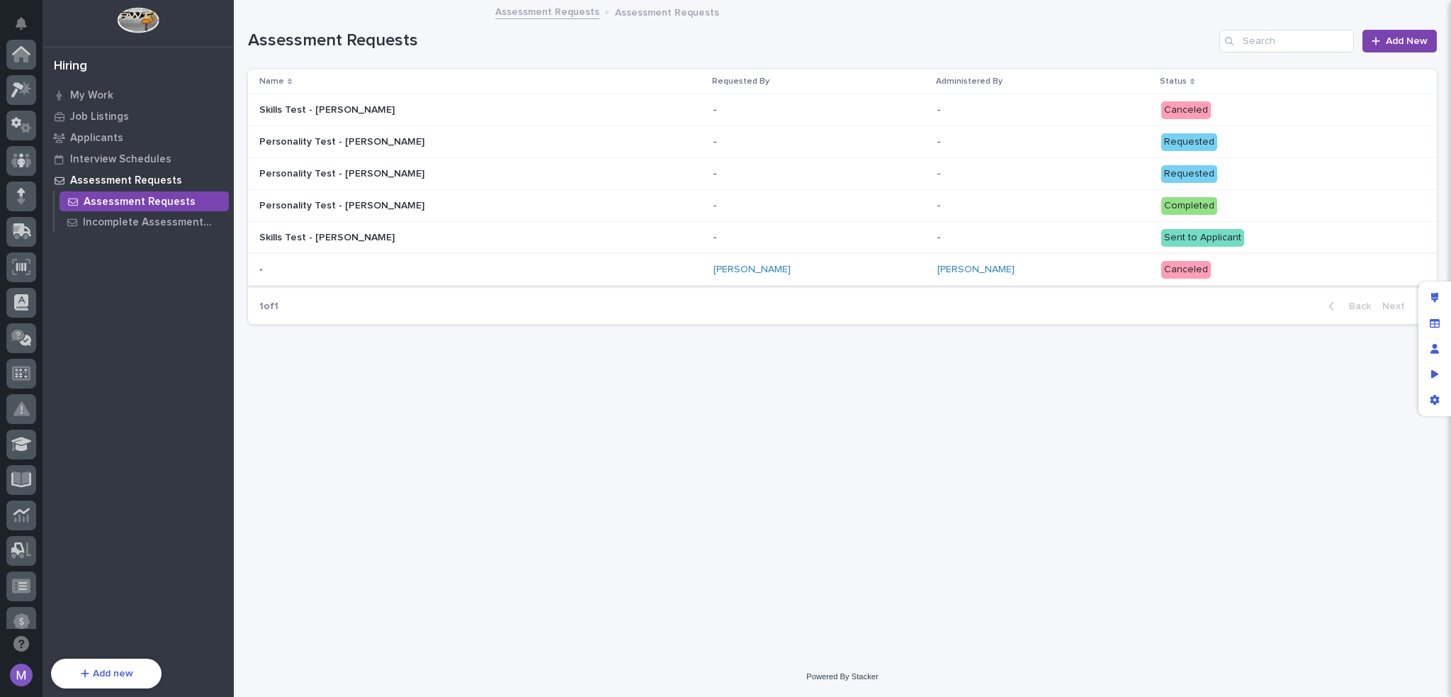
scroll to position [473, 0]
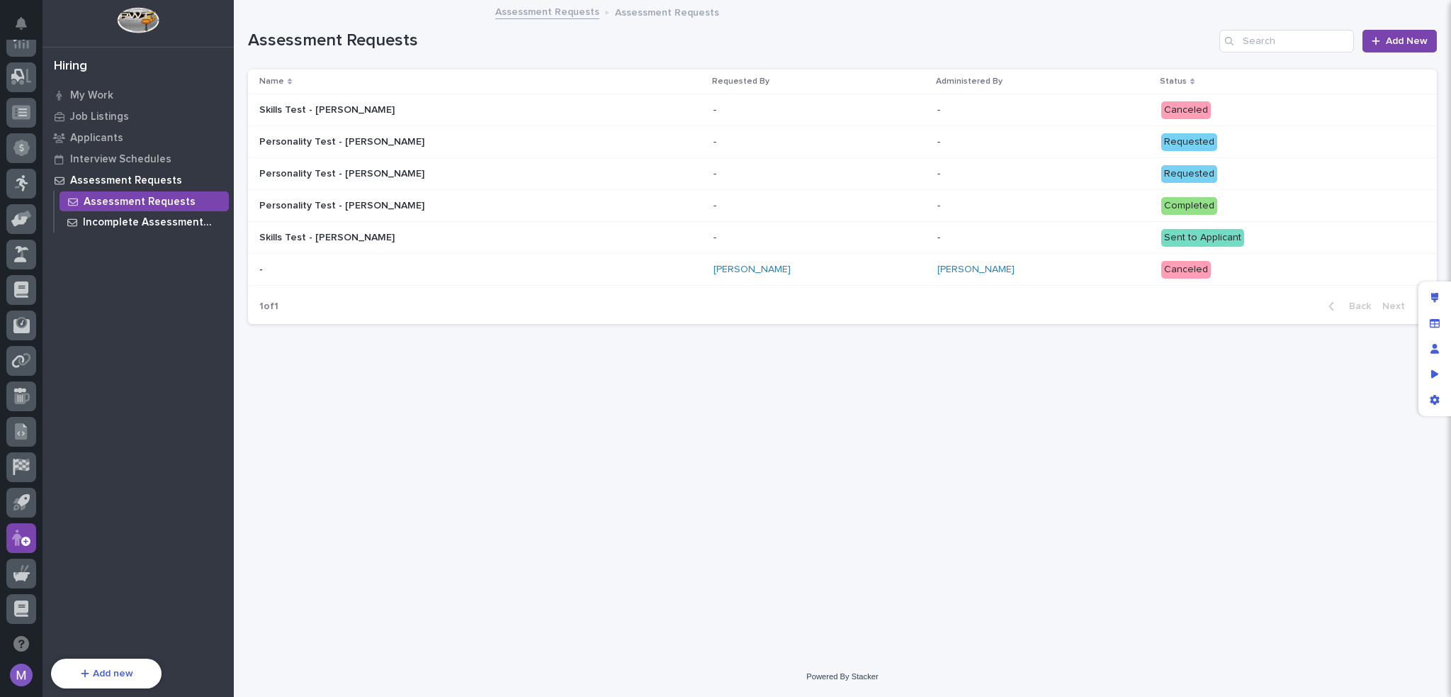
click at [124, 218] on p "Incomplete Assessment Requests" at bounding box center [153, 222] width 140 height 13
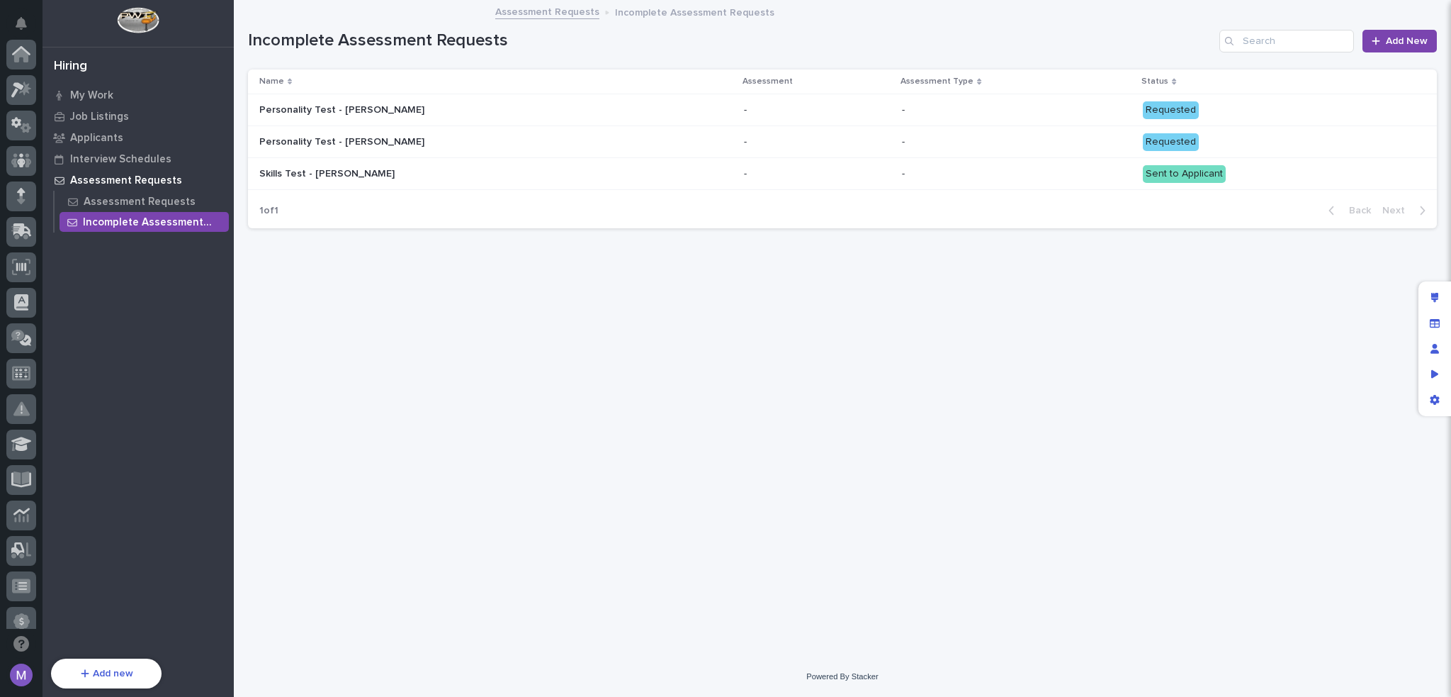
scroll to position [473, 0]
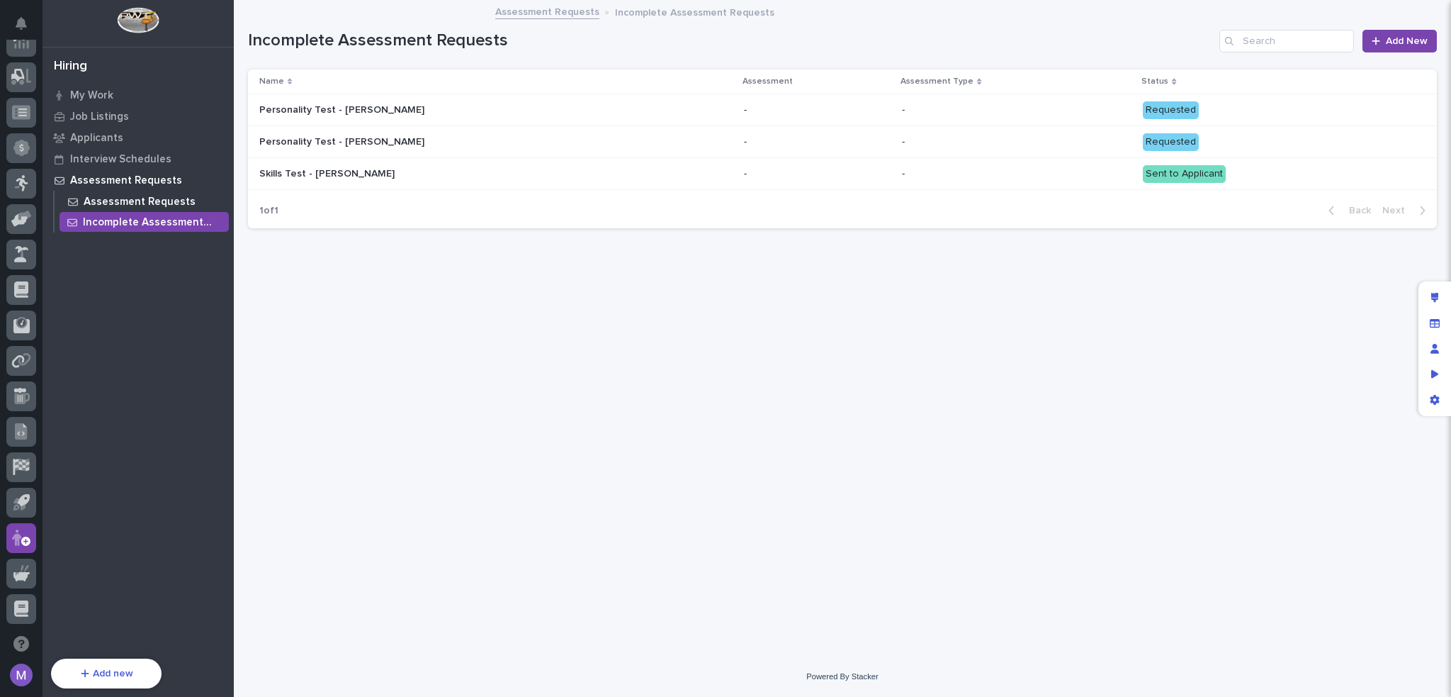
click at [128, 208] on div "Assessment Requests" at bounding box center [144, 201] width 169 height 20
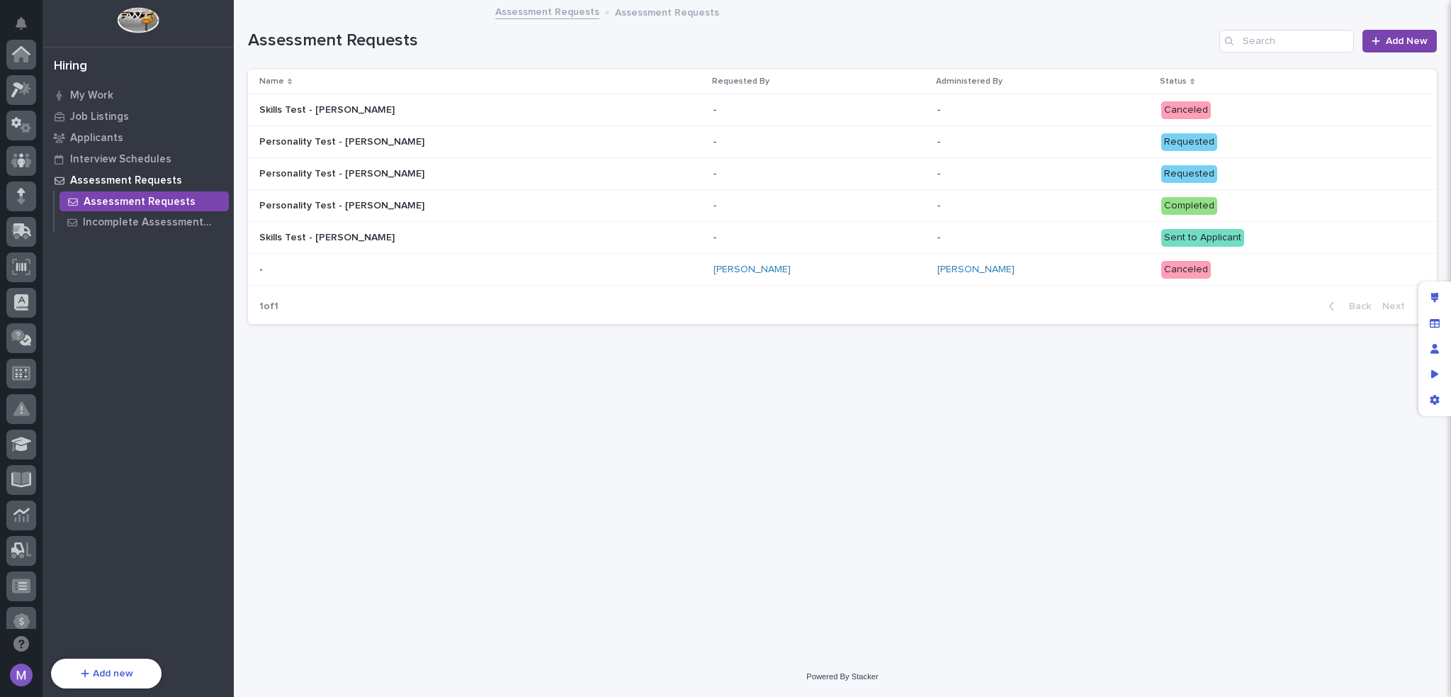
scroll to position [473, 0]
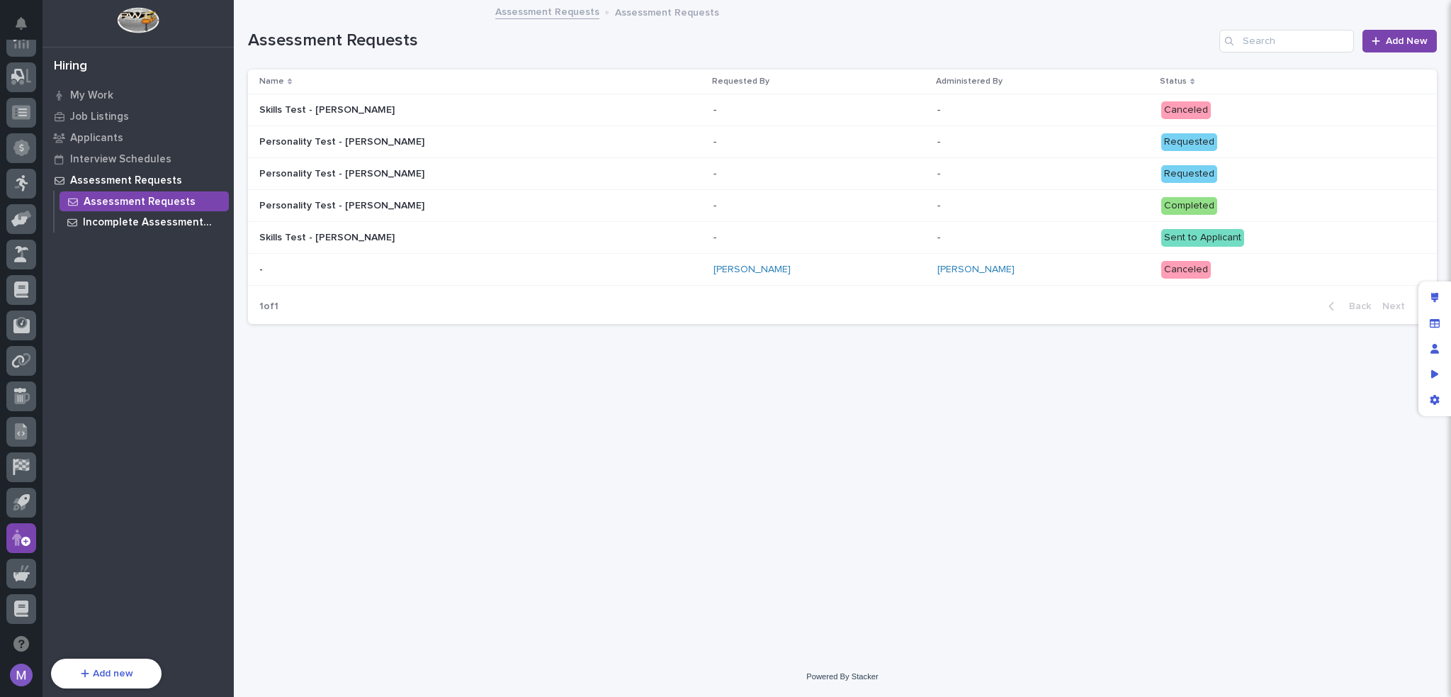
click at [152, 226] on p "Incomplete Assessment Requests" at bounding box center [153, 222] width 140 height 13
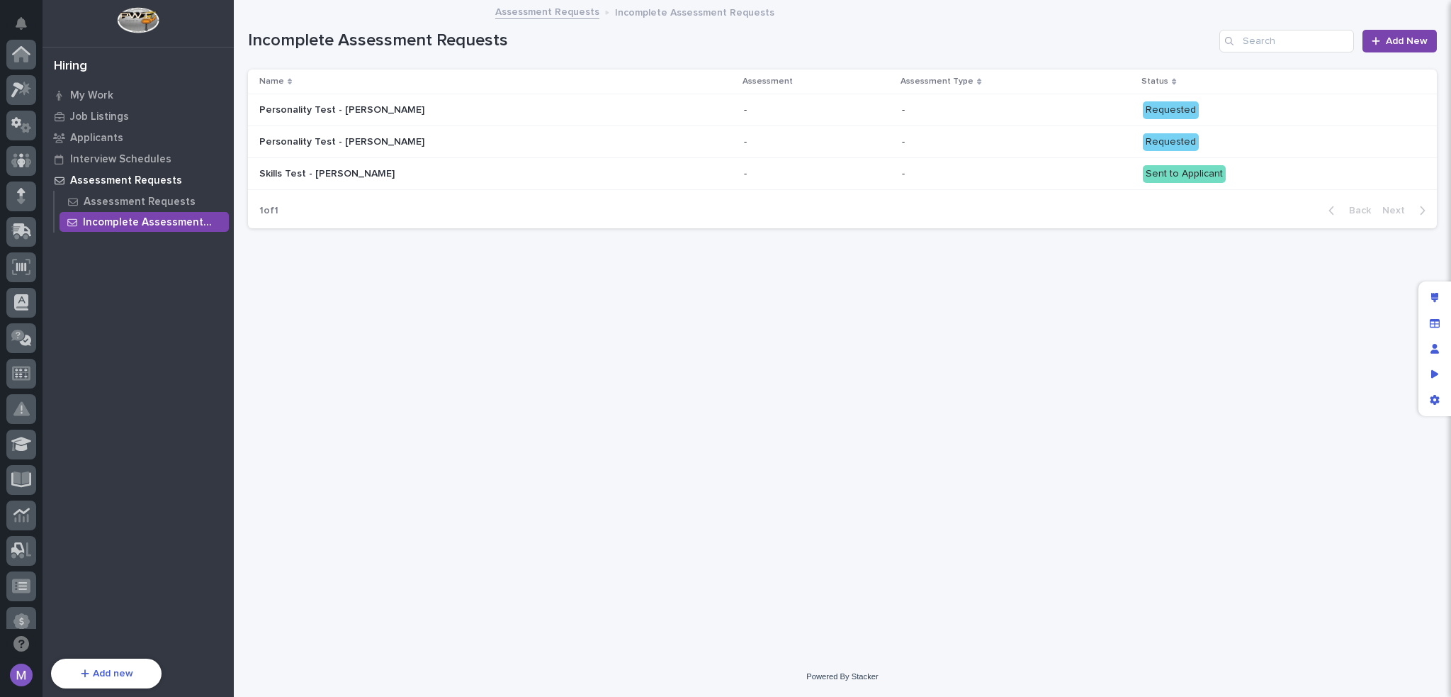
scroll to position [473, 0]
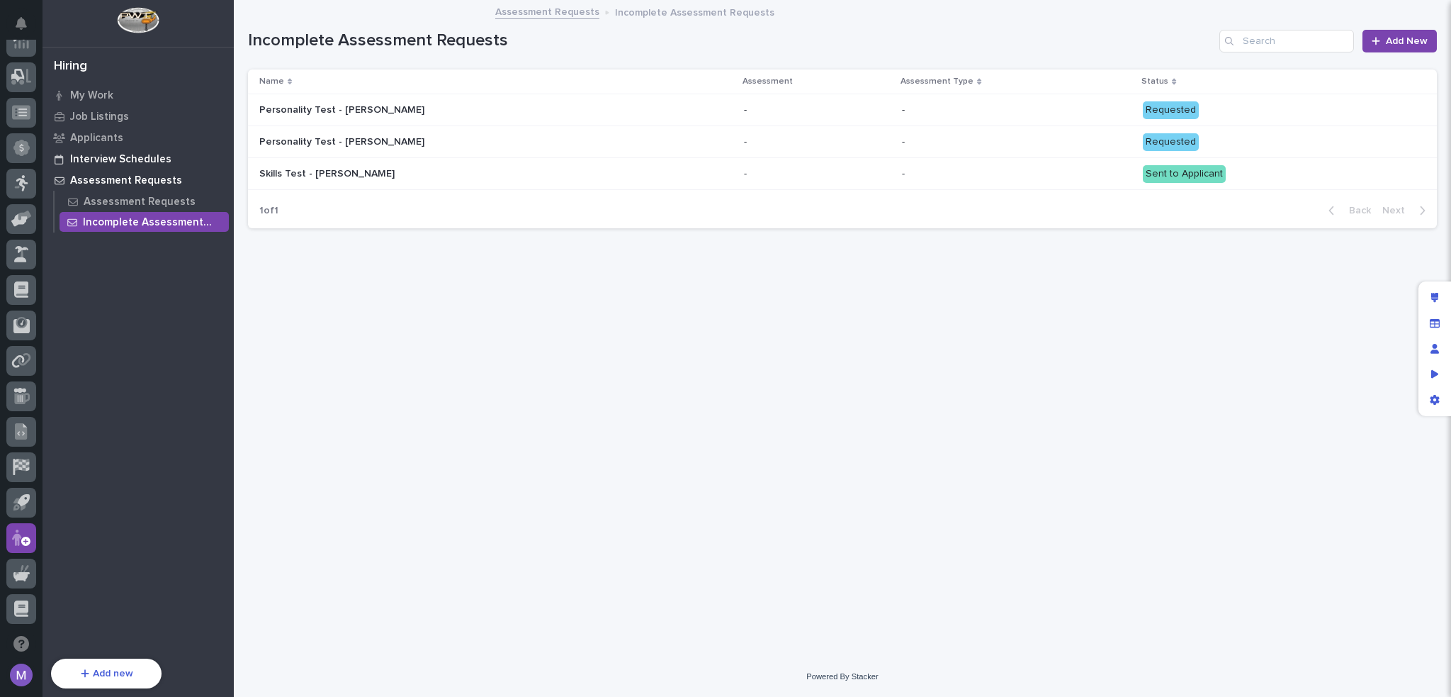
click at [132, 159] on p "Interview Schedules" at bounding box center [120, 159] width 101 height 13
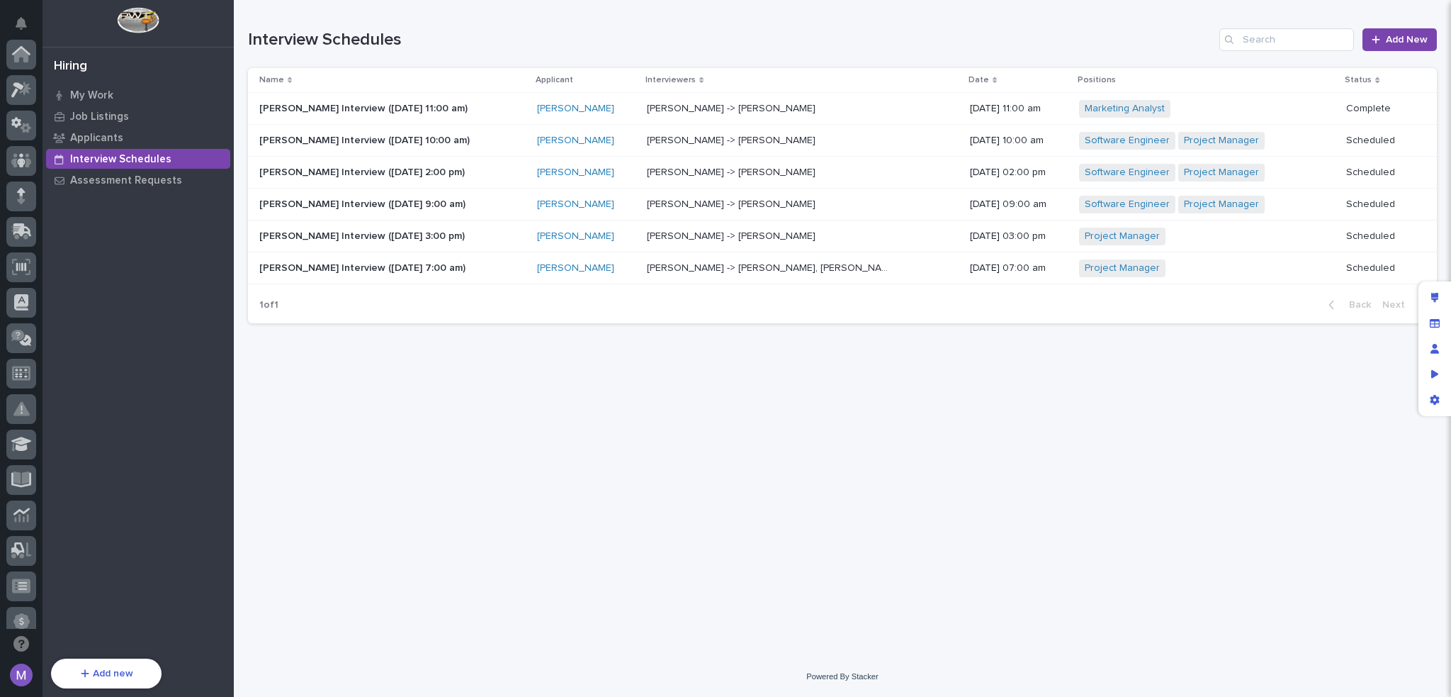
scroll to position [473, 0]
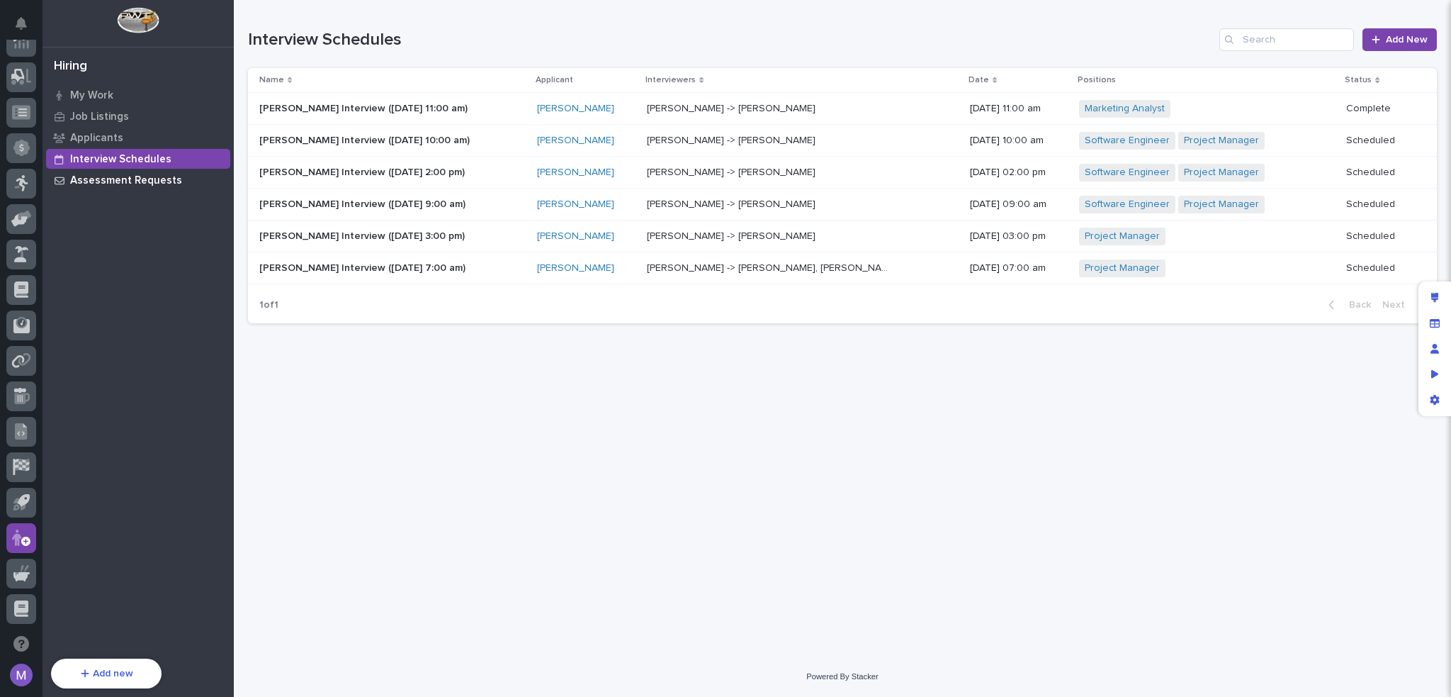
click at [135, 175] on p "Assessment Requests" at bounding box center [126, 180] width 112 height 13
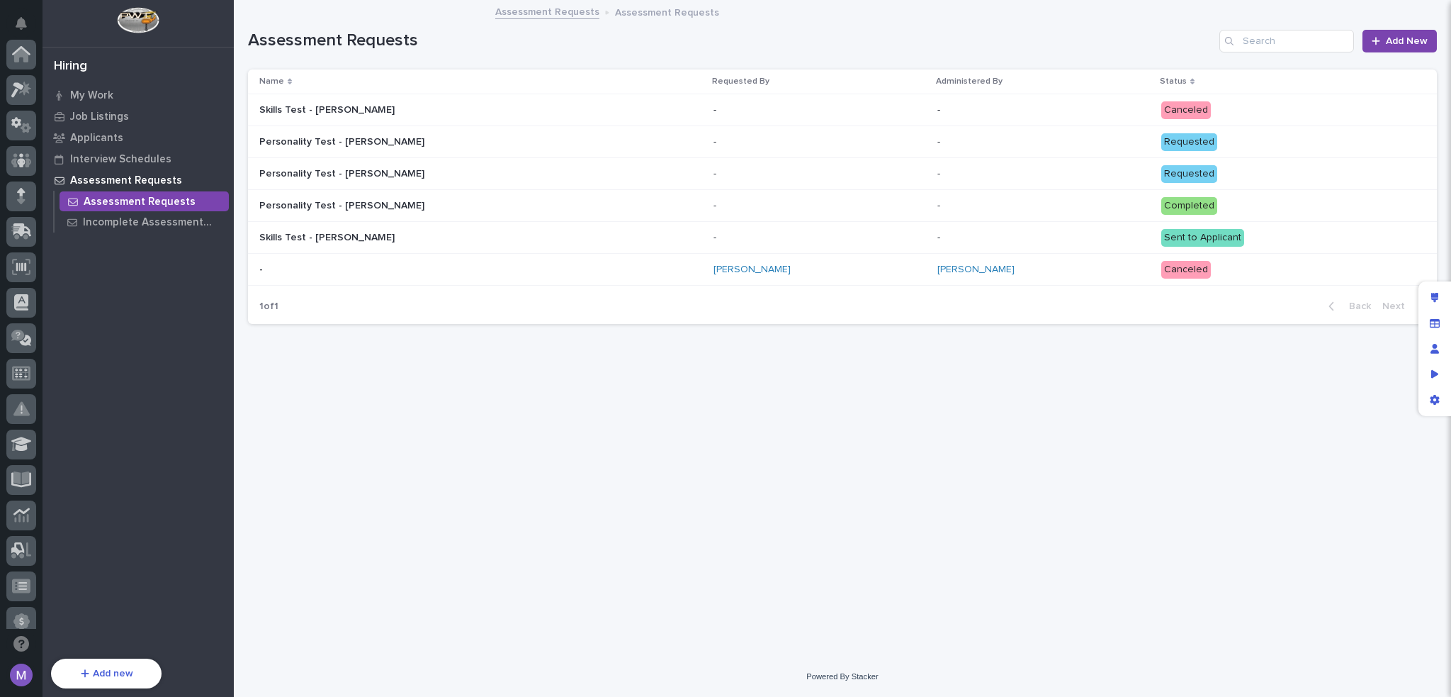
scroll to position [473, 0]
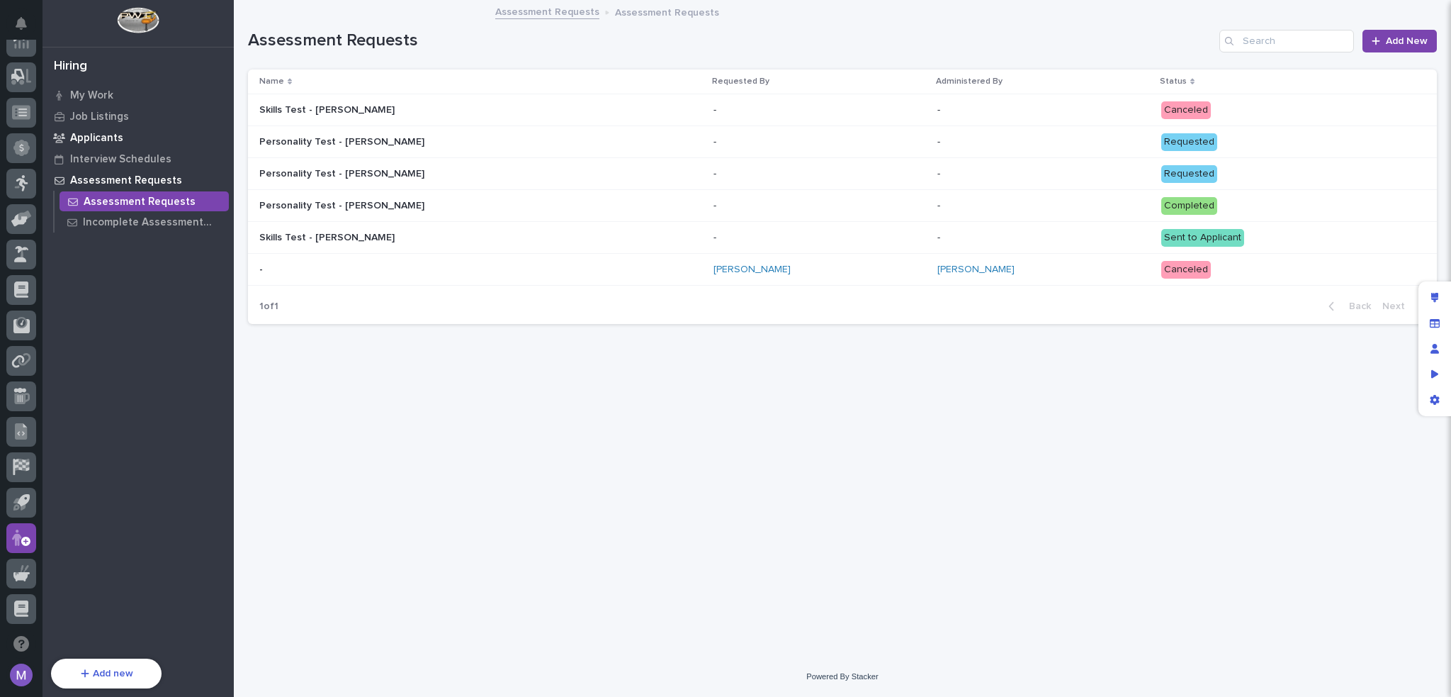
click at [84, 144] on p "Applicants" at bounding box center [96, 138] width 53 height 13
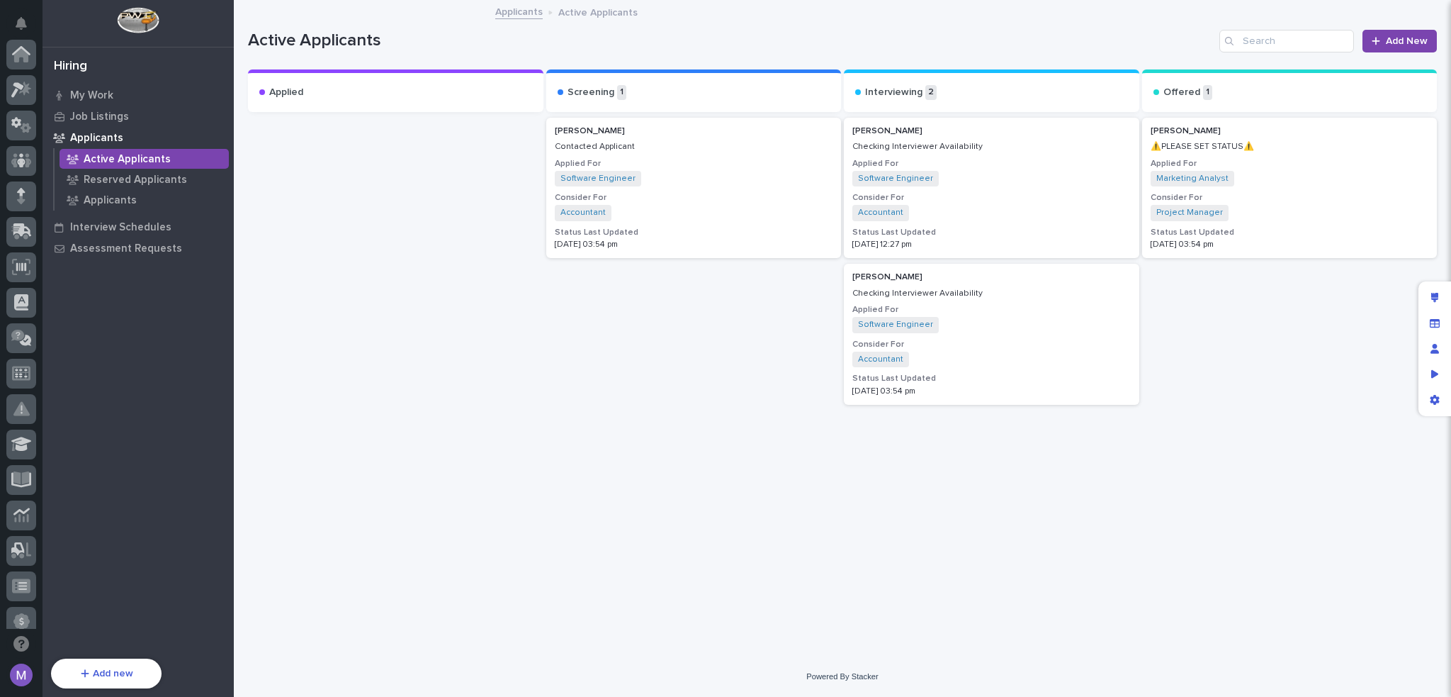
scroll to position [473, 0]
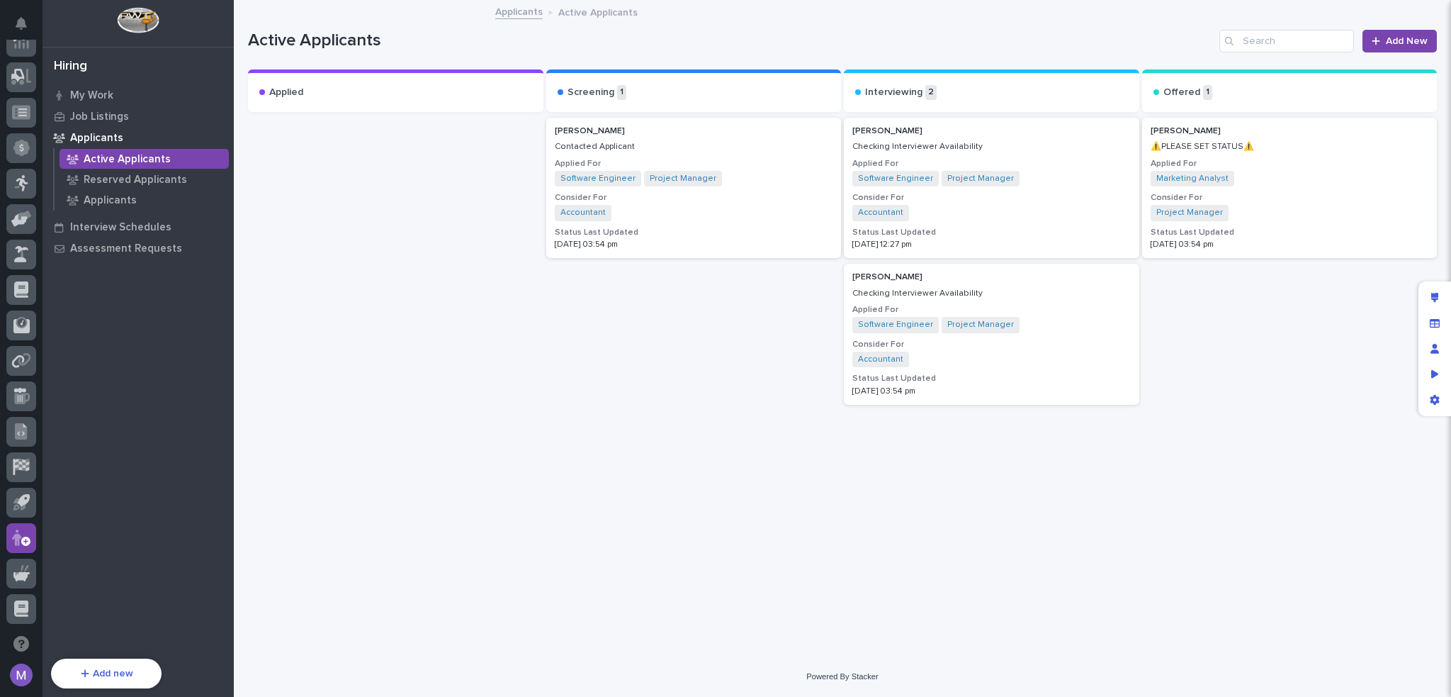
click at [770, 150] on p "Contacted Applicant" at bounding box center [694, 147] width 278 height 10
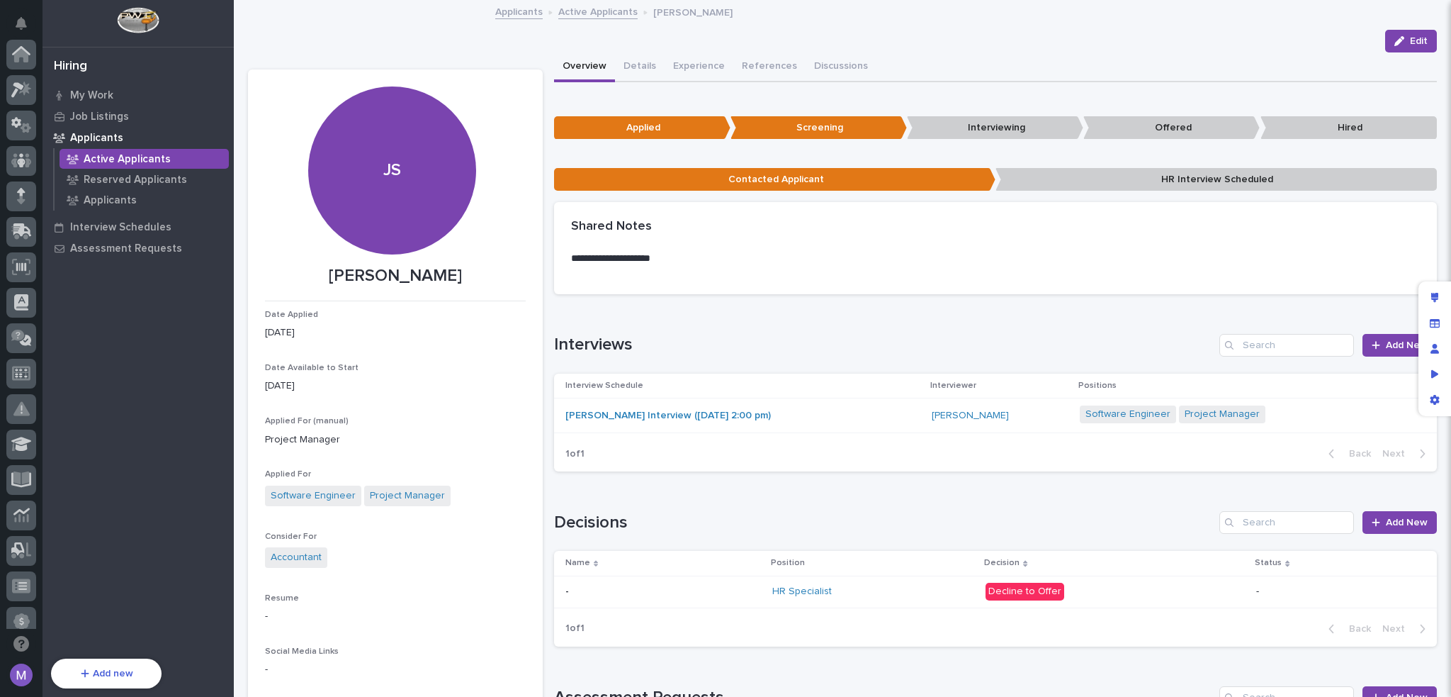
scroll to position [473, 0]
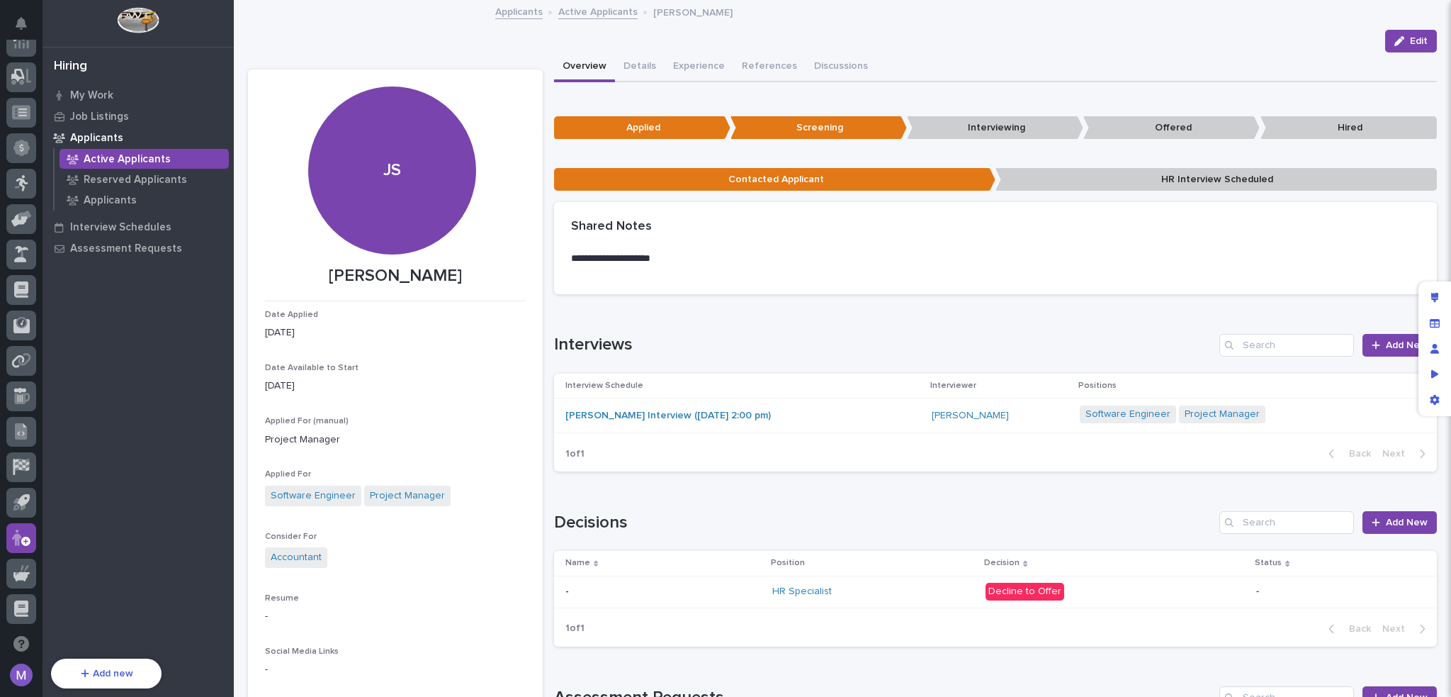
click at [908, 317] on div "Loading... Saving… Interviews Add New Interview Schedule Interviewer Positions …" at bounding box center [996, 394] width 884 height 178
click at [1259, 33] on div "Edit" at bounding box center [842, 41] width 1189 height 23
click at [624, 64] on button "Details" at bounding box center [640, 67] width 50 height 30
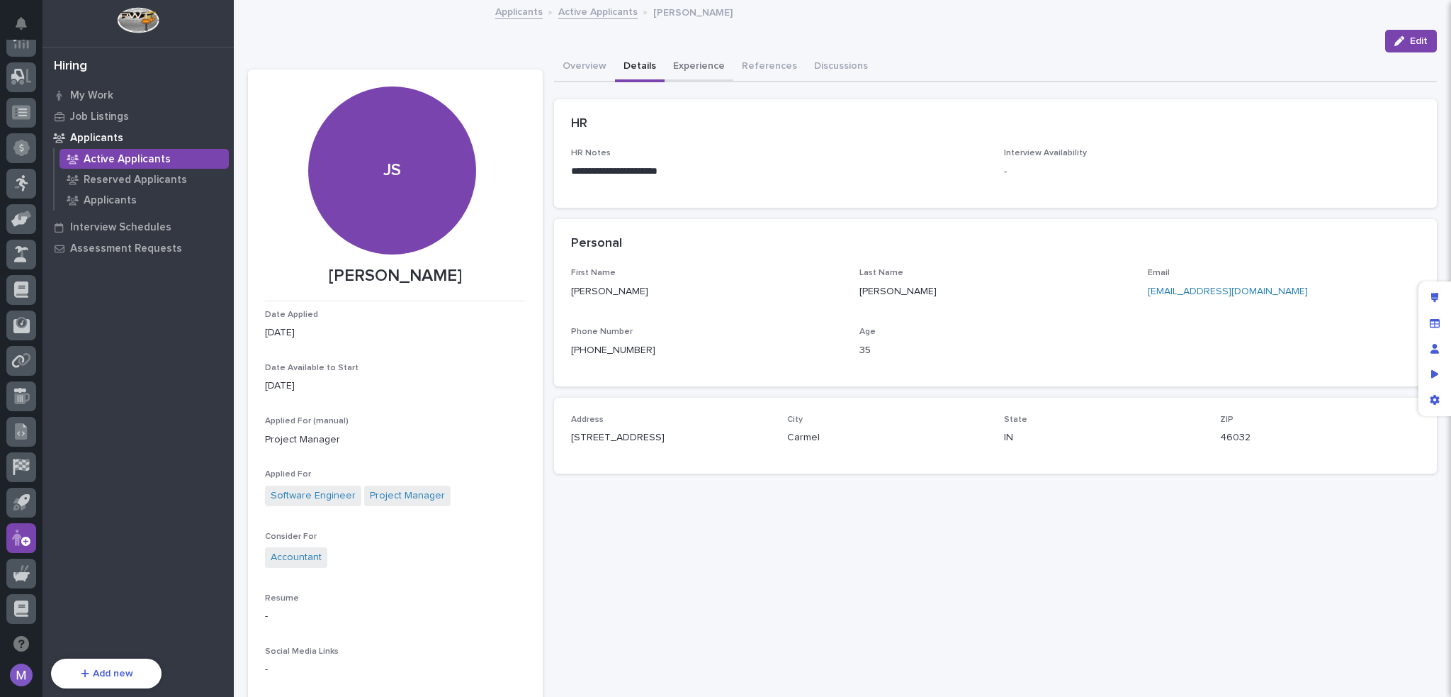
click at [685, 61] on button "Experience" at bounding box center [699, 67] width 69 height 30
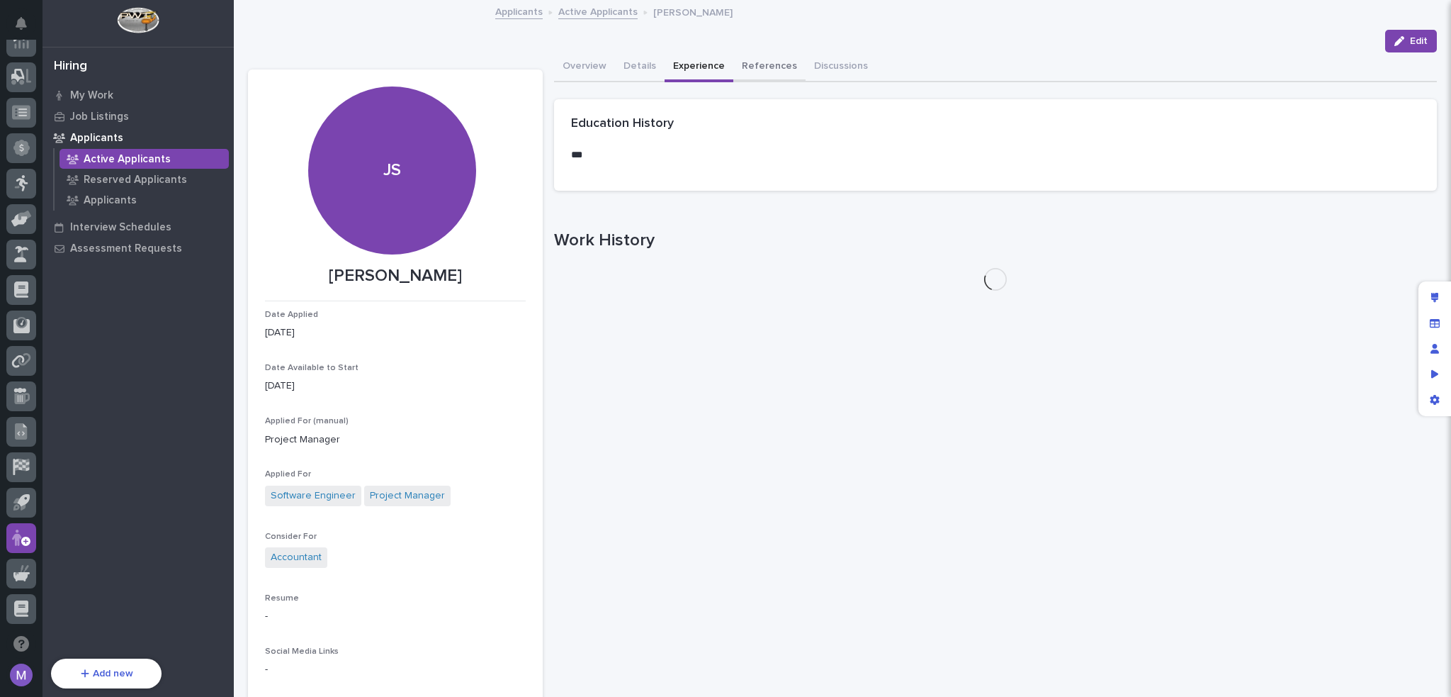
click at [746, 68] on button "References" at bounding box center [769, 67] width 72 height 30
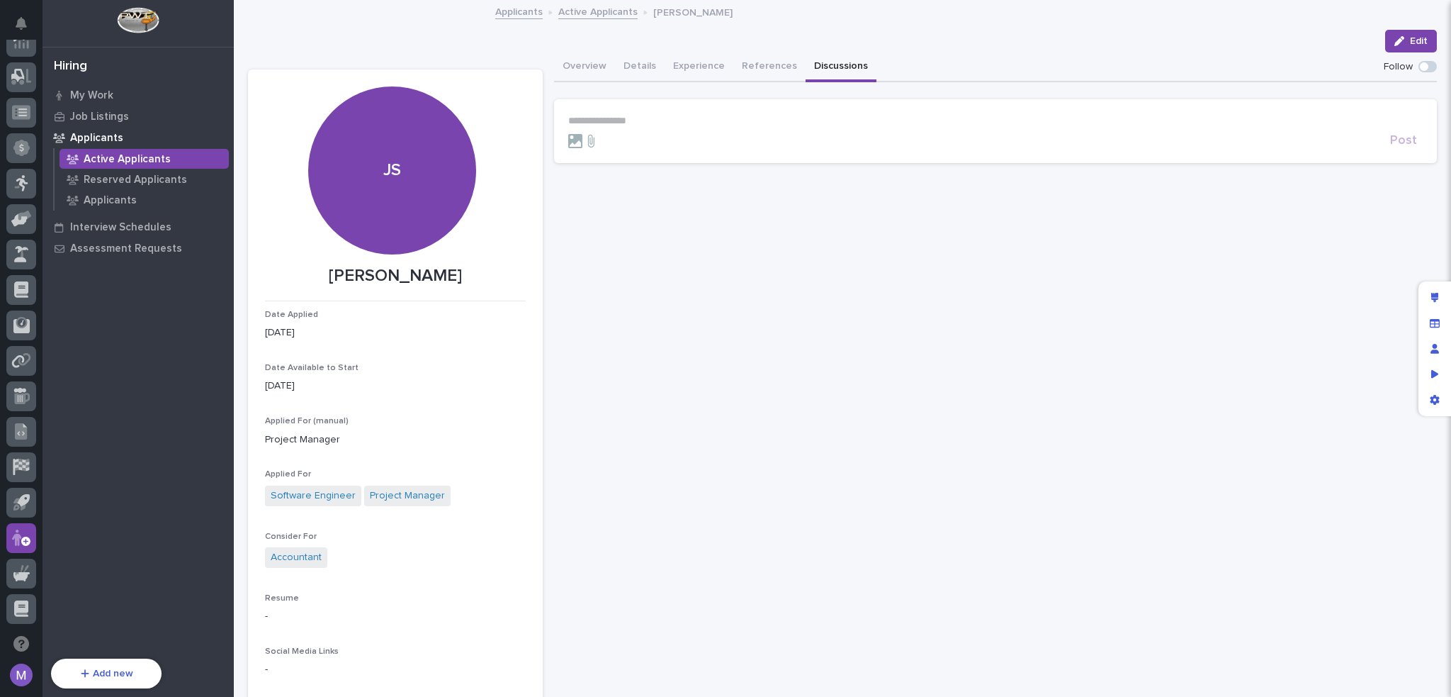
click at [818, 58] on button "Discussions" at bounding box center [841, 67] width 71 height 30
click at [768, 61] on button "References" at bounding box center [769, 67] width 72 height 30
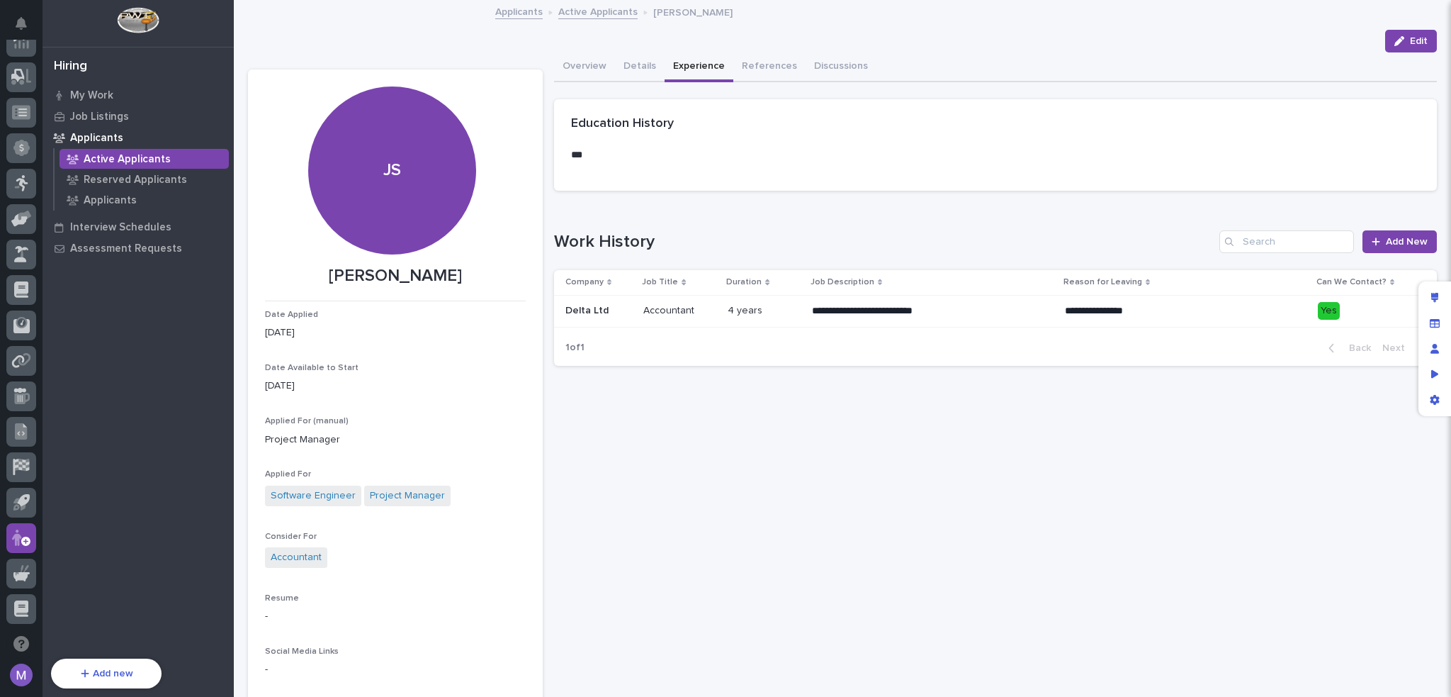
click at [666, 64] on button "Experience" at bounding box center [699, 67] width 69 height 30
click at [621, 67] on button "Details" at bounding box center [640, 67] width 50 height 30
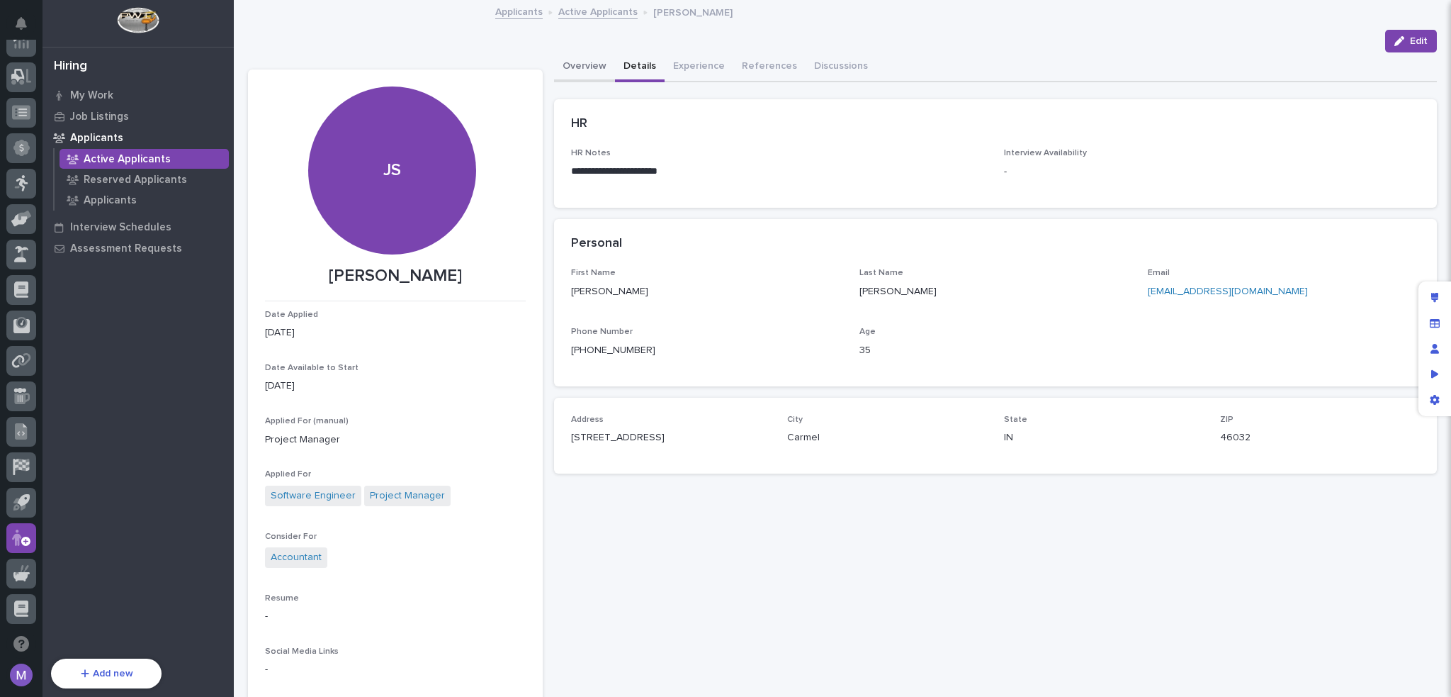
click at [581, 68] on button "Overview" at bounding box center [584, 67] width 61 height 30
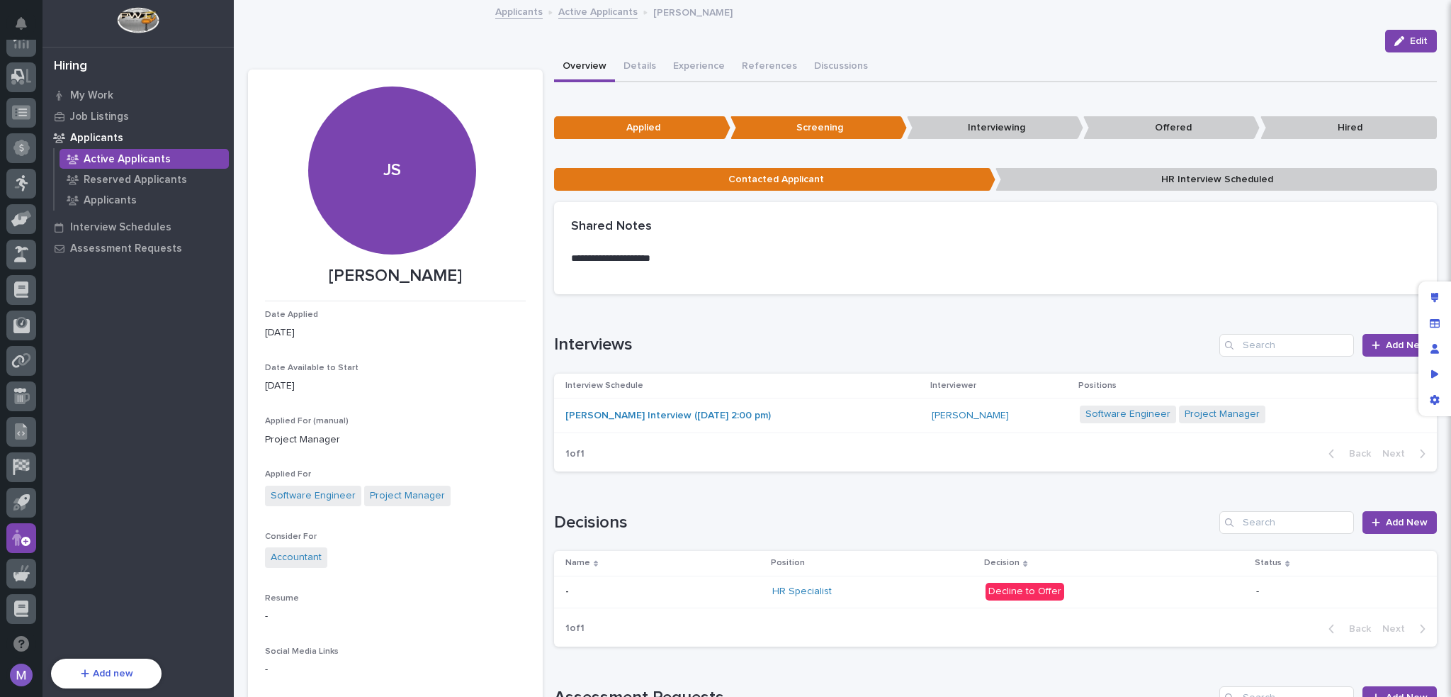
click at [806, 33] on div "Edit" at bounding box center [842, 41] width 1189 height 23
click at [100, 184] on p "Reserved Applicants" at bounding box center [135, 180] width 103 height 13
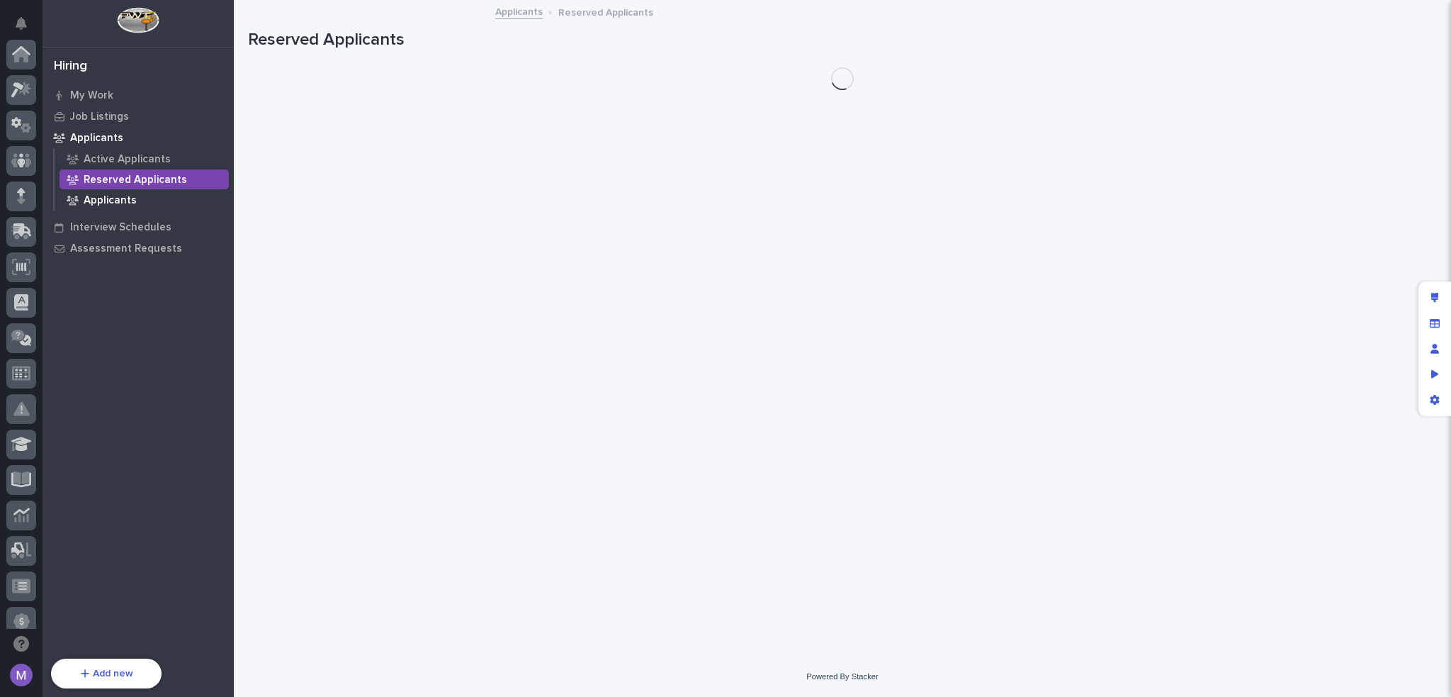
scroll to position [473, 0]
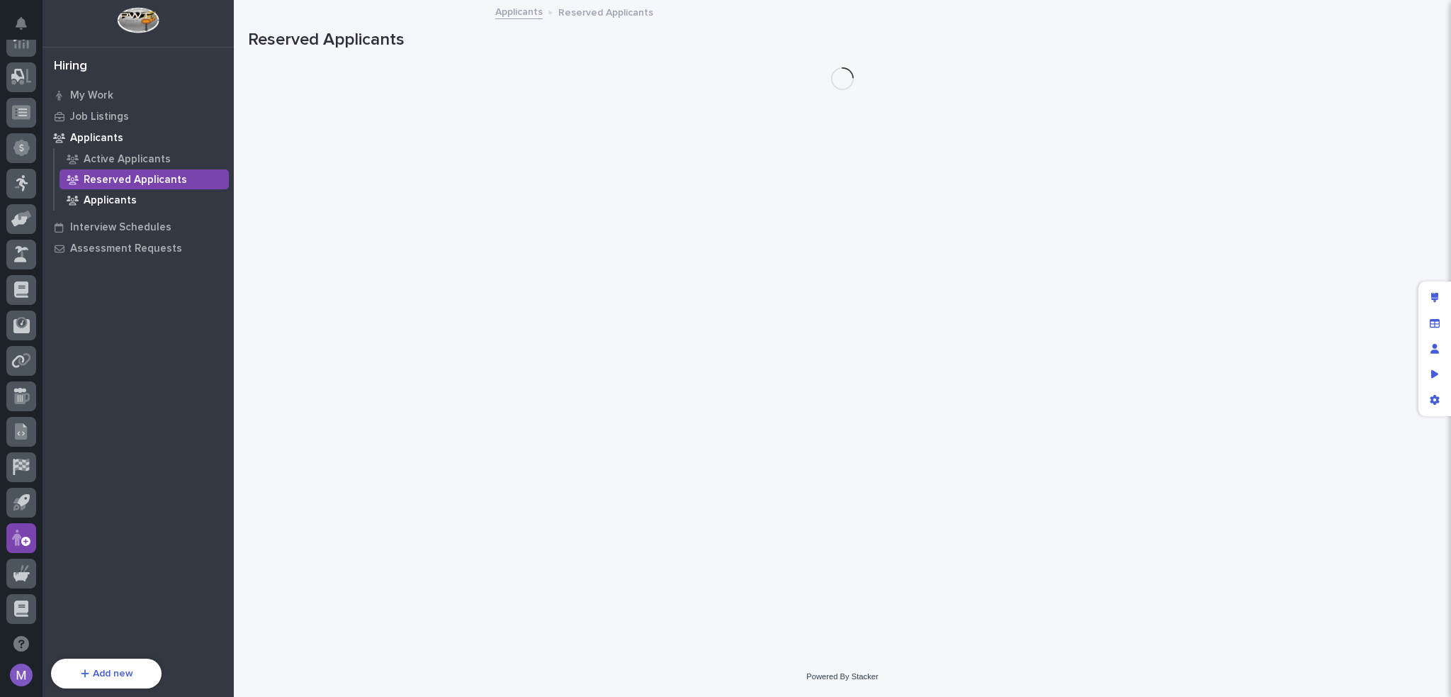
click at [101, 204] on p "Applicants" at bounding box center [110, 200] width 53 height 13
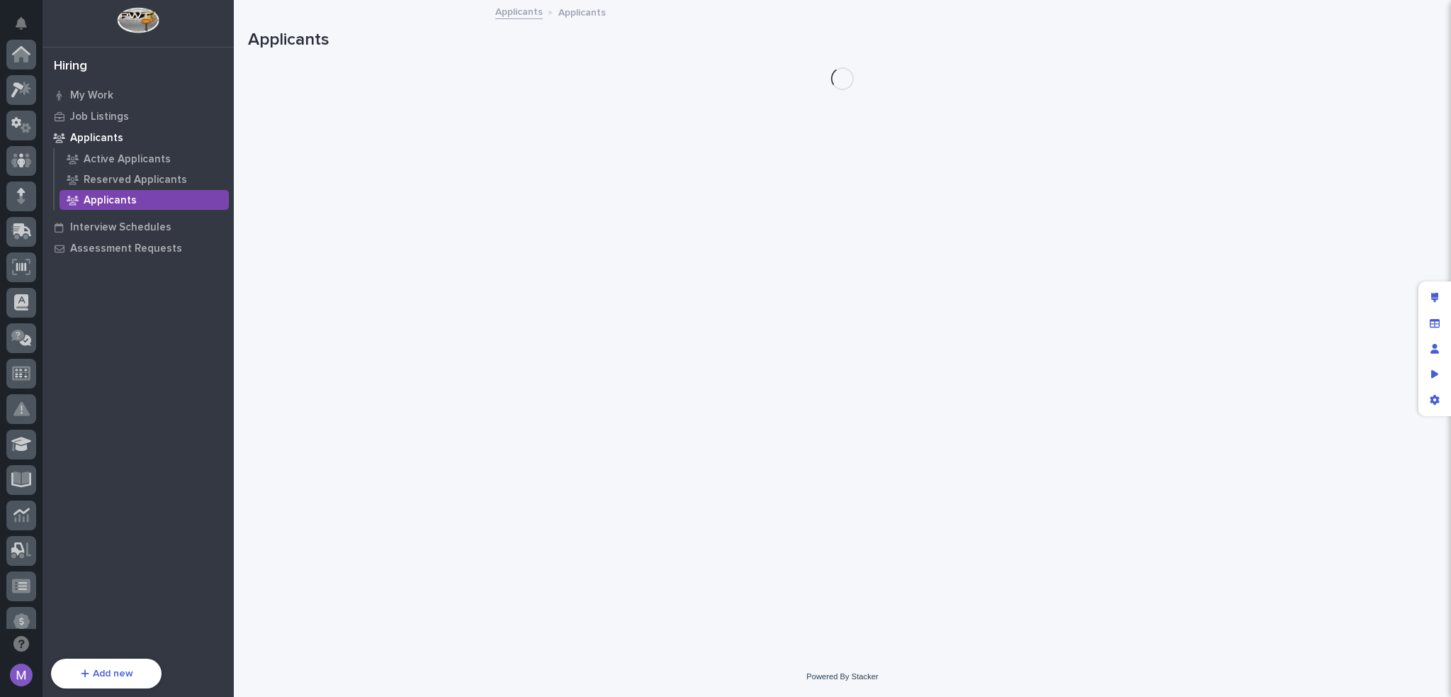
scroll to position [473, 0]
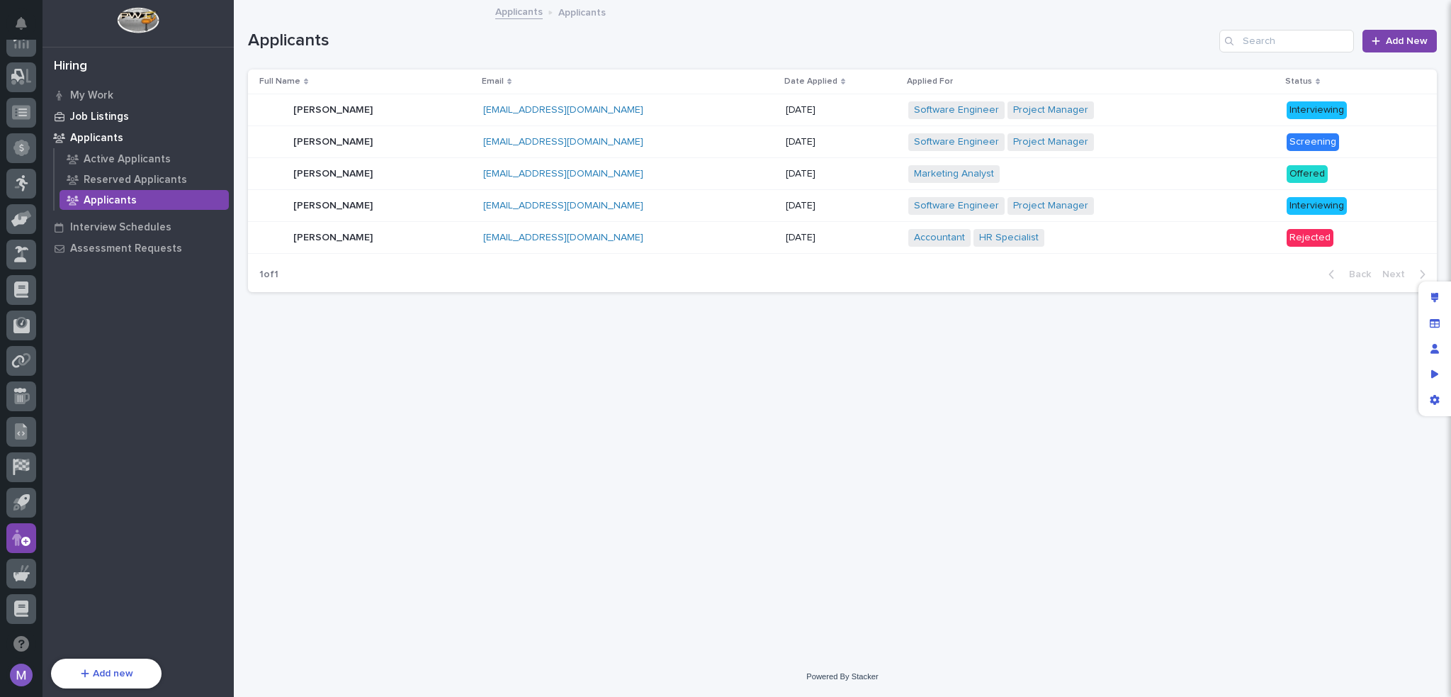
click at [69, 109] on div "Job Listings" at bounding box center [138, 116] width 184 height 20
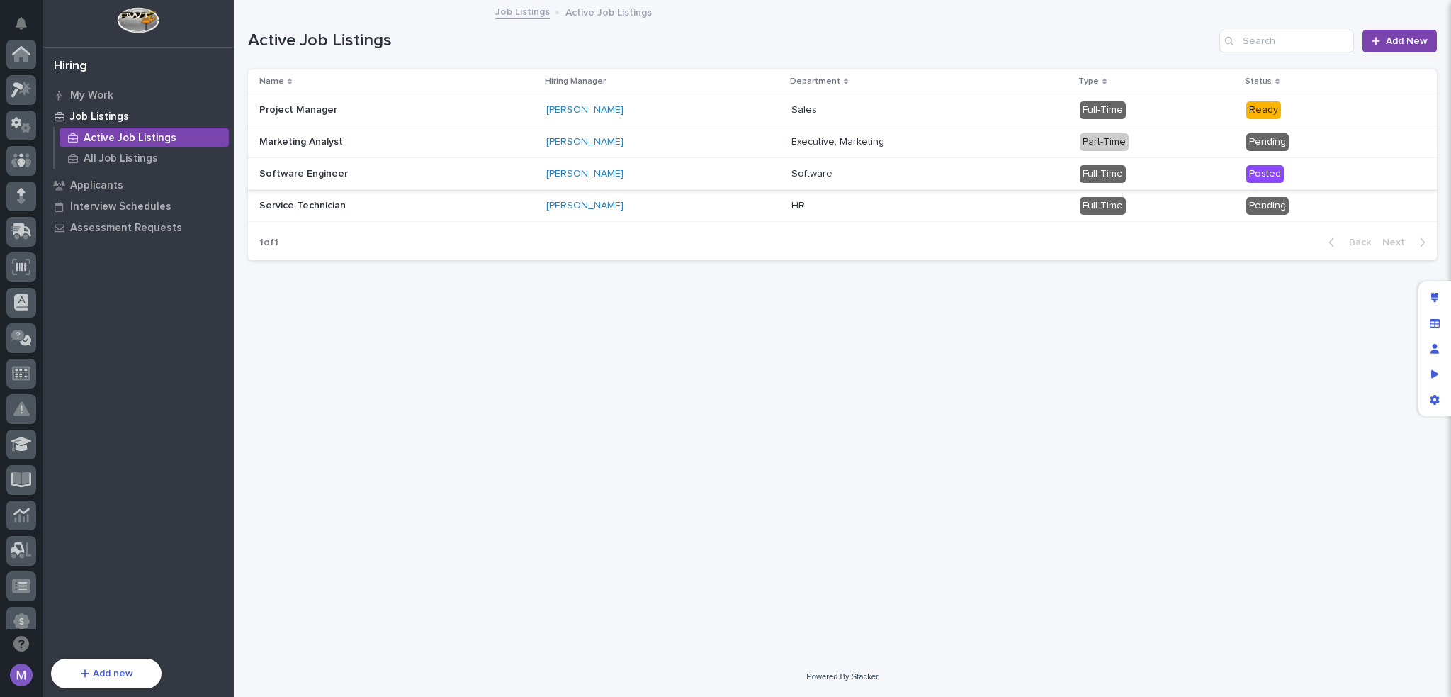
scroll to position [473, 0]
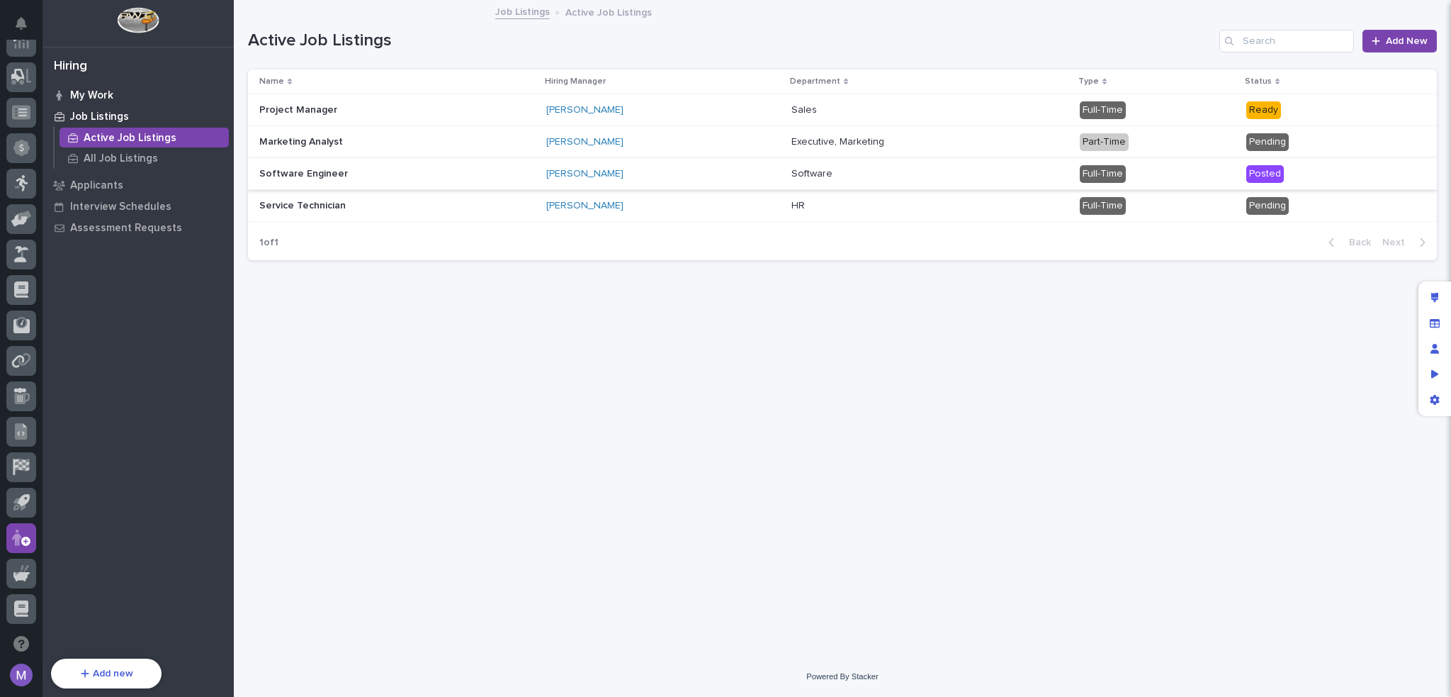
click at [102, 97] on p "My Work" at bounding box center [91, 95] width 43 height 13
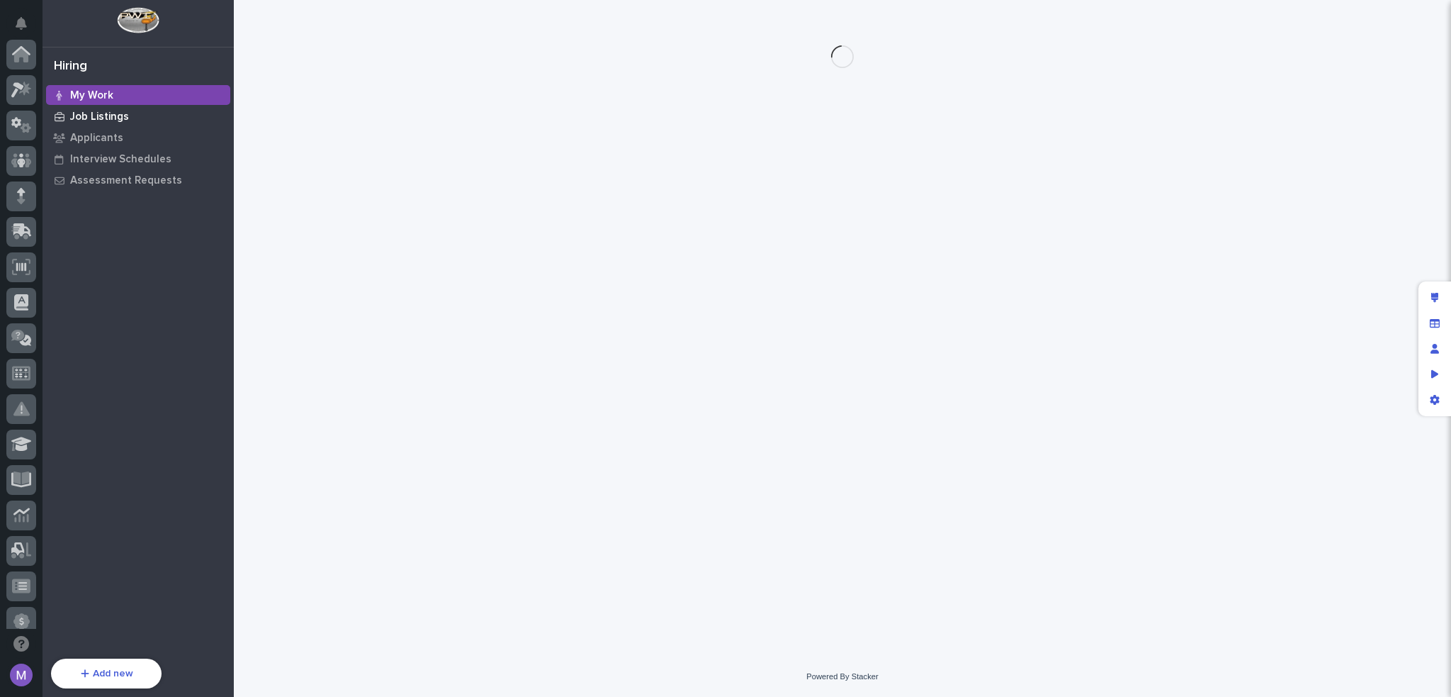
scroll to position [473, 0]
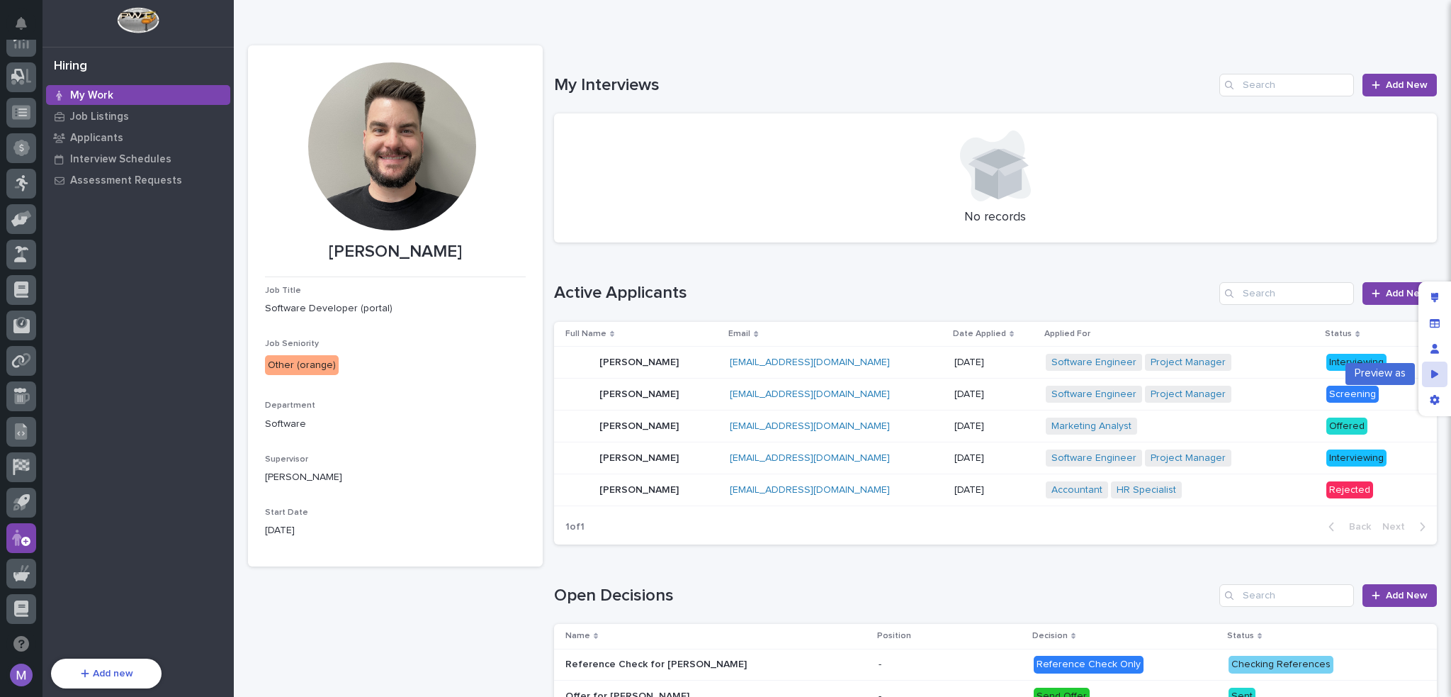
click at [1430, 372] on div "Preview as" at bounding box center [1435, 374] width 26 height 26
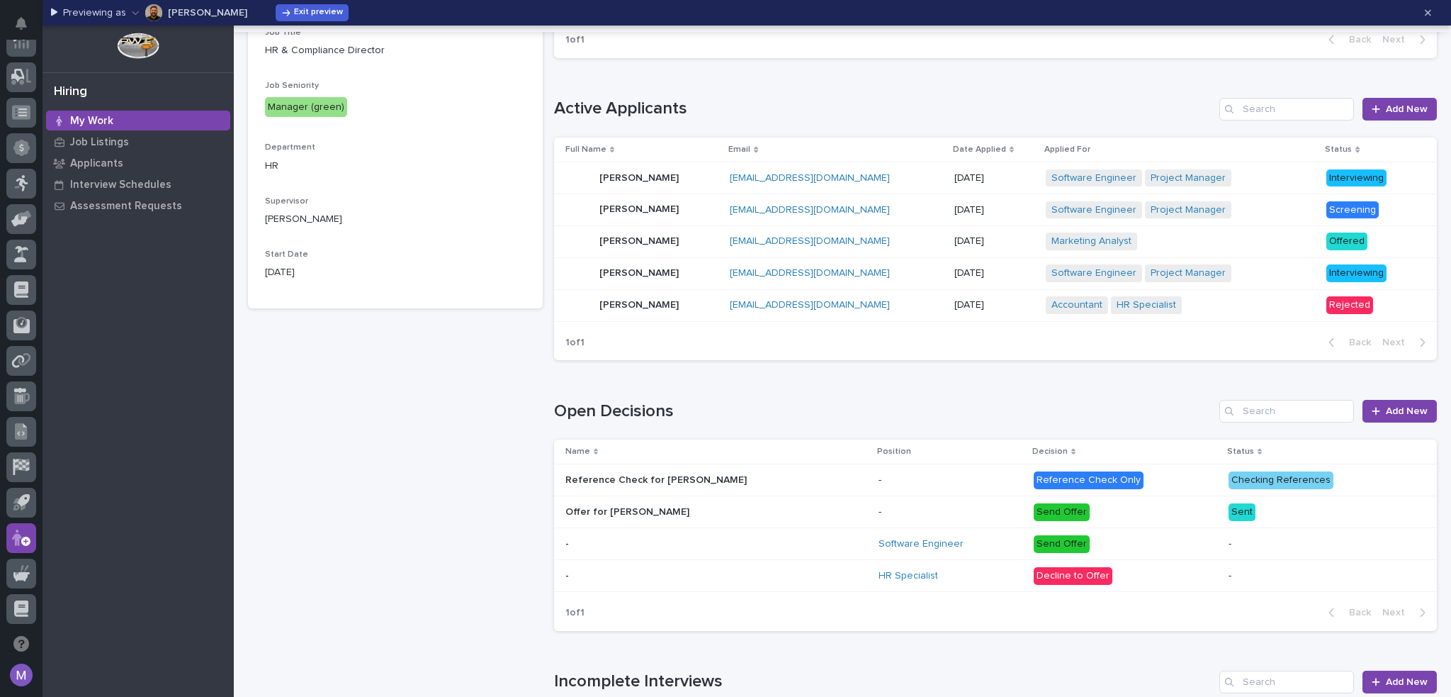
scroll to position [0, 0]
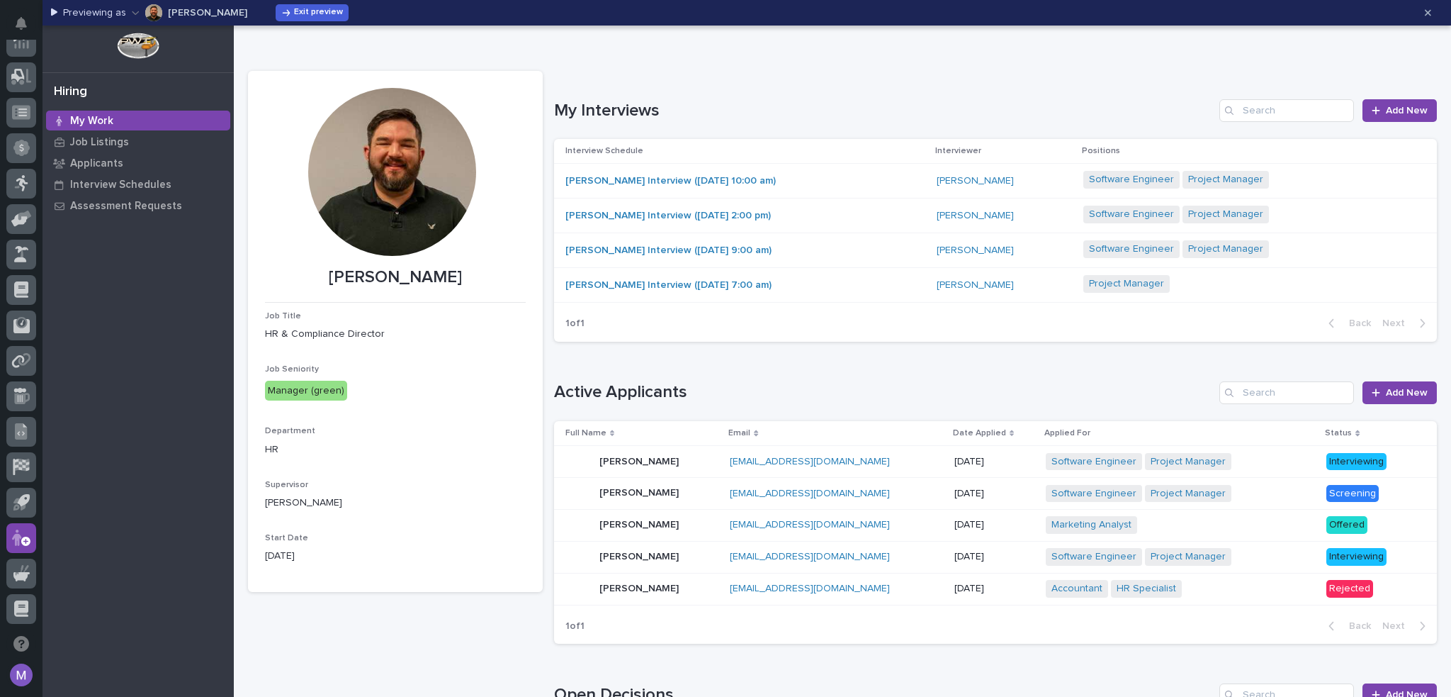
click at [913, 84] on div "Loading... Saving… My Interviews Add New Interview Schedule Interviewer Positio…" at bounding box center [996, 212] width 884 height 282
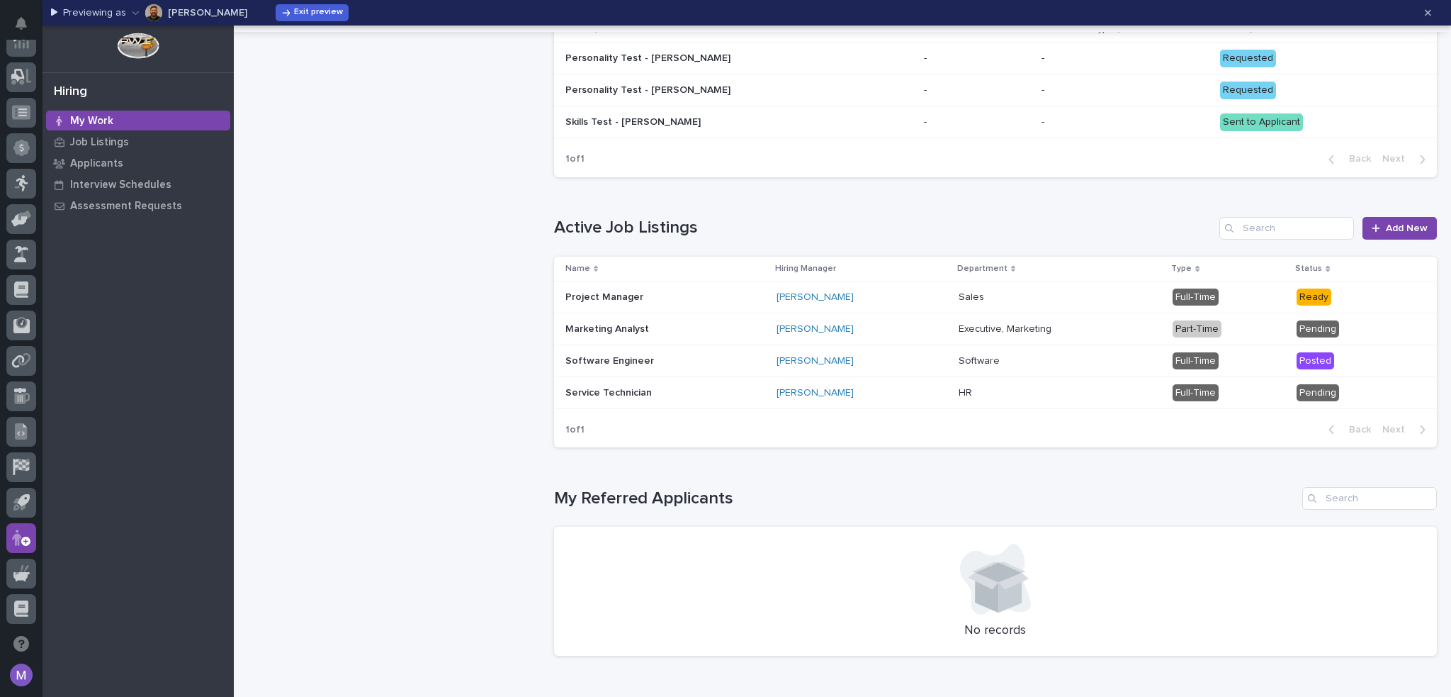
scroll to position [709, 0]
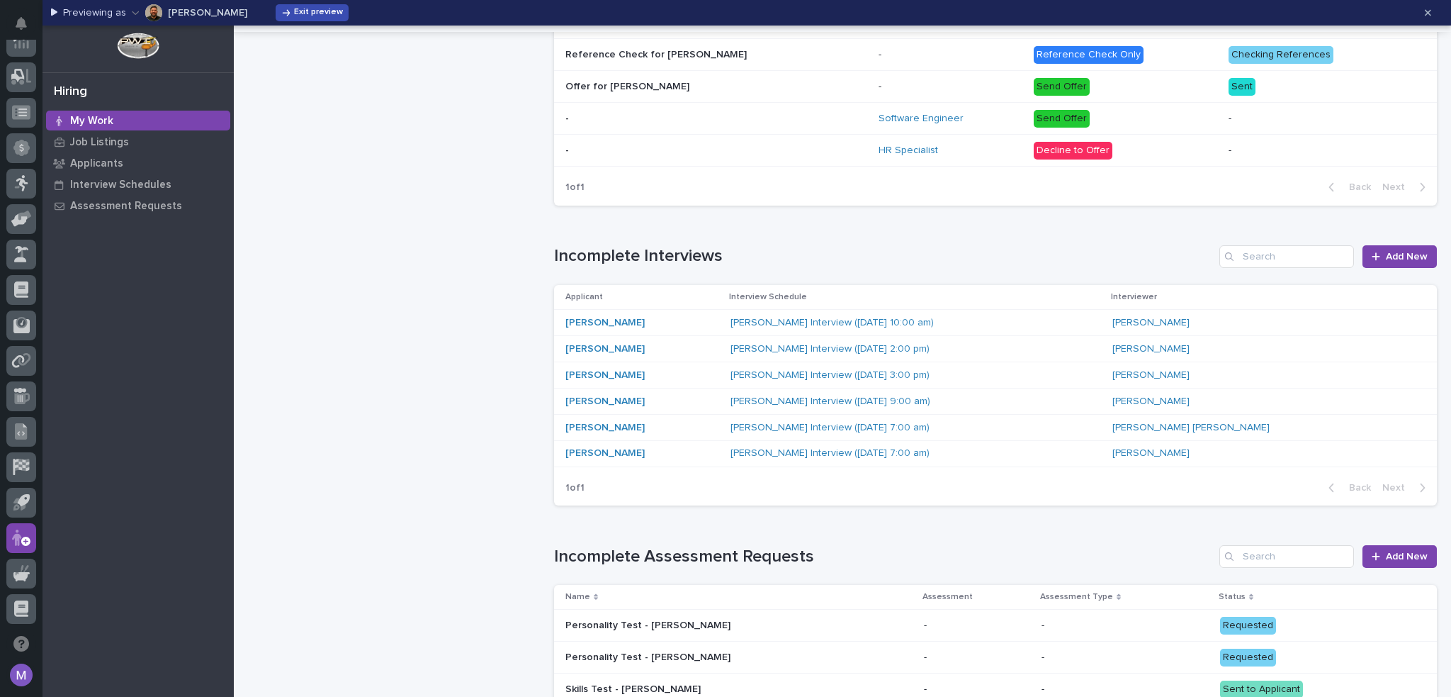
click at [311, 18] on span "Exit preview" at bounding box center [318, 12] width 49 height 11
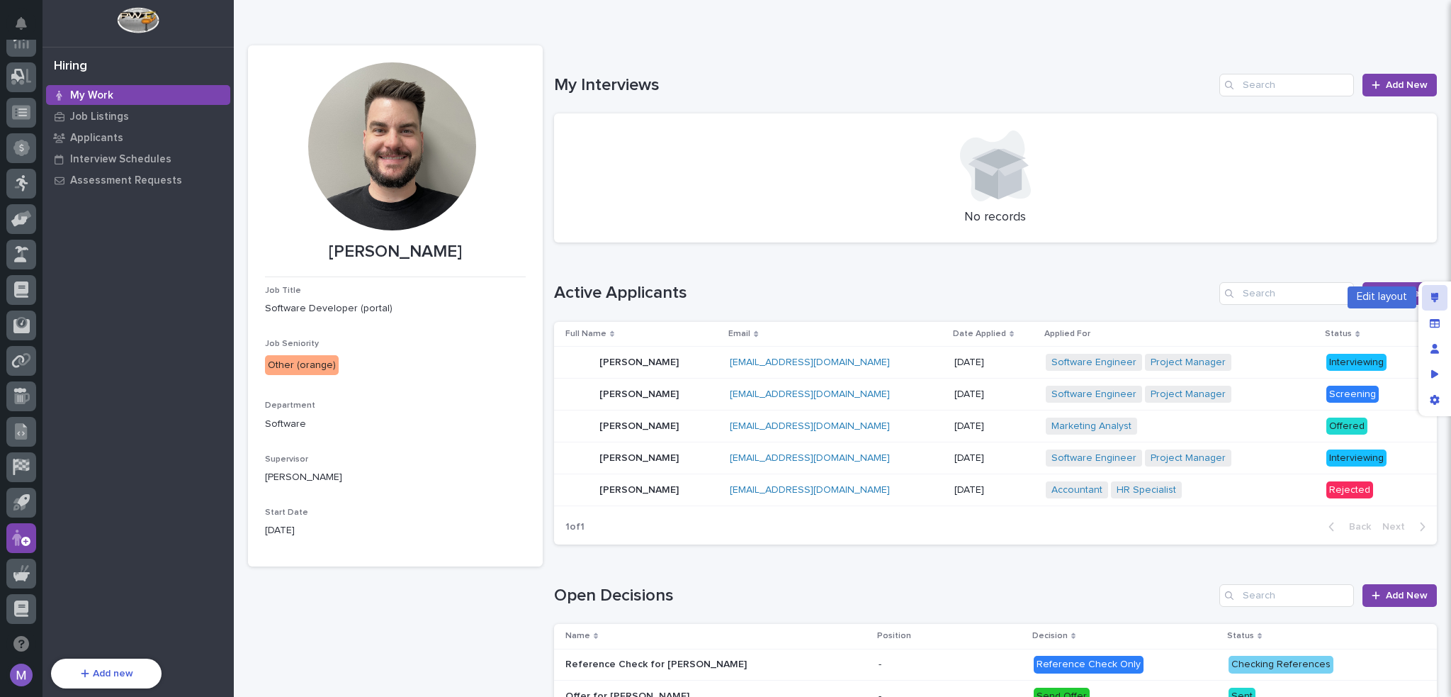
click at [1433, 300] on icon "Edit layout" at bounding box center [1435, 298] width 8 height 10
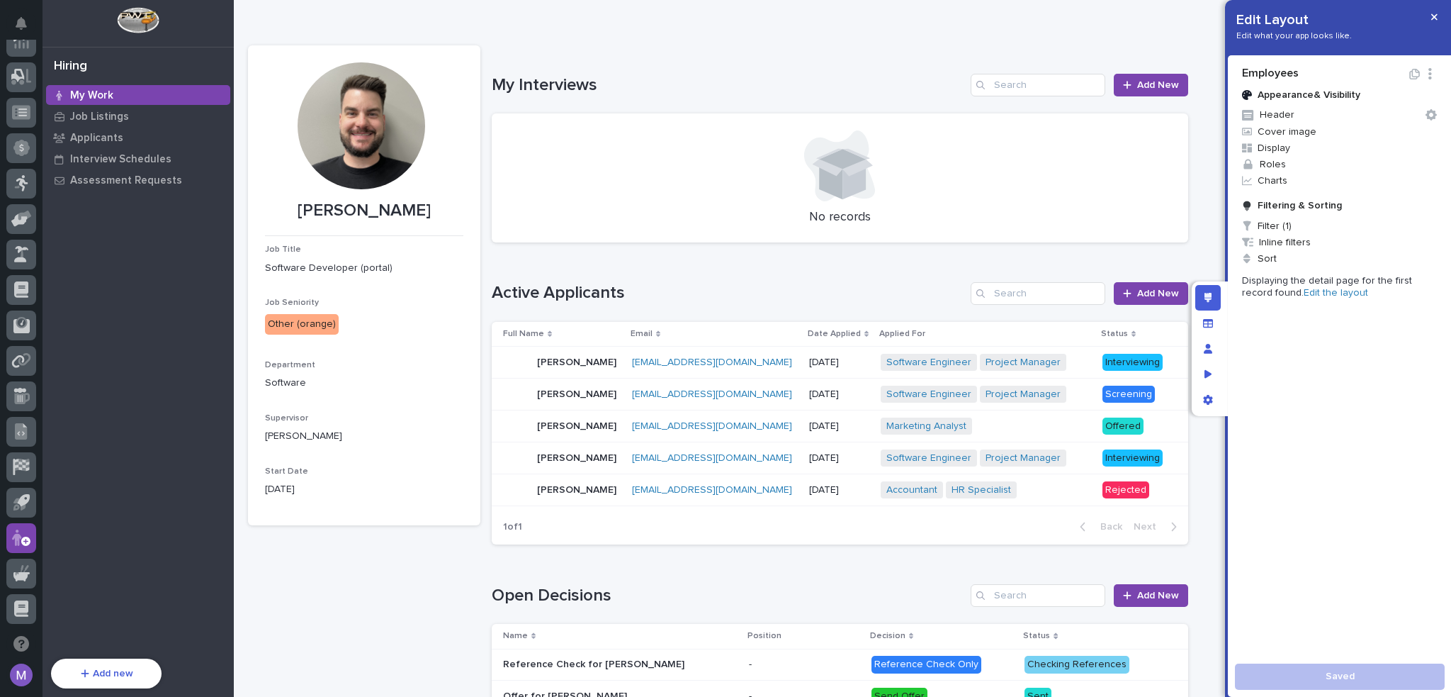
click at [1304, 294] on link "Edit the layout" at bounding box center [1336, 293] width 64 height 10
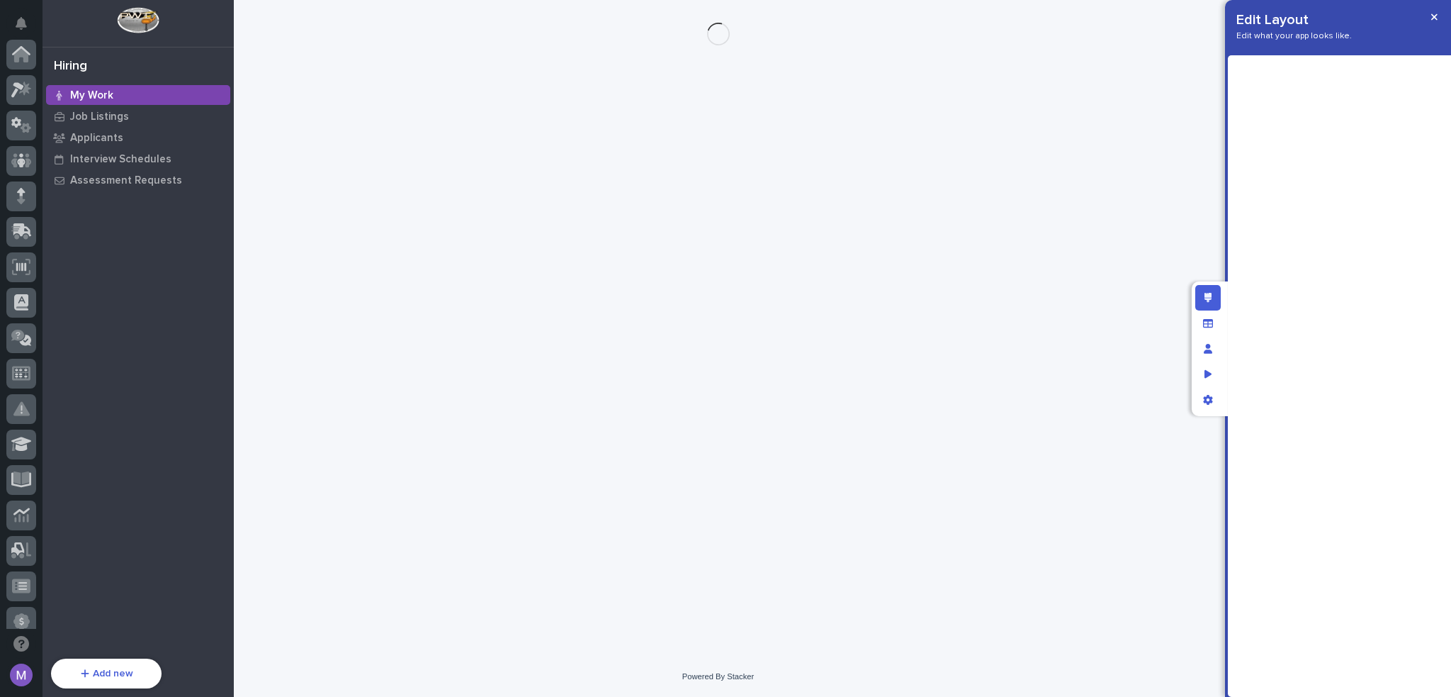
scroll to position [473, 0]
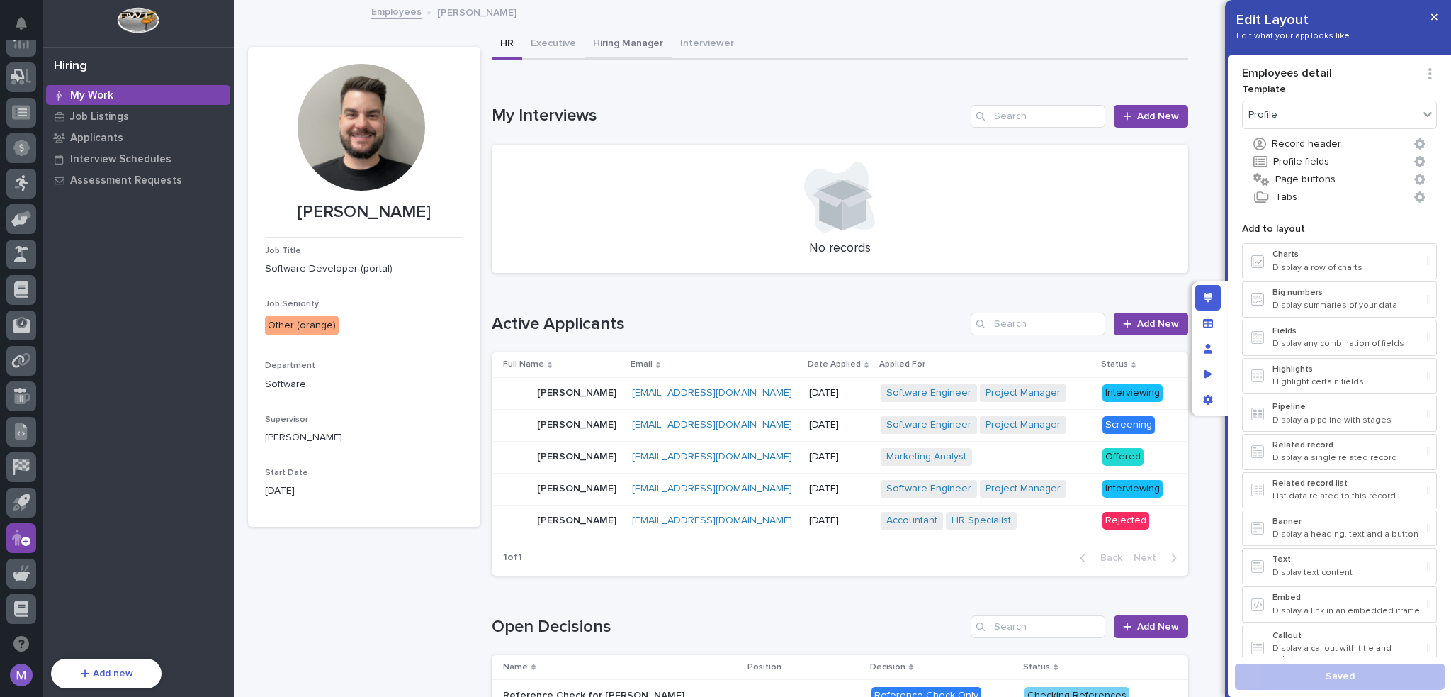
click at [624, 45] on button "Hiring Manager" at bounding box center [628, 45] width 87 height 30
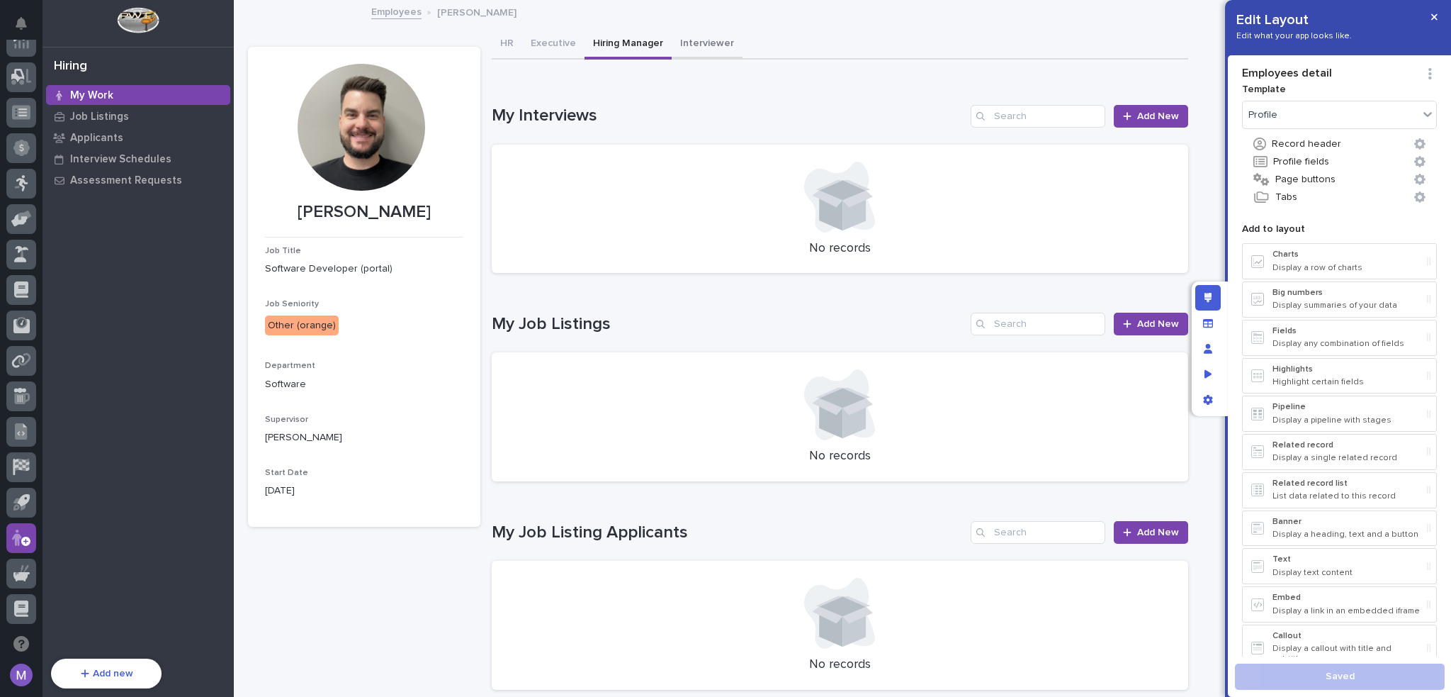
click at [697, 40] on button "Interviewer" at bounding box center [707, 45] width 71 height 30
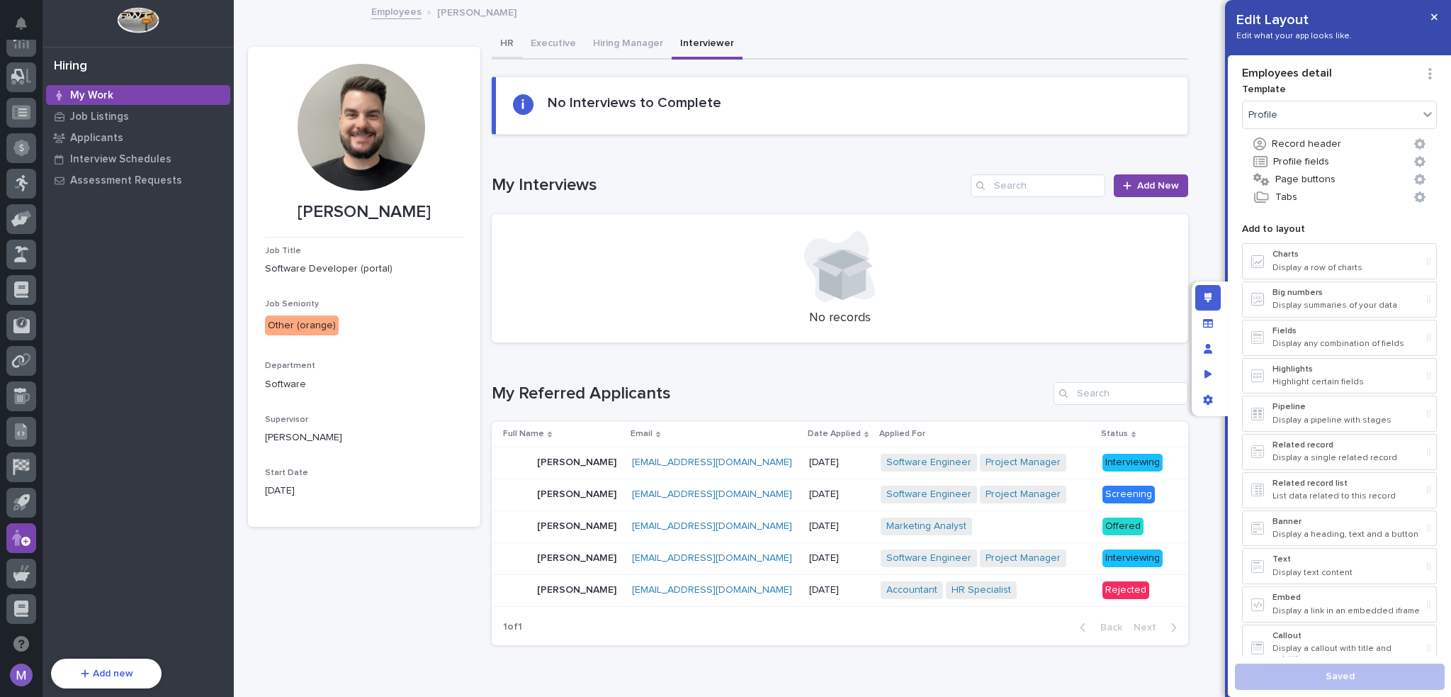
click at [506, 41] on button "HR" at bounding box center [507, 45] width 30 height 30
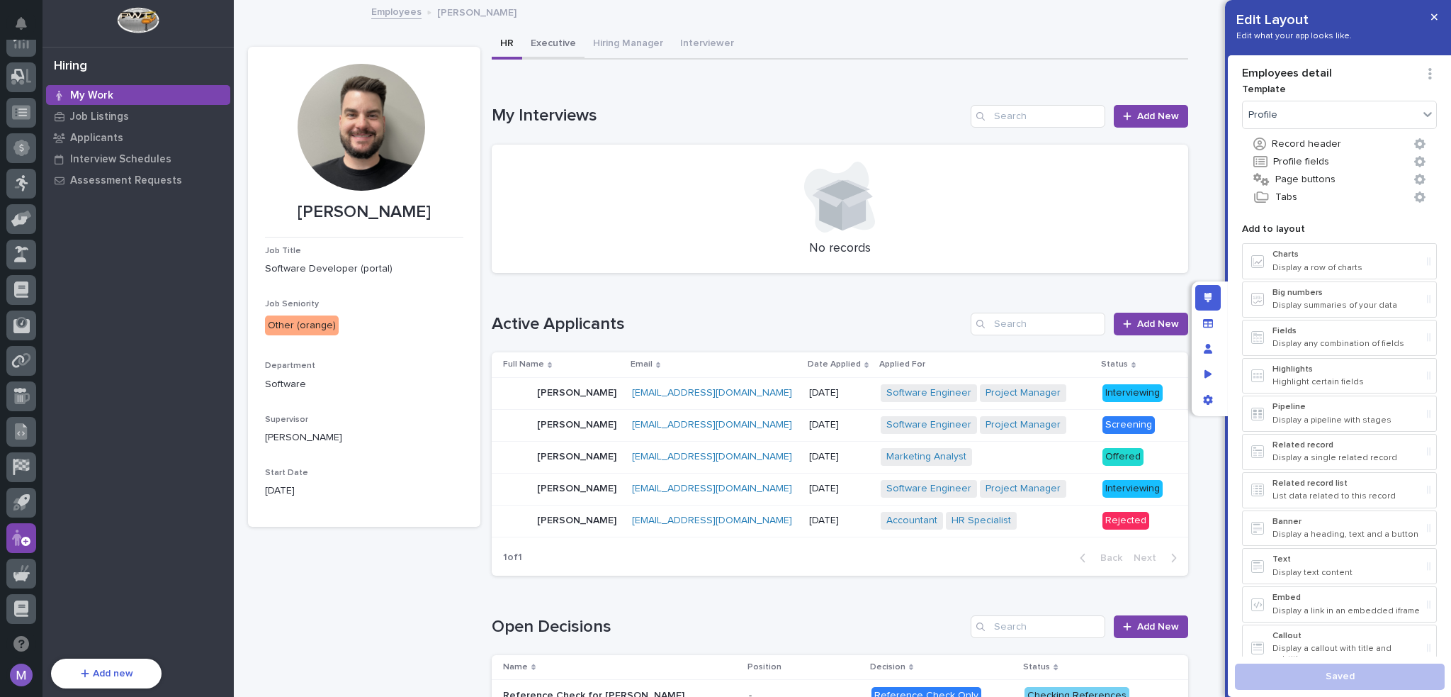
click at [556, 39] on button "Executive" at bounding box center [553, 45] width 62 height 30
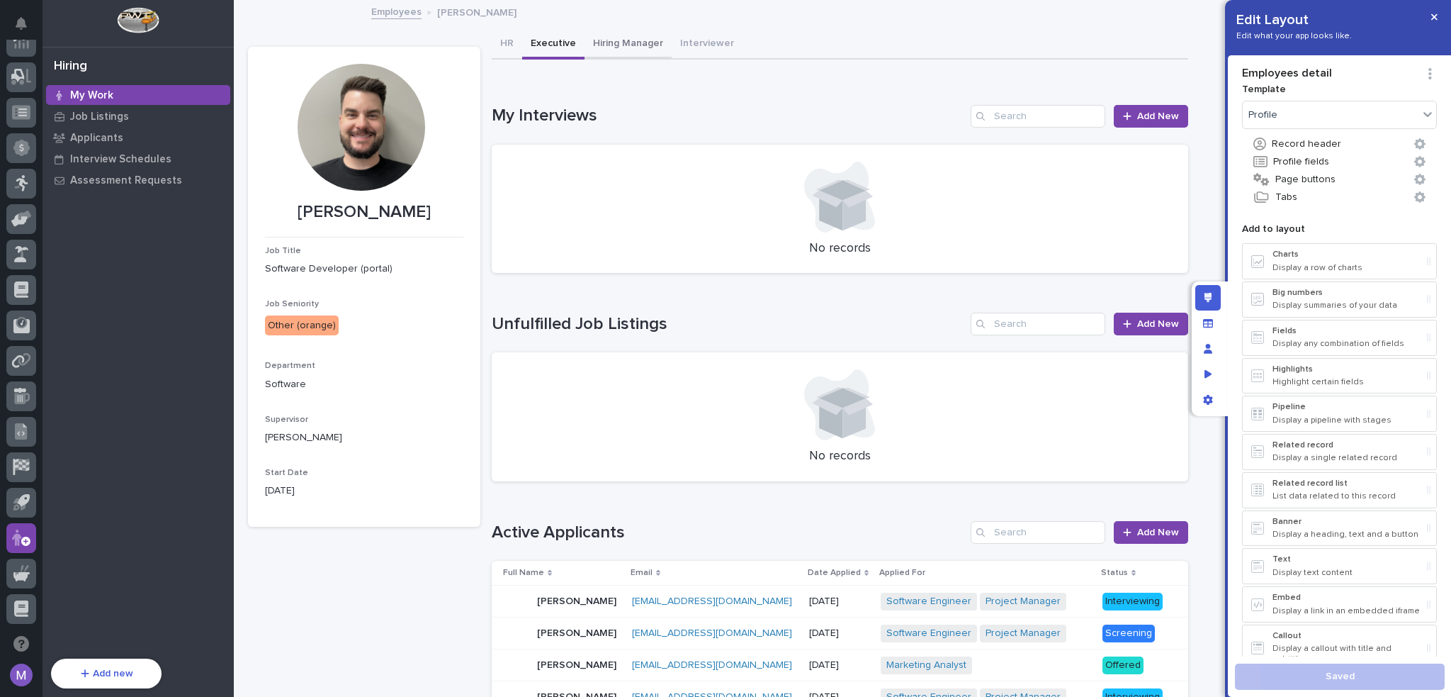
click at [633, 34] on button "Hiring Manager" at bounding box center [628, 45] width 87 height 30
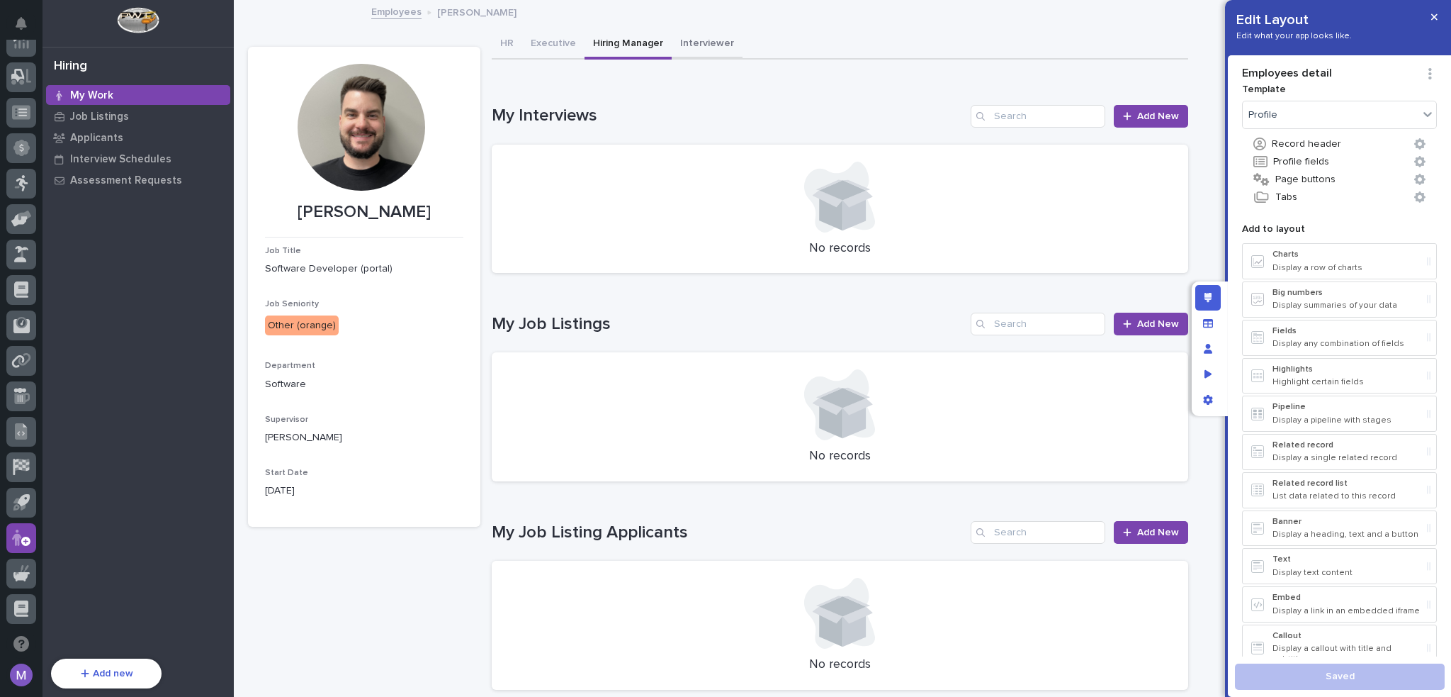
click at [709, 45] on button "Interviewer" at bounding box center [707, 45] width 71 height 30
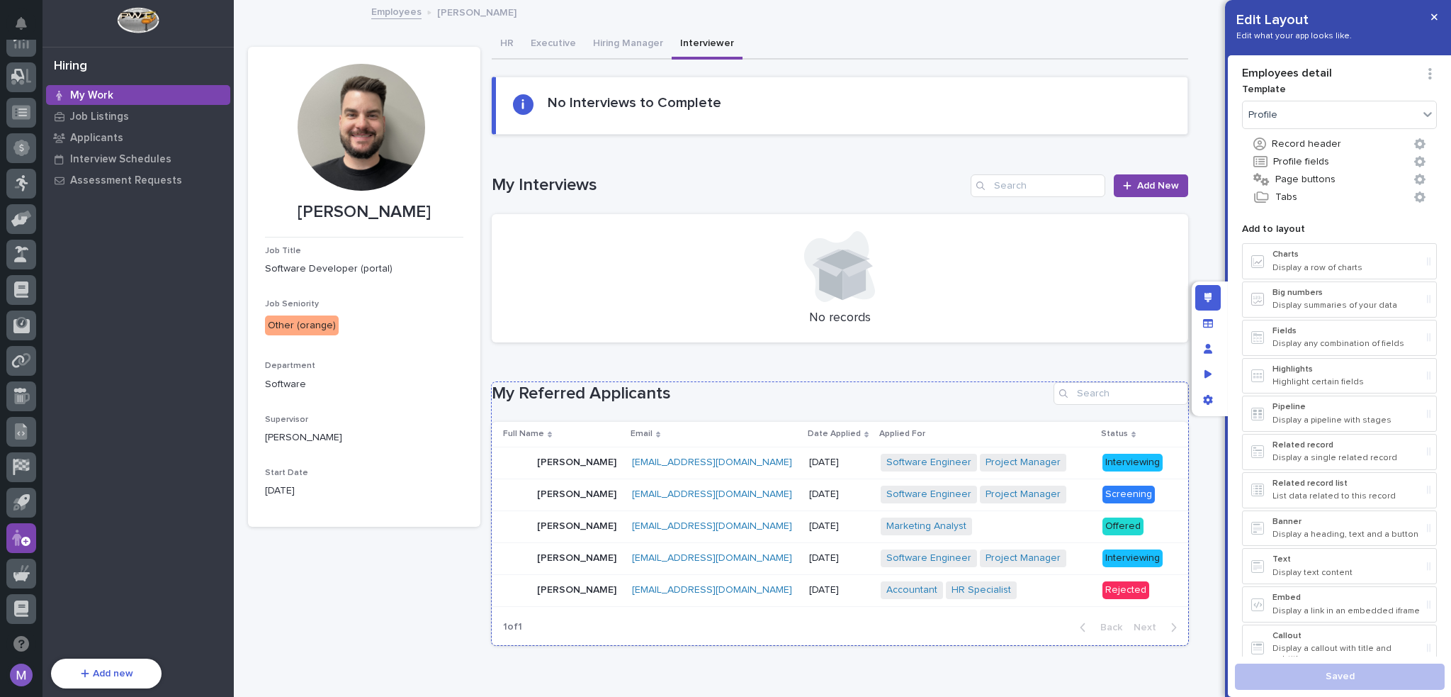
click at [534, 396] on h1 "My Referred Applicants" at bounding box center [770, 393] width 556 height 21
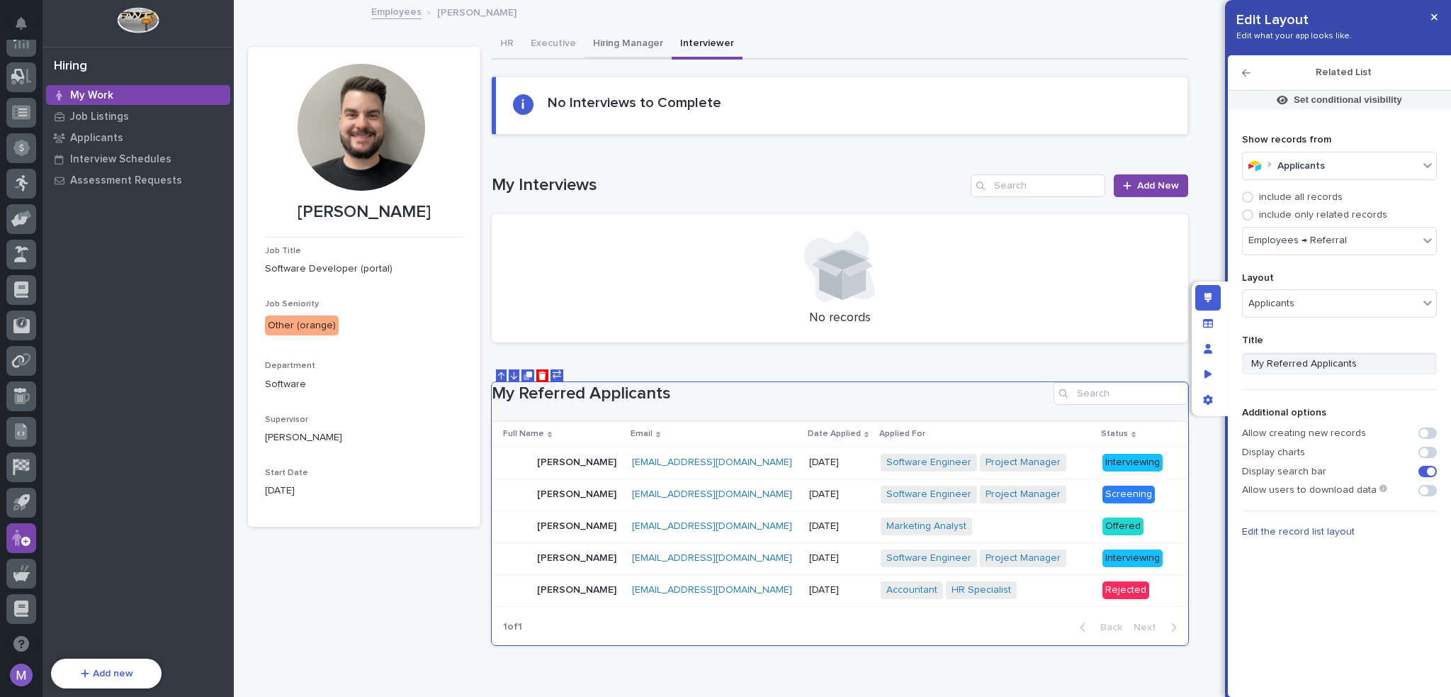
click at [617, 42] on button "Hiring Manager" at bounding box center [628, 45] width 87 height 30
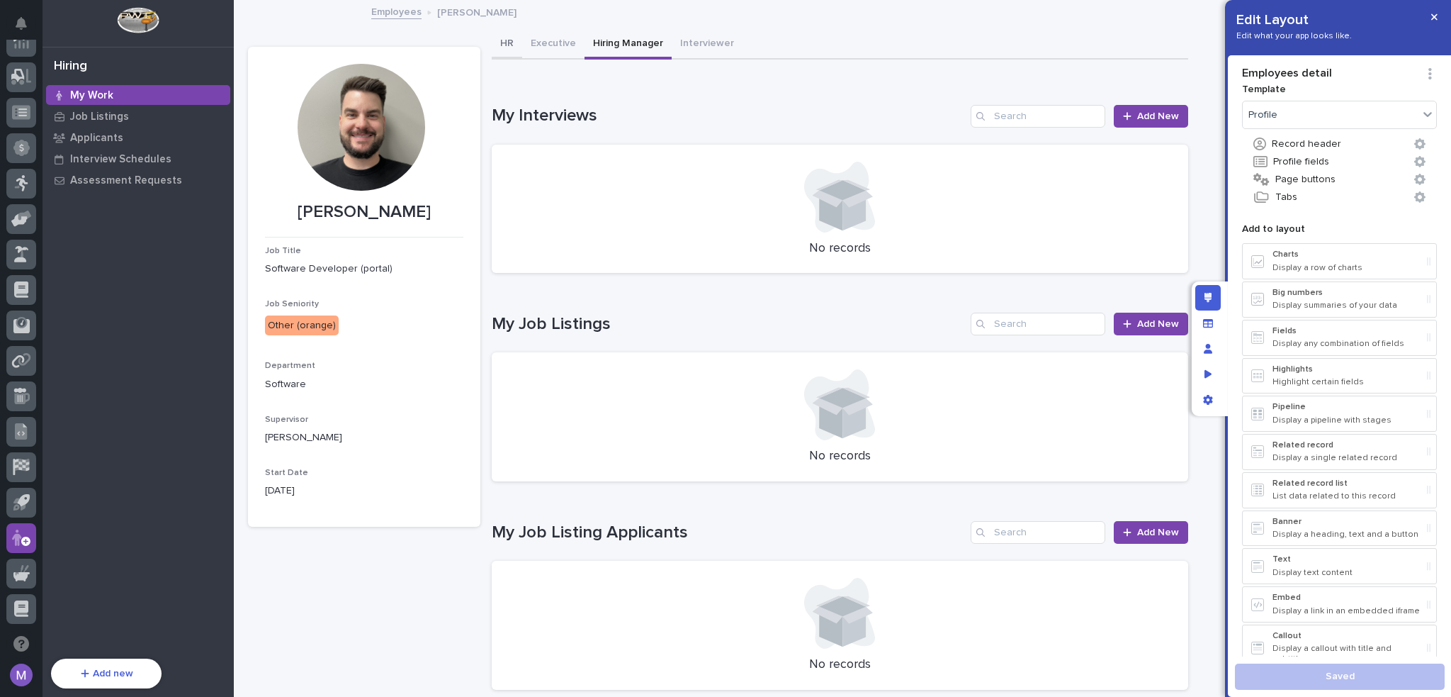
click at [557, 46] on button "Executive" at bounding box center [553, 45] width 62 height 30
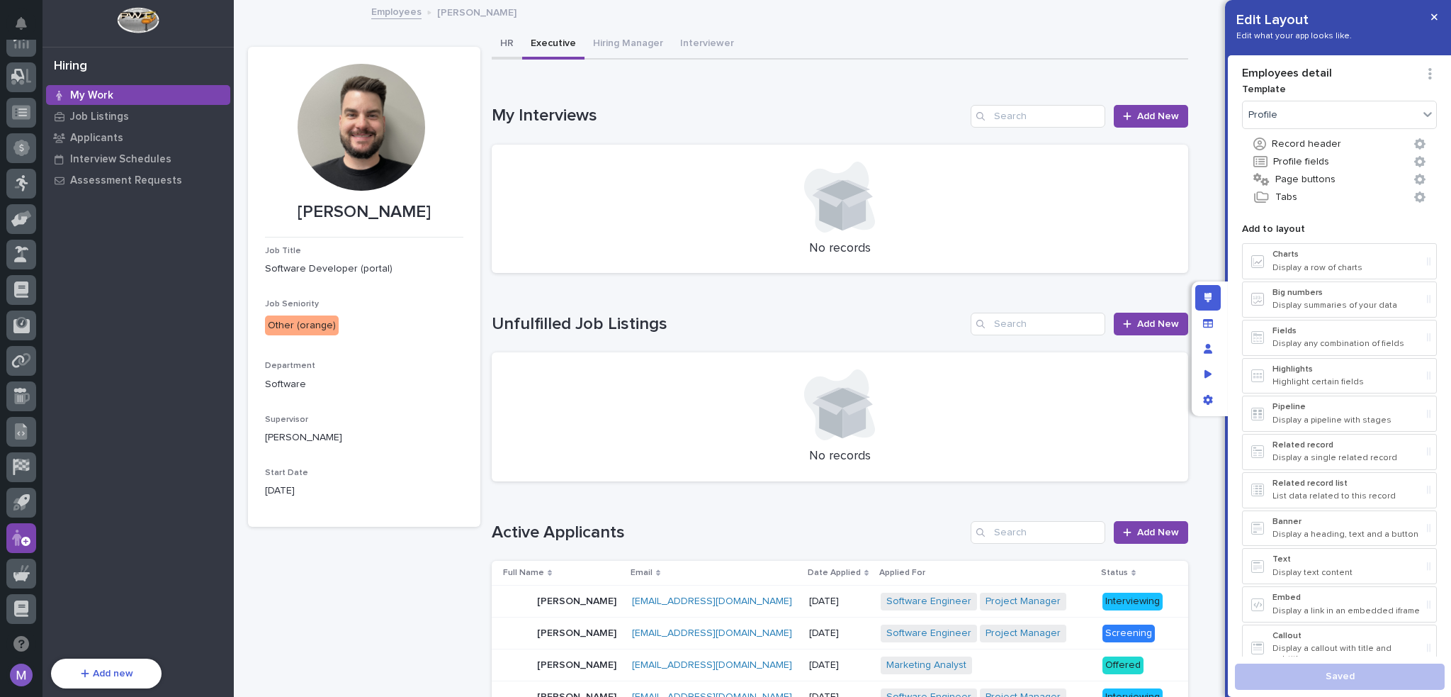
click at [507, 50] on button "HR" at bounding box center [507, 45] width 30 height 30
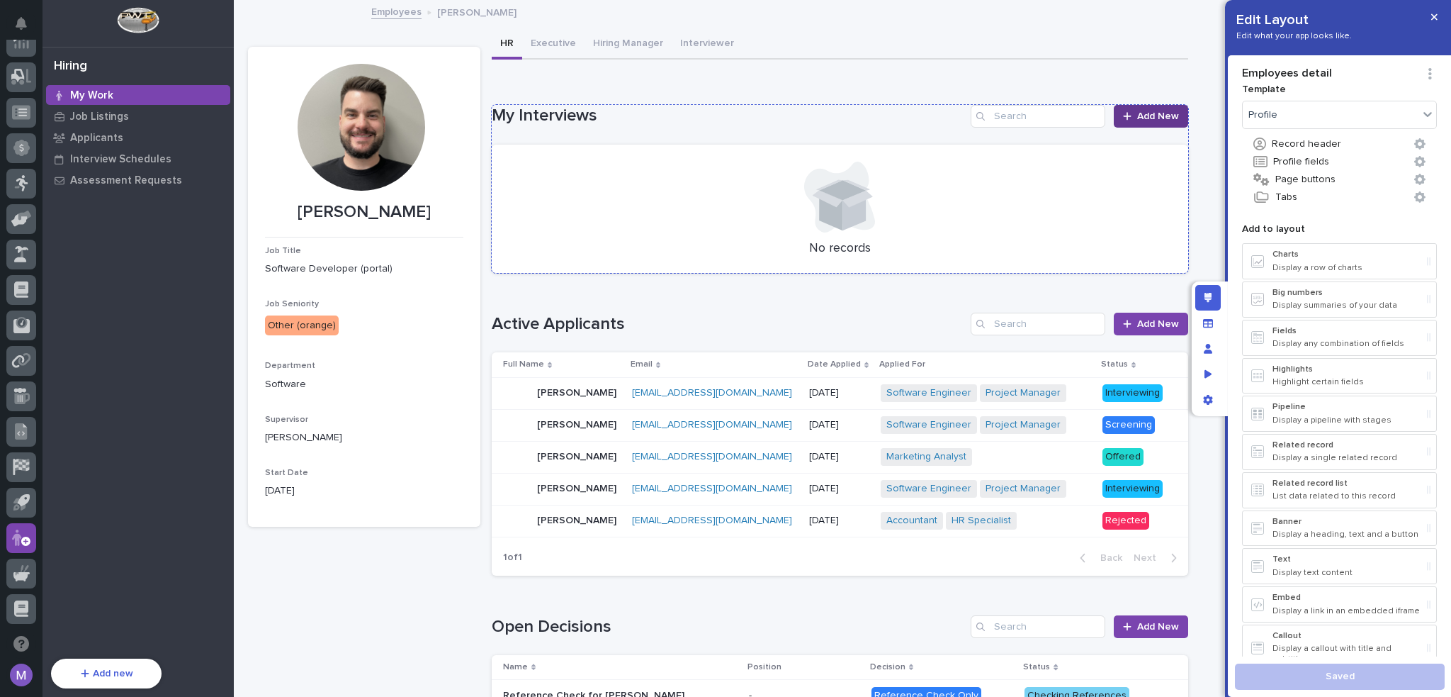
click at [1143, 113] on span "Add New" at bounding box center [1158, 116] width 42 height 10
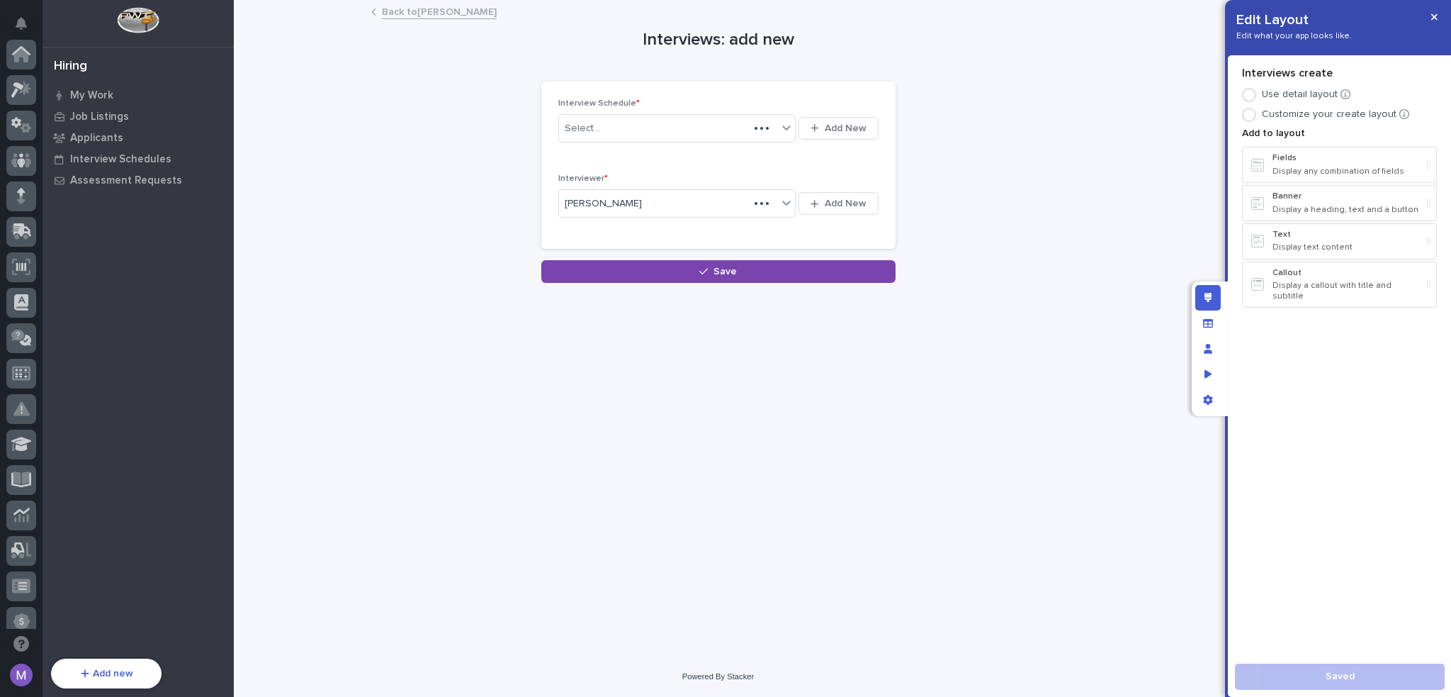
scroll to position [473, 0]
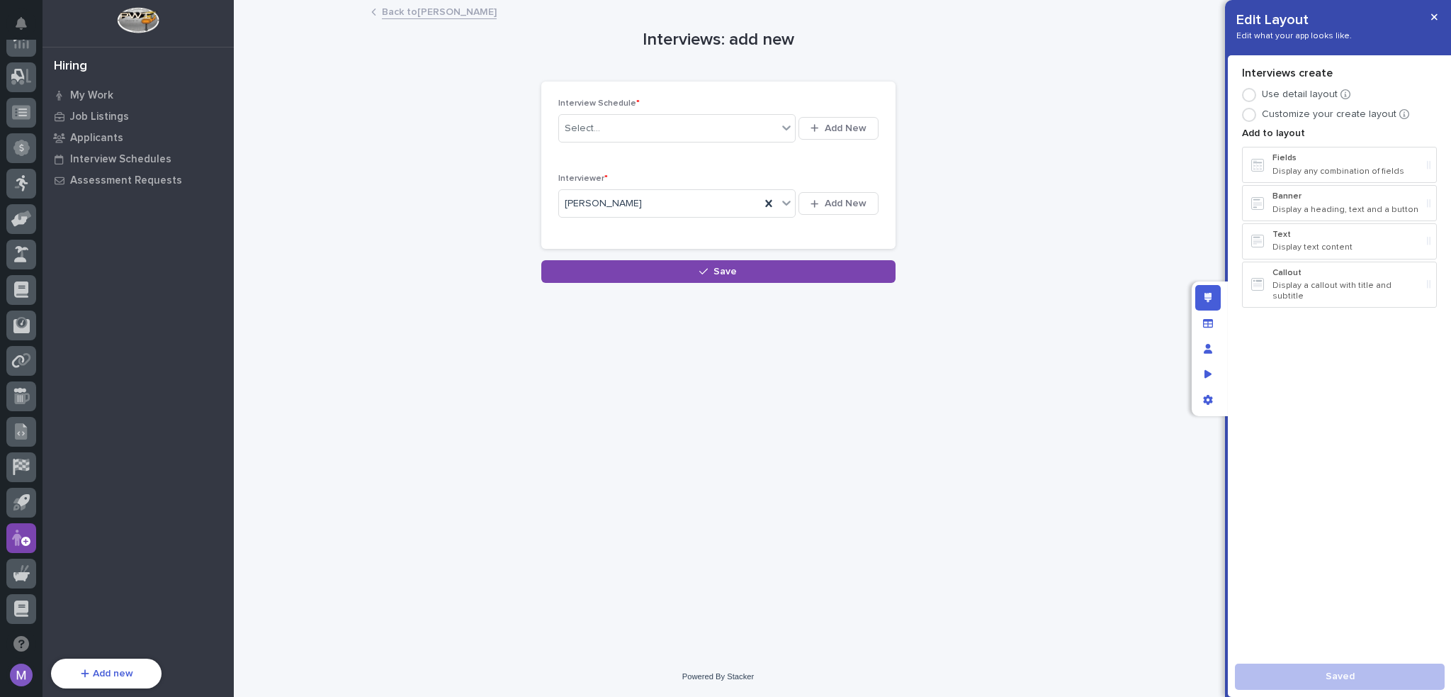
click at [420, 18] on link "Back to [PERSON_NAME]" at bounding box center [439, 11] width 115 height 16
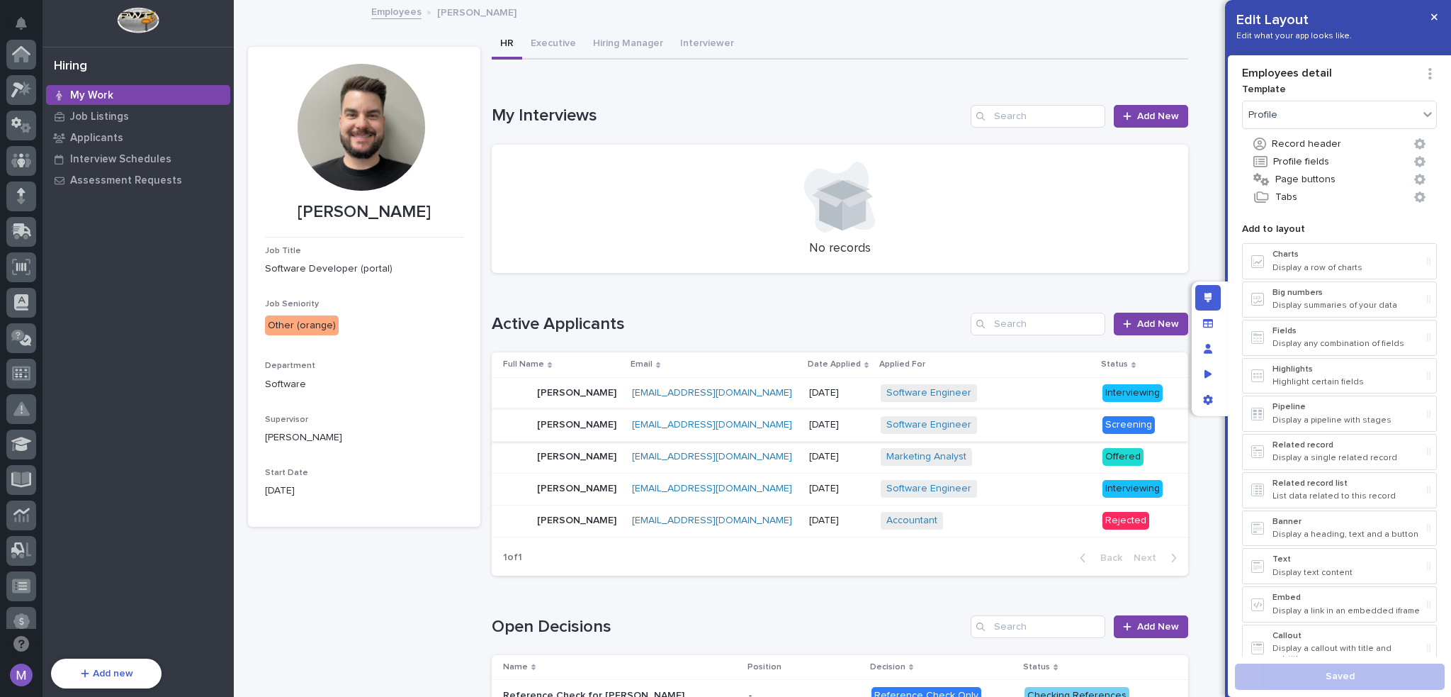
scroll to position [473, 0]
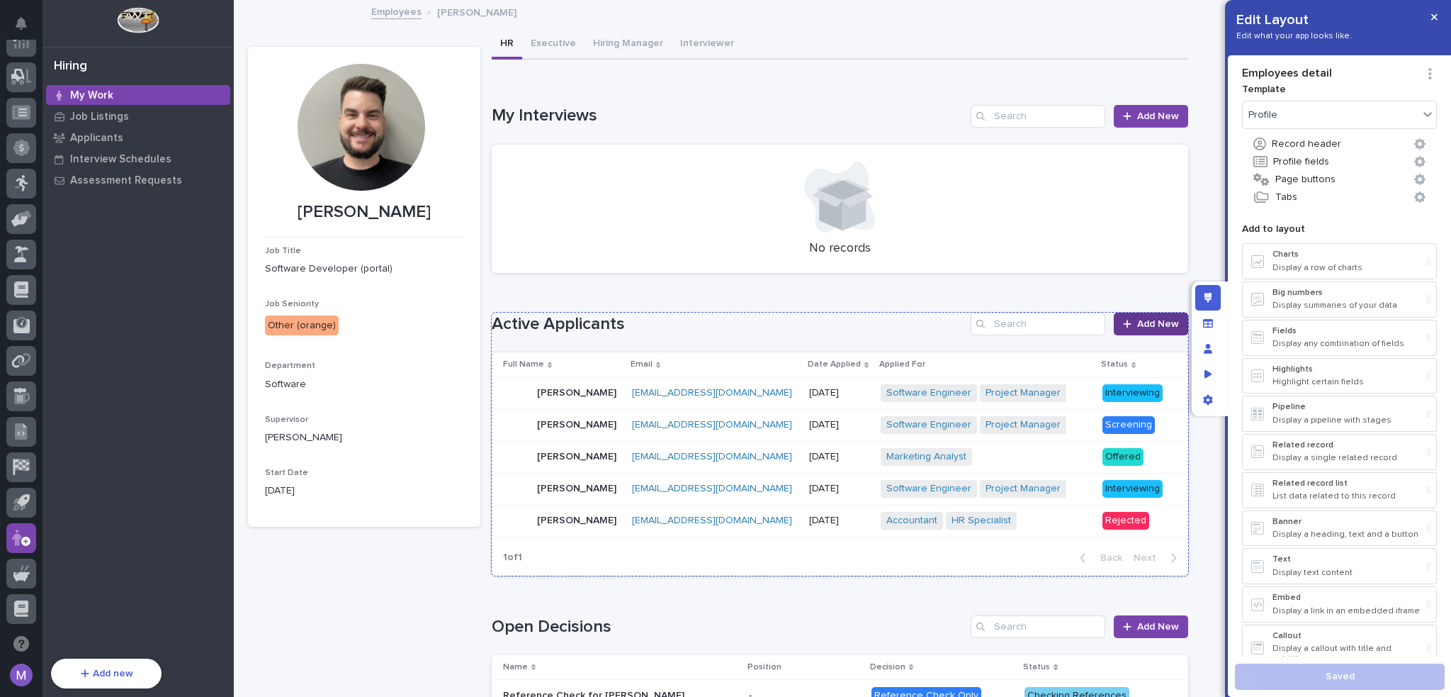
click at [1144, 317] on link "Add New" at bounding box center [1151, 323] width 74 height 23
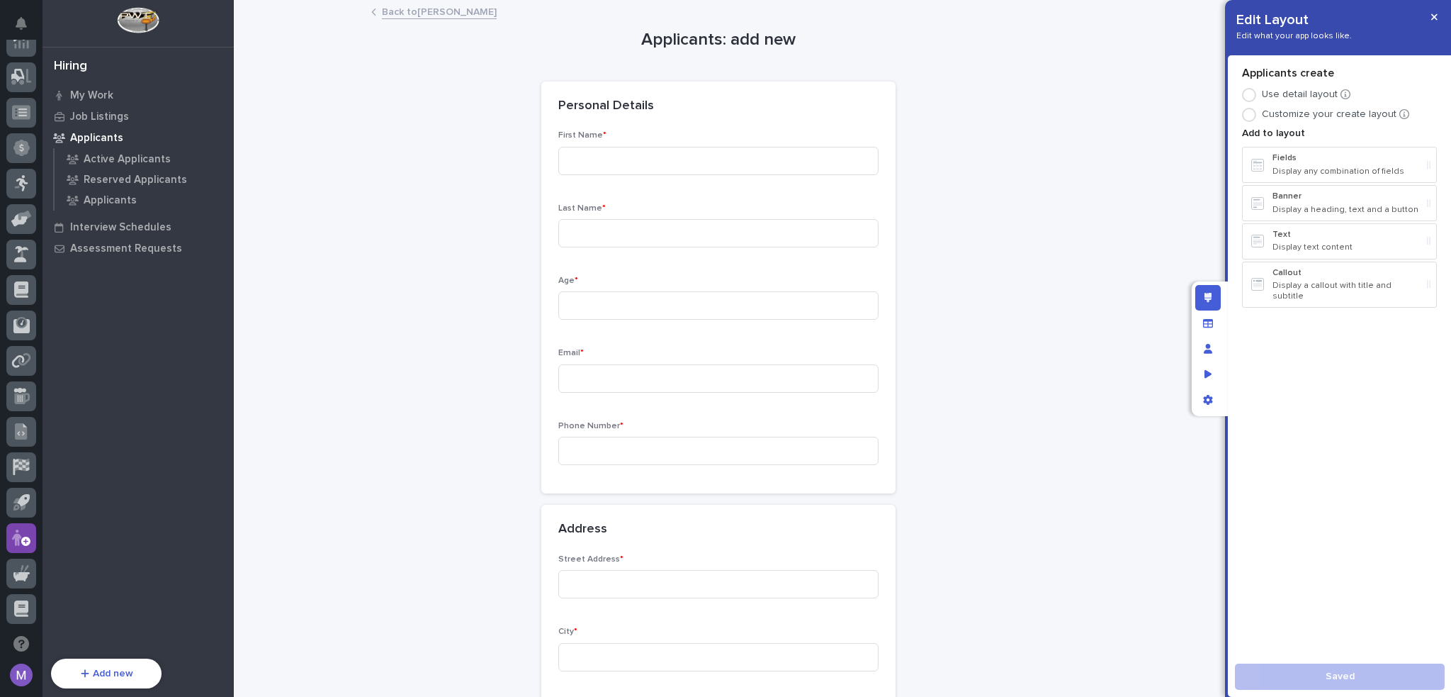
click at [445, 9] on link "Back to [PERSON_NAME]" at bounding box center [439, 11] width 115 height 16
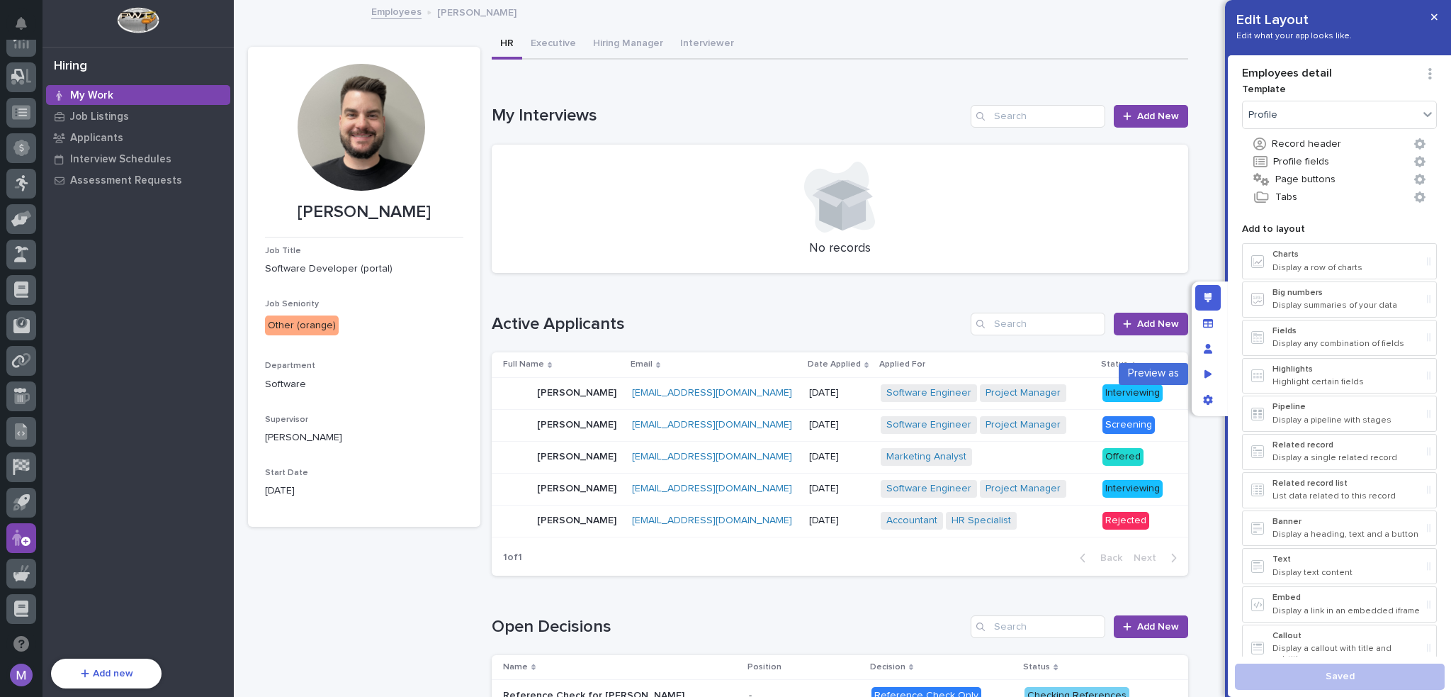
drag, startPoint x: 1214, startPoint y: 371, endPoint x: 395, endPoint y: 40, distance: 884.1
click at [1214, 371] on div "Preview as" at bounding box center [1208, 374] width 26 height 26
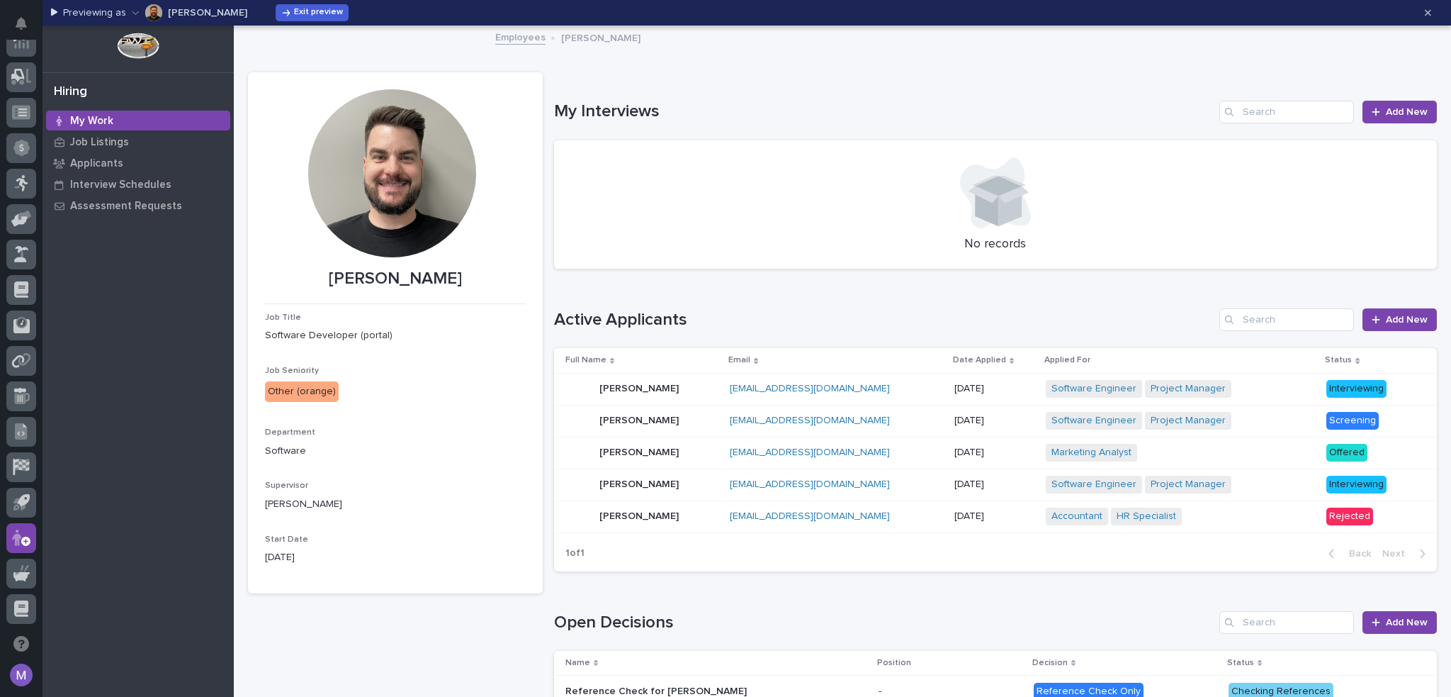
click at [95, 117] on p "My Work" at bounding box center [91, 121] width 43 height 13
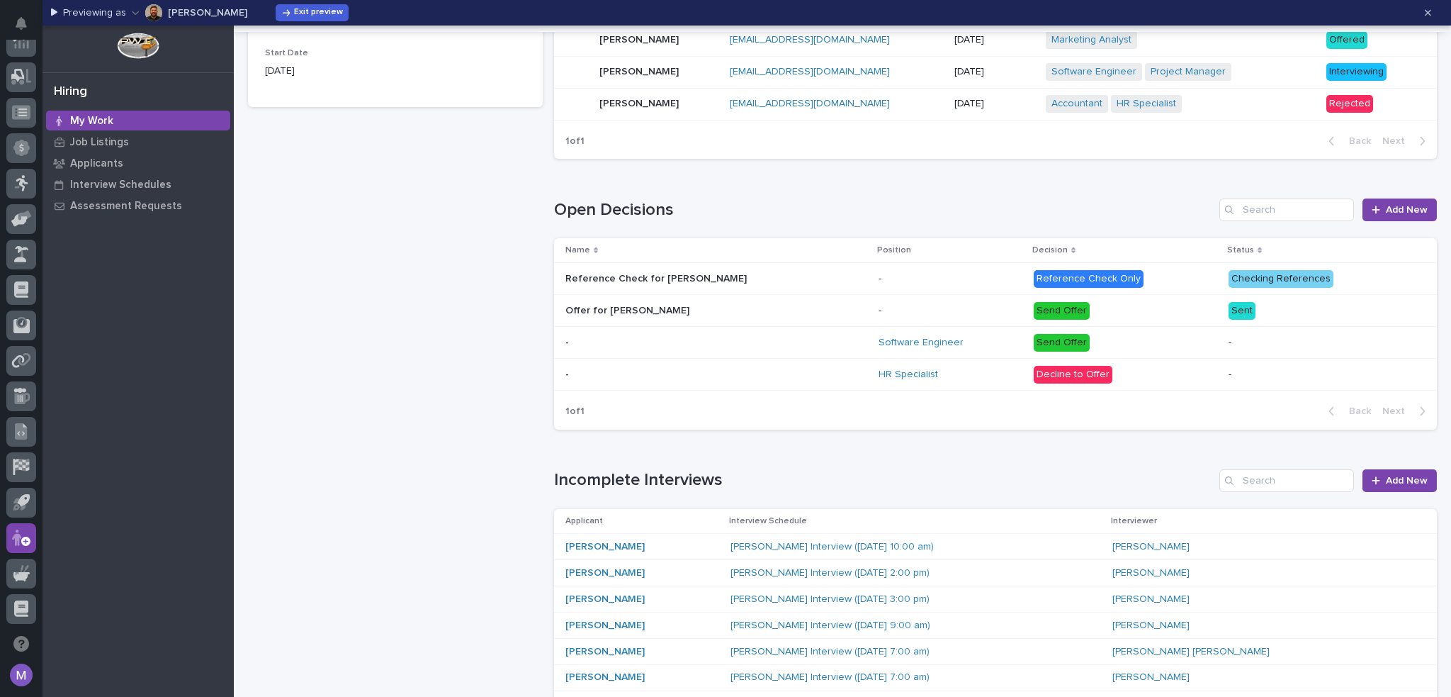
scroll to position [496, 0]
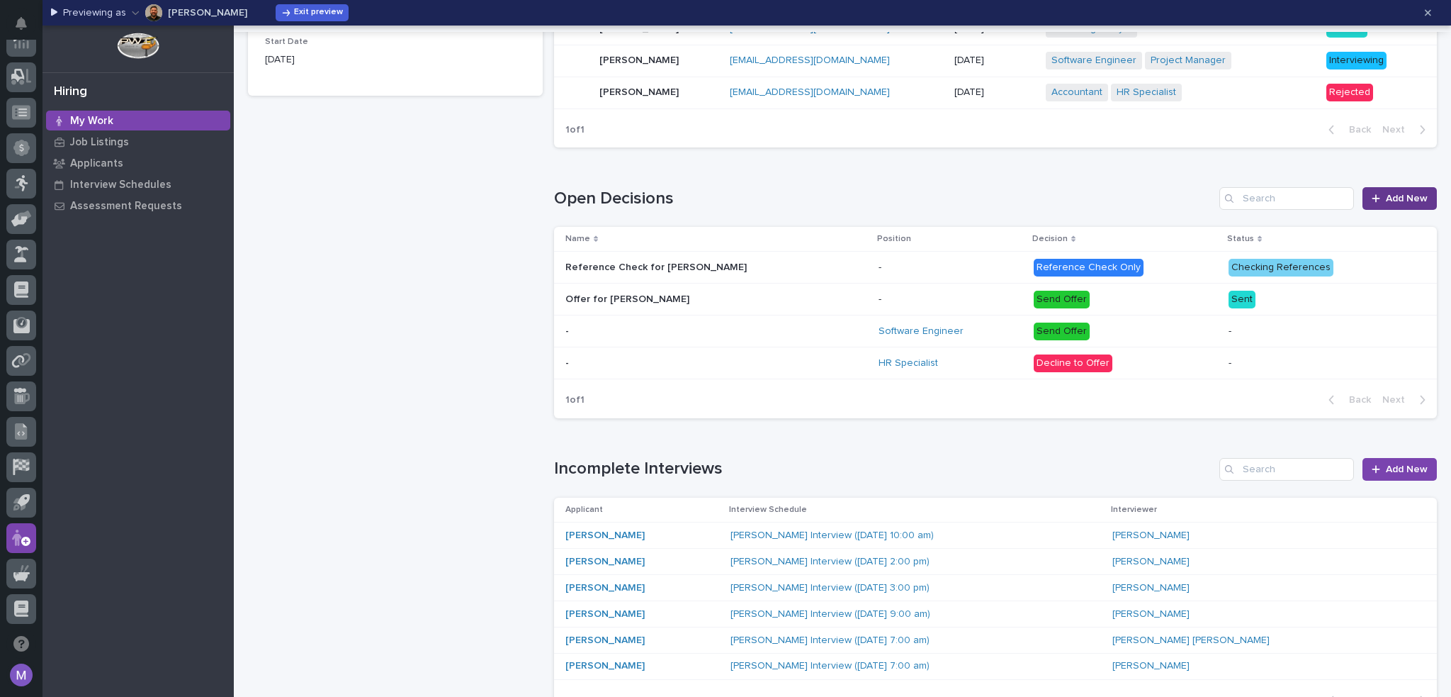
click at [1372, 201] on icon at bounding box center [1376, 198] width 9 height 10
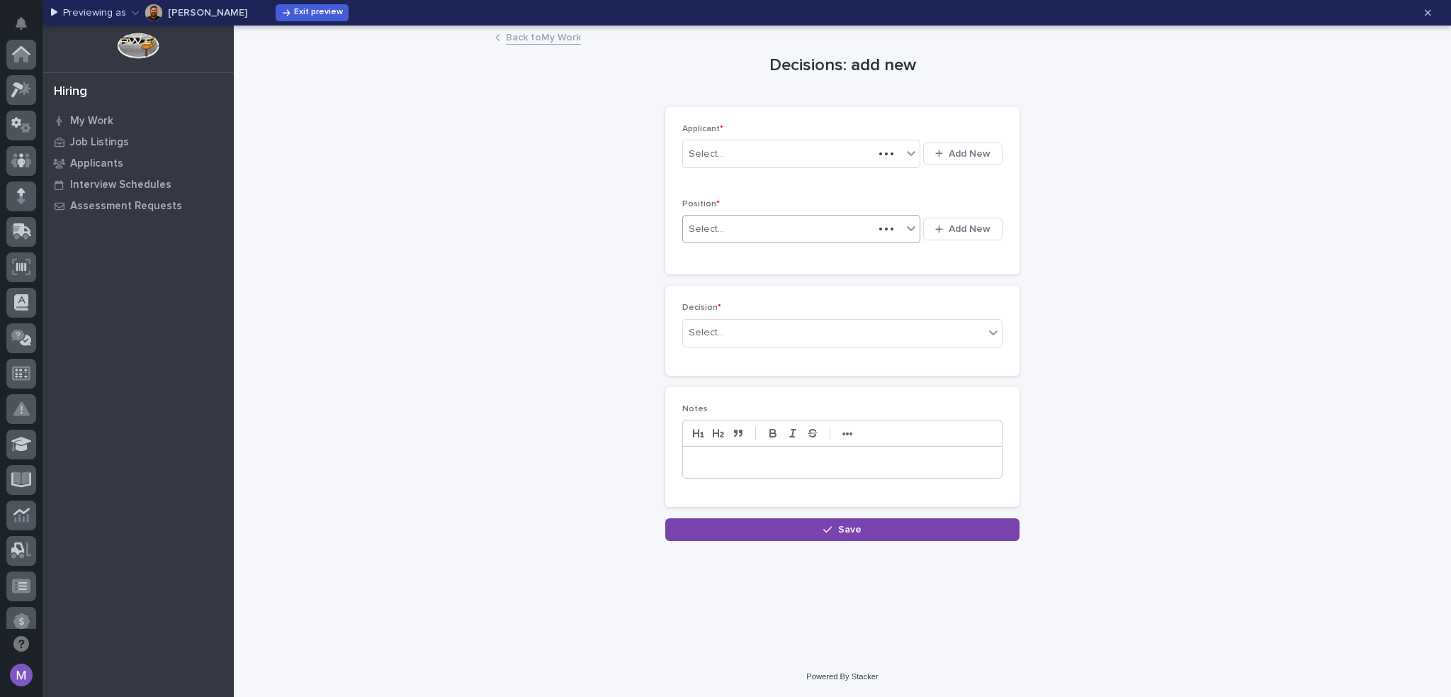
scroll to position [473, 0]
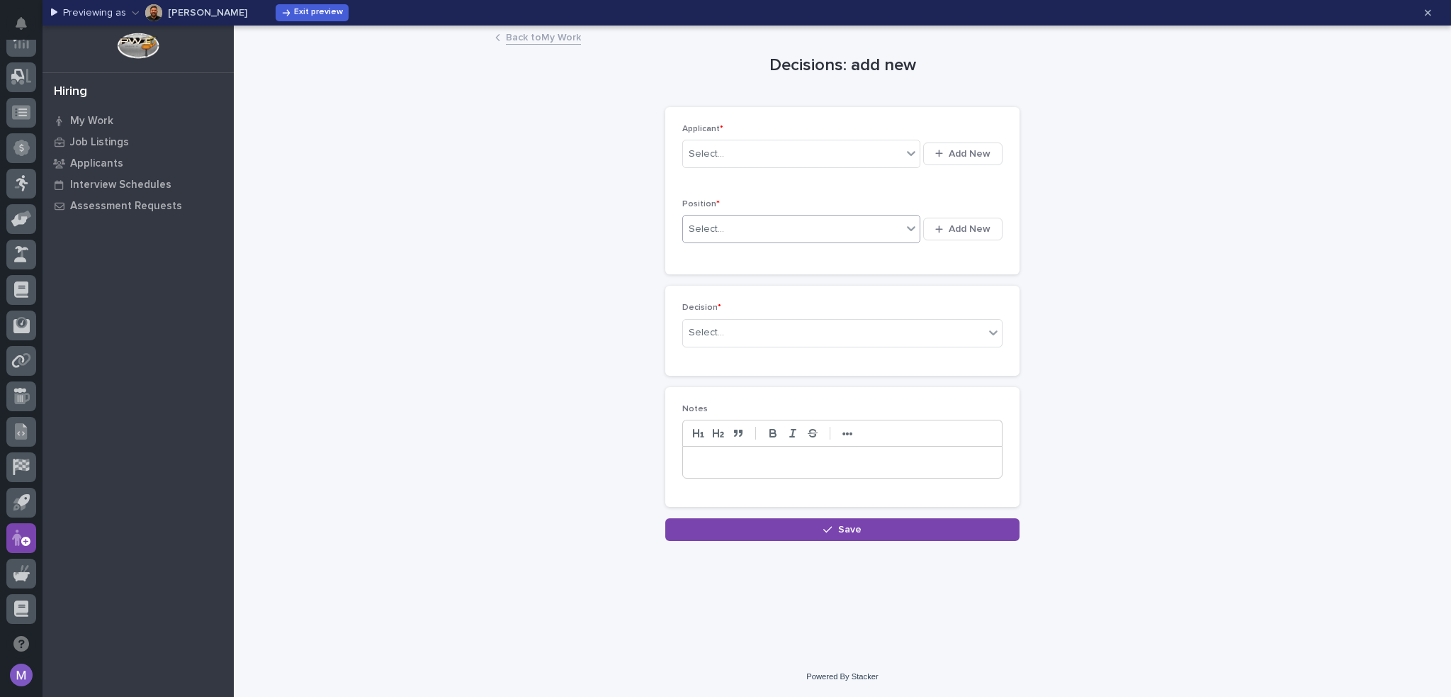
click at [765, 234] on div "Select..." at bounding box center [792, 229] width 219 height 23
click at [832, 200] on p "Position *" at bounding box center [842, 204] width 320 height 10
click at [821, 157] on div "Select..." at bounding box center [792, 153] width 219 height 23
click at [576, 234] on div "Decisions: add new Loading... Saving… Loading... Saving… Loading... Saving… App…" at bounding box center [842, 284] width 1189 height 514
click at [713, 320] on div "Select..." at bounding box center [842, 333] width 320 height 28
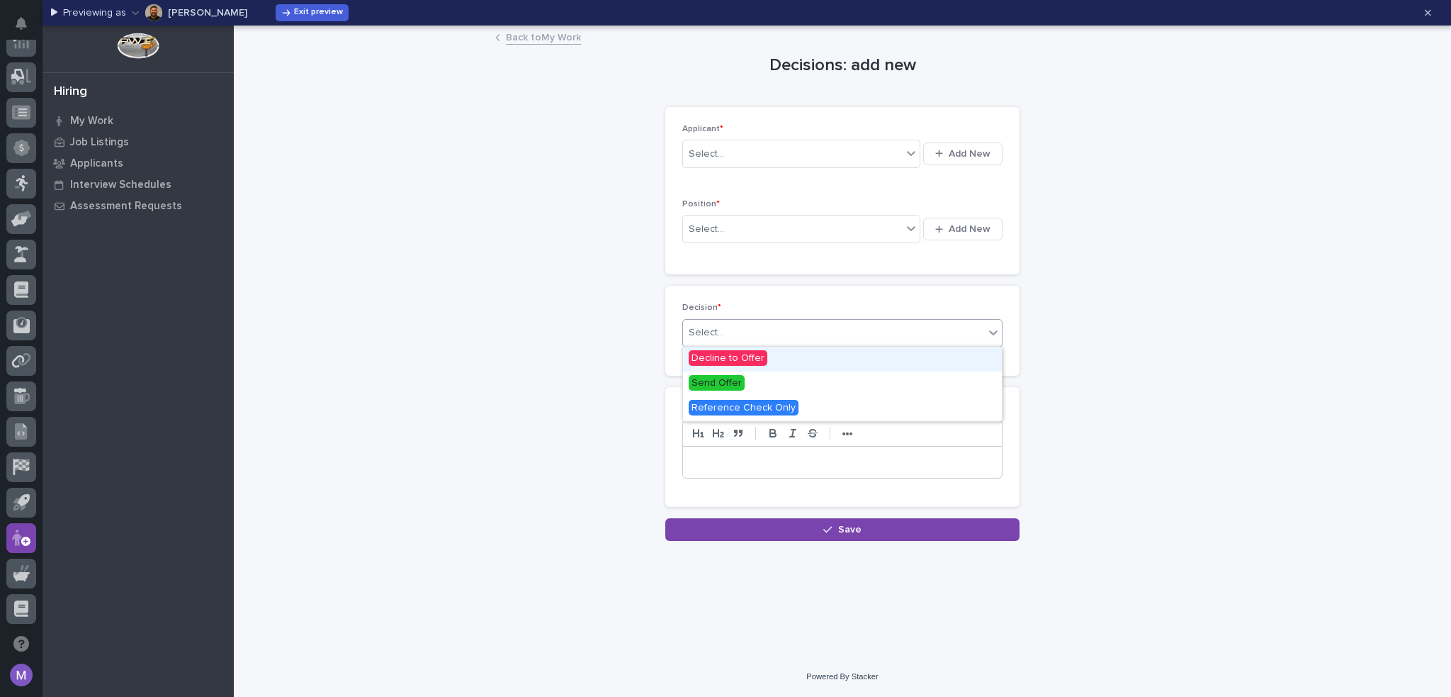
click at [556, 36] on link "Back to My Work" at bounding box center [543, 36] width 75 height 16
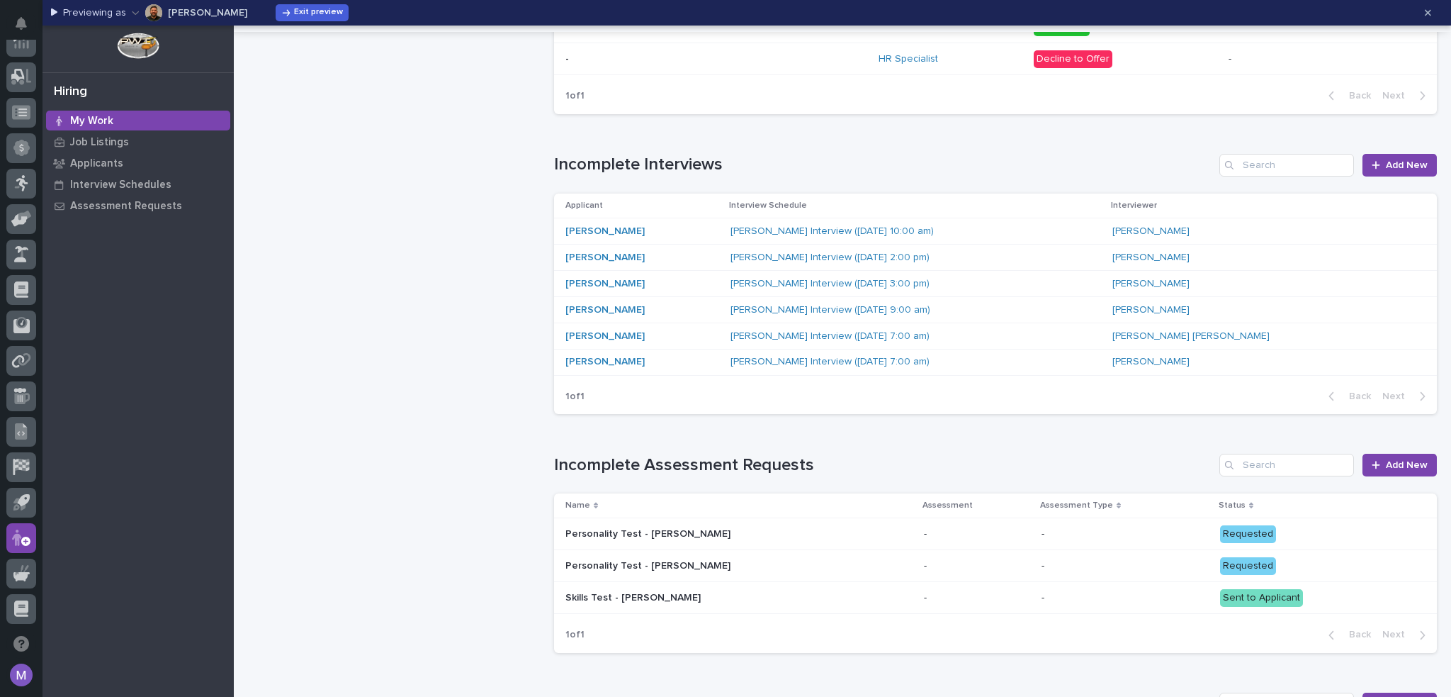
scroll to position [1063, 0]
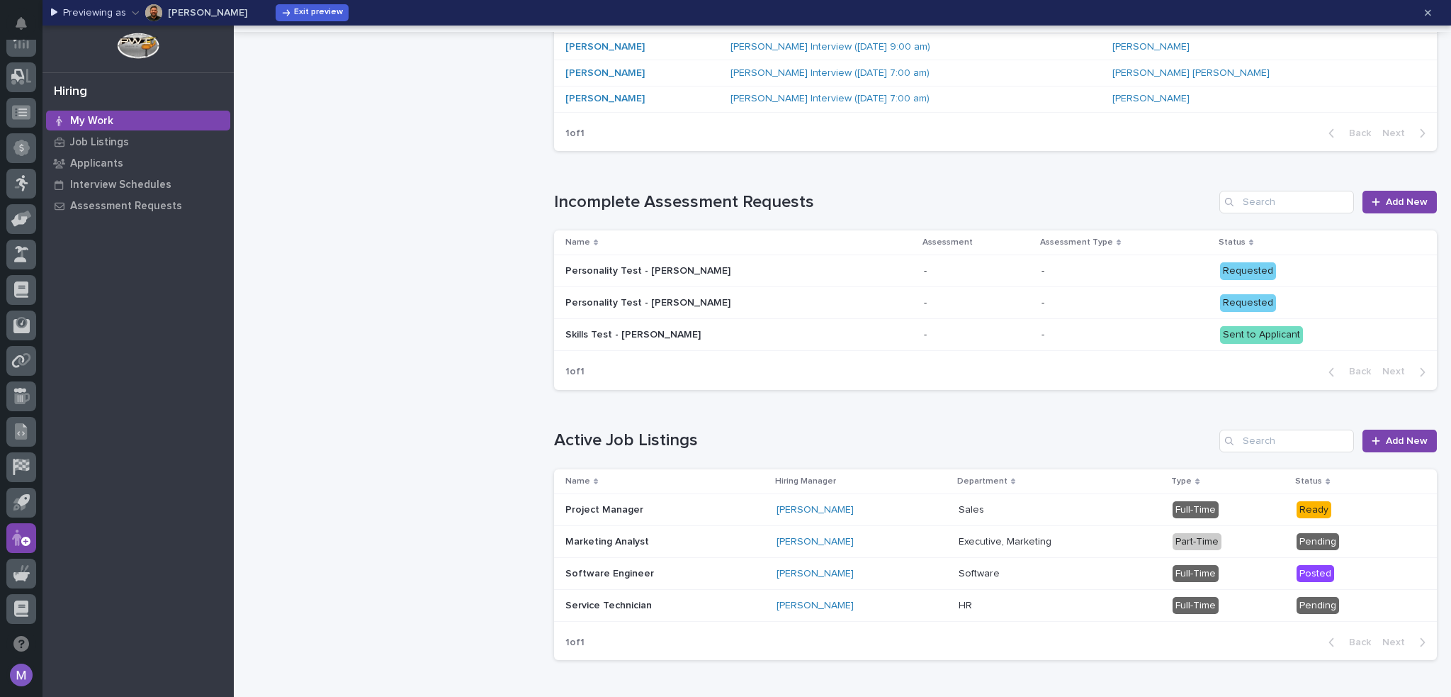
click at [1061, 337] on p "-" at bounding box center [1126, 335] width 168 height 12
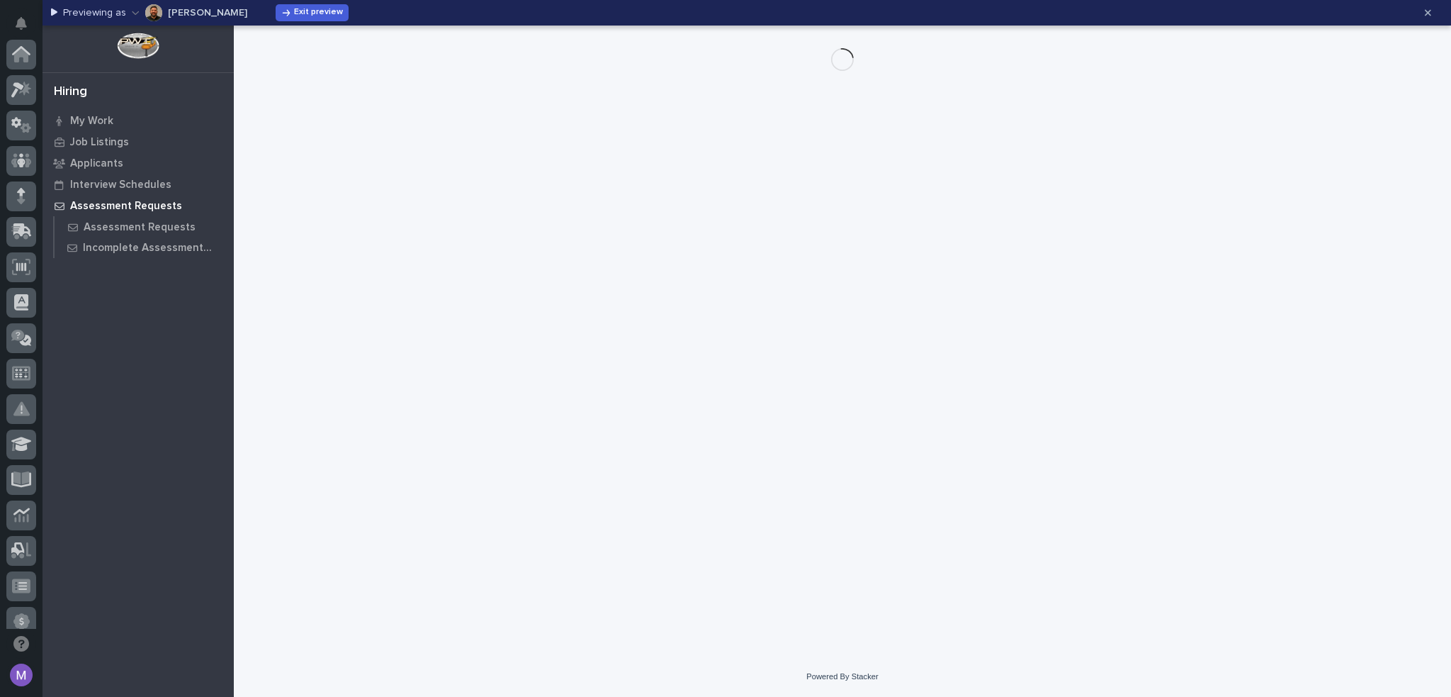
scroll to position [473, 0]
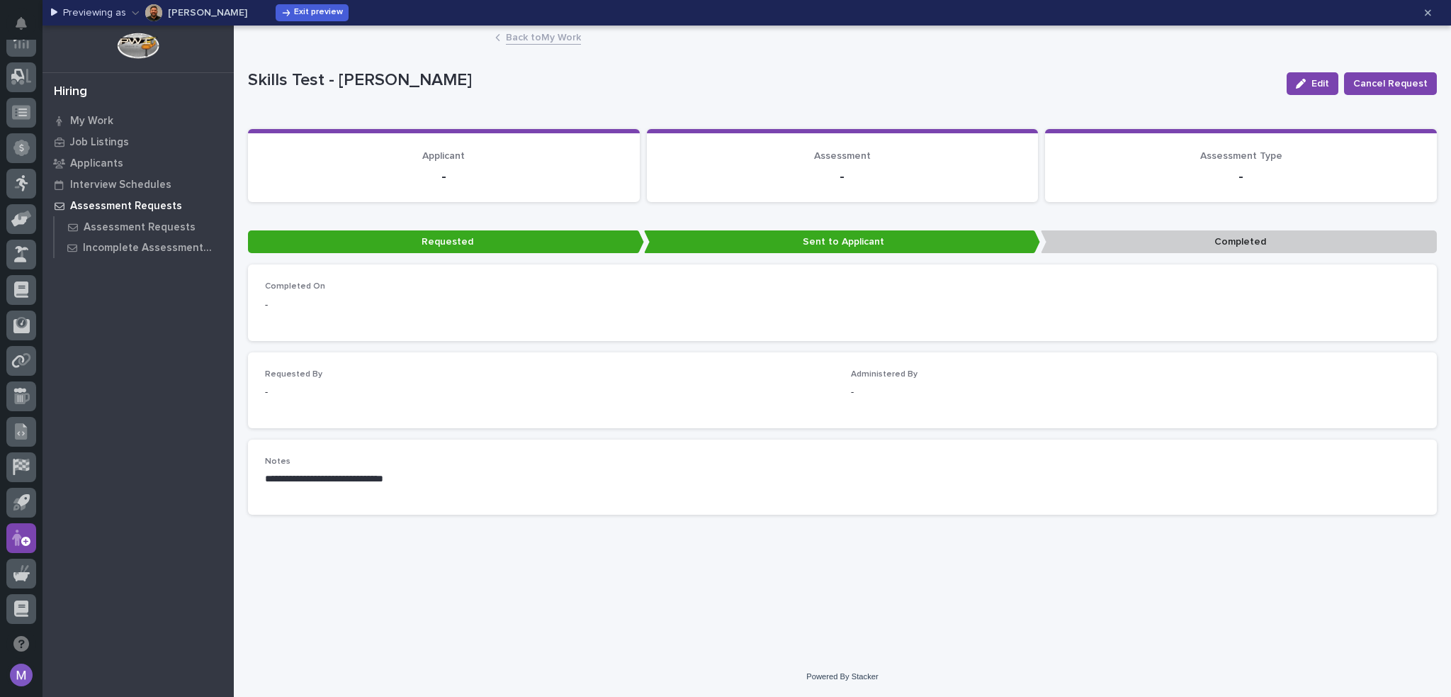
click at [524, 37] on link "Back to My Work" at bounding box center [543, 36] width 75 height 16
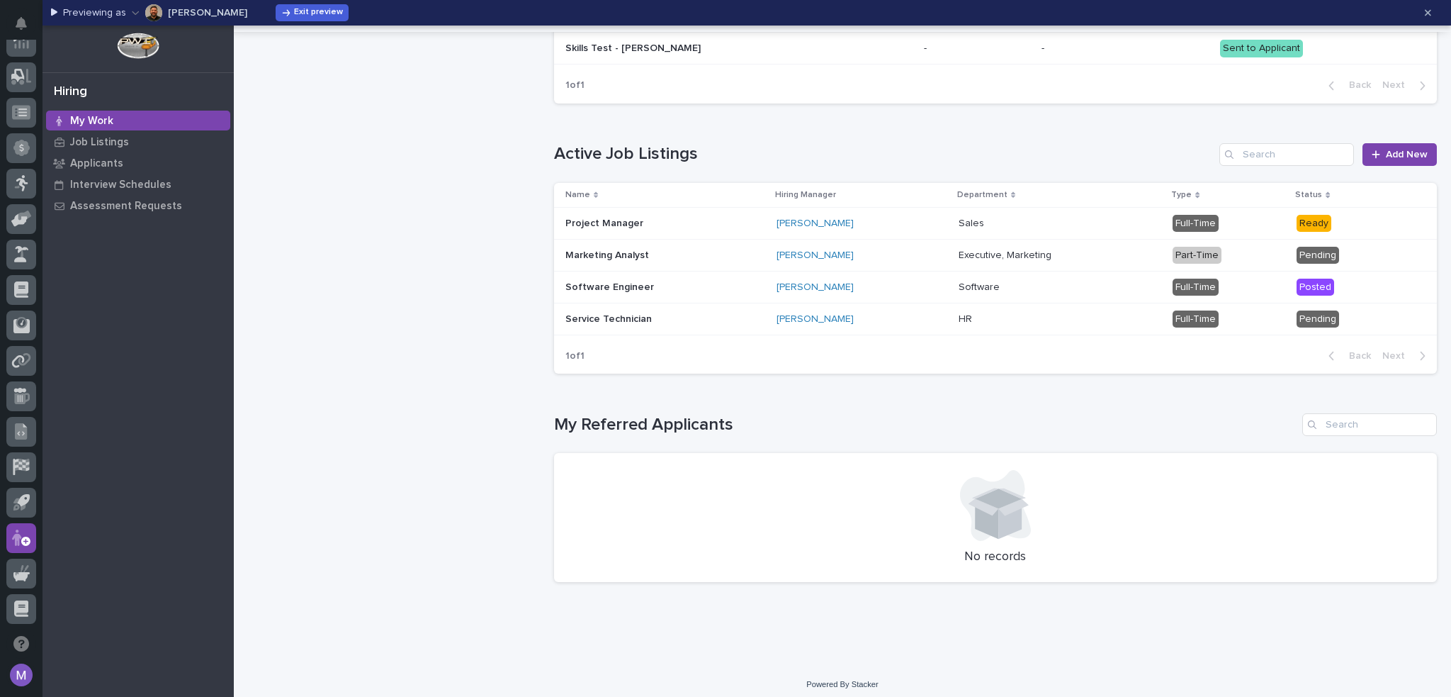
scroll to position [1352, 0]
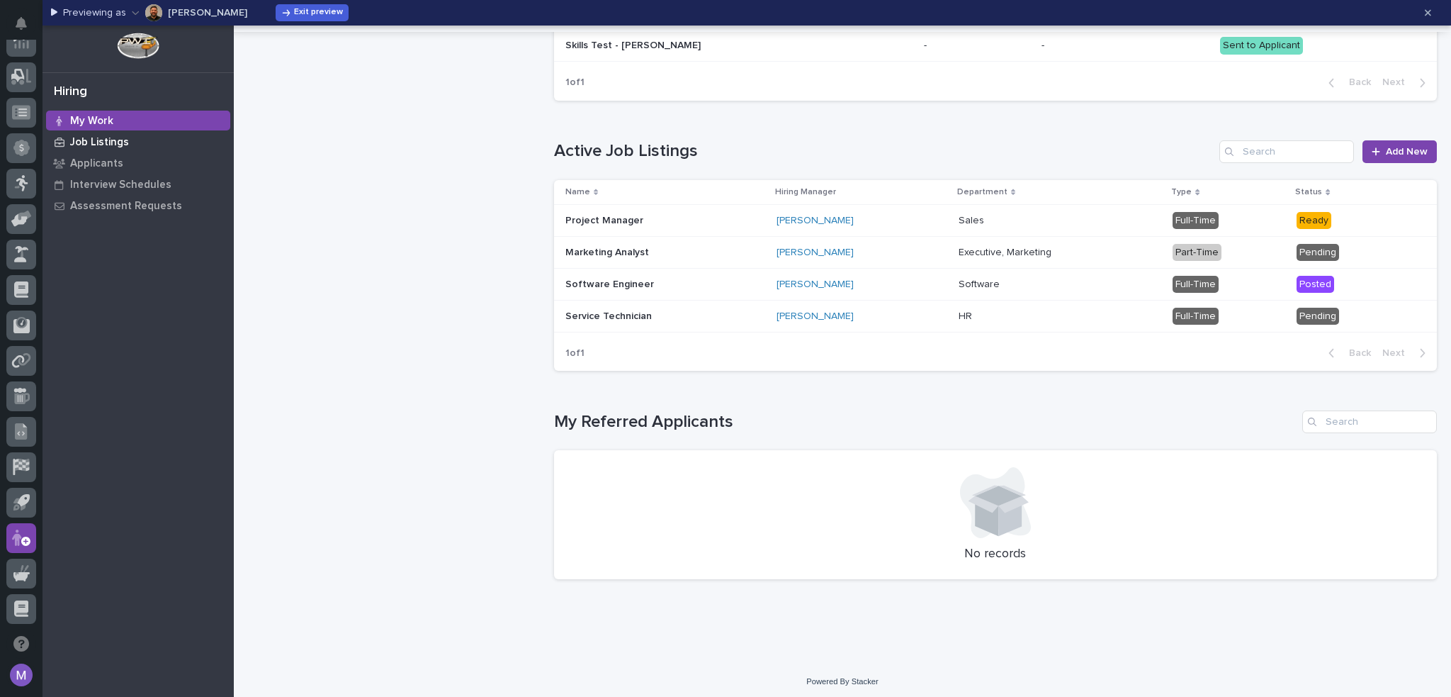
click at [99, 138] on p "Job Listings" at bounding box center [99, 142] width 59 height 13
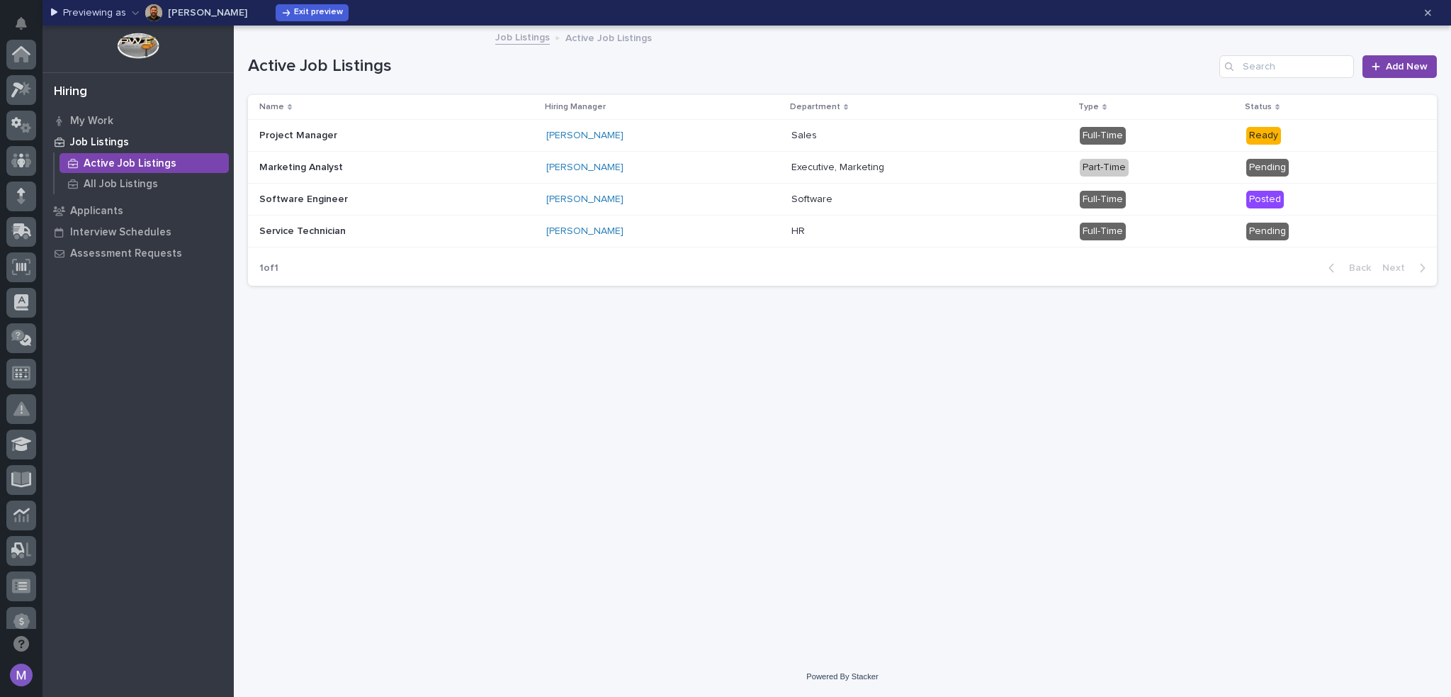
scroll to position [473, 0]
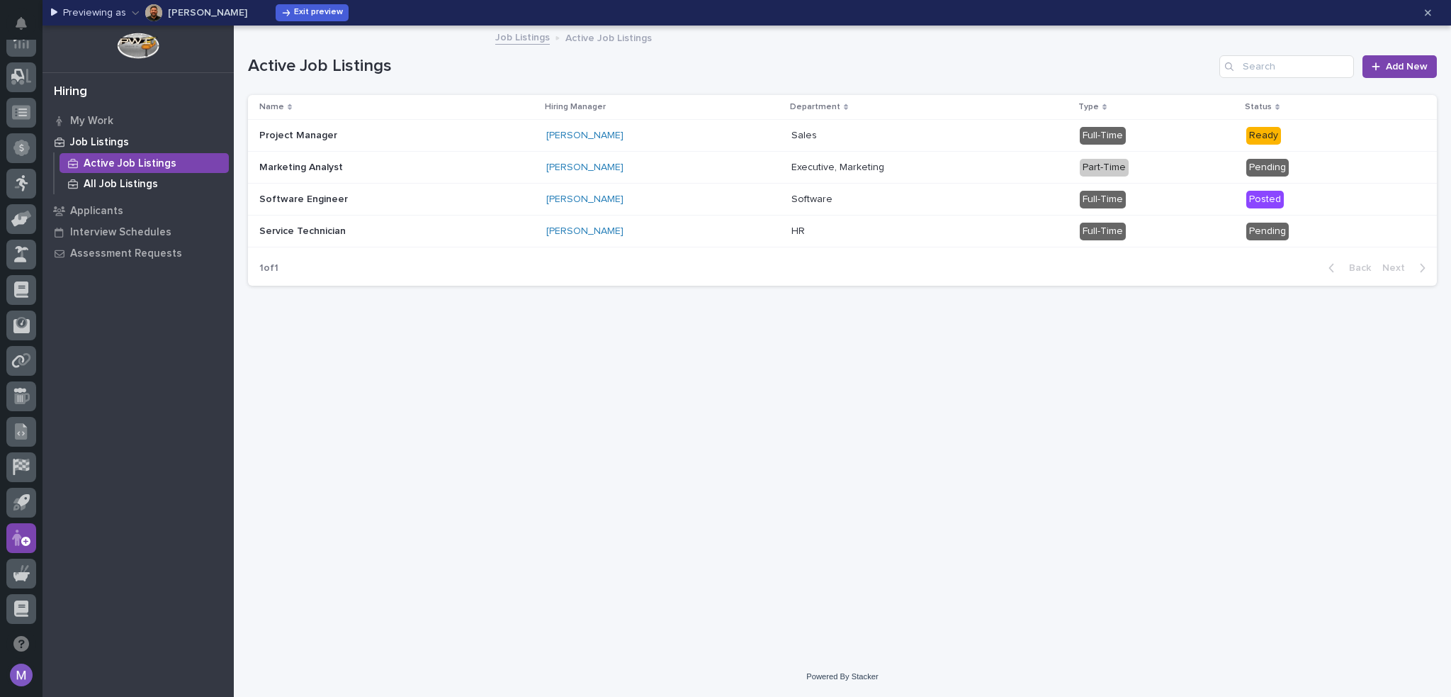
click at [115, 189] on p "All Job Listings" at bounding box center [121, 184] width 74 height 13
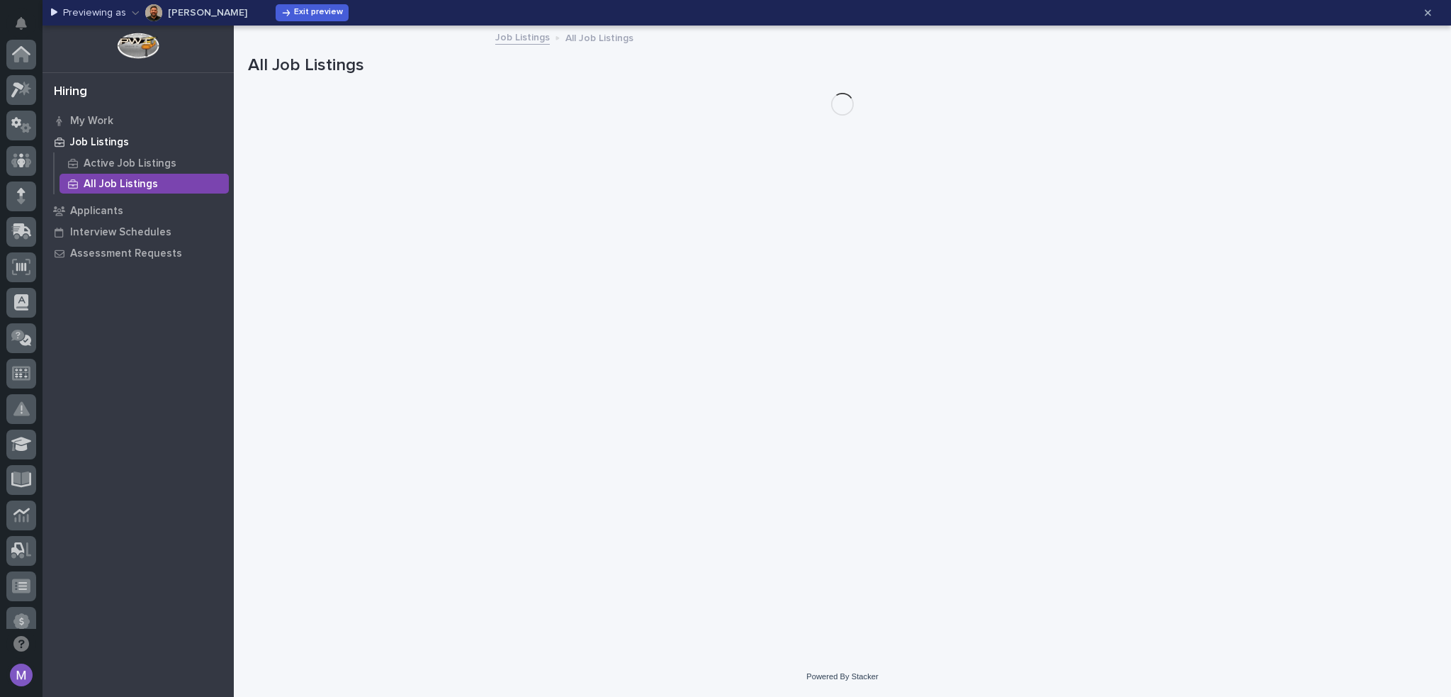
scroll to position [473, 0]
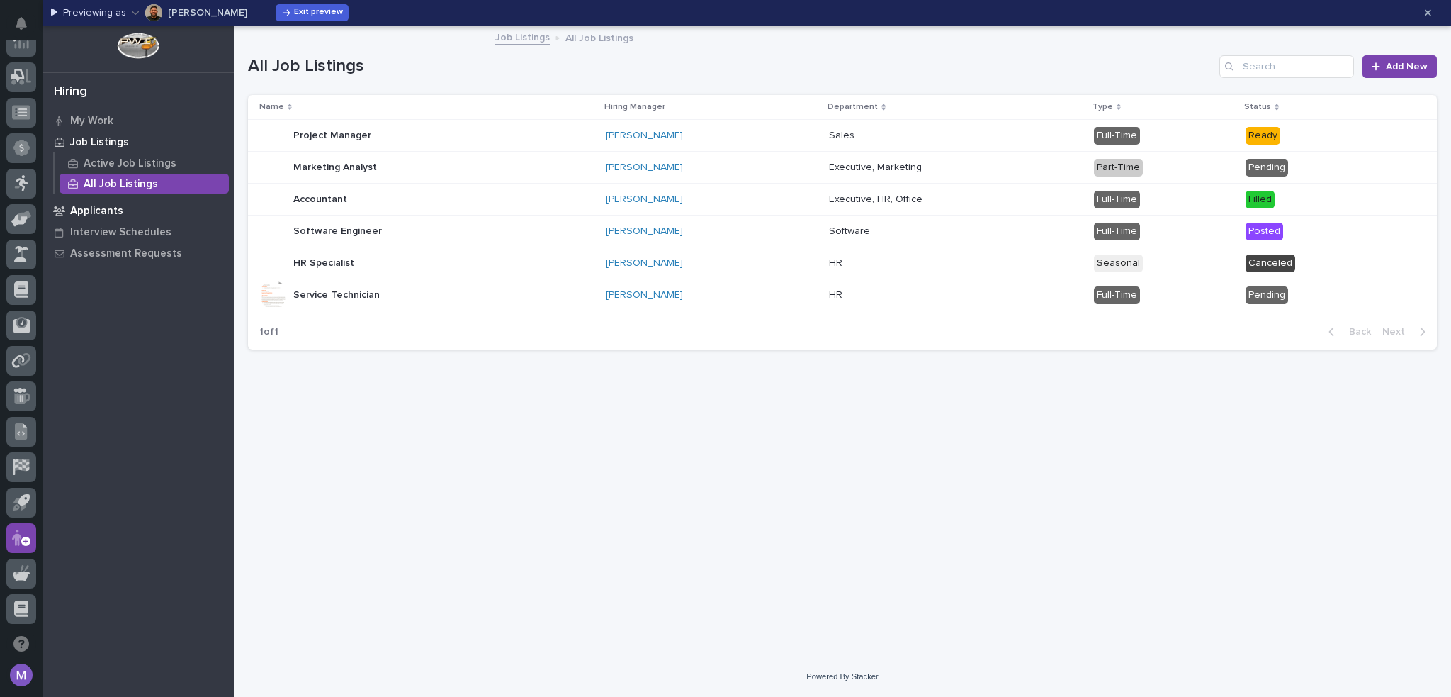
click at [106, 210] on p "Applicants" at bounding box center [96, 211] width 53 height 13
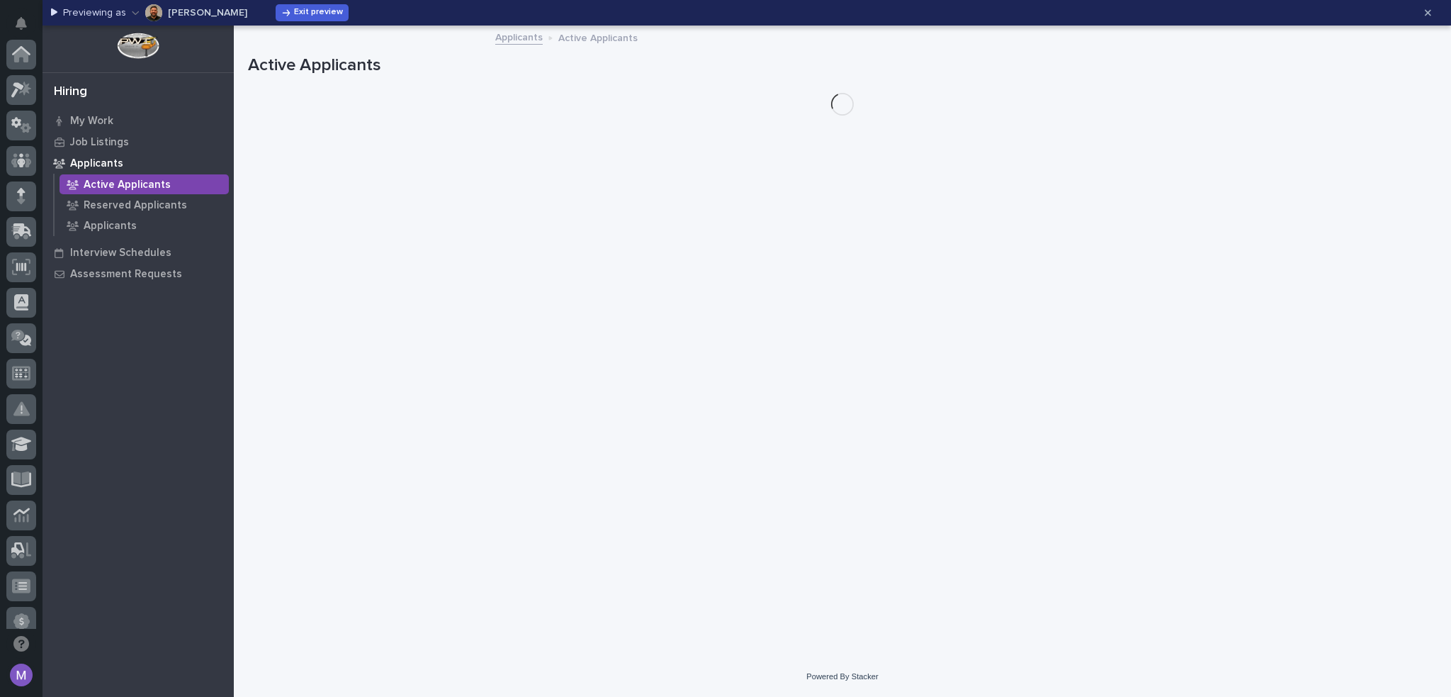
scroll to position [473, 0]
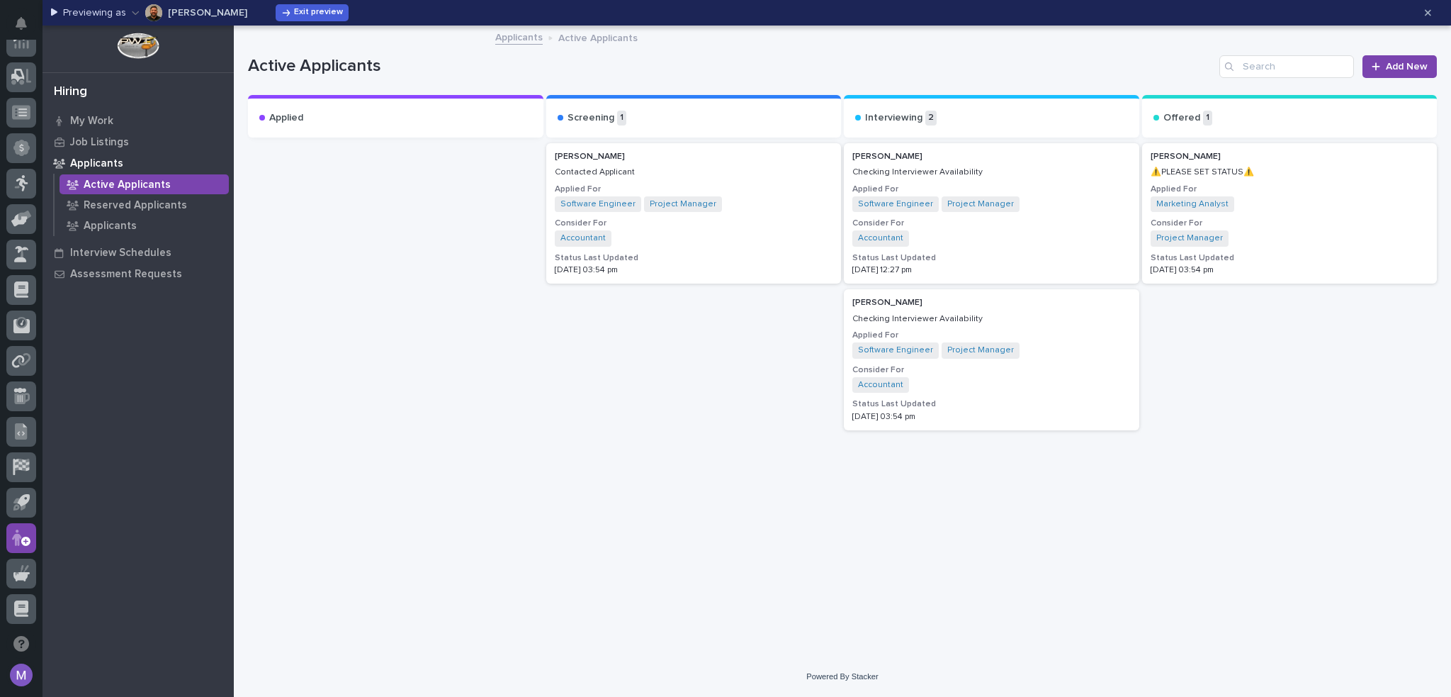
click at [776, 192] on h3 "Applied For" at bounding box center [694, 189] width 278 height 11
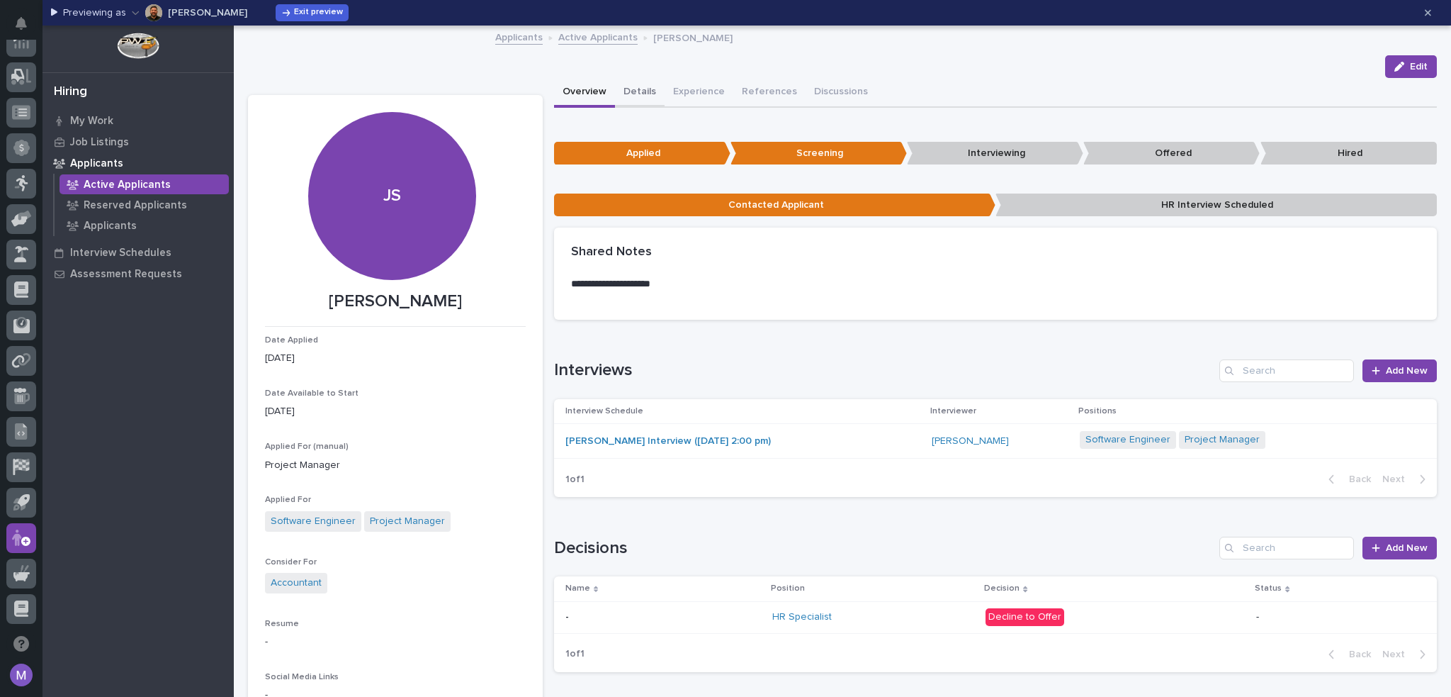
click at [653, 98] on button "Details" at bounding box center [640, 93] width 50 height 30
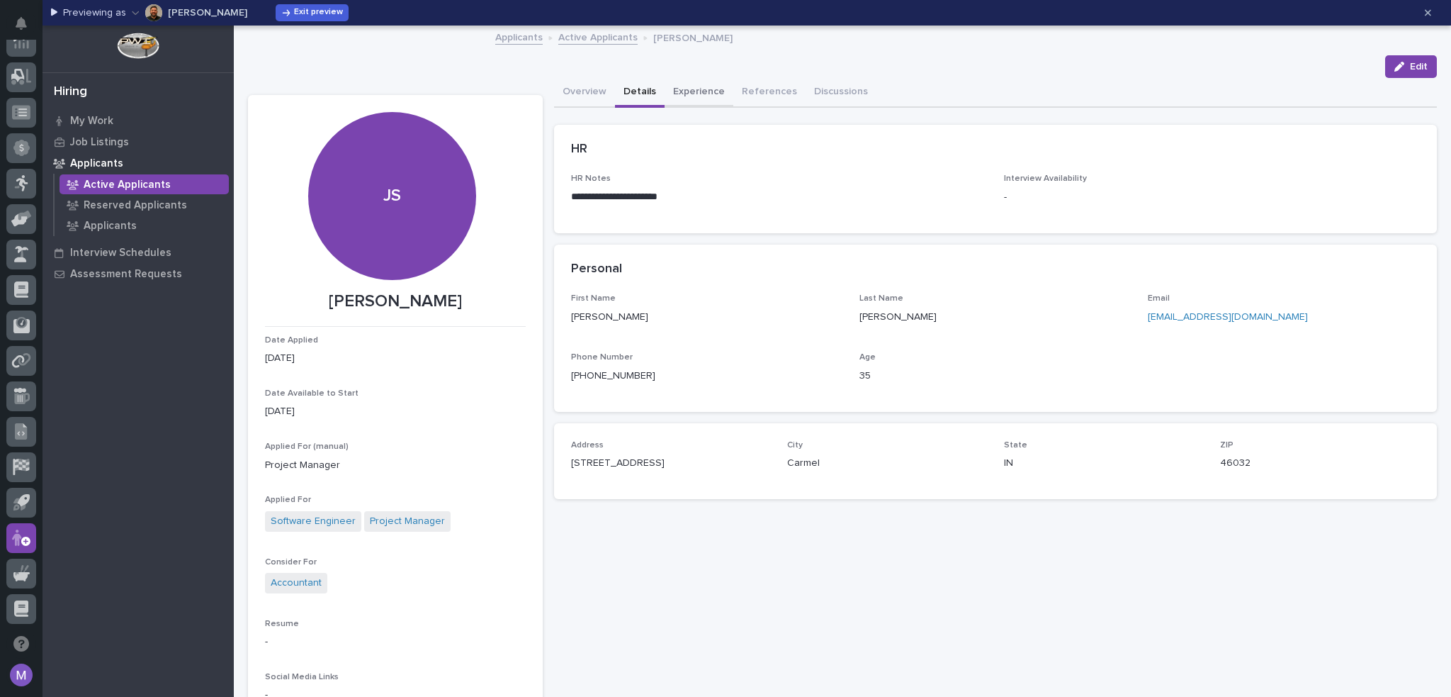
click at [674, 91] on button "Experience" at bounding box center [699, 93] width 69 height 30
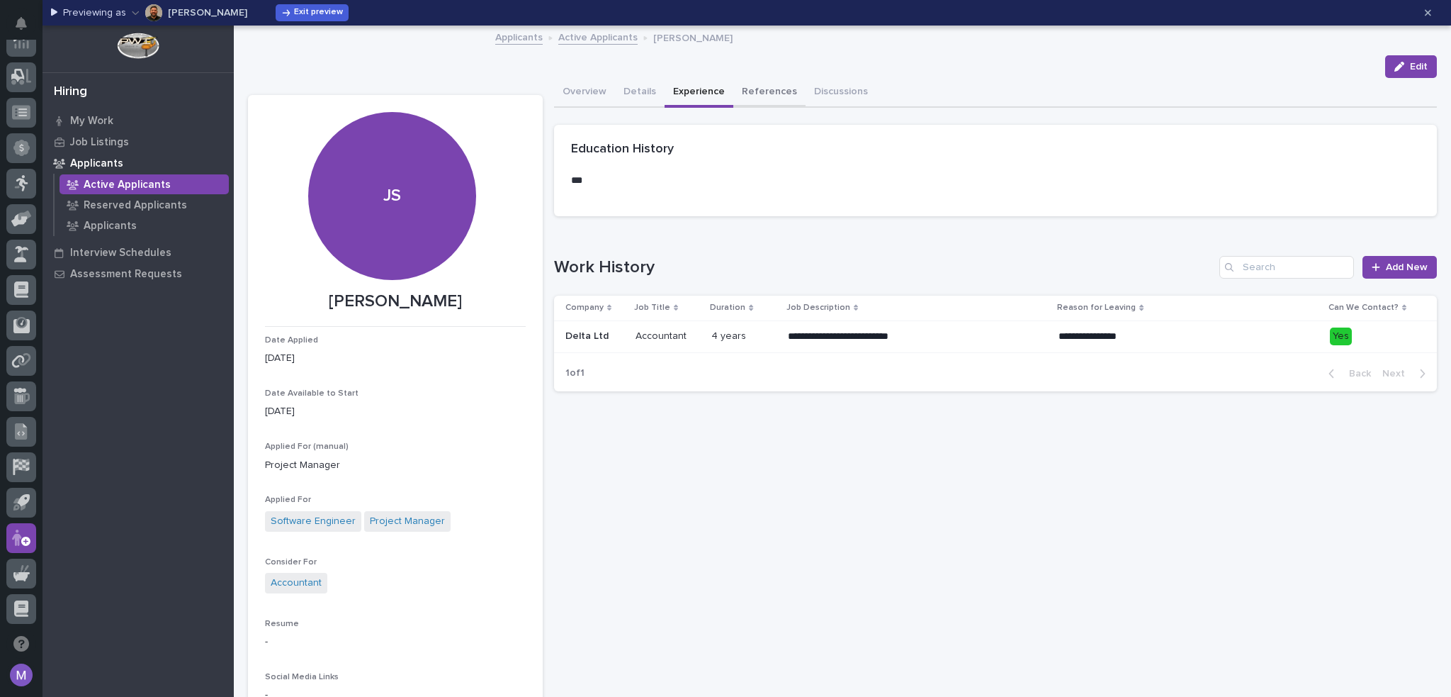
click at [765, 89] on button "References" at bounding box center [769, 93] width 72 height 30
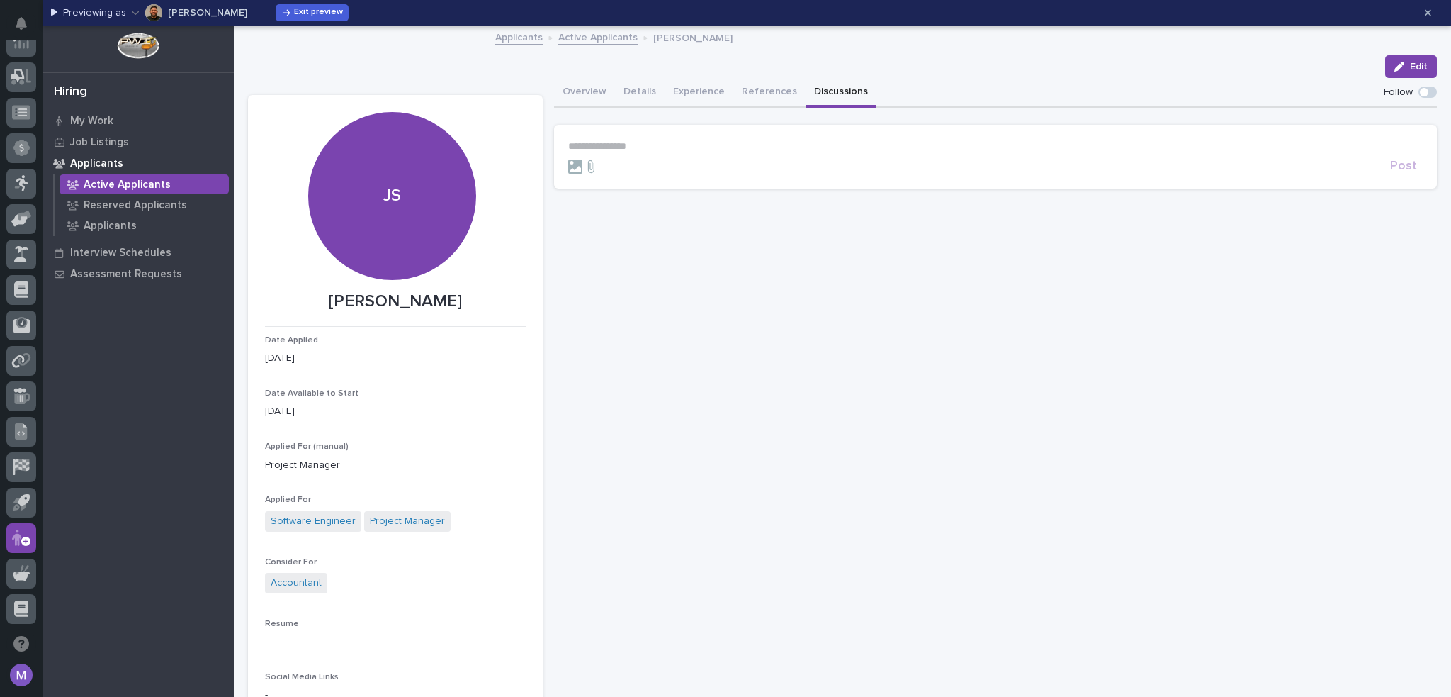
click at [806, 80] on button "Discussions" at bounding box center [841, 93] width 71 height 30
click at [601, 90] on button "Overview" at bounding box center [584, 93] width 61 height 30
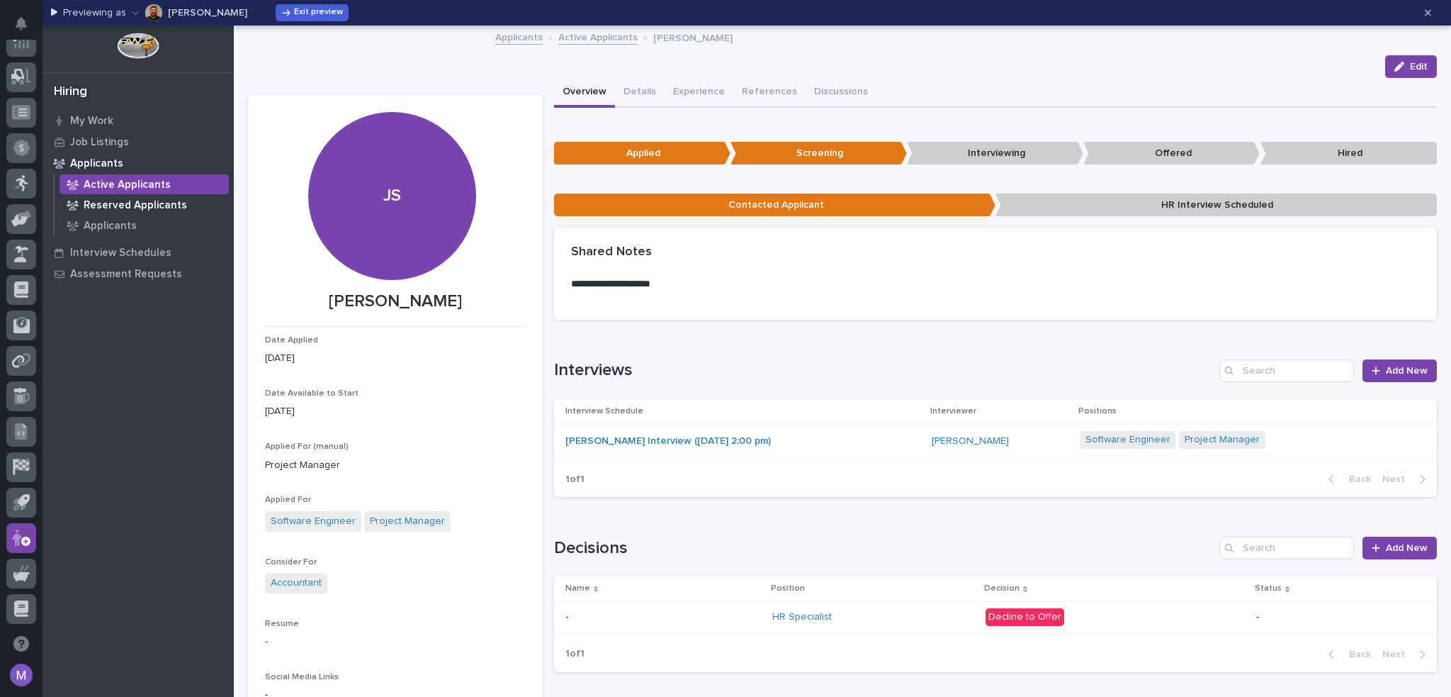
click at [136, 207] on p "Reserved Applicants" at bounding box center [135, 205] width 103 height 13
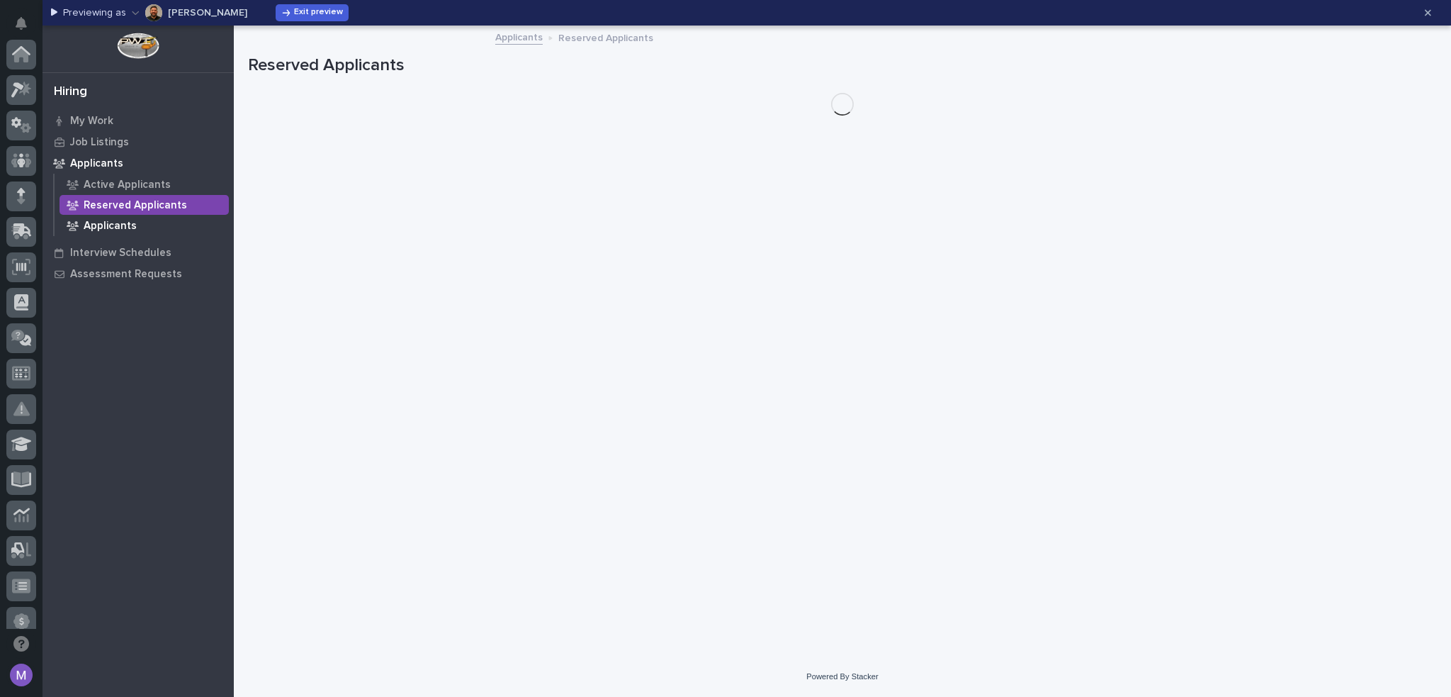
scroll to position [473, 0]
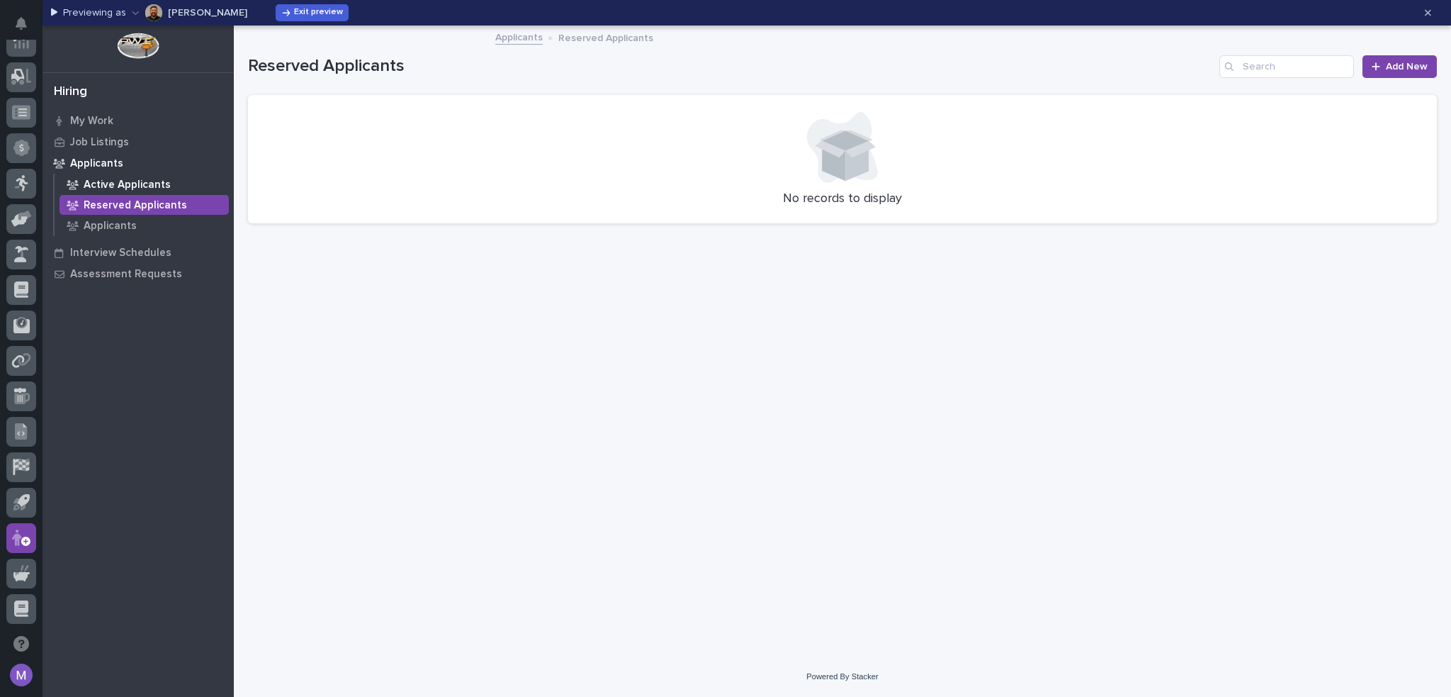
click at [133, 186] on p "Active Applicants" at bounding box center [127, 185] width 87 height 13
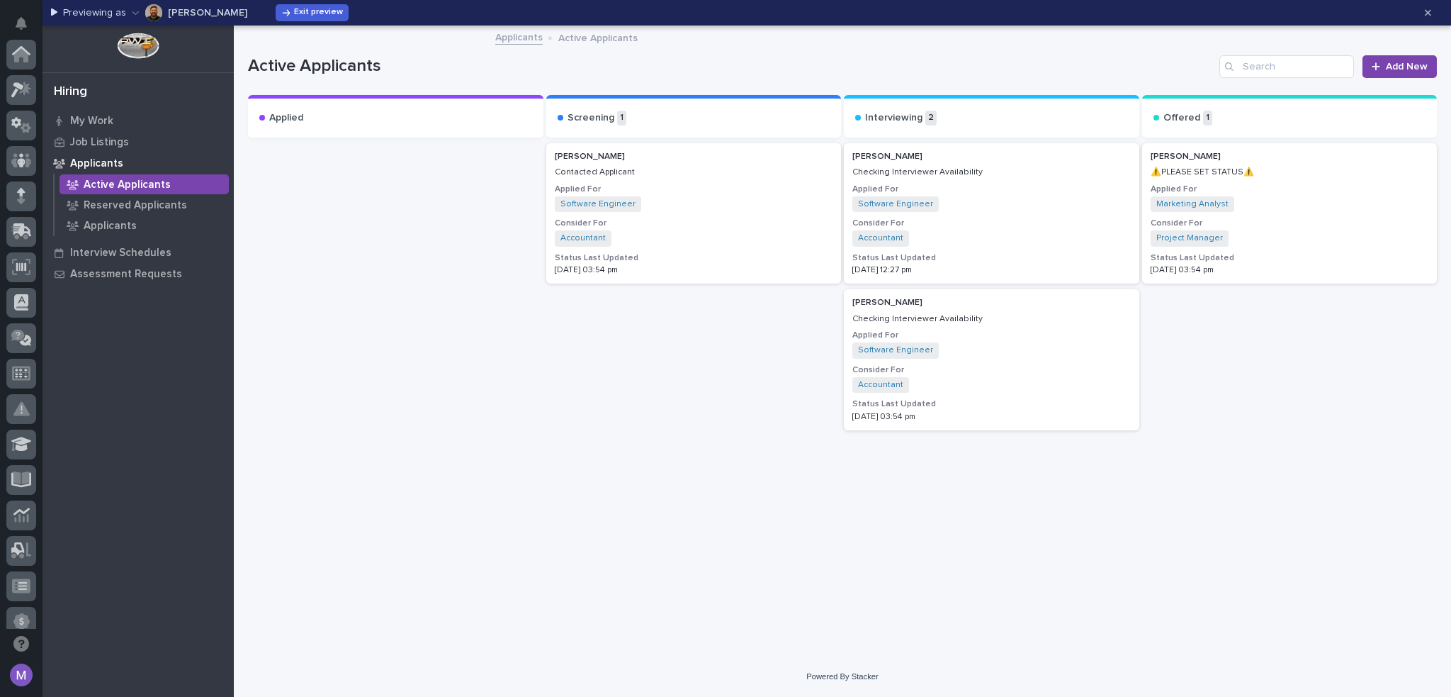
scroll to position [473, 0]
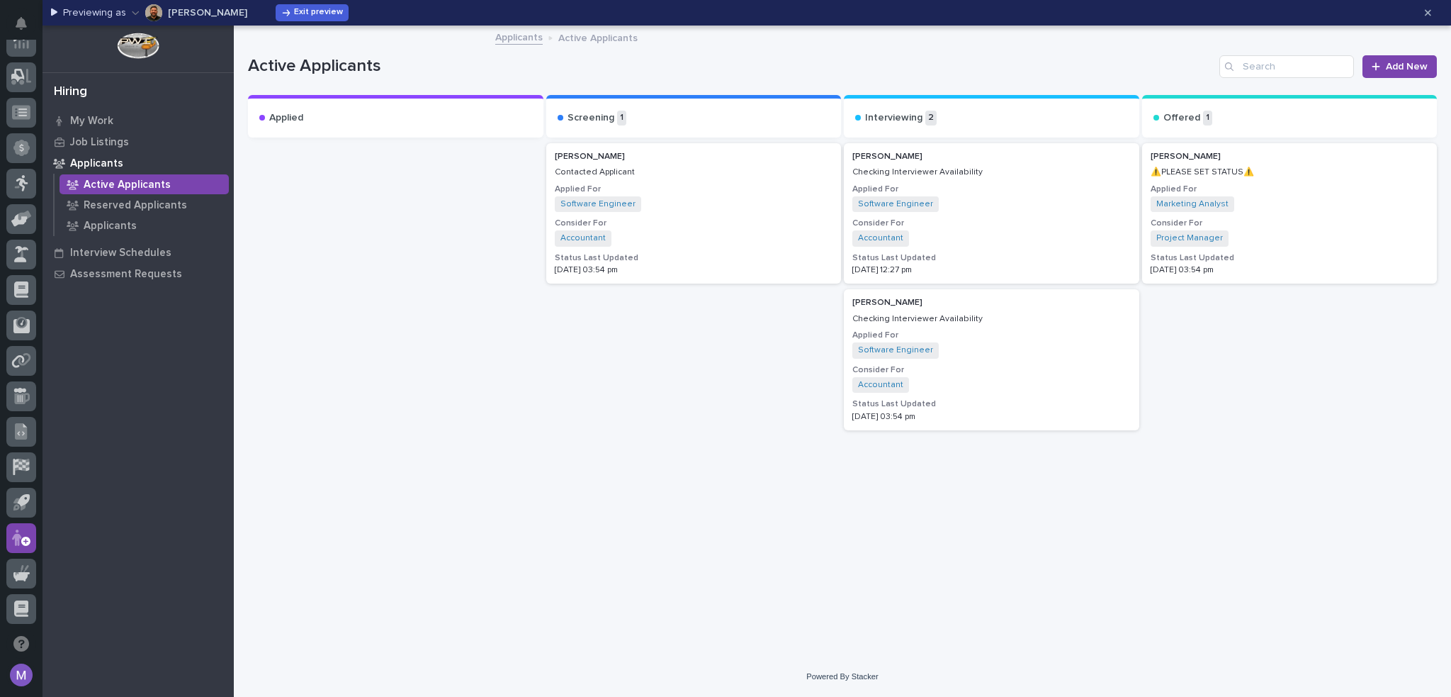
click at [762, 196] on div "Software Engineer Project Manager + 0" at bounding box center [694, 204] width 278 height 16
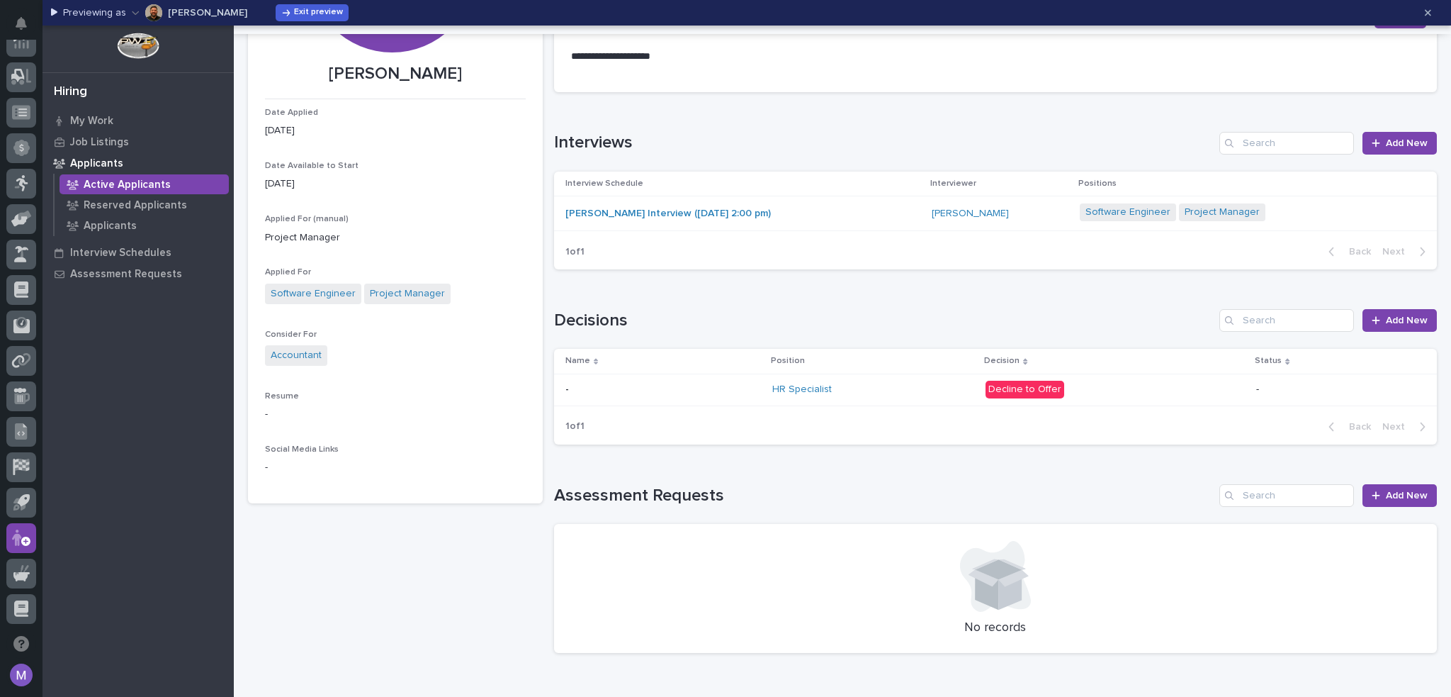
scroll to position [304, 0]
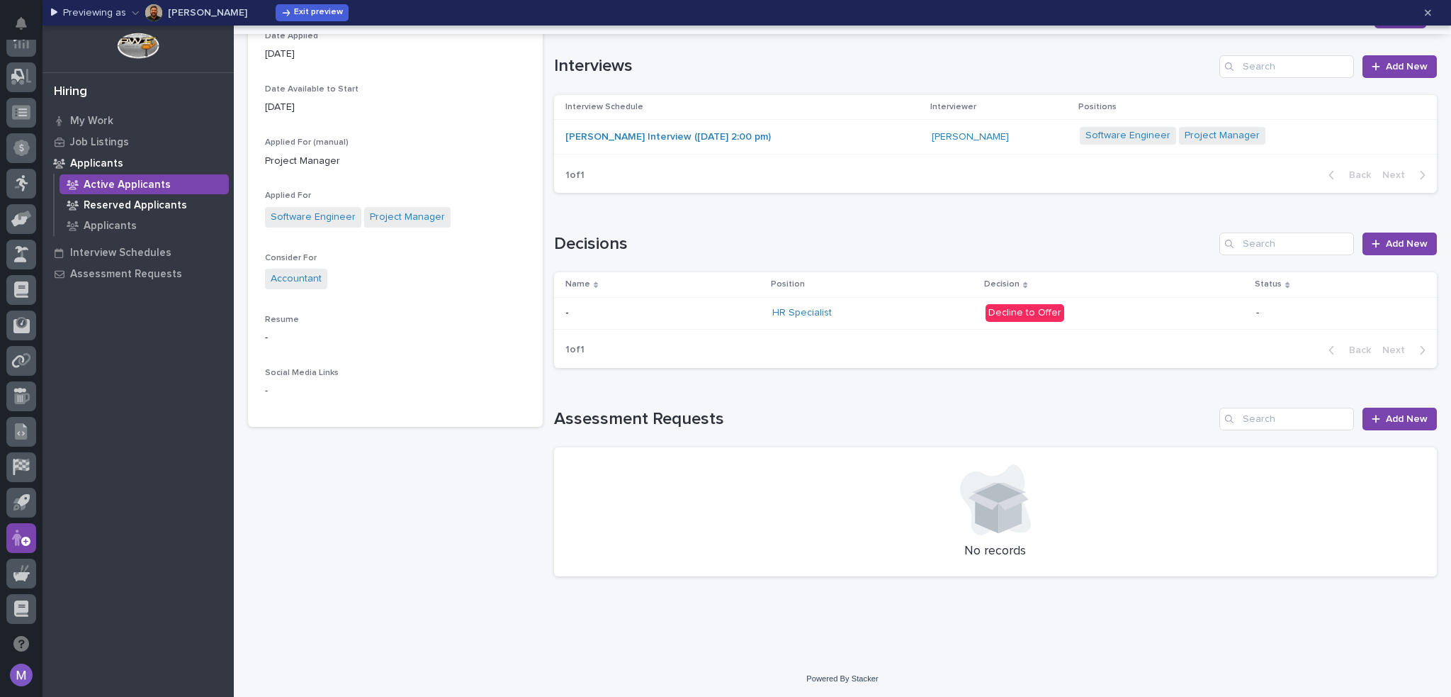
click at [147, 214] on div "Active Applicants Reserved Applicants Applicants" at bounding box center [143, 205] width 181 height 62
click at [144, 210] on p "Reserved Applicants" at bounding box center [135, 205] width 103 height 13
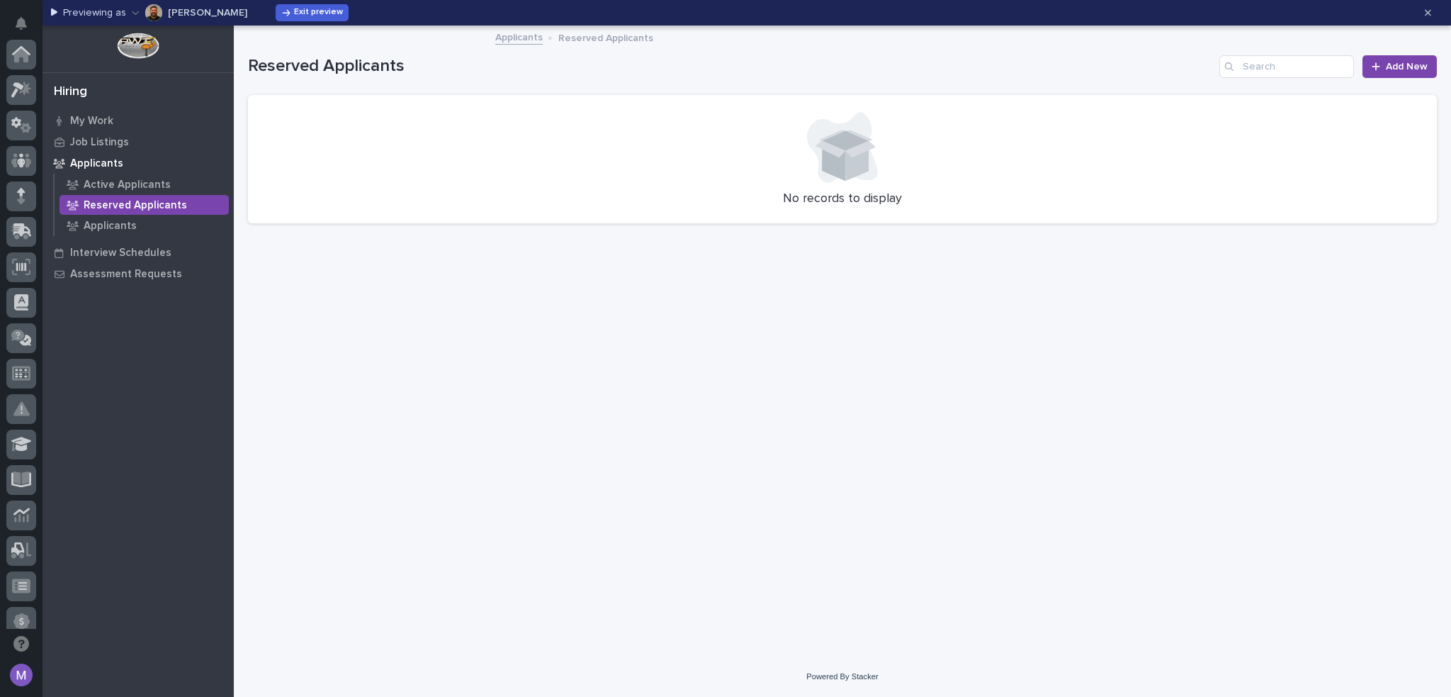
scroll to position [473, 0]
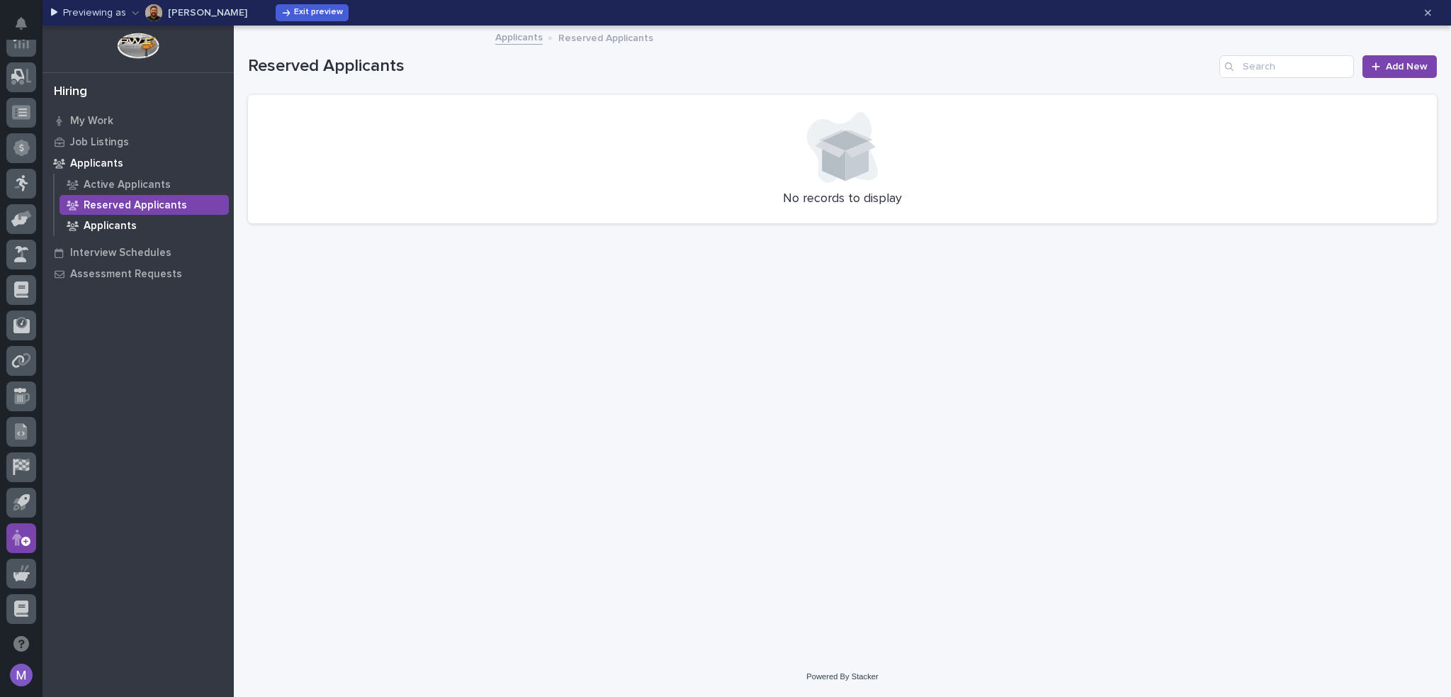
click at [137, 226] on div "Applicants" at bounding box center [144, 225] width 169 height 20
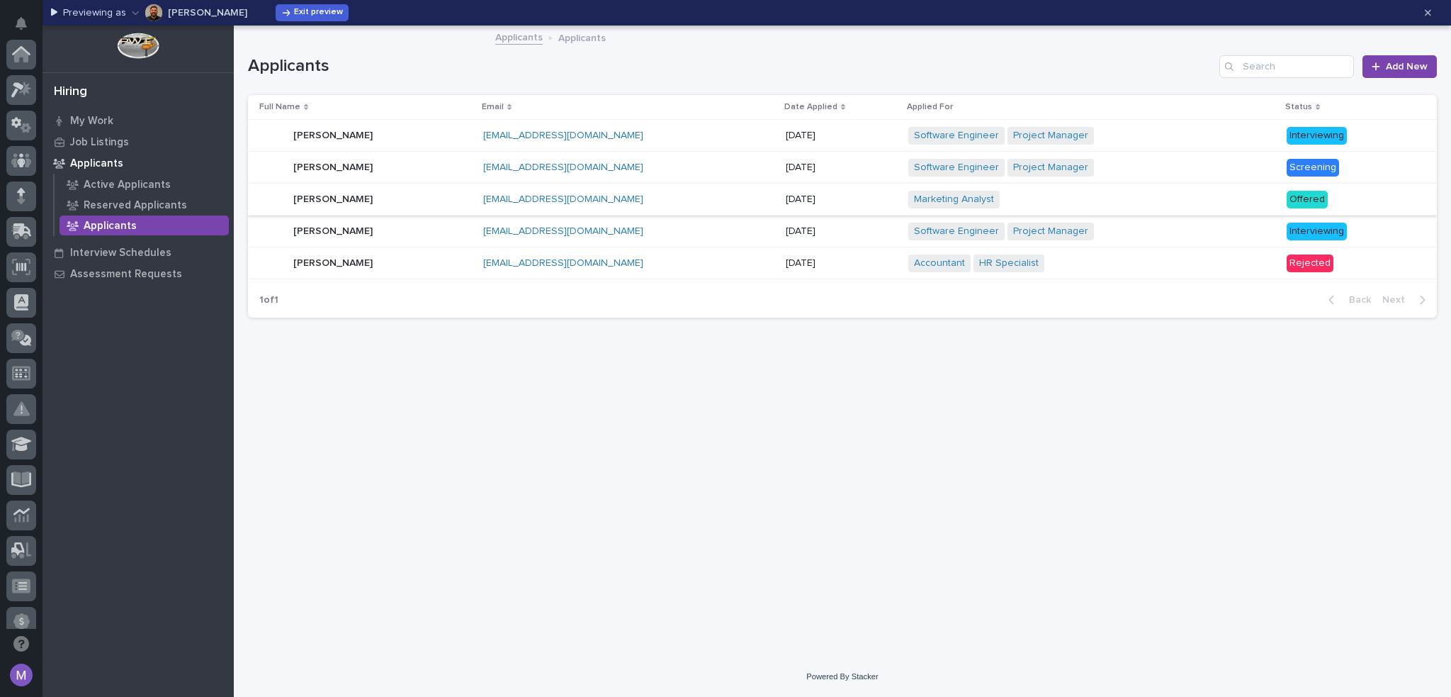
scroll to position [473, 0]
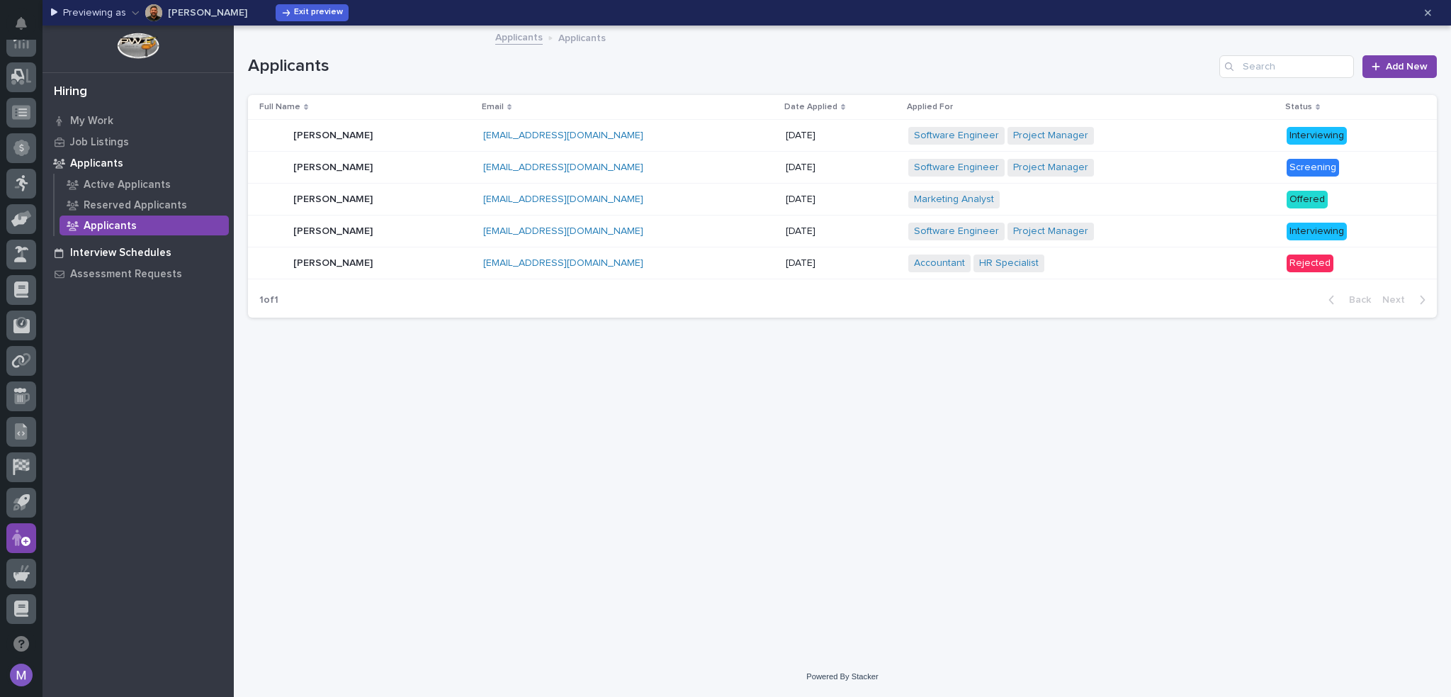
click at [176, 254] on div "Interview Schedules" at bounding box center [138, 252] width 184 height 20
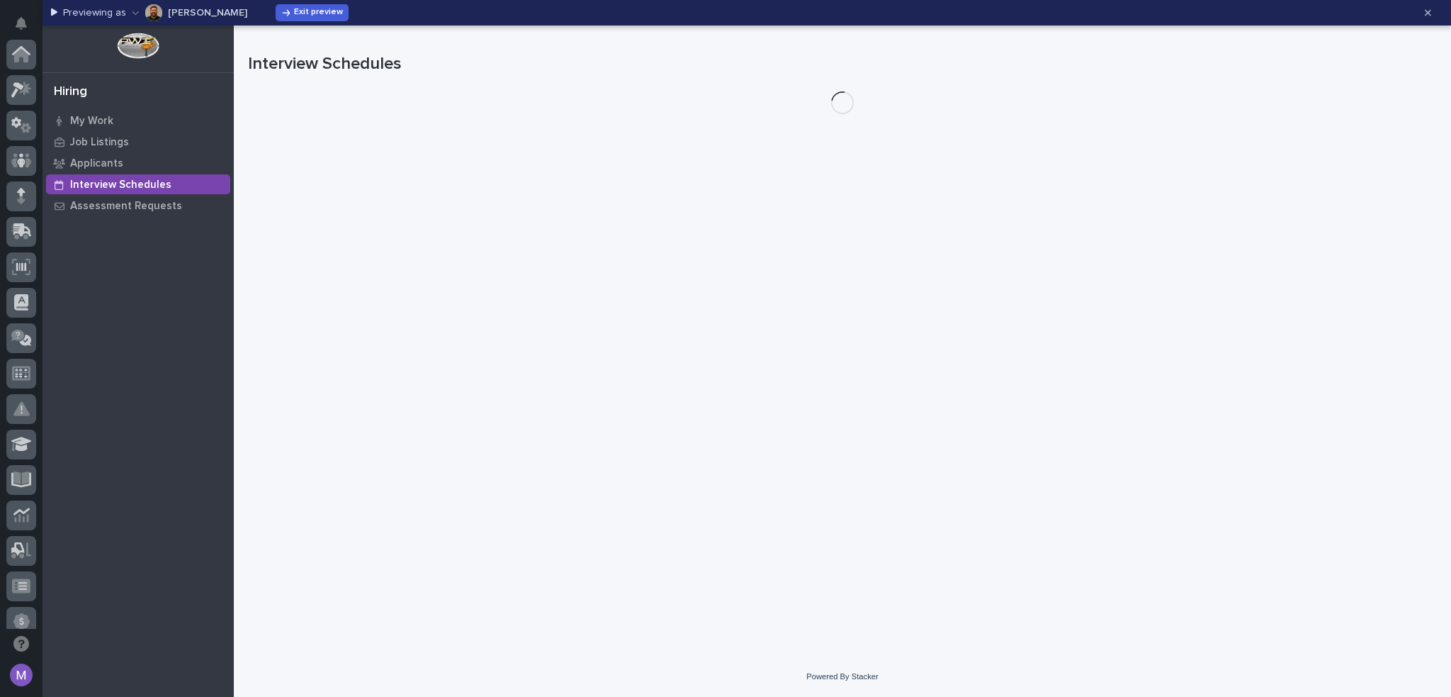
scroll to position [473, 0]
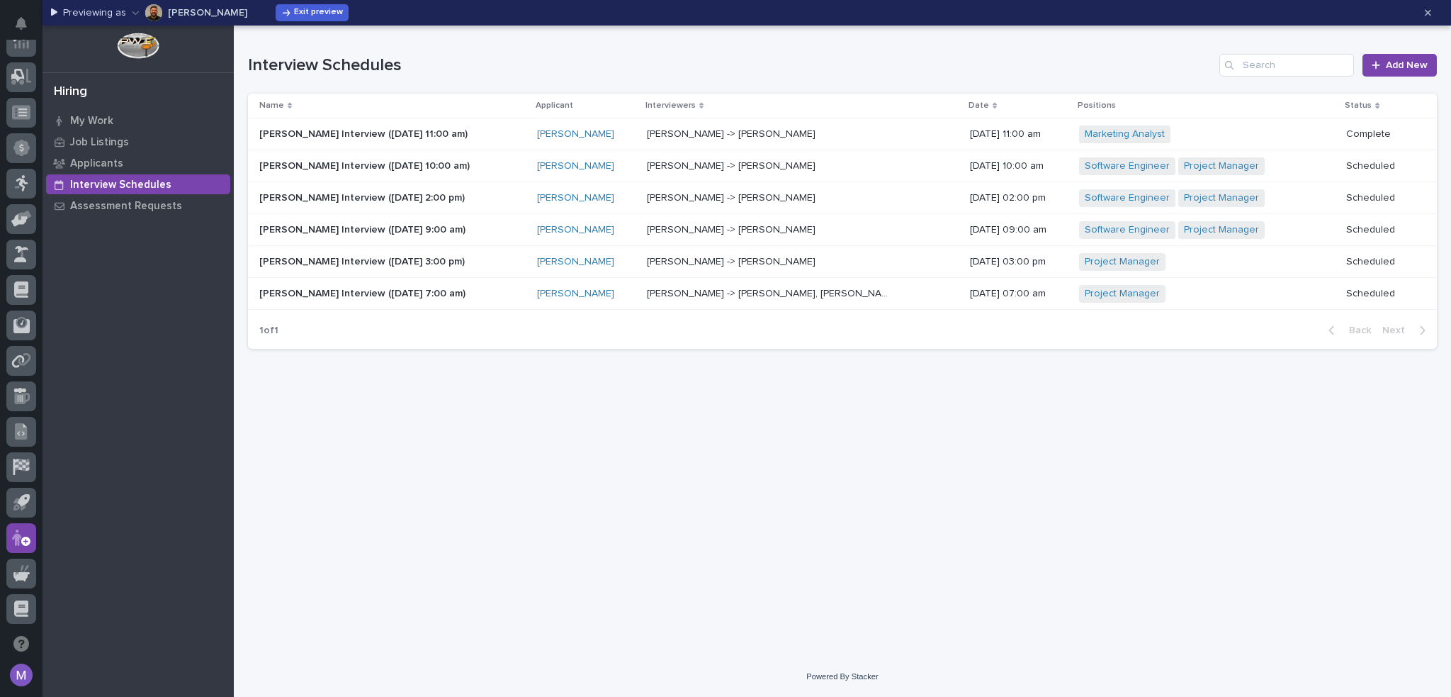
click at [799, 135] on p at bounding box center [771, 134] width 248 height 12
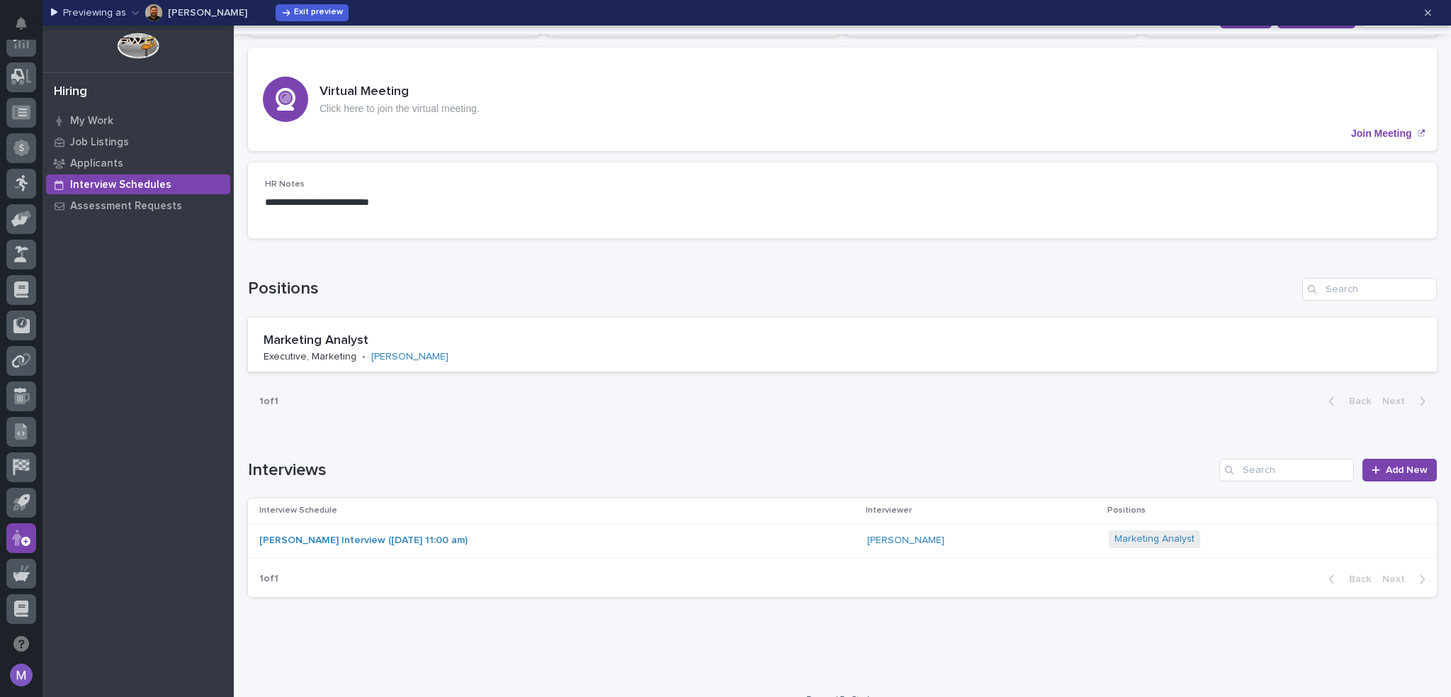
scroll to position [208, 0]
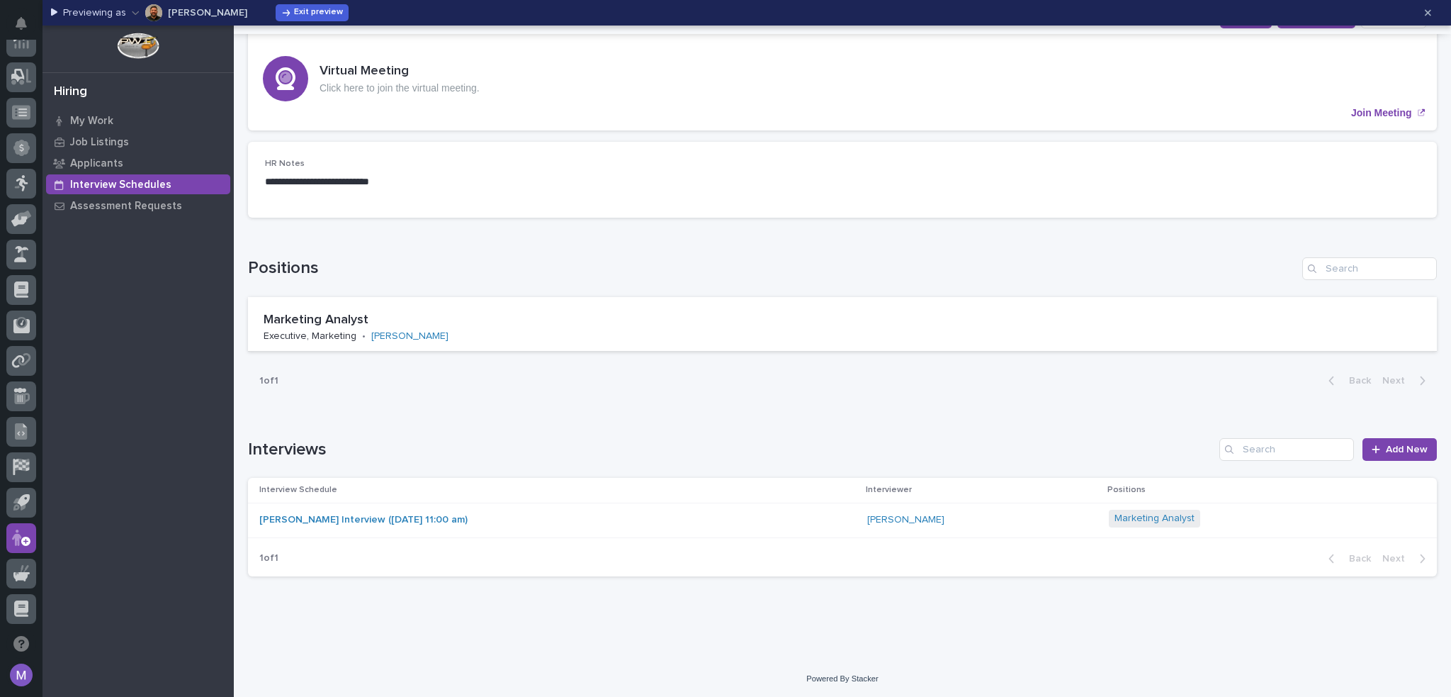
click at [824, 529] on div "[PERSON_NAME] Interview ([DATE] 11:00 am)" at bounding box center [557, 519] width 597 height 23
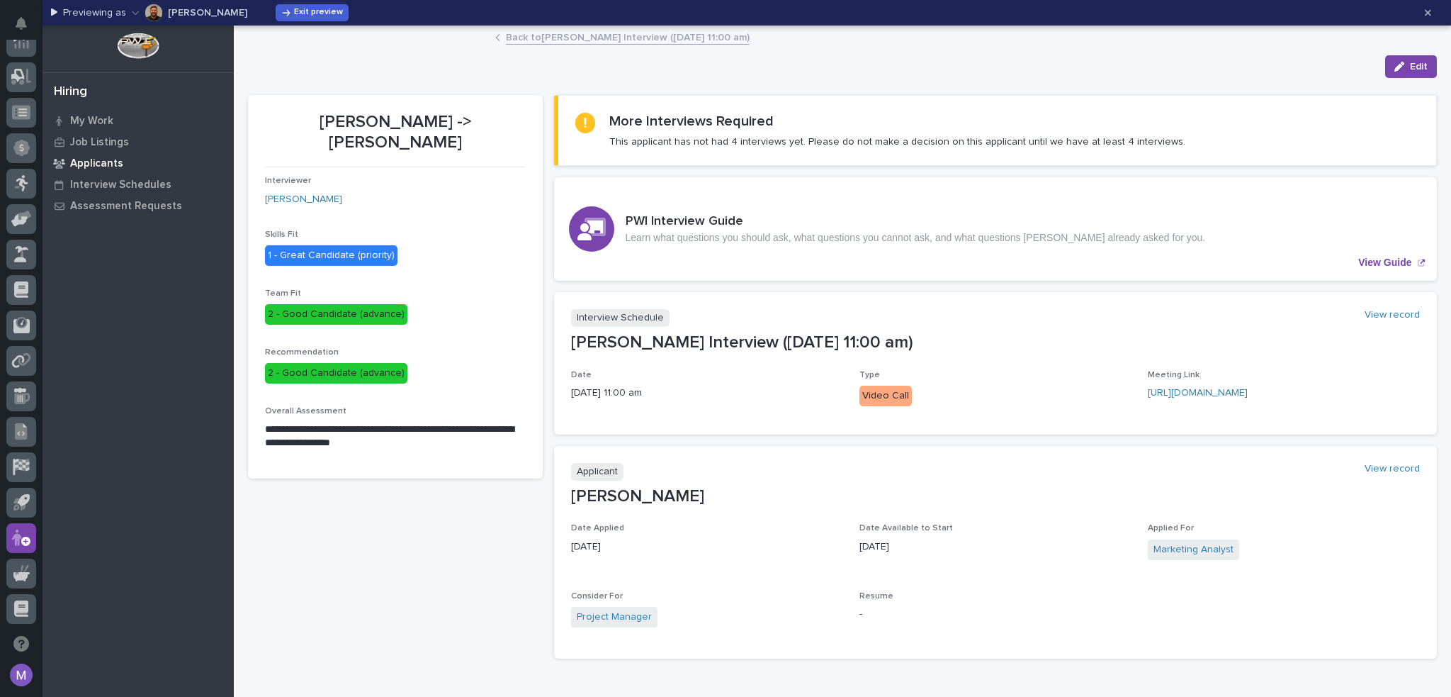
click at [105, 167] on p "Applicants" at bounding box center [96, 163] width 53 height 13
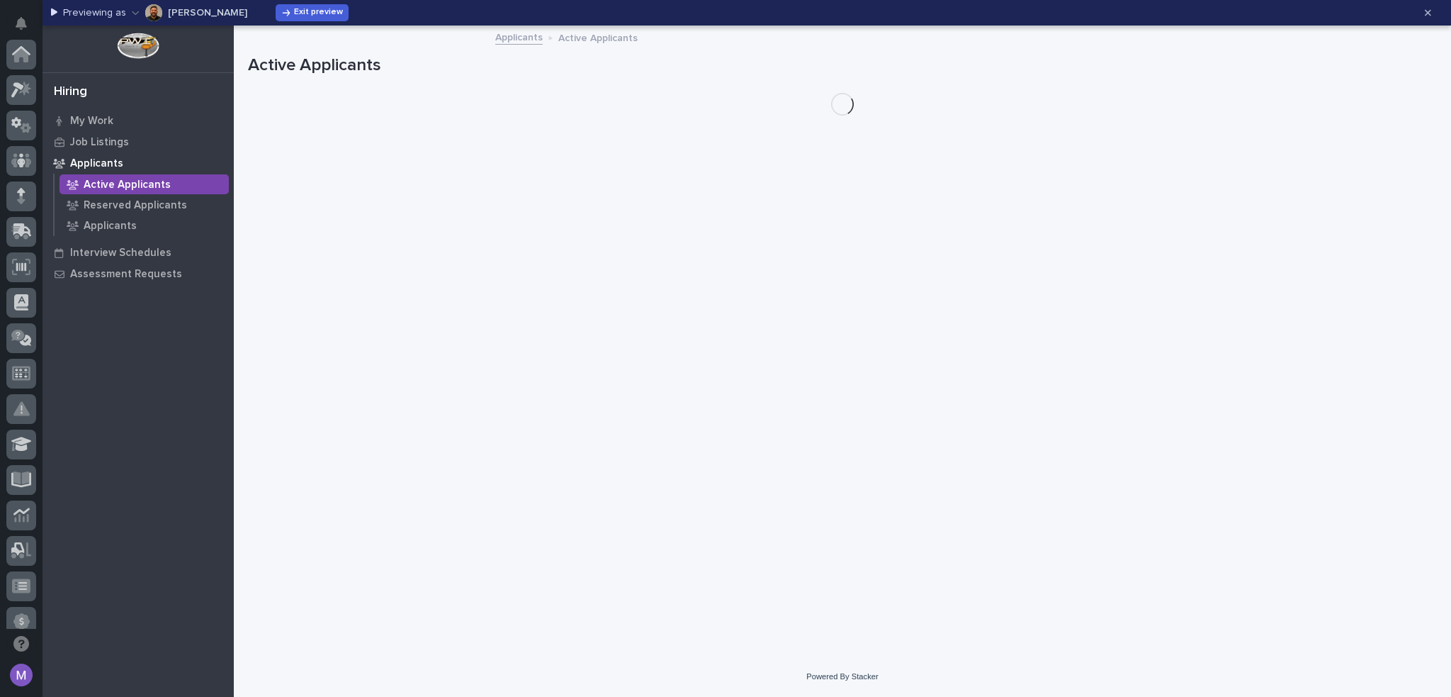
scroll to position [473, 0]
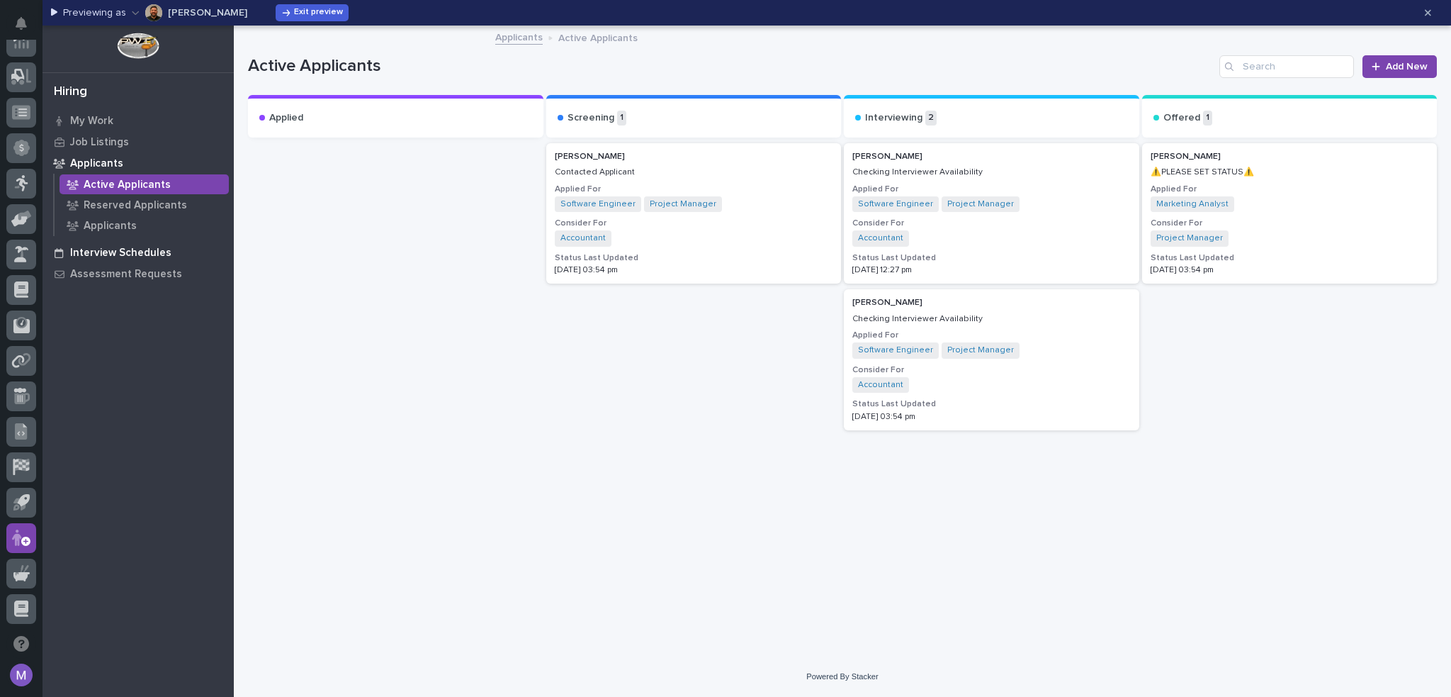
click at [139, 254] on p "Interview Schedules" at bounding box center [120, 253] width 101 height 13
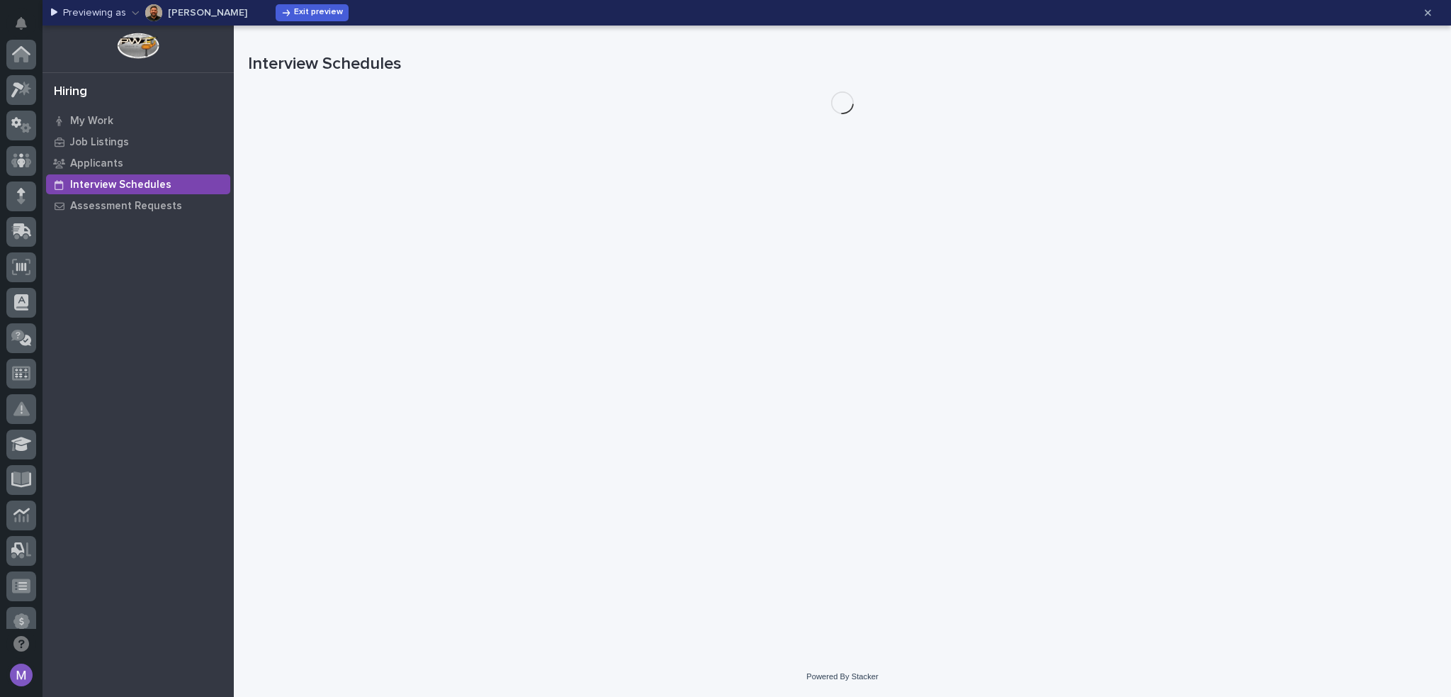
scroll to position [473, 0]
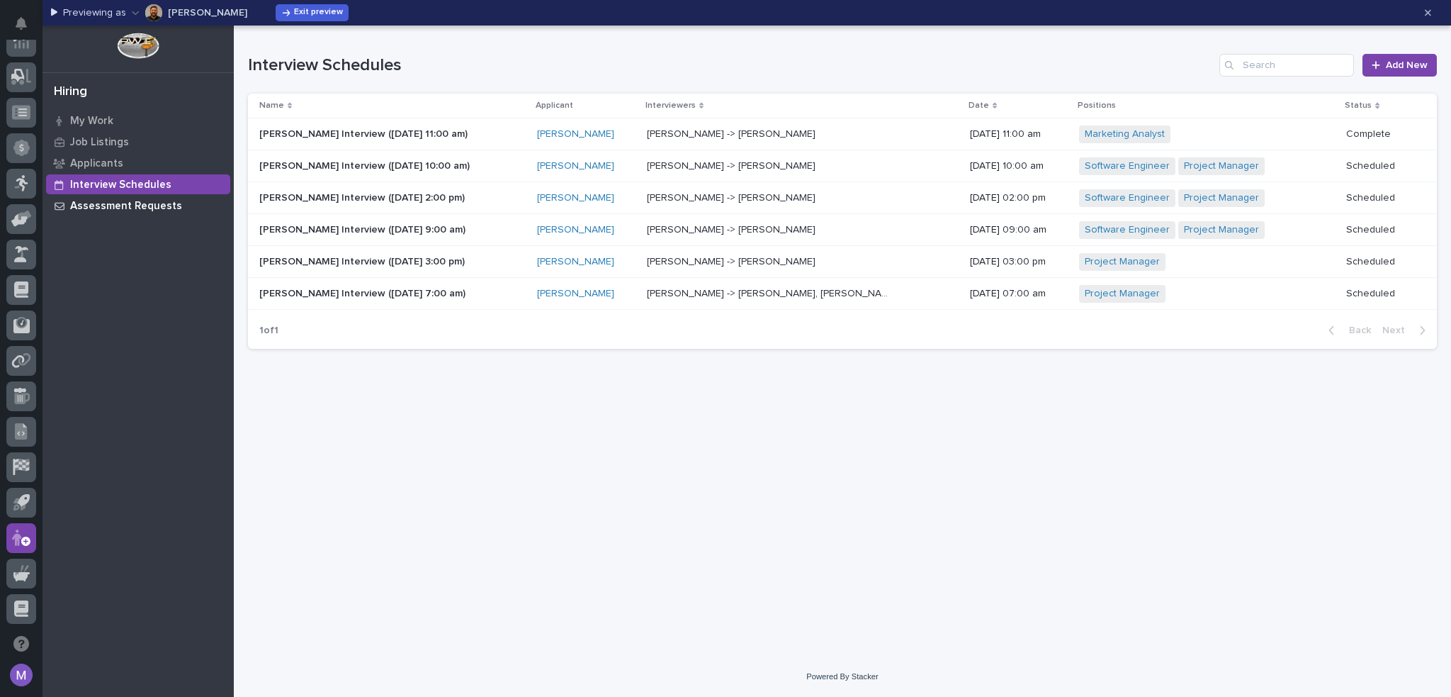
click at [119, 206] on p "Assessment Requests" at bounding box center [126, 206] width 112 height 13
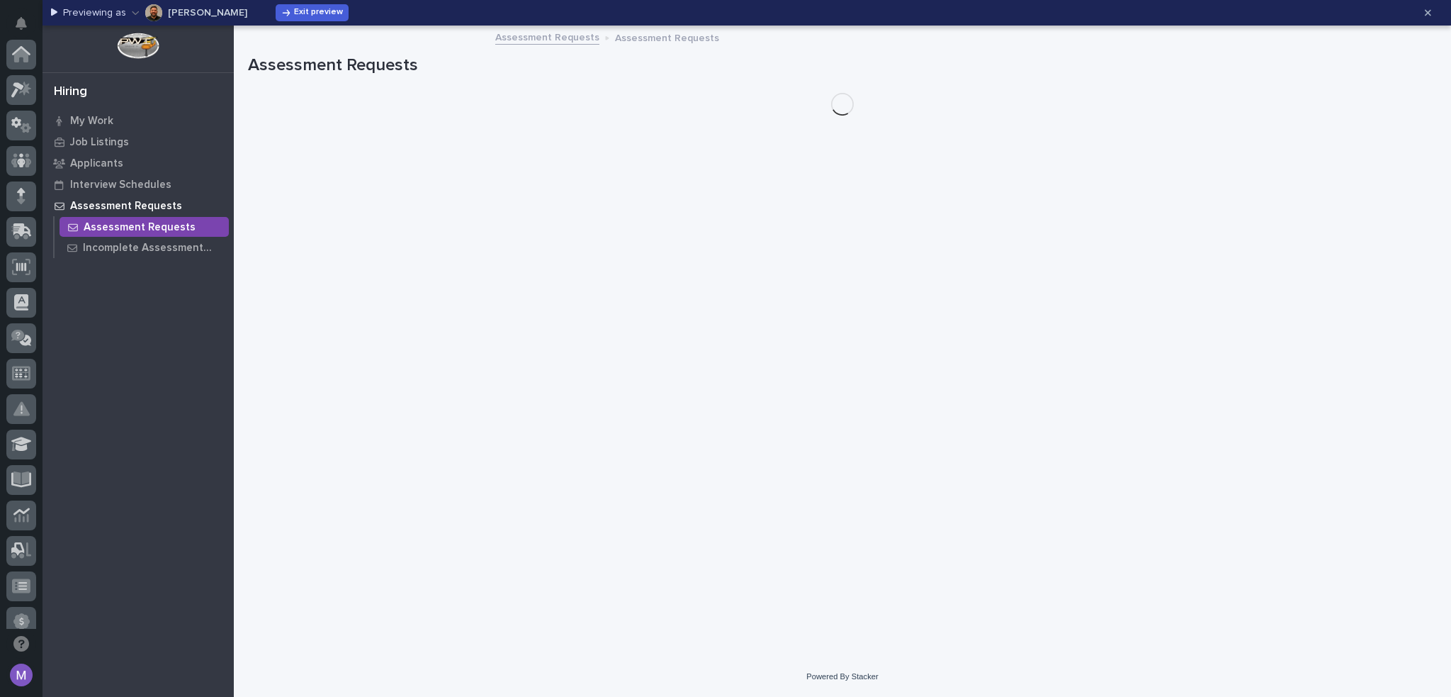
scroll to position [473, 0]
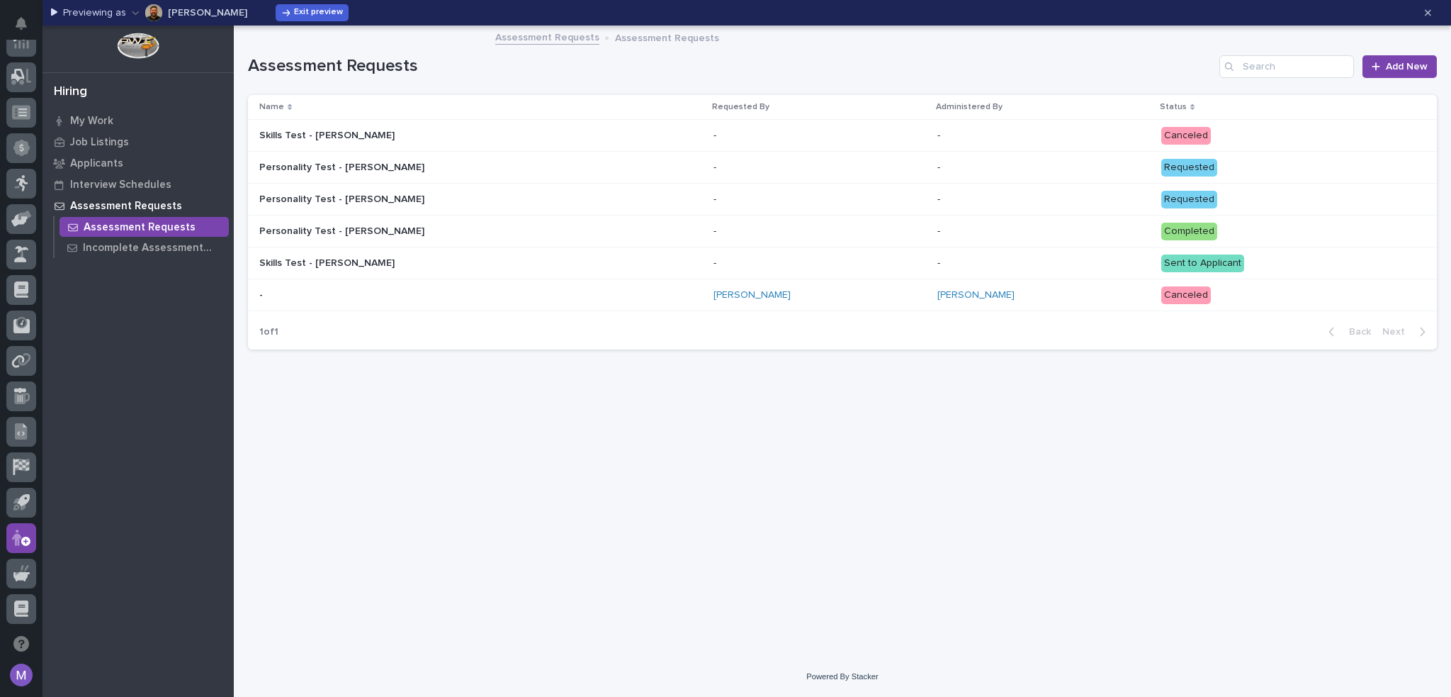
click at [113, 206] on p "Assessment Requests" at bounding box center [126, 206] width 112 height 13
click at [122, 250] on p "Incomplete Assessment Requests" at bounding box center [153, 248] width 140 height 13
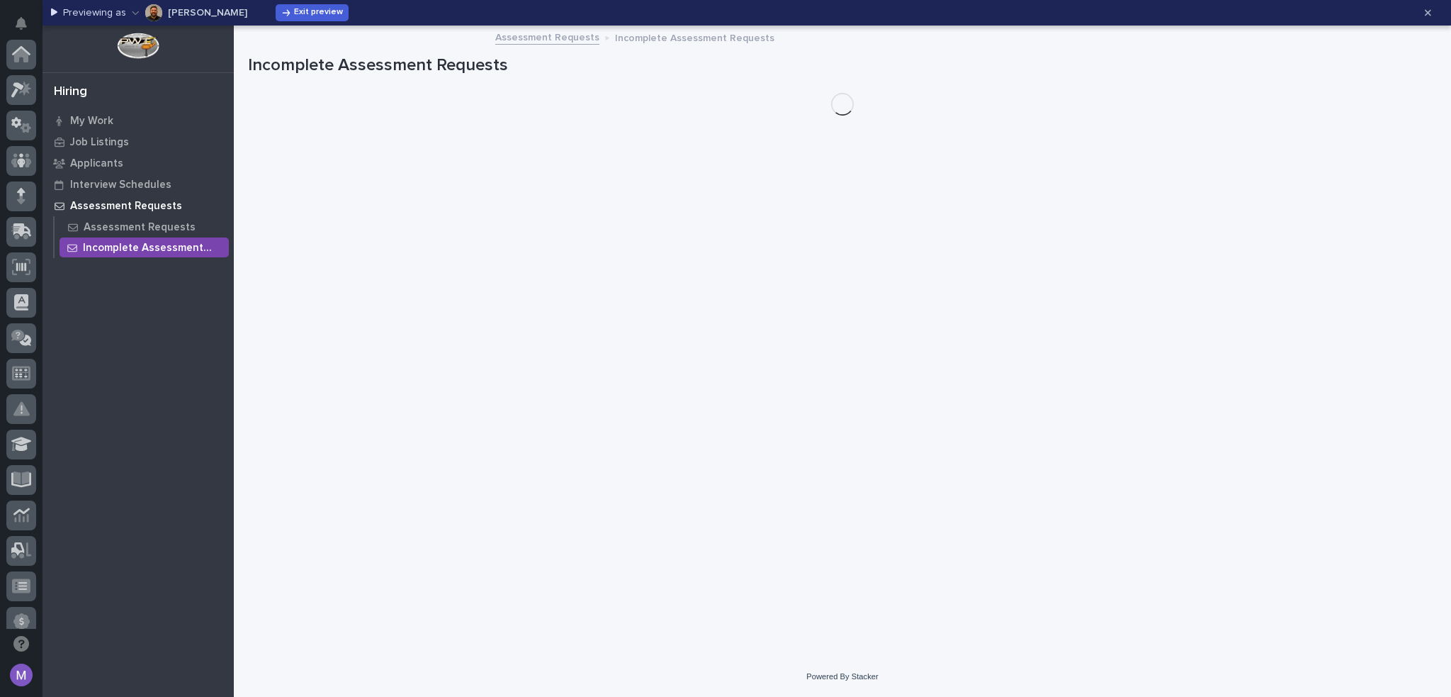
scroll to position [473, 0]
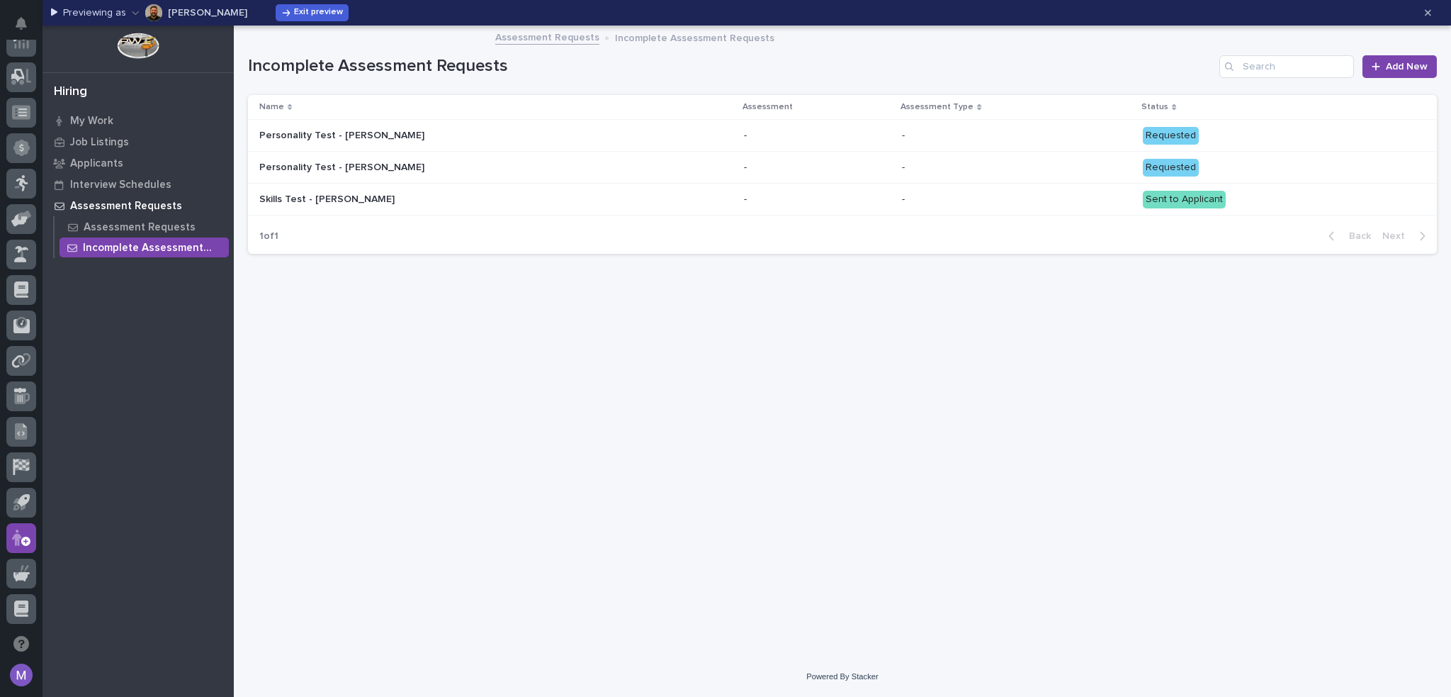
click at [122, 196] on div "Assessment Requests" at bounding box center [138, 206] width 184 height 20
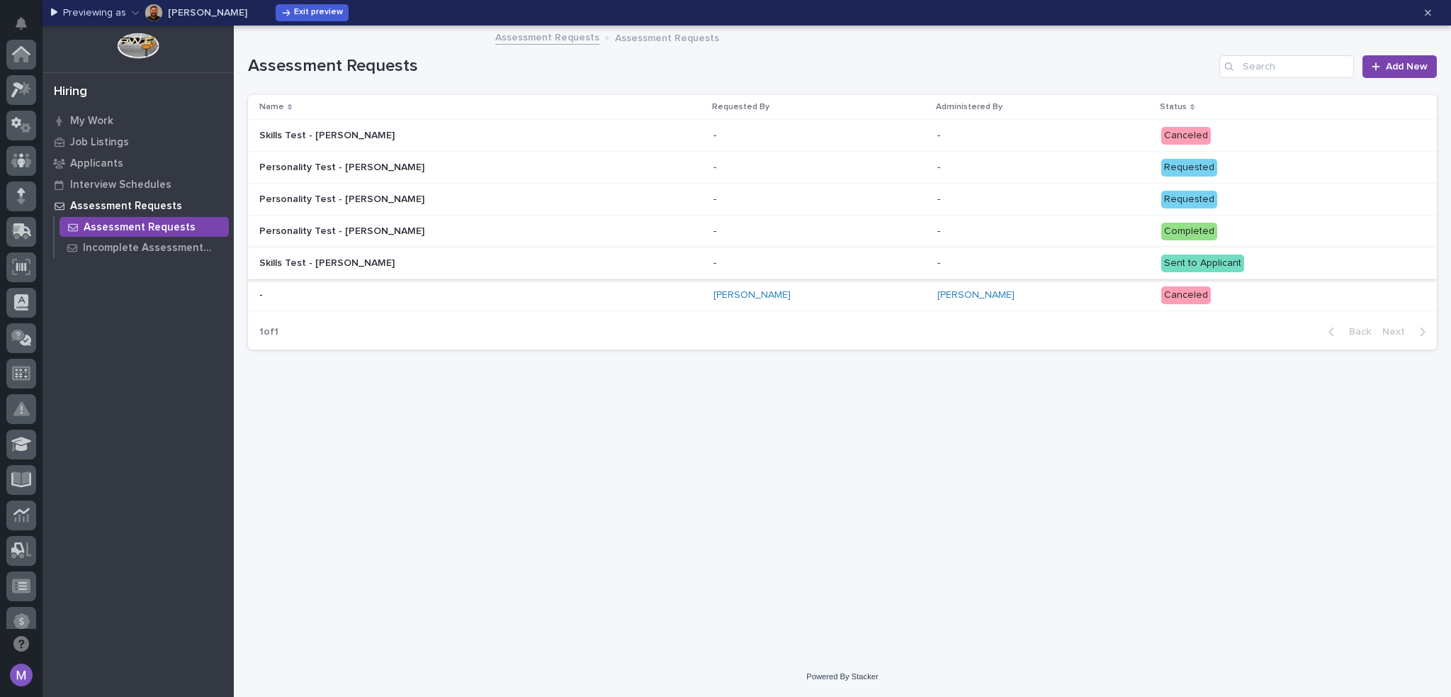
scroll to position [473, 0]
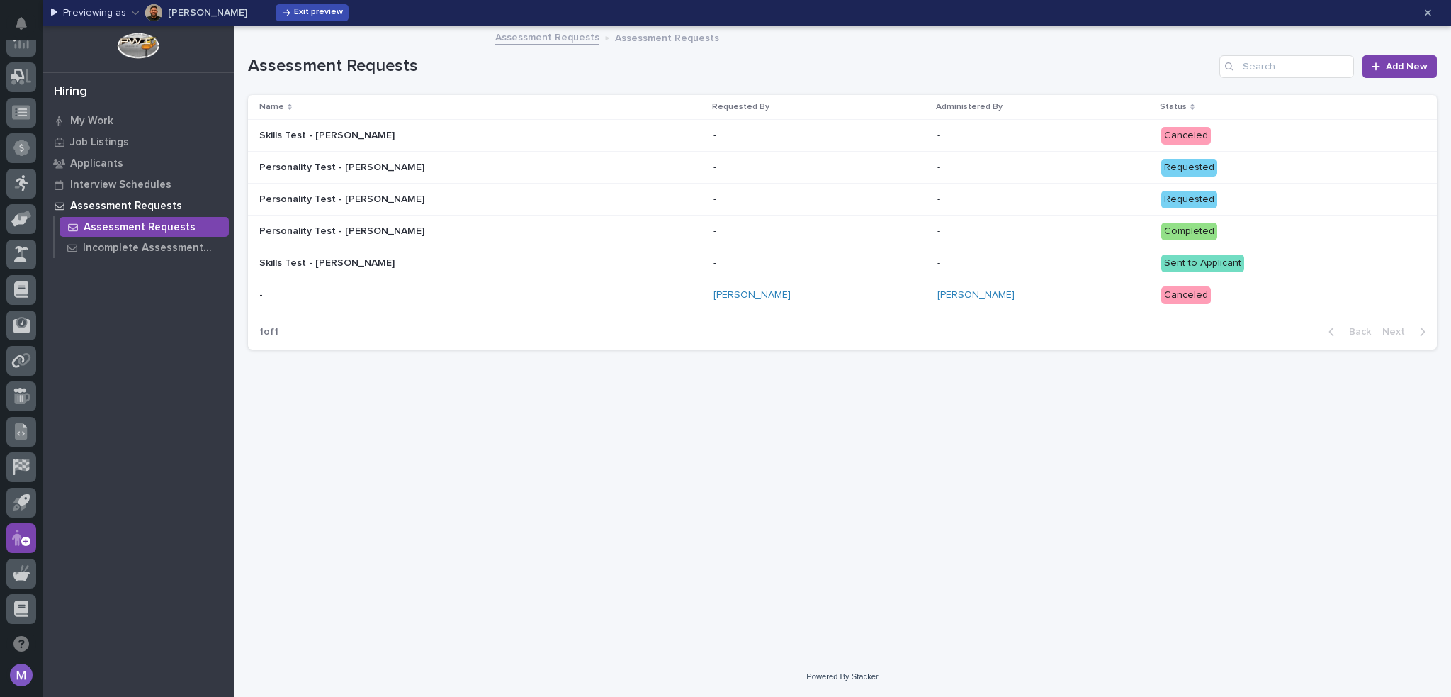
click at [281, 11] on icon "button" at bounding box center [286, 13] width 10 height 10
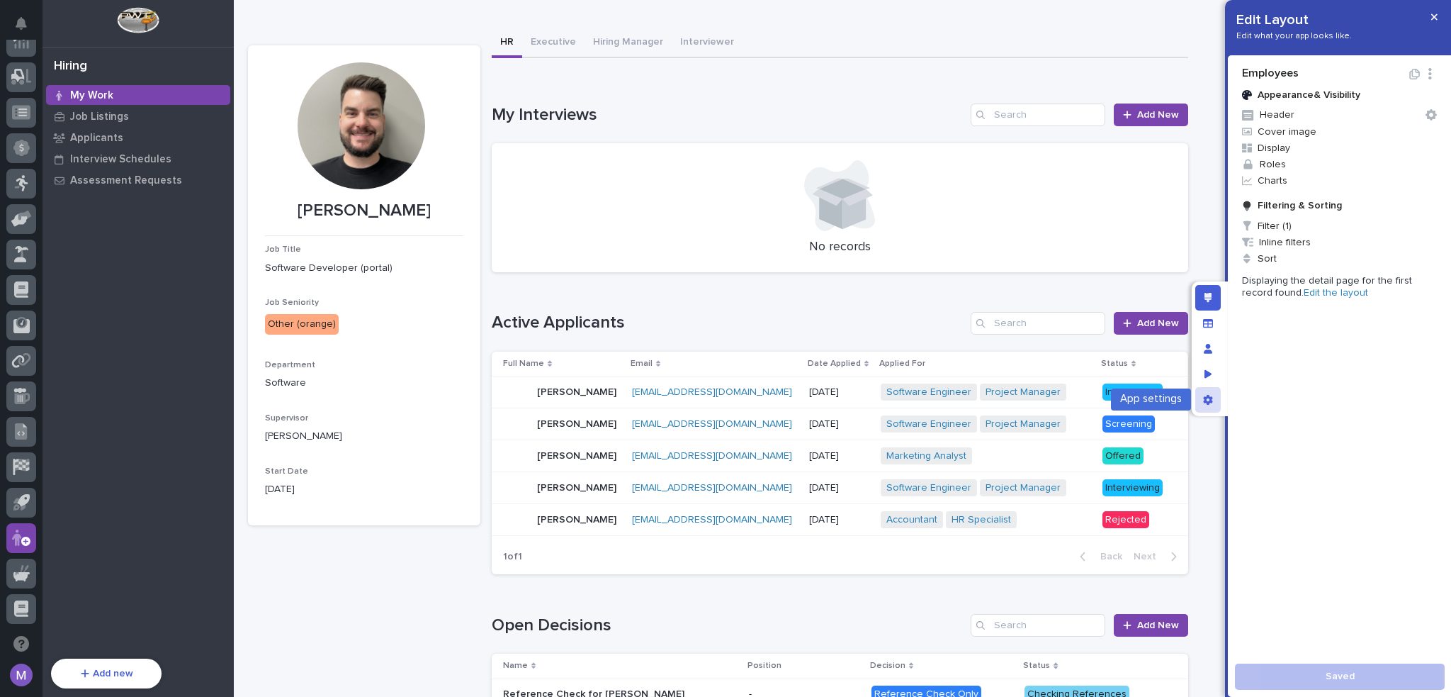
click at [1202, 405] on div "App settings" at bounding box center [1208, 400] width 26 height 26
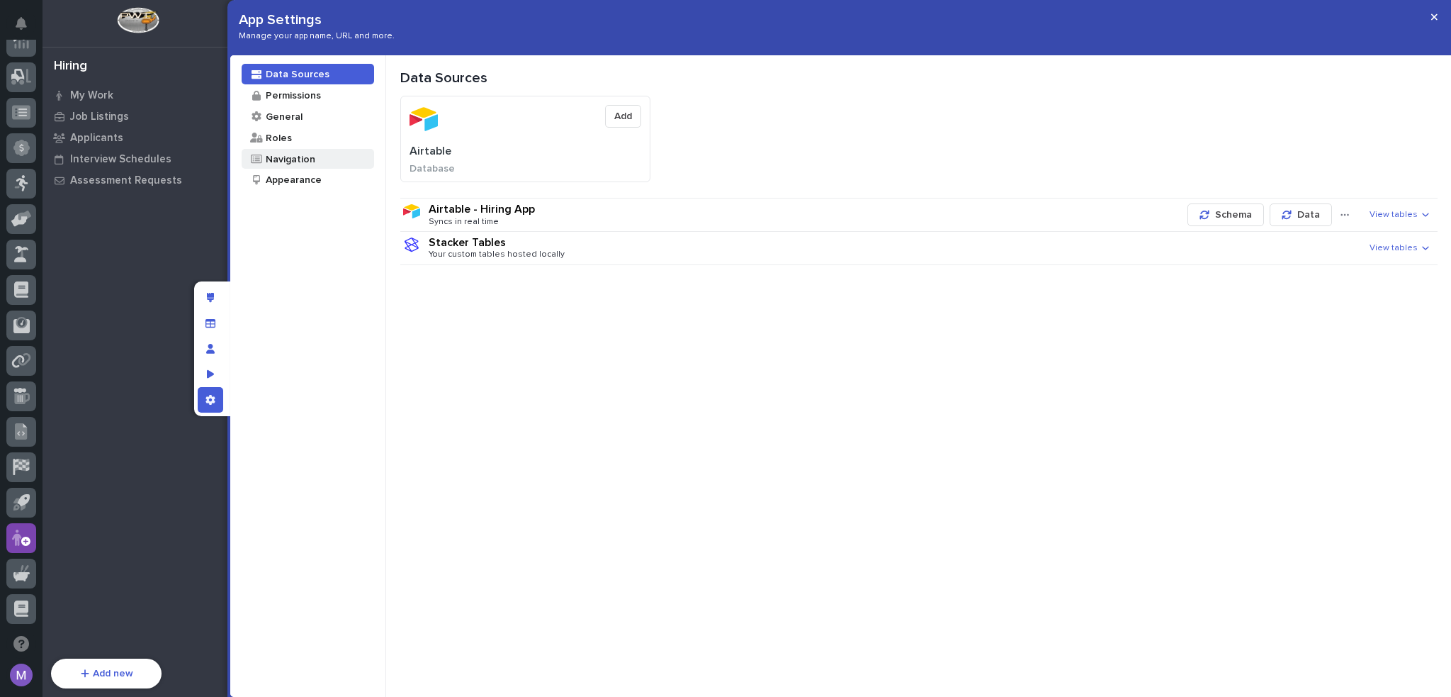
click at [266, 152] on div "Navigation" at bounding box center [289, 158] width 51 height 13
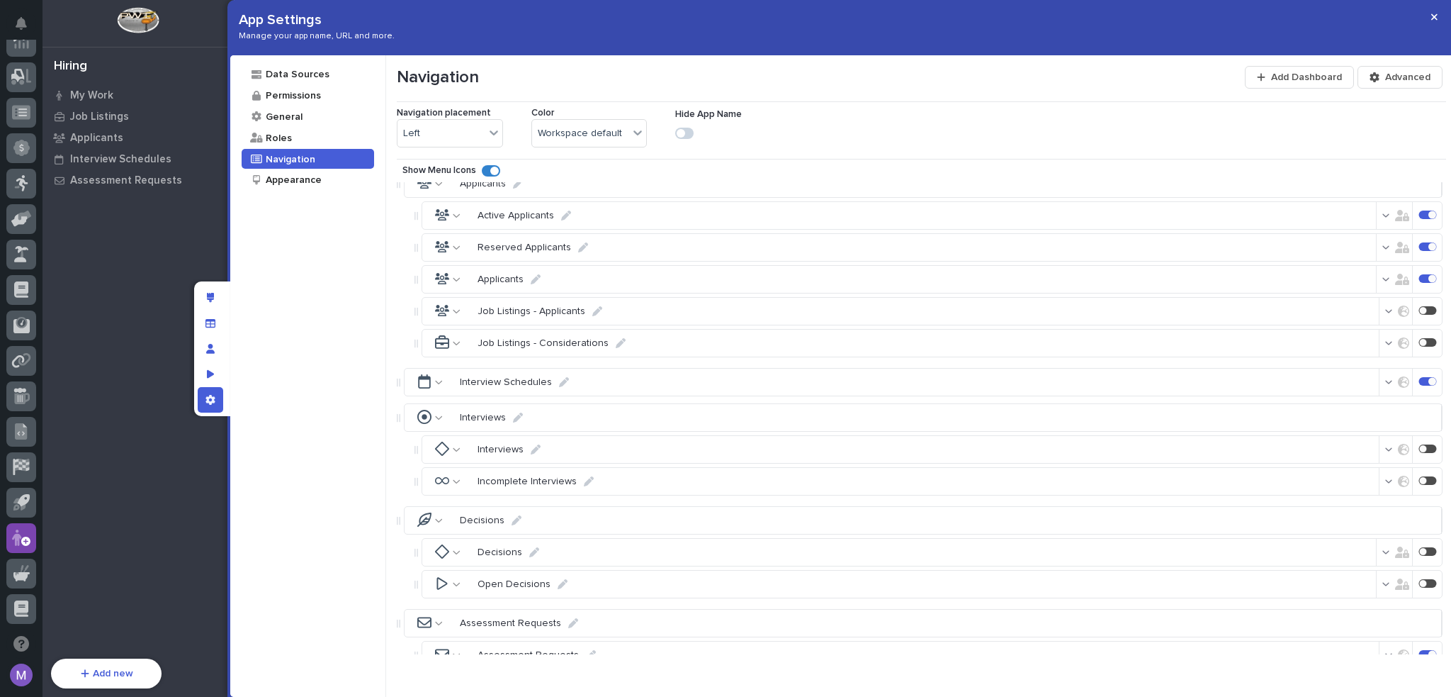
scroll to position [378, 0]
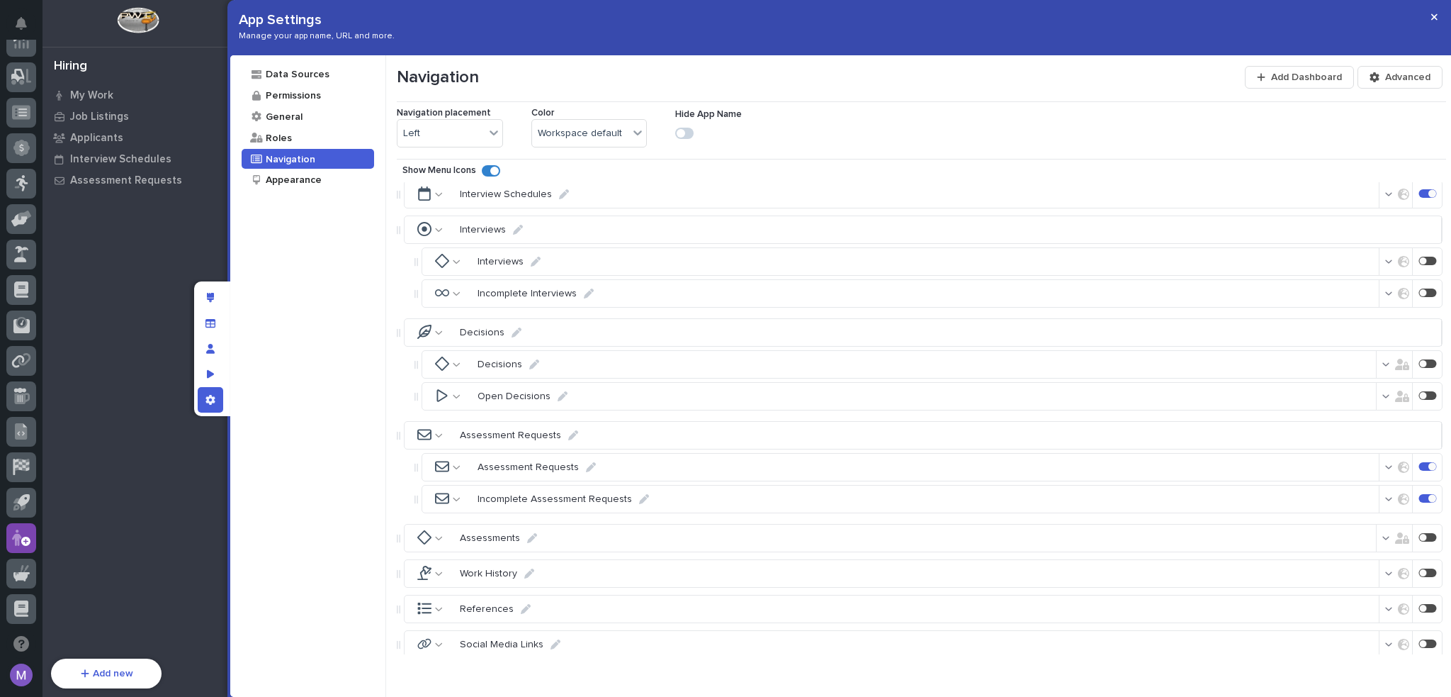
click at [1428, 462] on div at bounding box center [1432, 466] width 8 height 8
click at [1428, 494] on div at bounding box center [1432, 498] width 8 height 8
click at [203, 395] on div "App settings" at bounding box center [211, 400] width 26 height 26
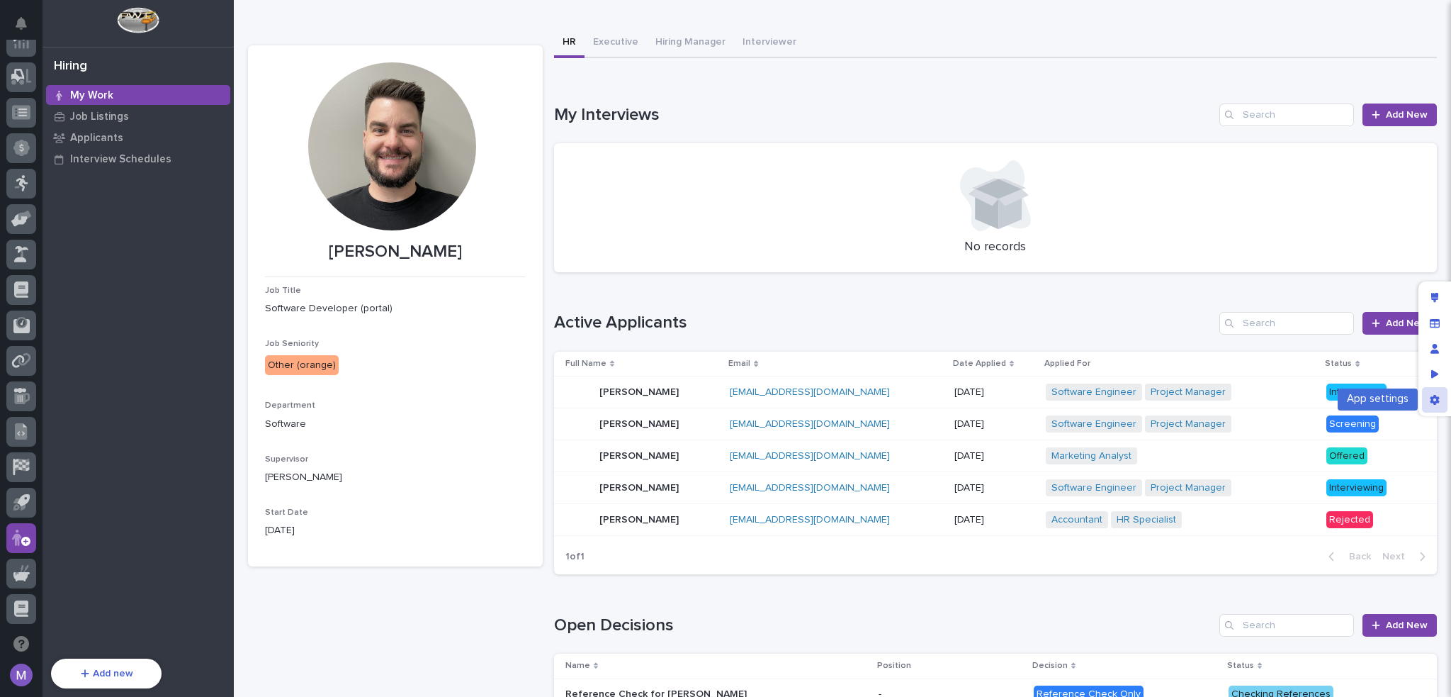
click at [1434, 399] on icon "App settings" at bounding box center [1435, 400] width 10 height 10
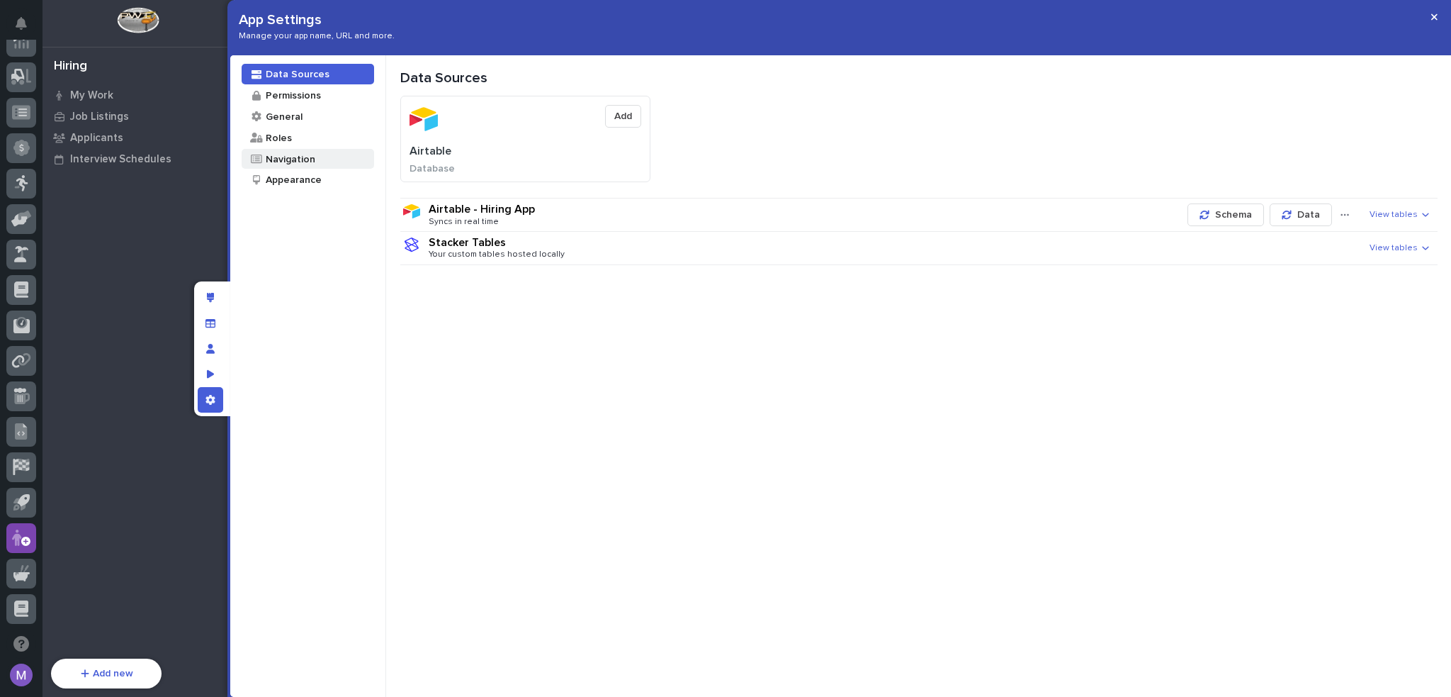
click at [309, 156] on div "Navigation" at bounding box center [289, 158] width 51 height 13
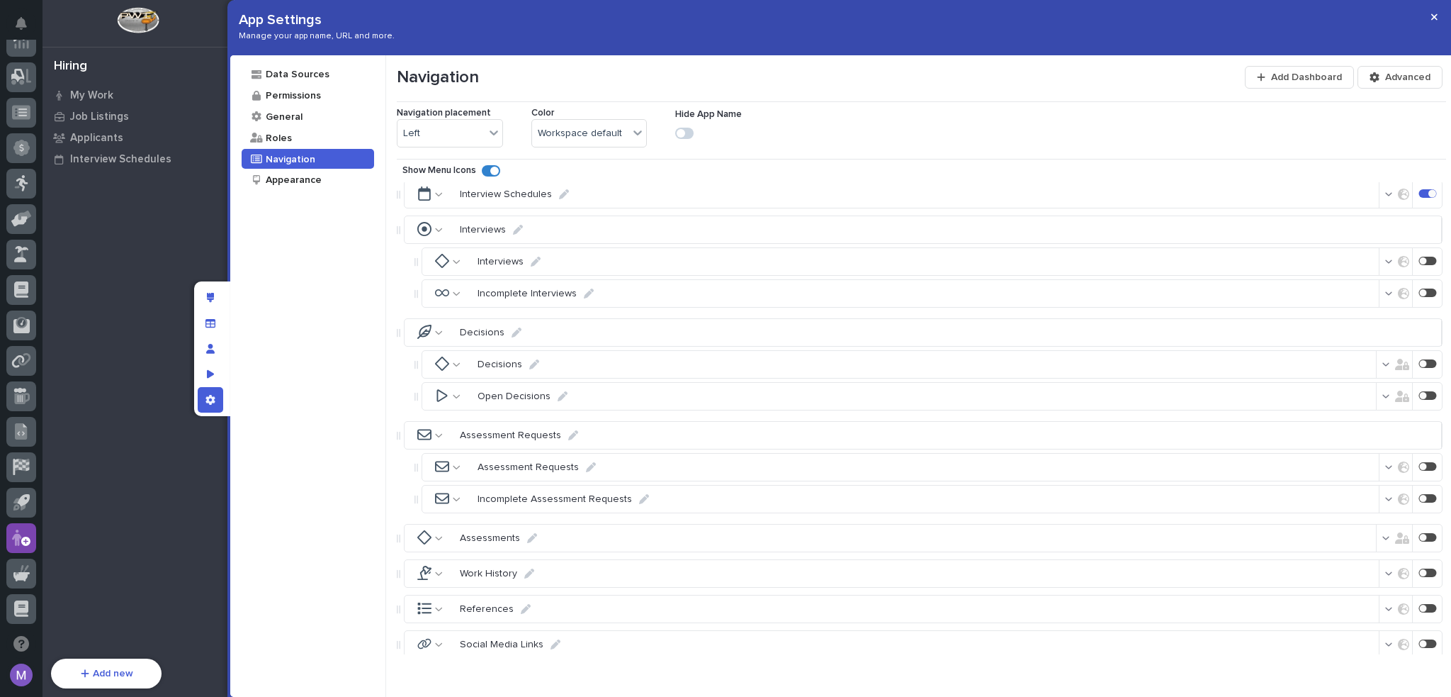
scroll to position [236, 0]
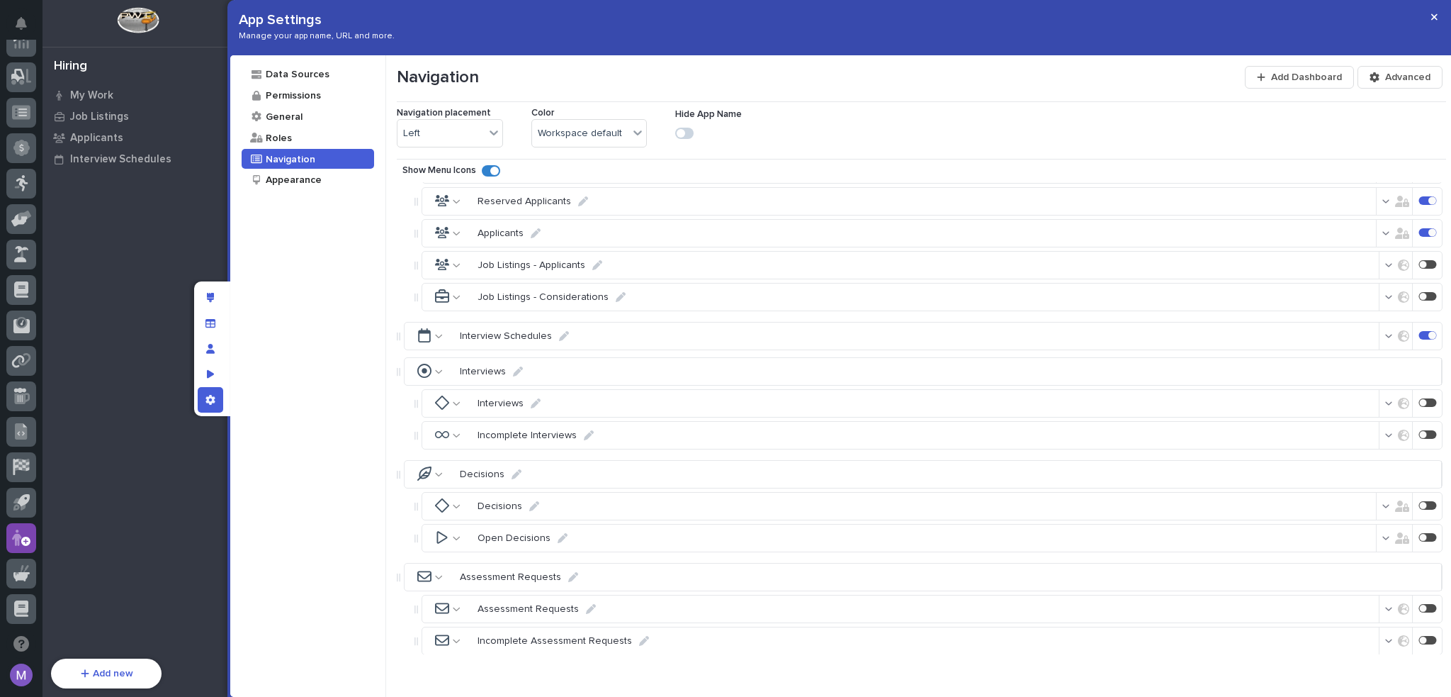
click at [1422, 333] on div at bounding box center [1424, 335] width 5 height 4
click at [202, 400] on div "App settings" at bounding box center [211, 400] width 26 height 26
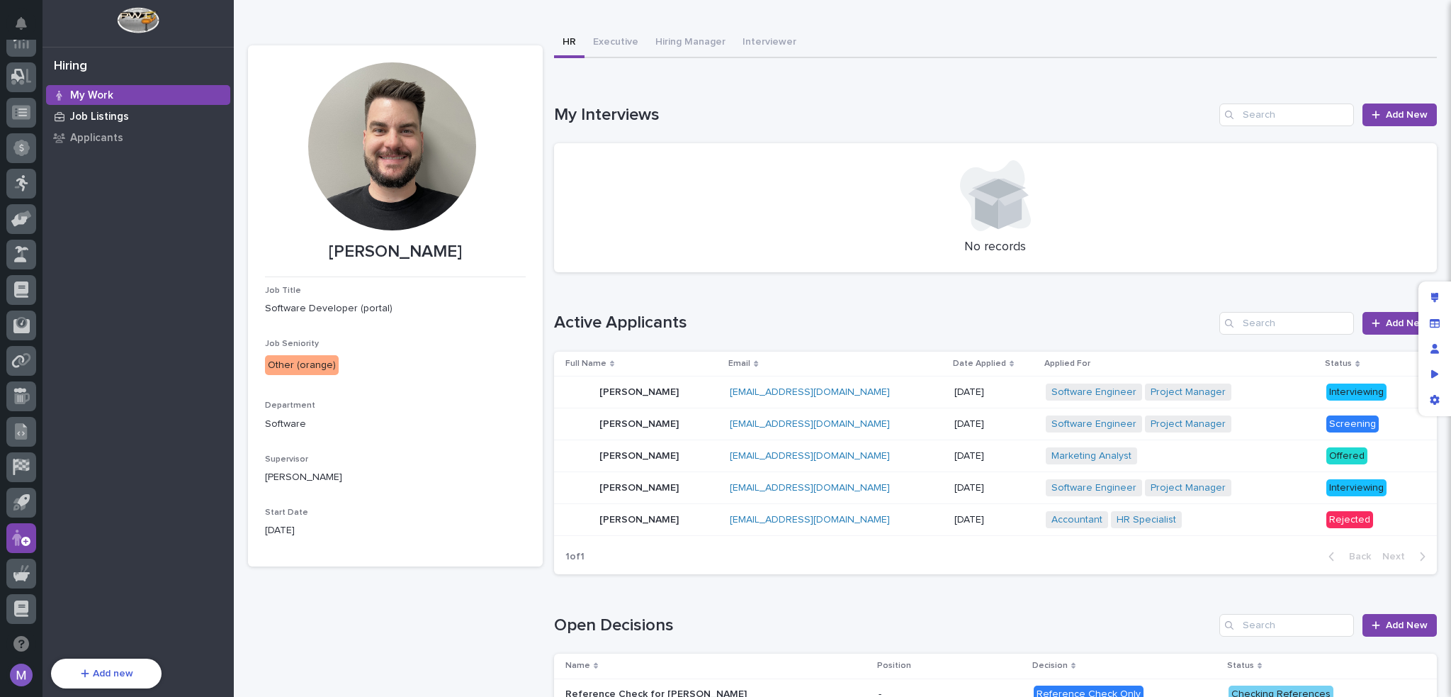
click at [125, 113] on p "Job Listings" at bounding box center [99, 117] width 59 height 13
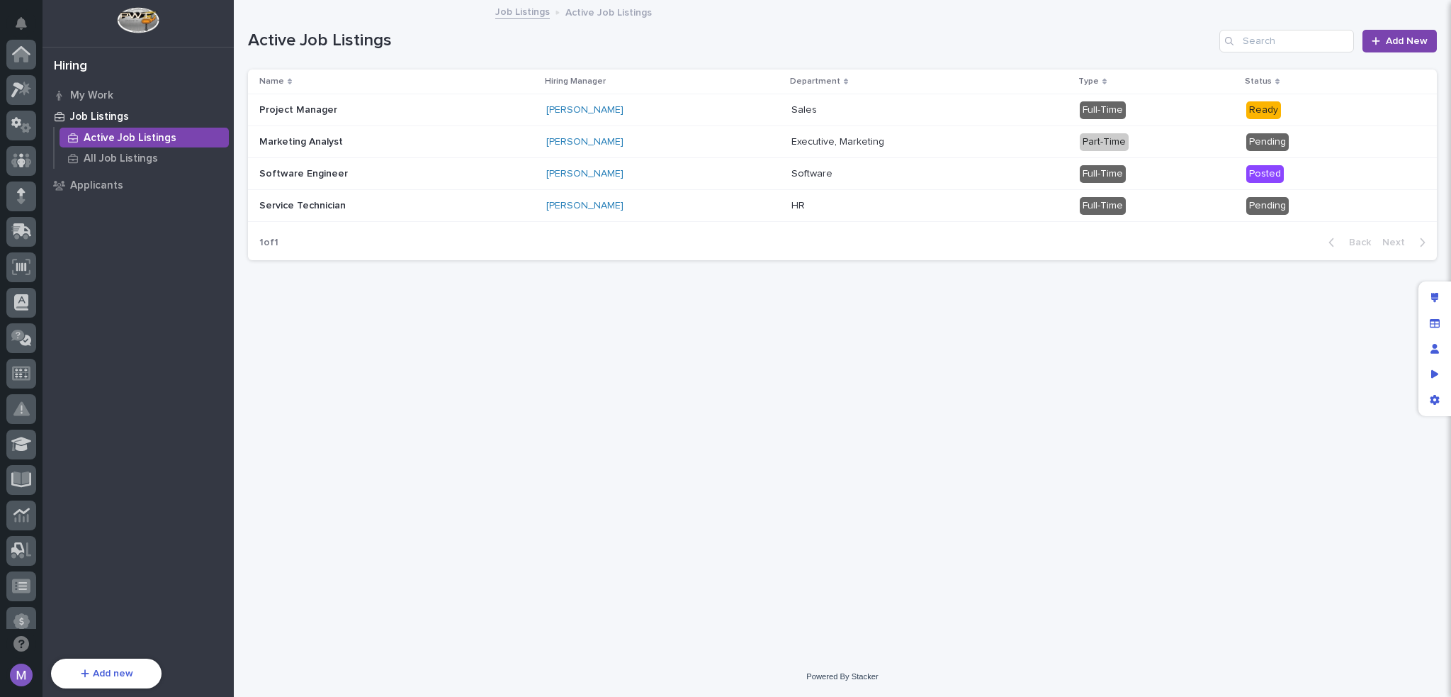
scroll to position [473, 0]
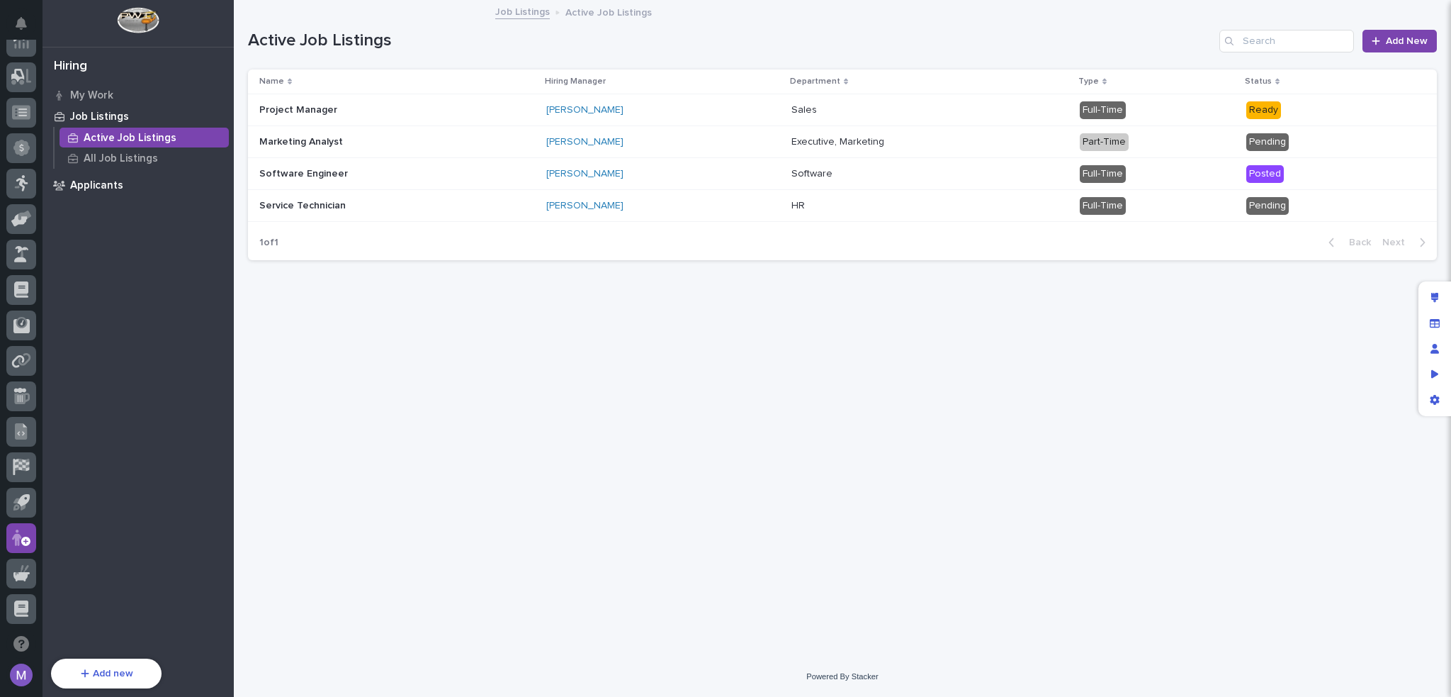
click at [117, 180] on p "Applicants" at bounding box center [96, 185] width 53 height 13
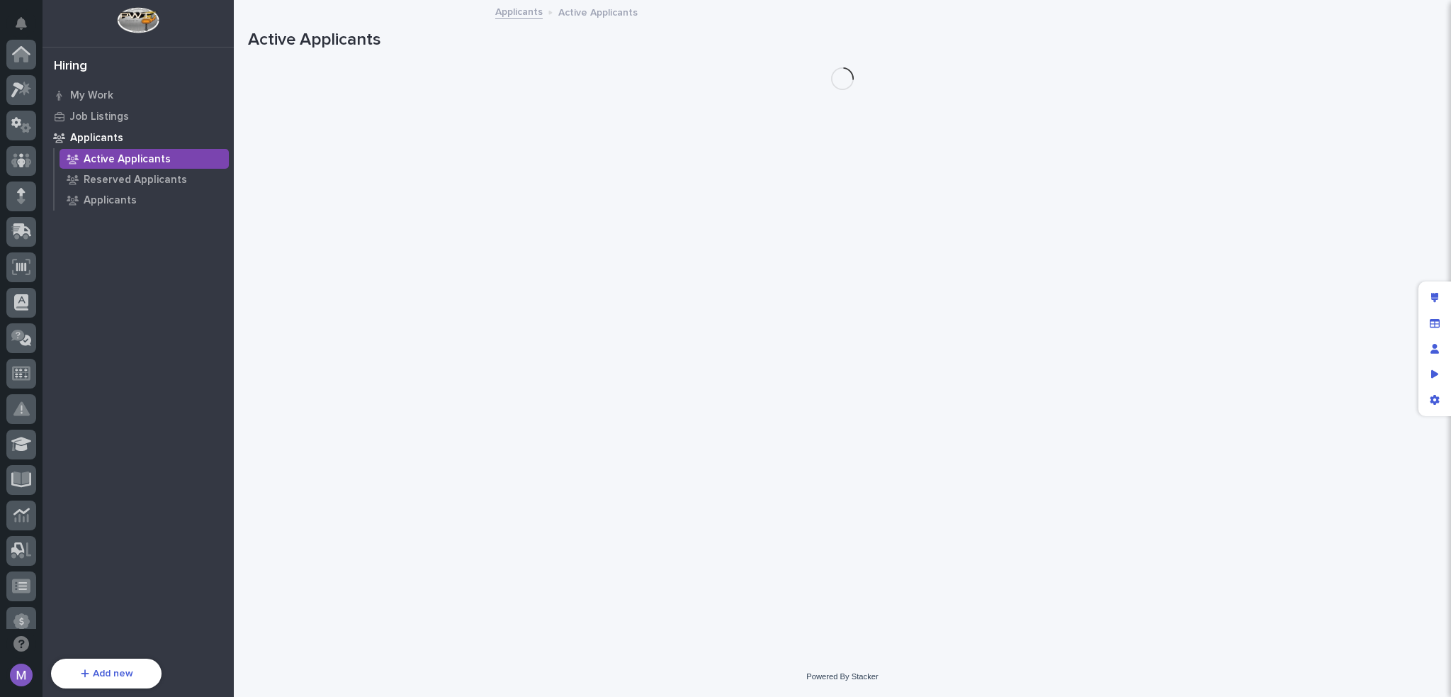
scroll to position [473, 0]
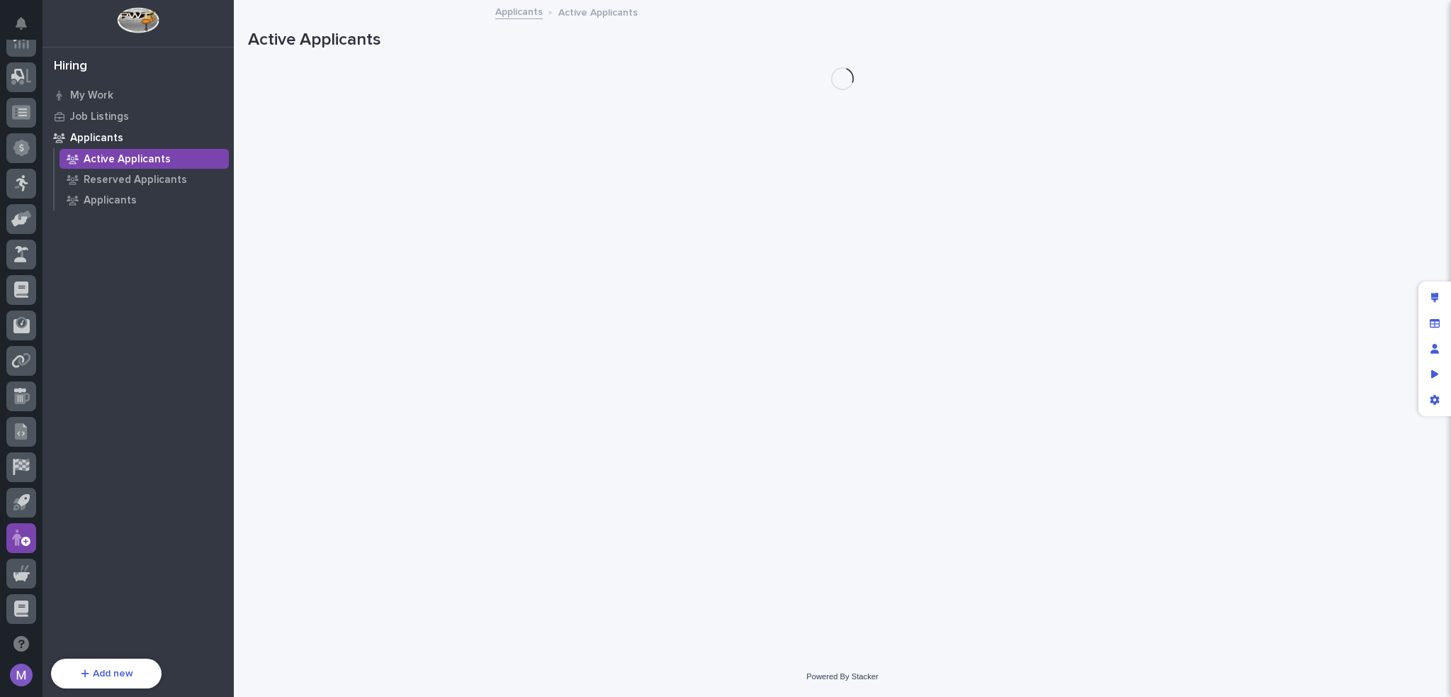
click at [118, 79] on div "Hiring My Work Job Listings Applicants Active Applicants Reserved Applicants Ap…" at bounding box center [138, 348] width 191 height 697
click at [117, 89] on div "My Work" at bounding box center [138, 95] width 184 height 20
